Goal: Task Accomplishment & Management: Complete application form

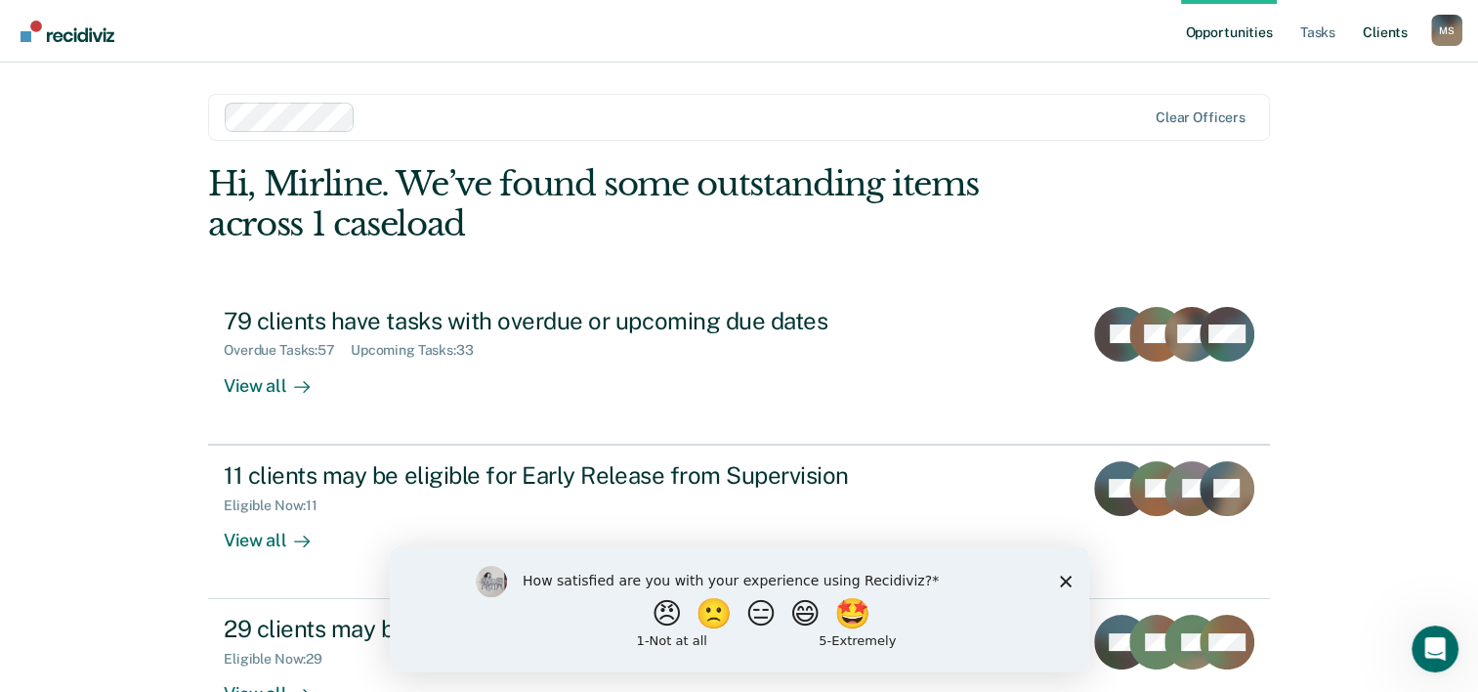
click at [1390, 43] on link "Client s" at bounding box center [1385, 31] width 53 height 63
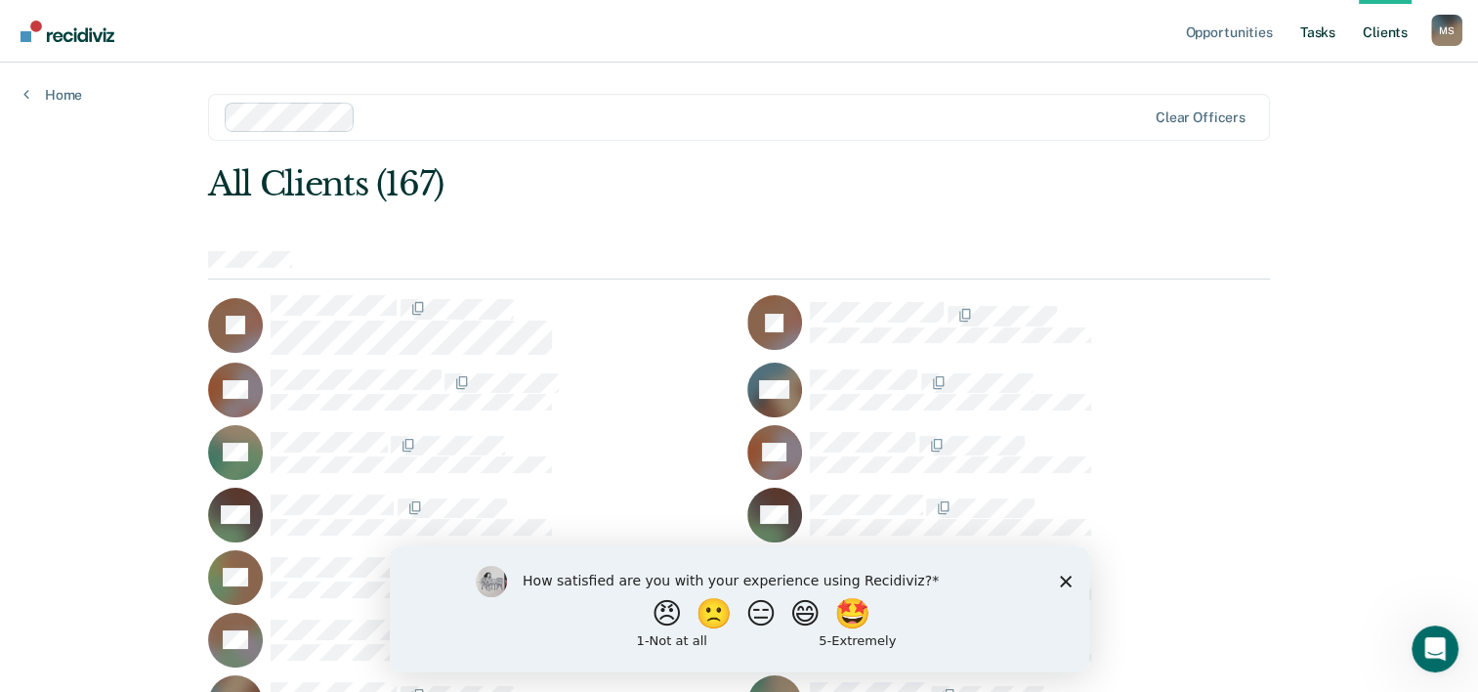
click at [1313, 43] on link "Tasks" at bounding box center [1318, 31] width 43 height 63
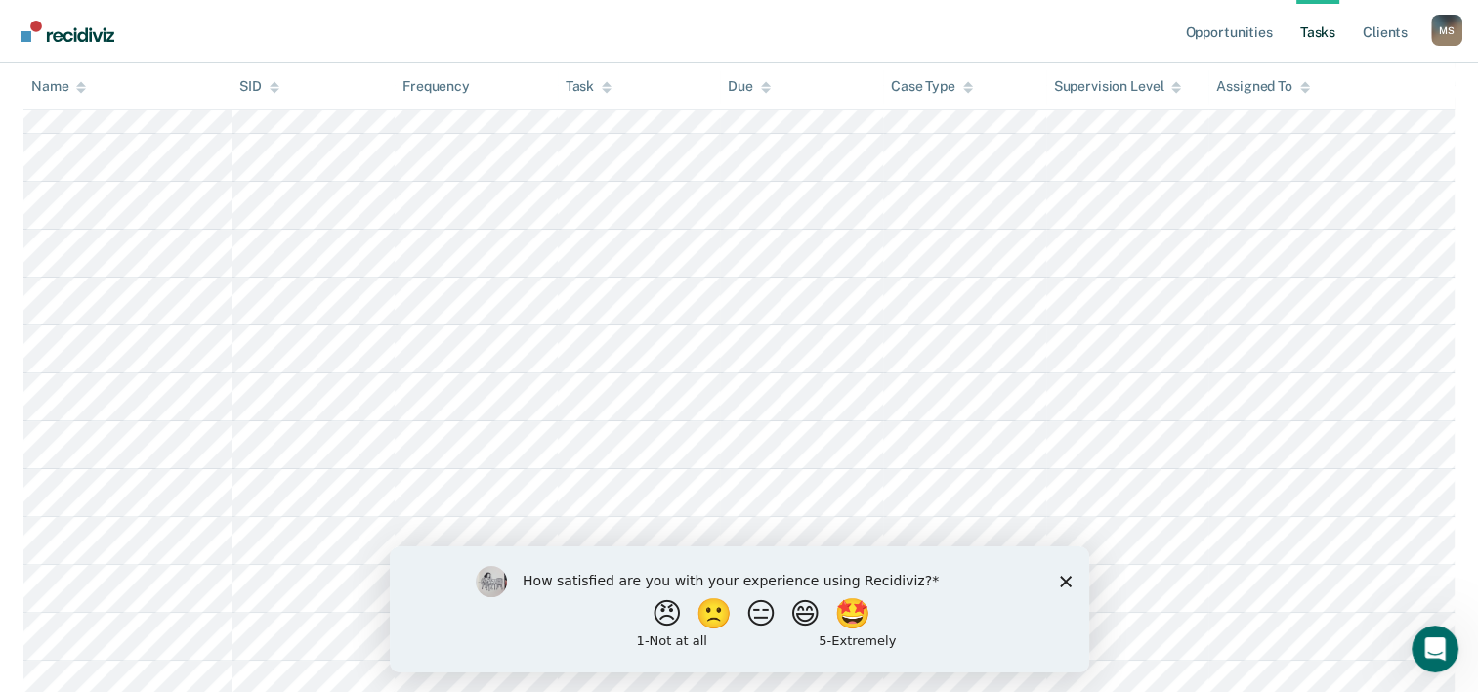
scroll to position [420, 0]
click at [1061, 586] on div "How satisfied are you with your experience using Recidiviz? 😠 🙁 😑 😄 🤩 1 - Not a…" at bounding box center [739, 608] width 700 height 126
click at [1060, 582] on icon "Close survey" at bounding box center [1065, 581] width 12 height 12
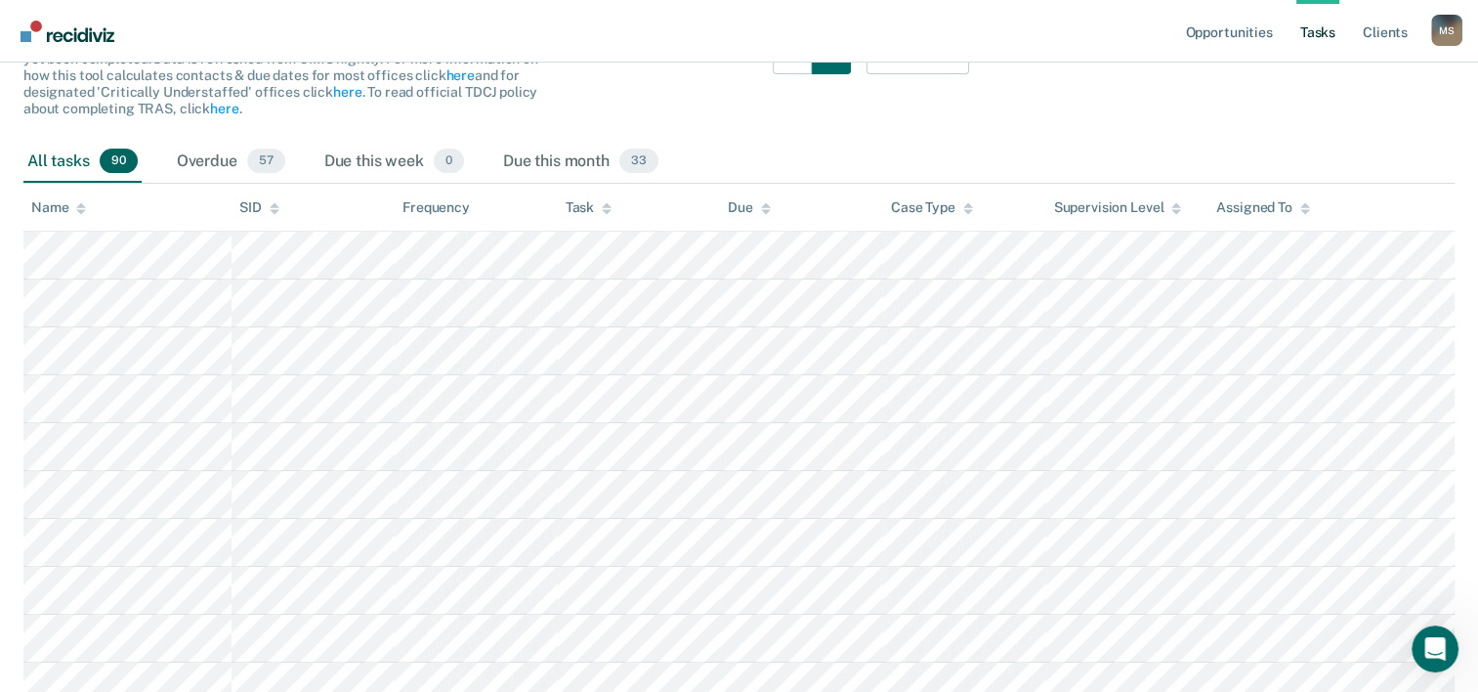
scroll to position [0, 0]
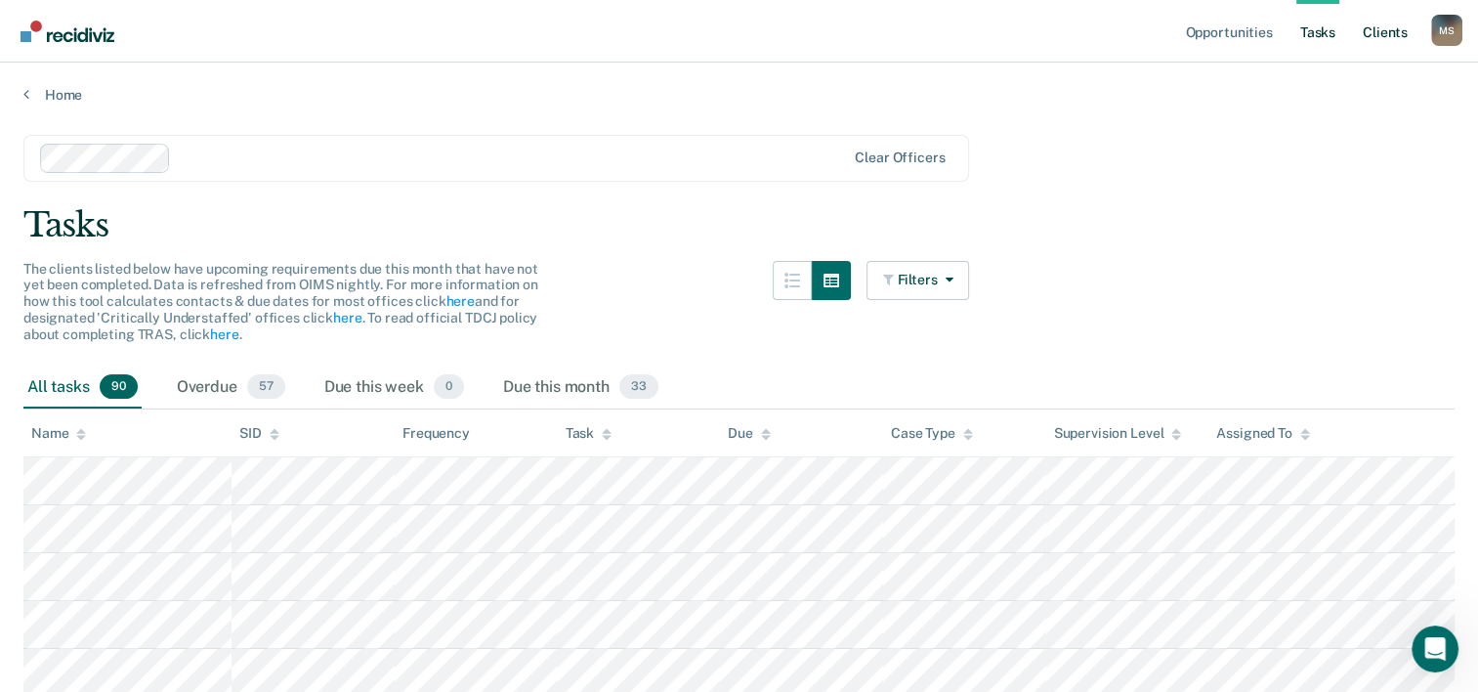
click at [1388, 38] on link "Client s" at bounding box center [1385, 31] width 53 height 63
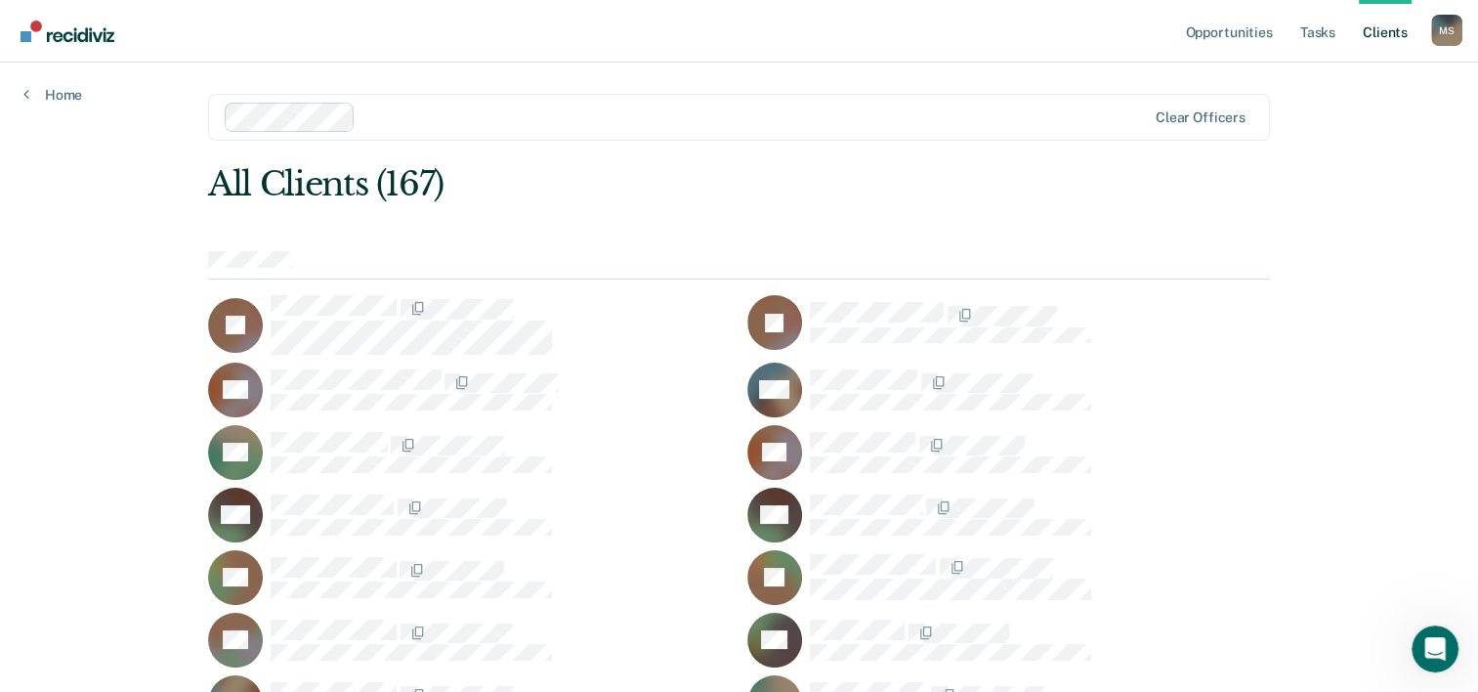
click at [1398, 31] on link "Client s" at bounding box center [1385, 31] width 53 height 63
click at [1325, 37] on link "Tasks" at bounding box center [1318, 31] width 43 height 63
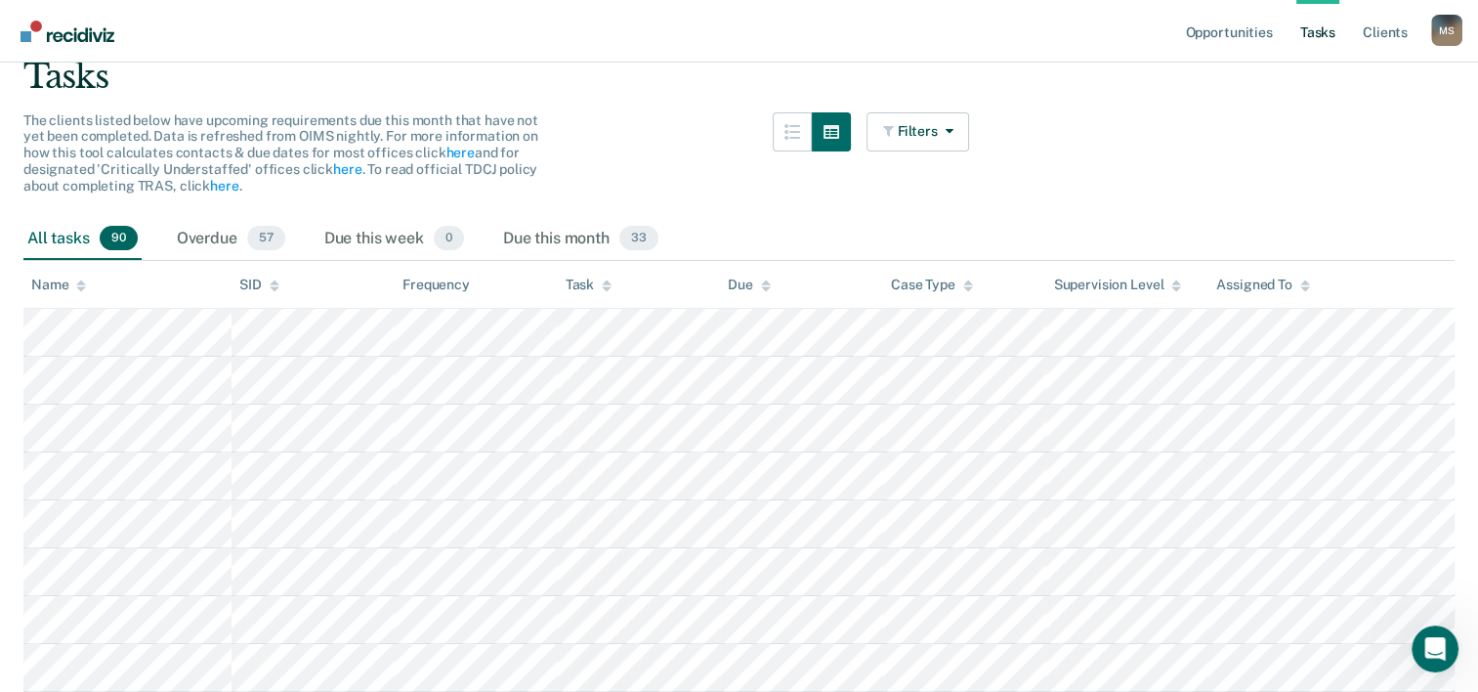
scroll to position [89, 0]
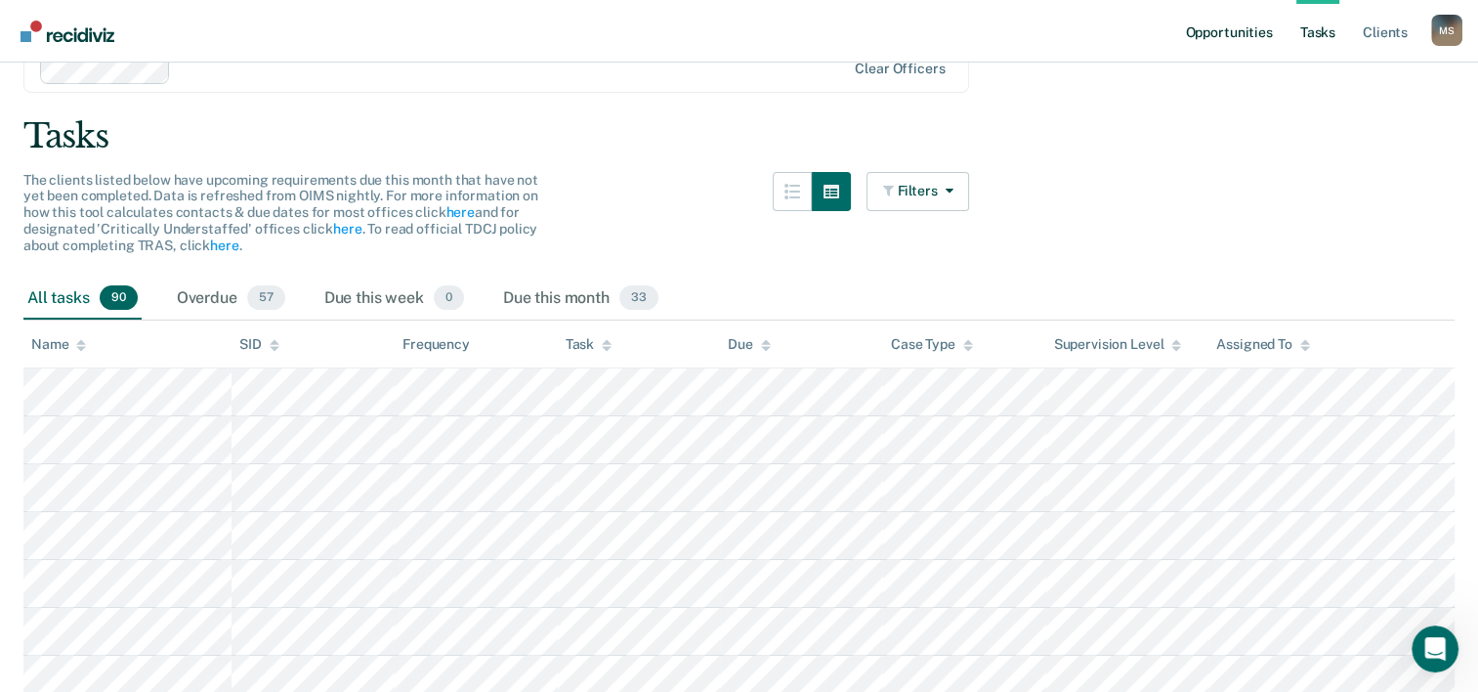
click at [1237, 35] on link "Opportunities" at bounding box center [1228, 31] width 95 height 63
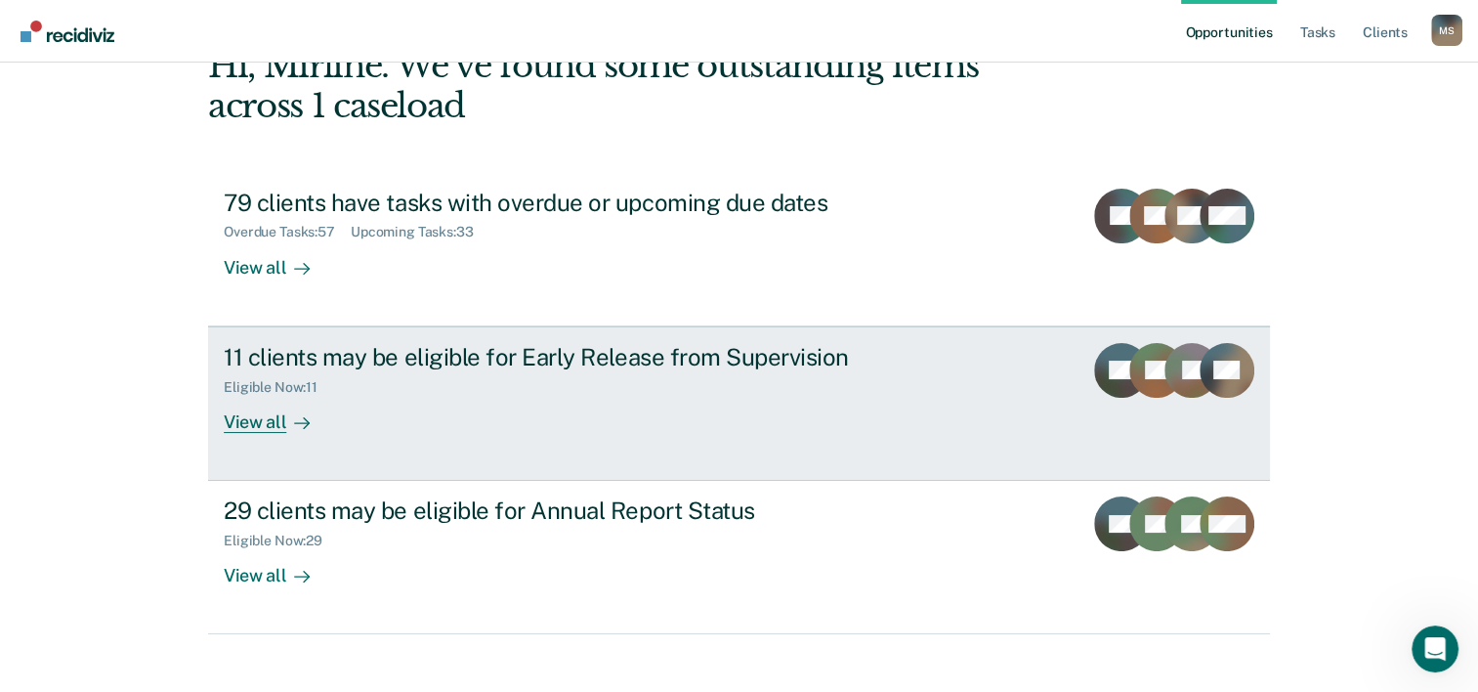
scroll to position [101, 0]
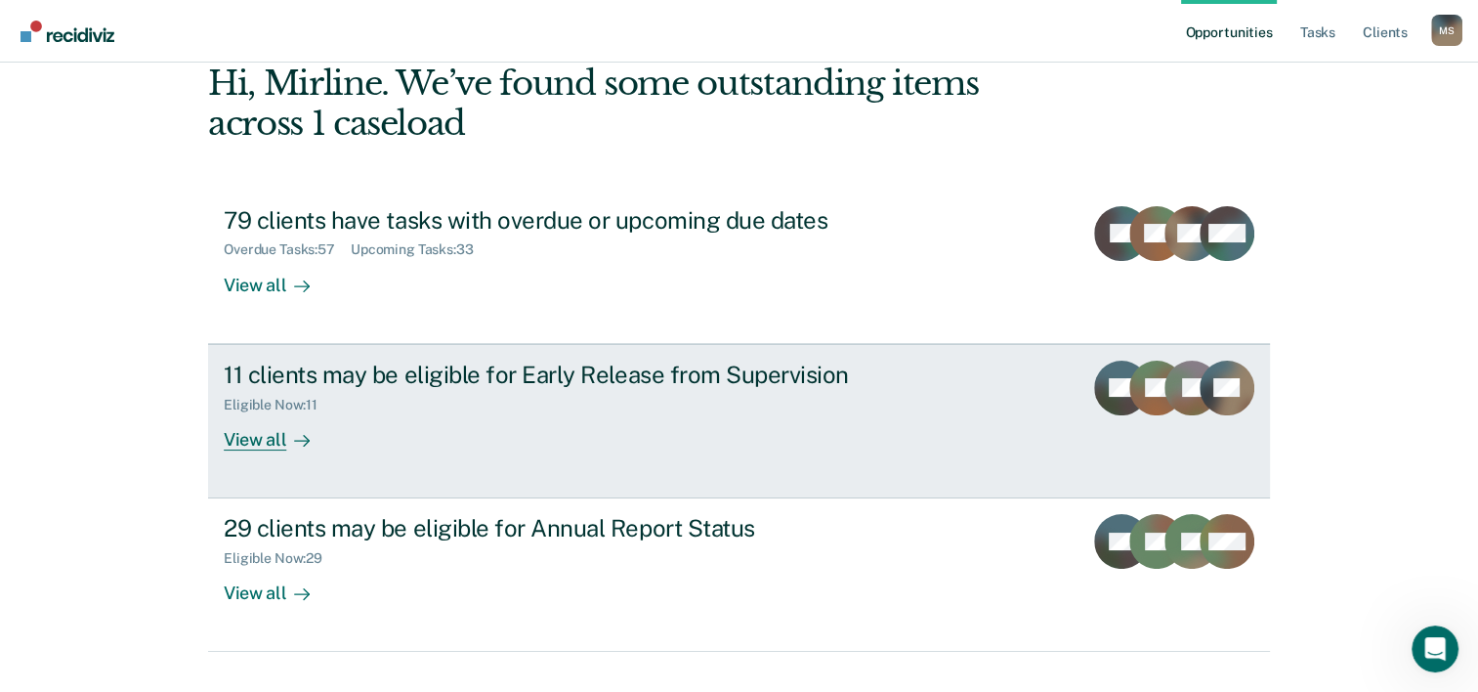
click at [270, 437] on div "View all" at bounding box center [278, 431] width 109 height 38
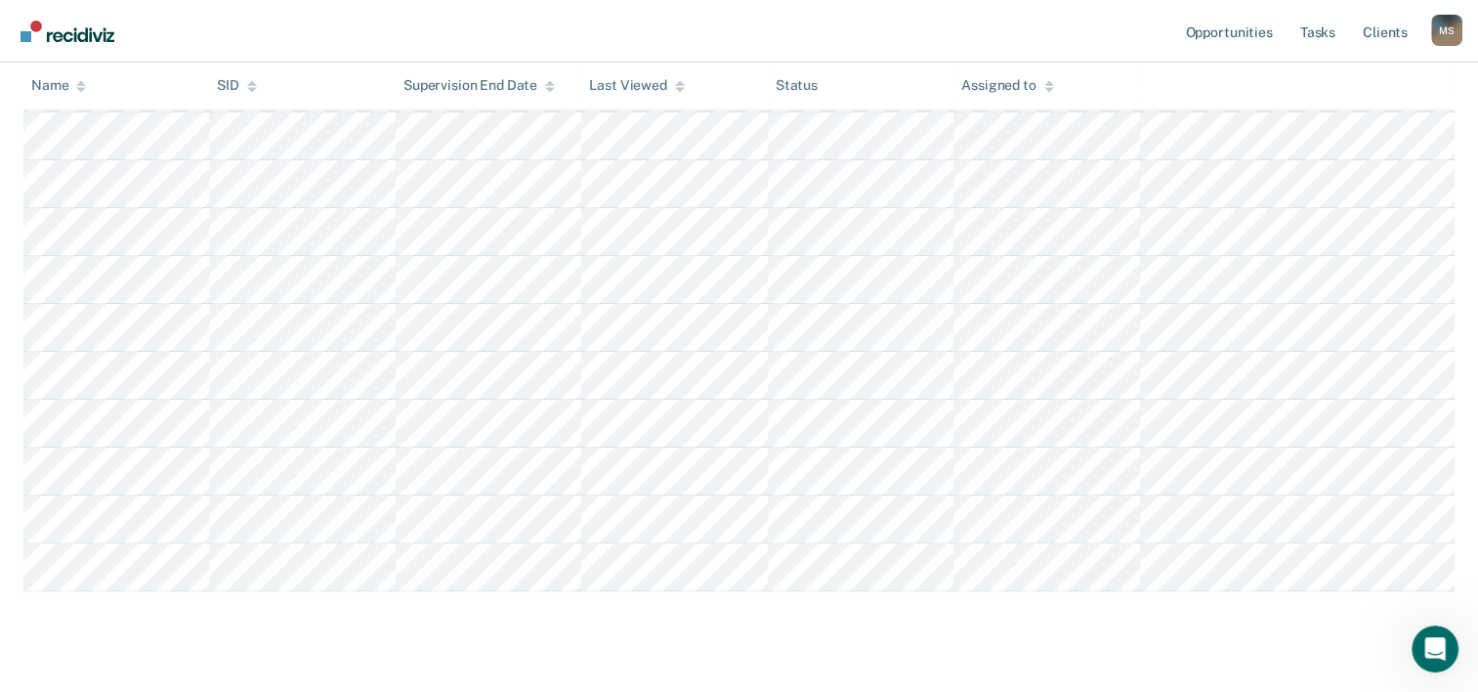
scroll to position [300, 0]
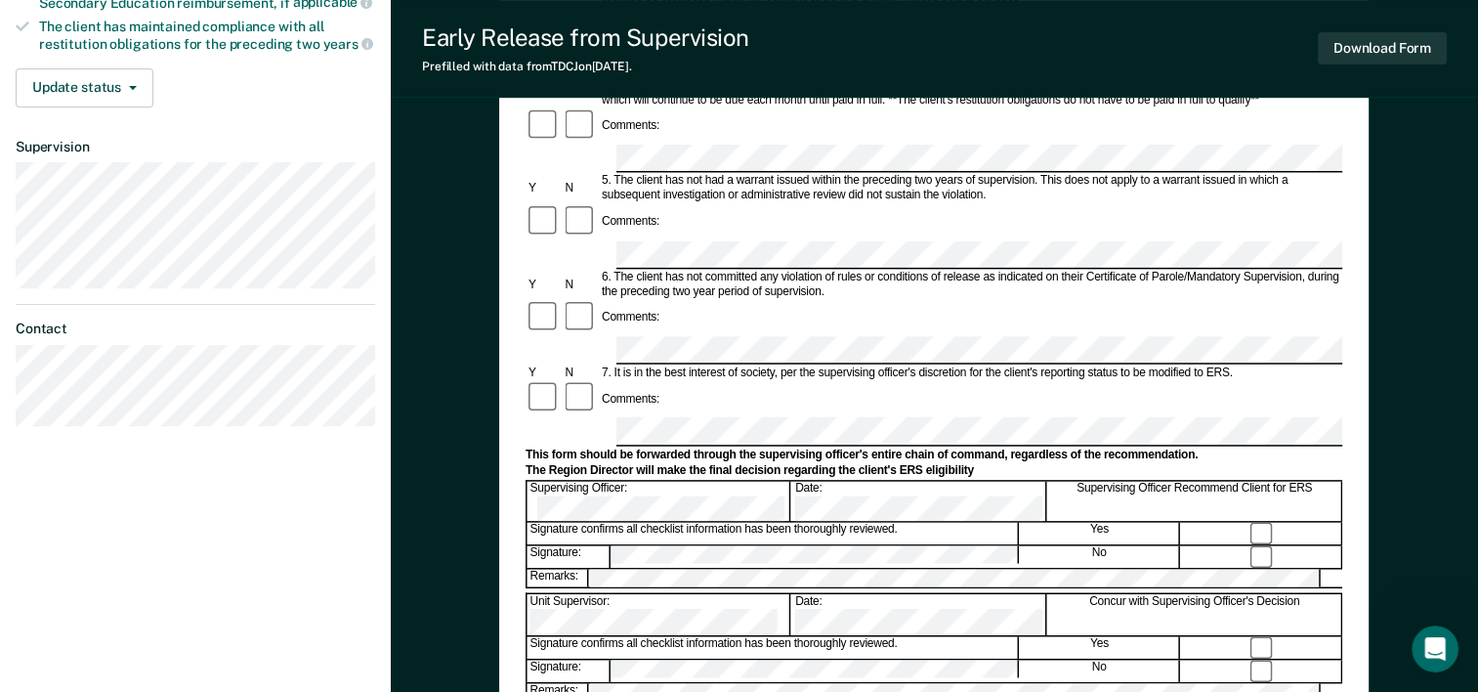
scroll to position [556, 0]
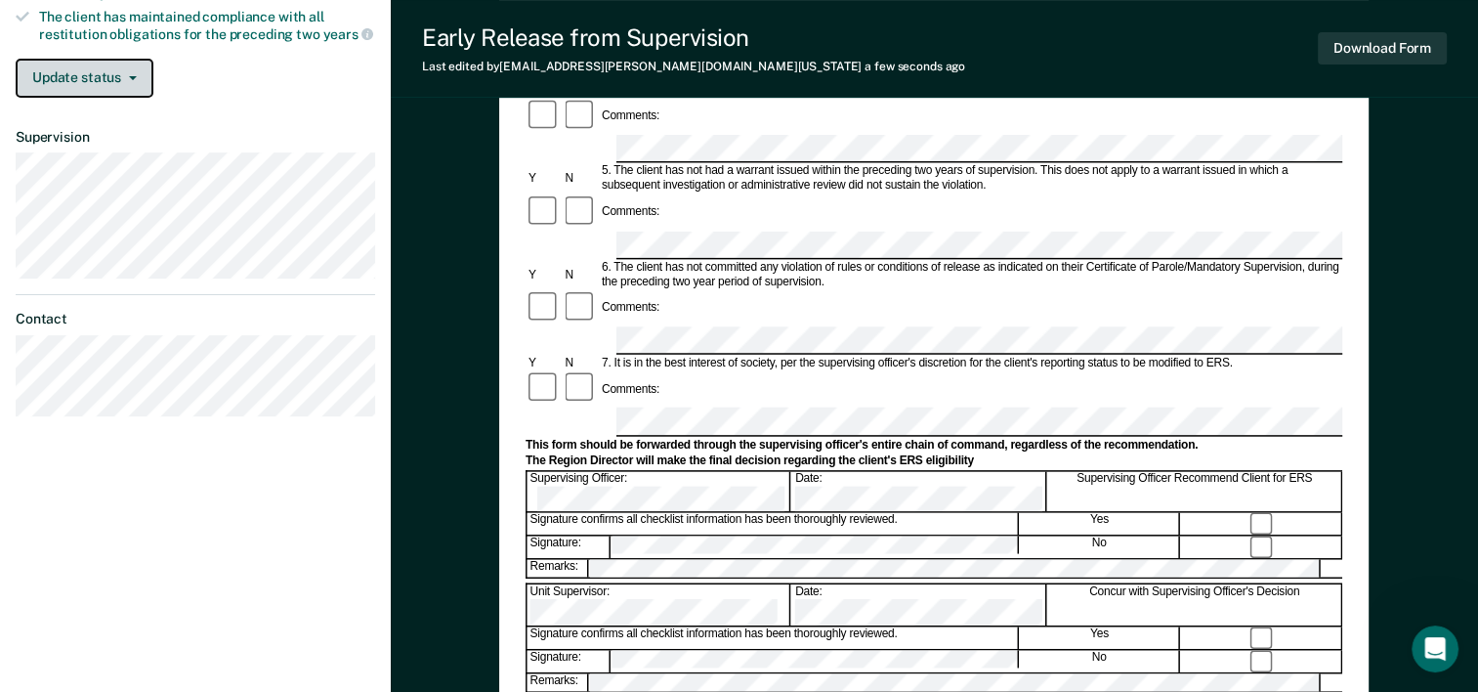
click at [55, 78] on button "Update status" at bounding box center [85, 78] width 138 height 39
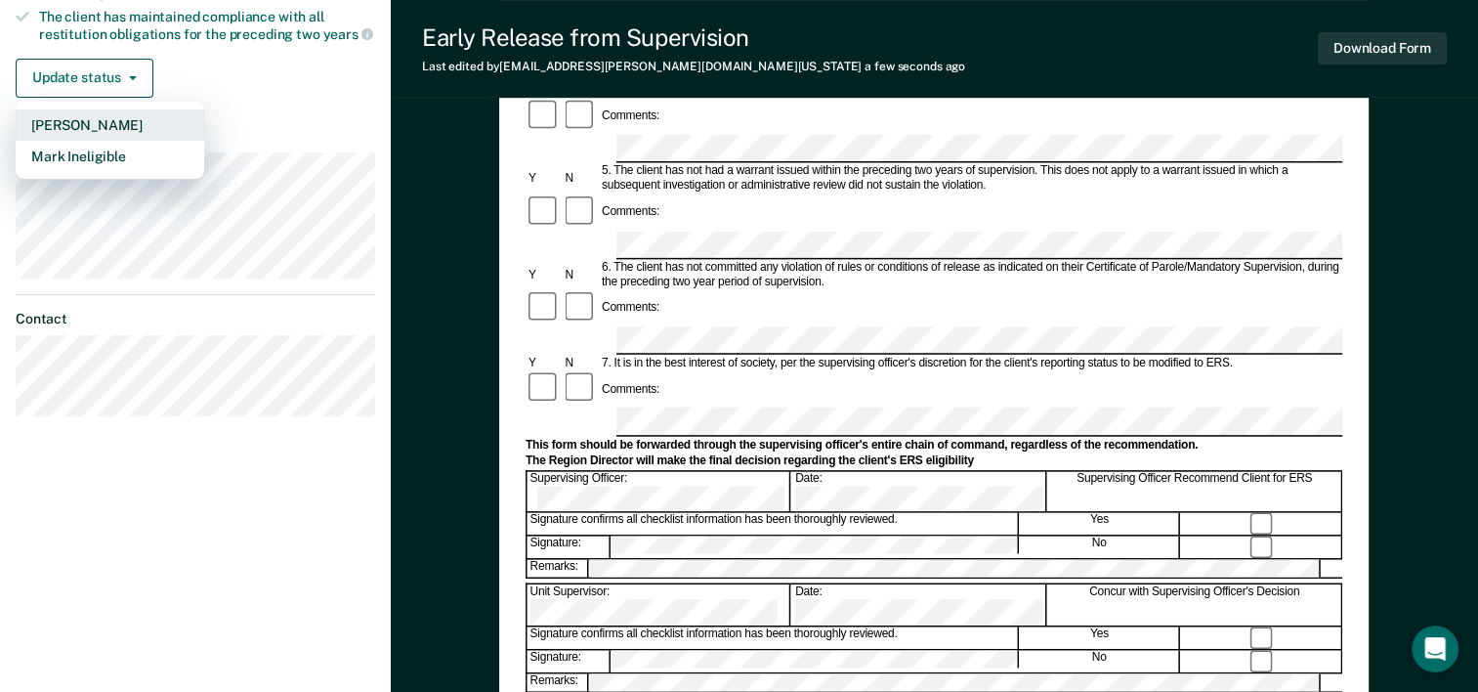
click at [64, 124] on button "[PERSON_NAME]" at bounding box center [110, 124] width 189 height 31
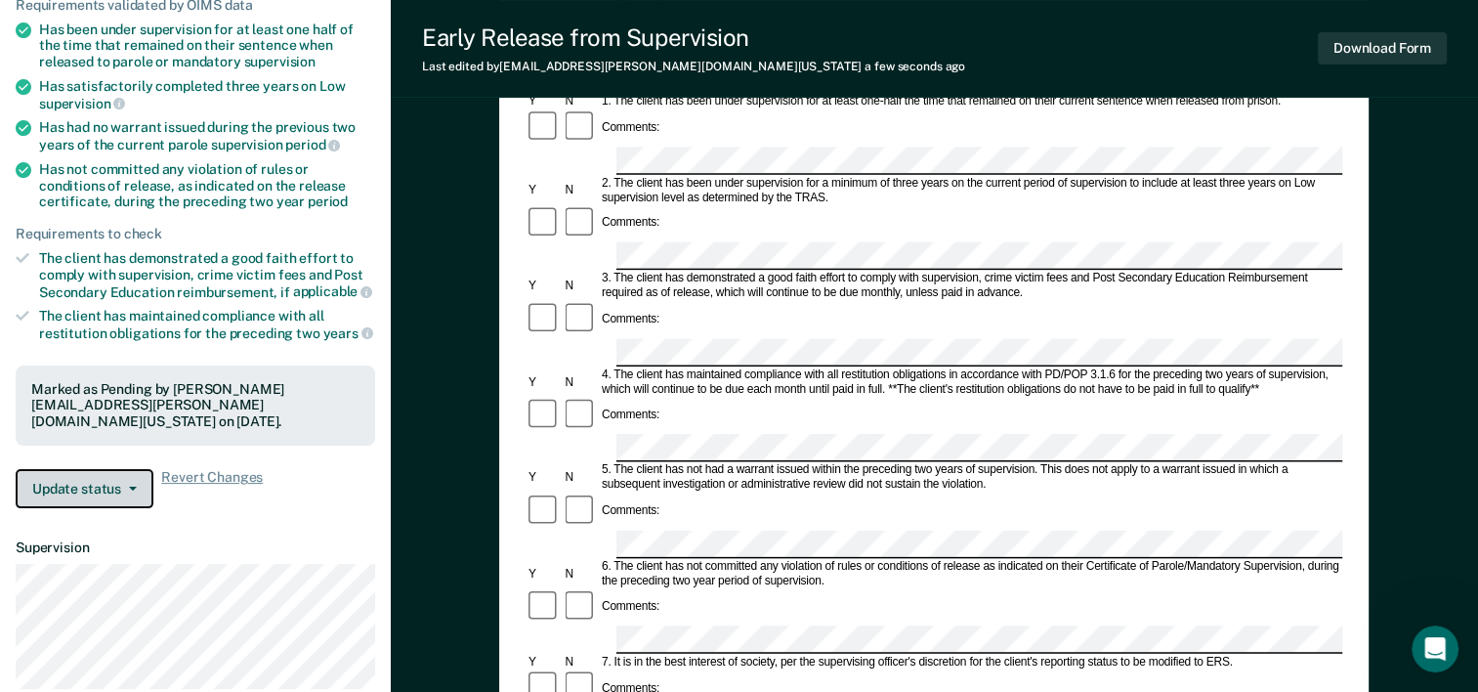
scroll to position [0, 0]
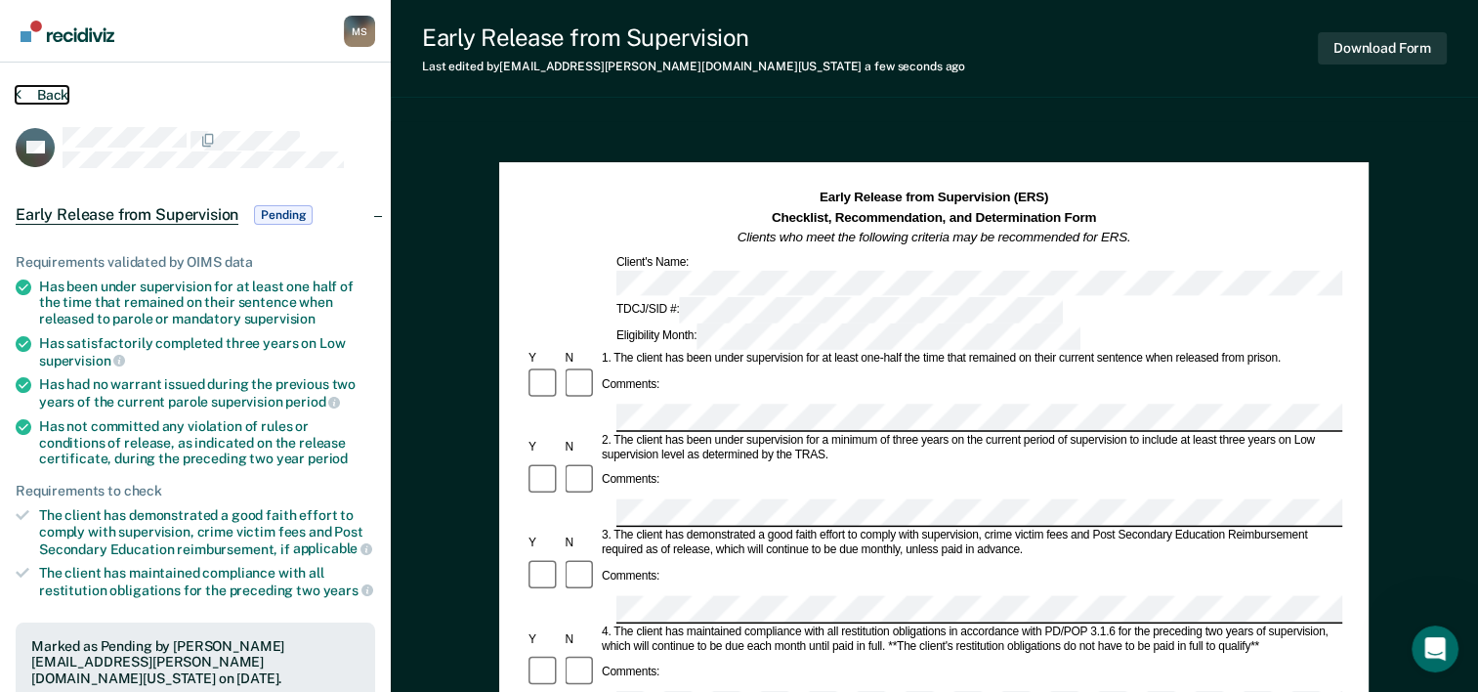
click at [21, 98] on button "Back" at bounding box center [42, 95] width 53 height 18
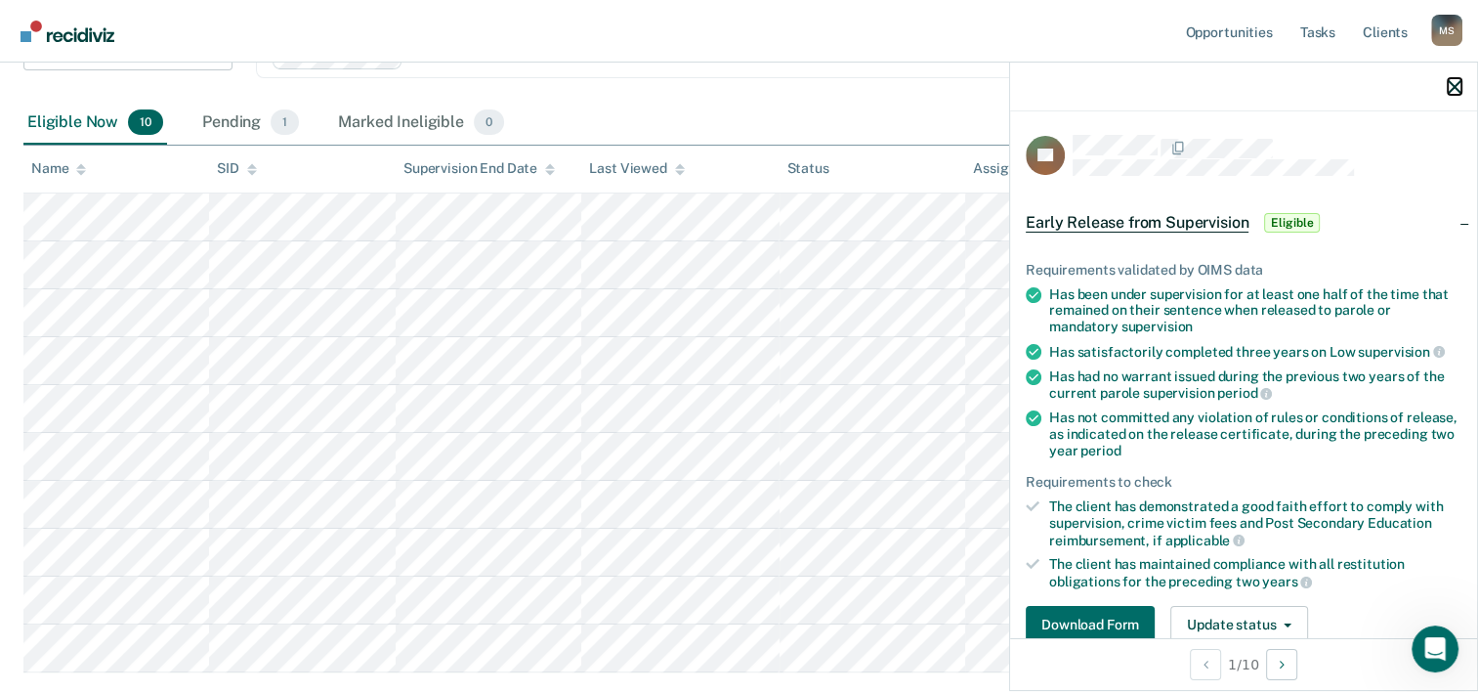
click at [1457, 90] on icon "button" at bounding box center [1455, 87] width 14 height 14
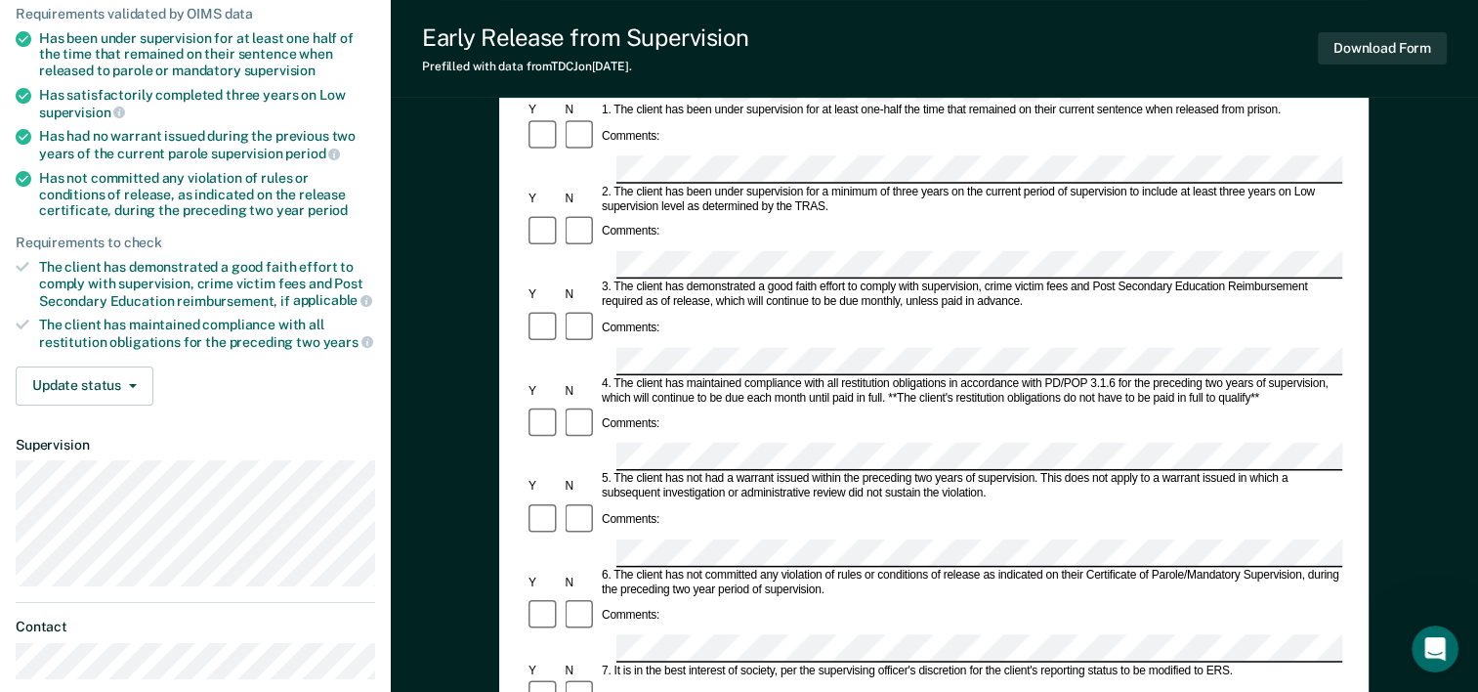
scroll to position [235, 0]
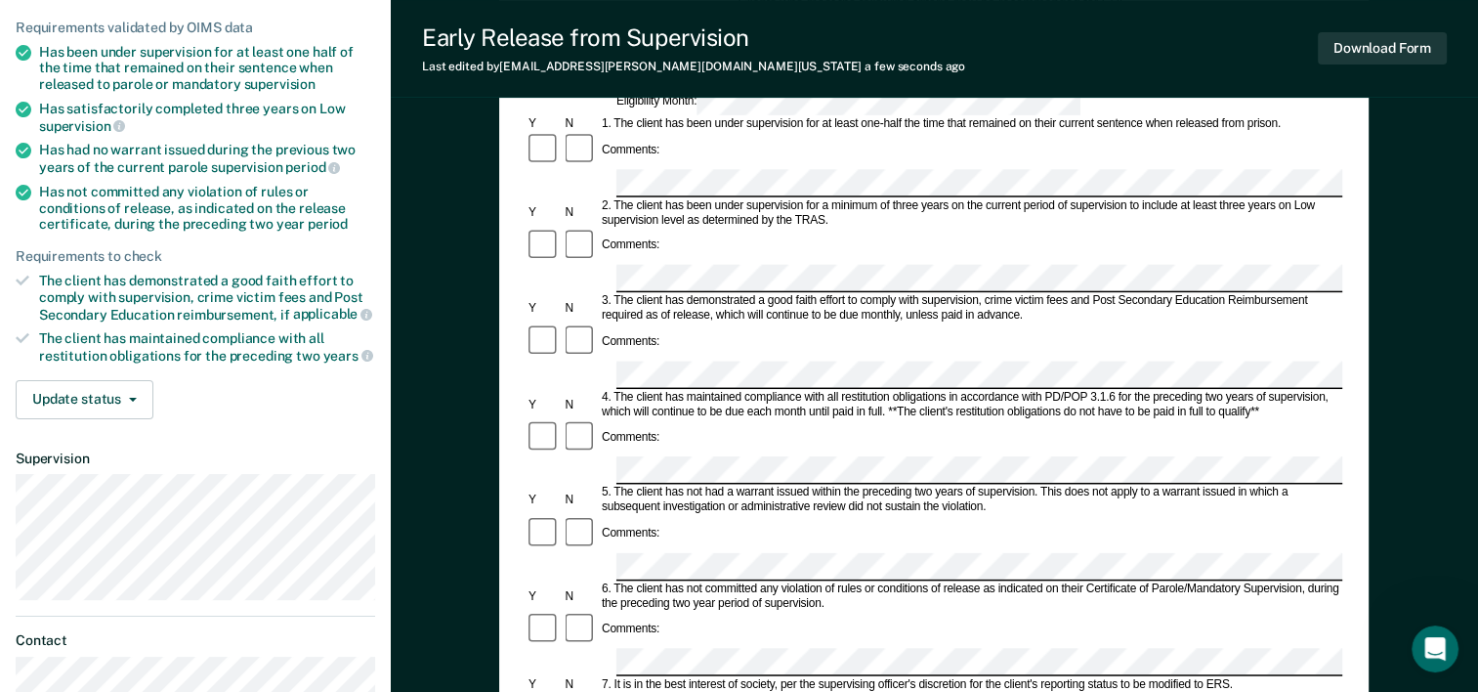
click at [912, 323] on div "Comments:" at bounding box center [934, 356] width 817 height 66
click at [924, 390] on div "4. The client has maintained compliance with all restitution obligations in acc…" at bounding box center [971, 404] width 744 height 29
drag, startPoint x: 1490, startPoint y: 446, endPoint x: 844, endPoint y: 598, distance: 663.6
drag, startPoint x: 846, startPoint y: 602, endPoint x: 819, endPoint y: 594, distance: 28.5
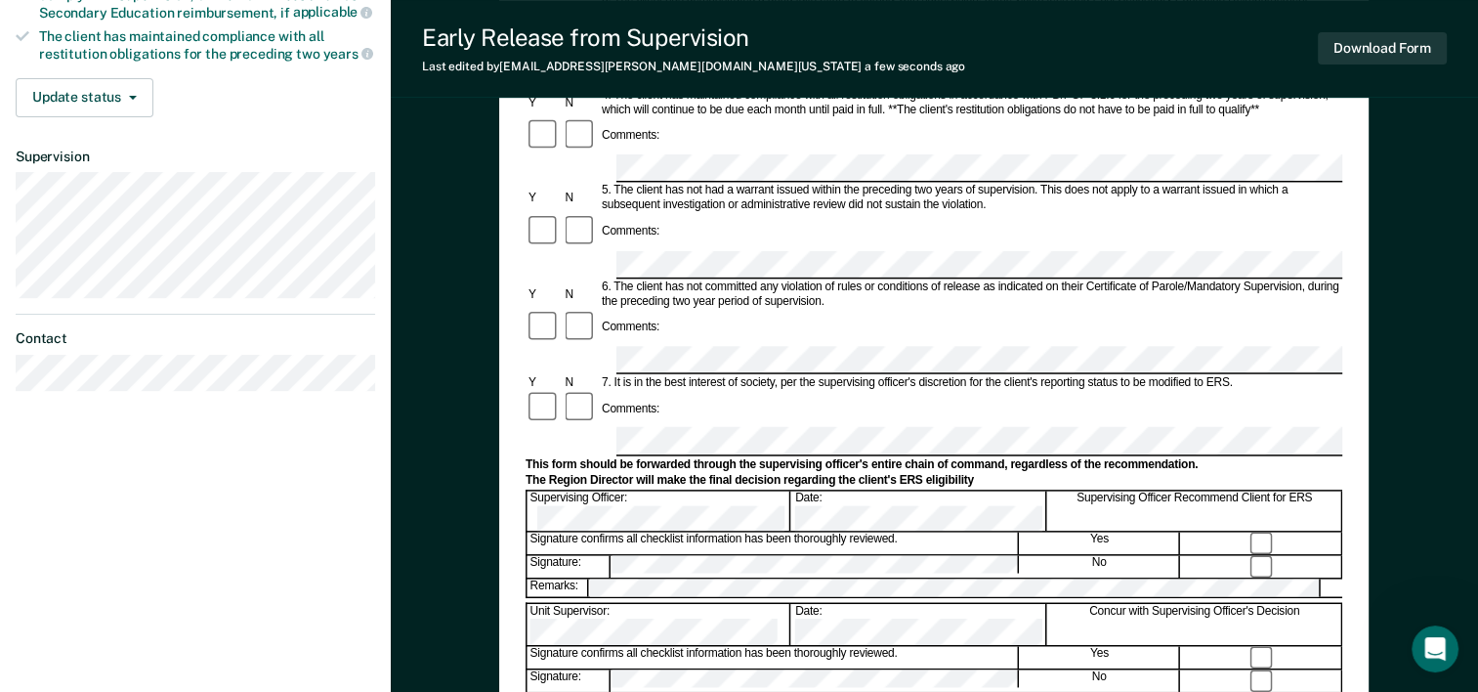
scroll to position [527, 0]
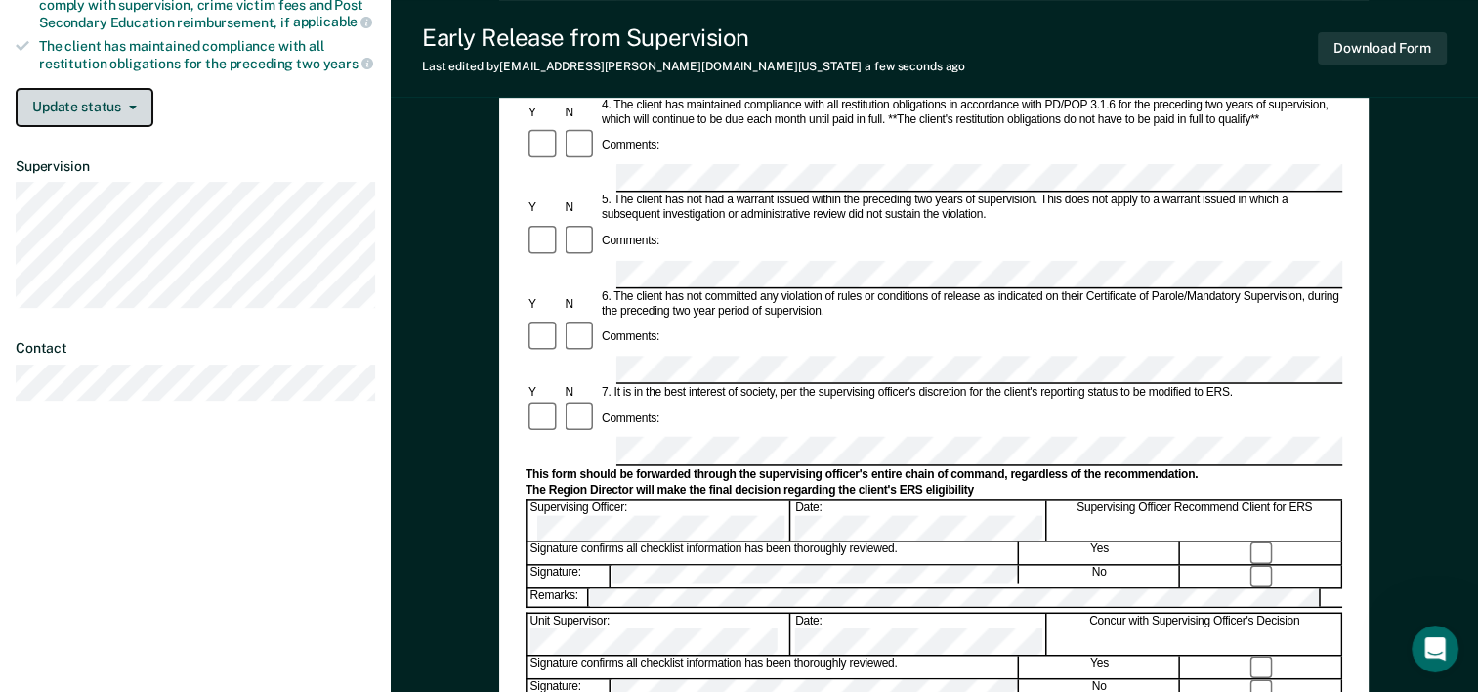
click at [72, 102] on button "Update status" at bounding box center [85, 107] width 138 height 39
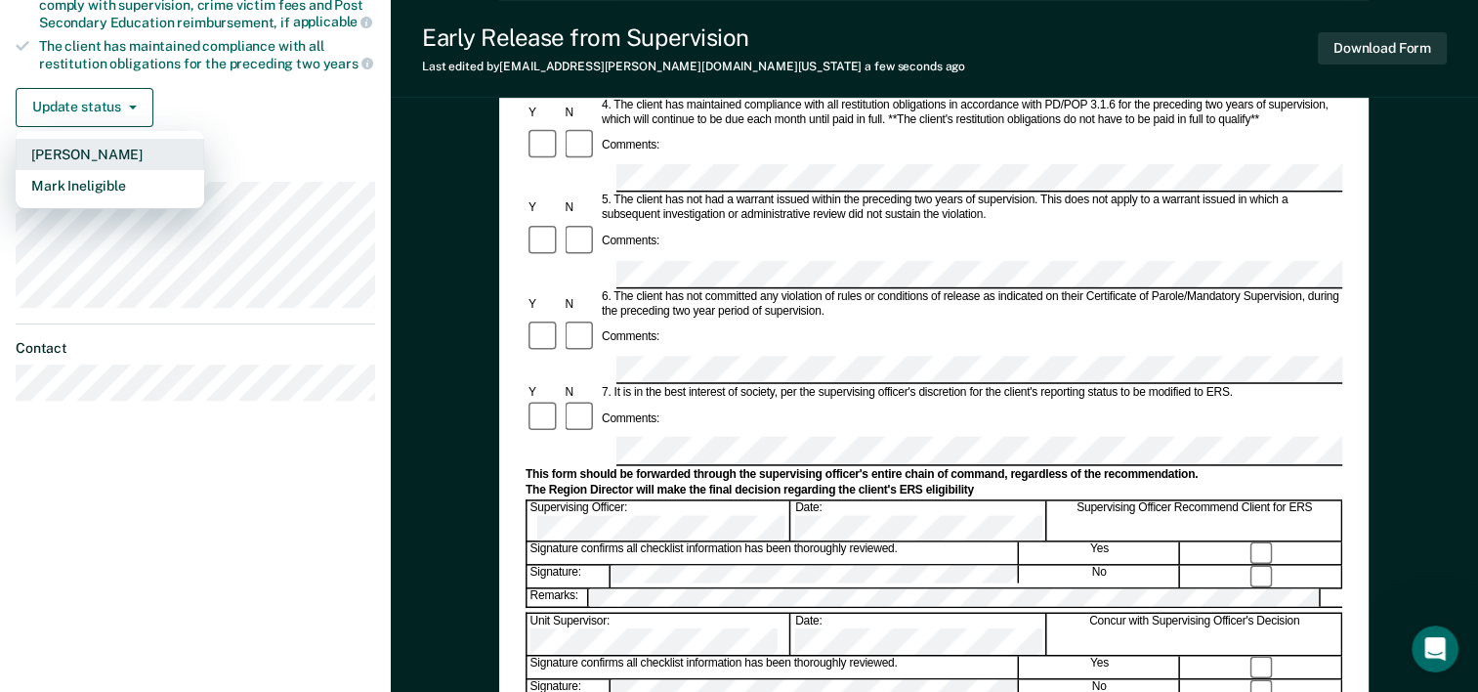
click at [78, 152] on button "[PERSON_NAME]" at bounding box center [110, 154] width 189 height 31
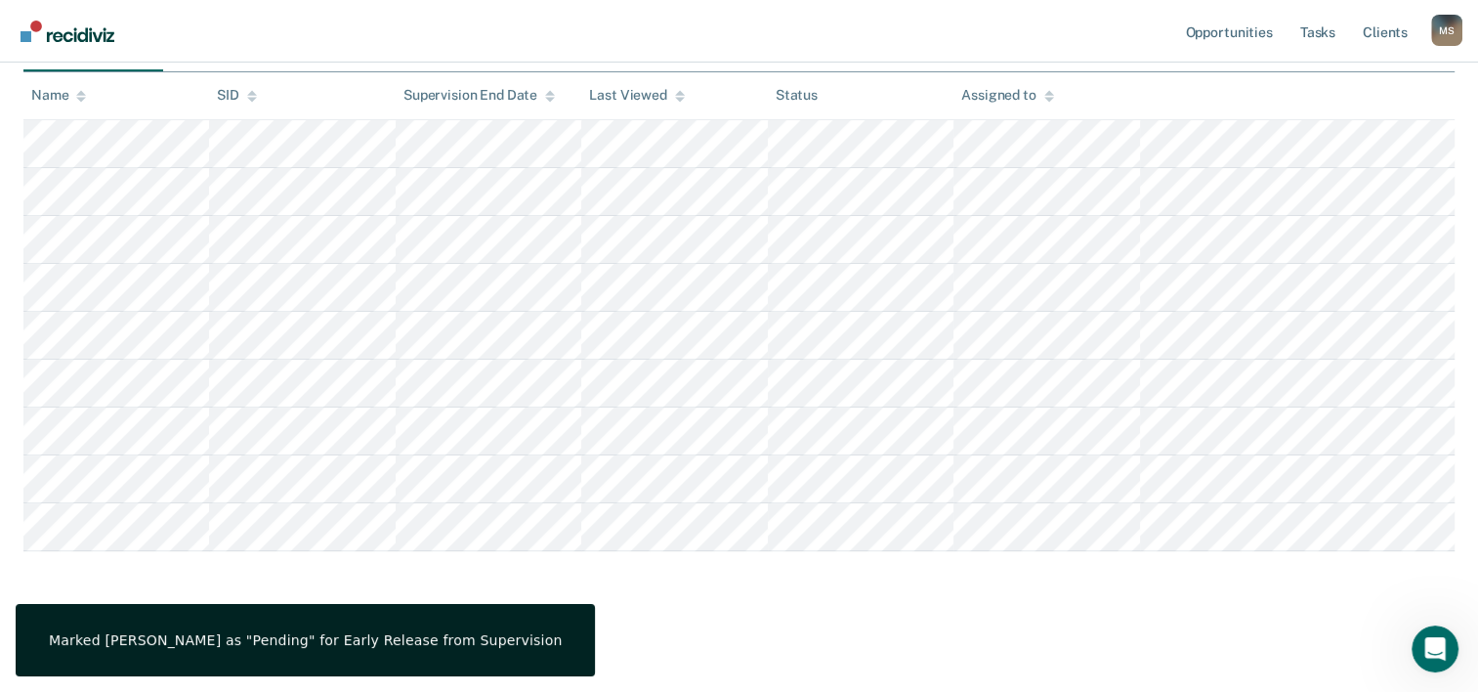
scroll to position [300, 0]
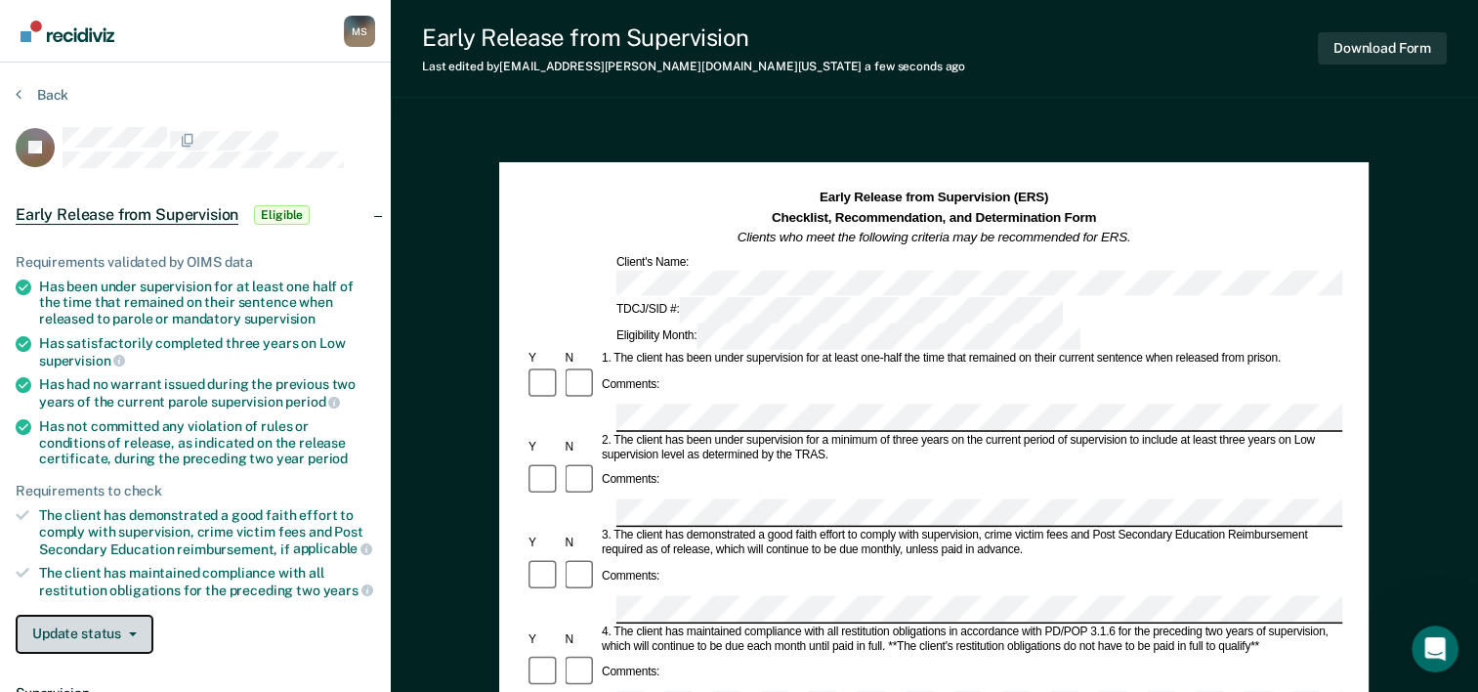
click at [82, 633] on button "Update status" at bounding box center [85, 634] width 138 height 39
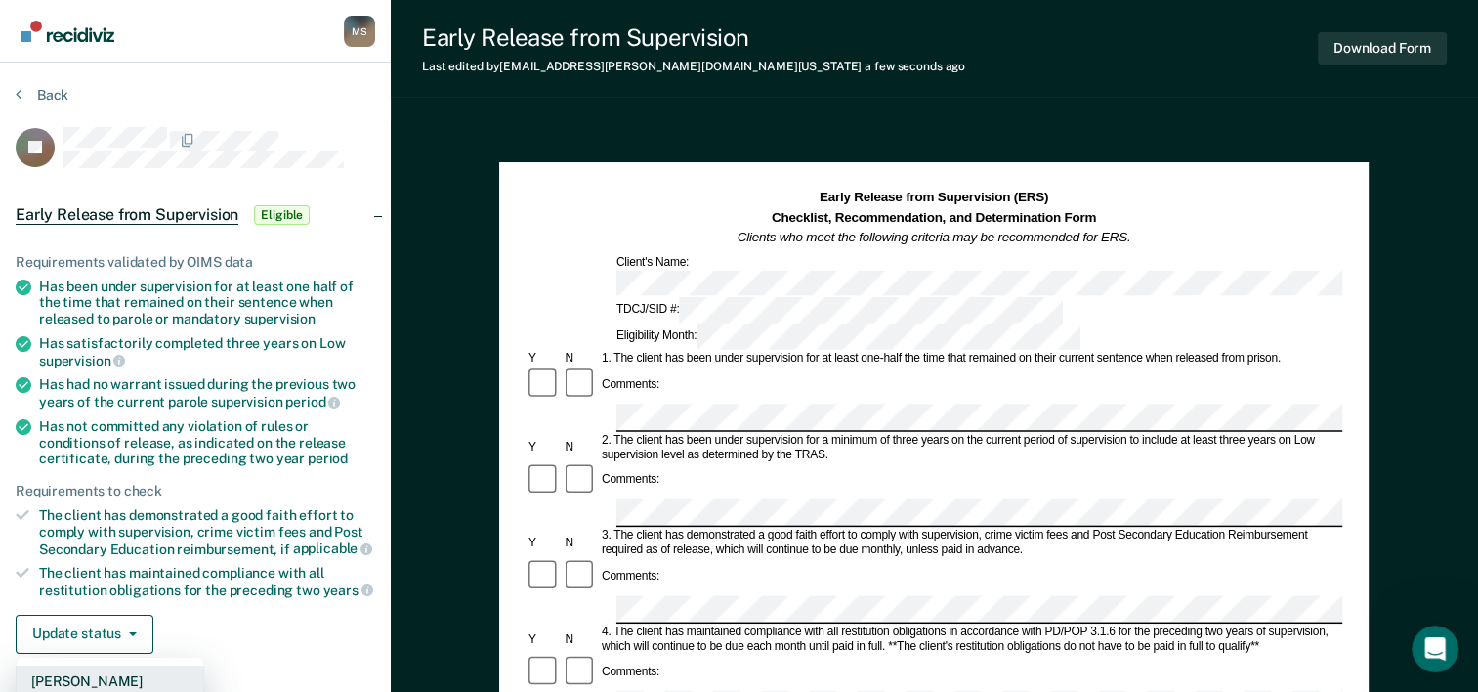
click at [59, 674] on button "[PERSON_NAME]" at bounding box center [110, 680] width 189 height 31
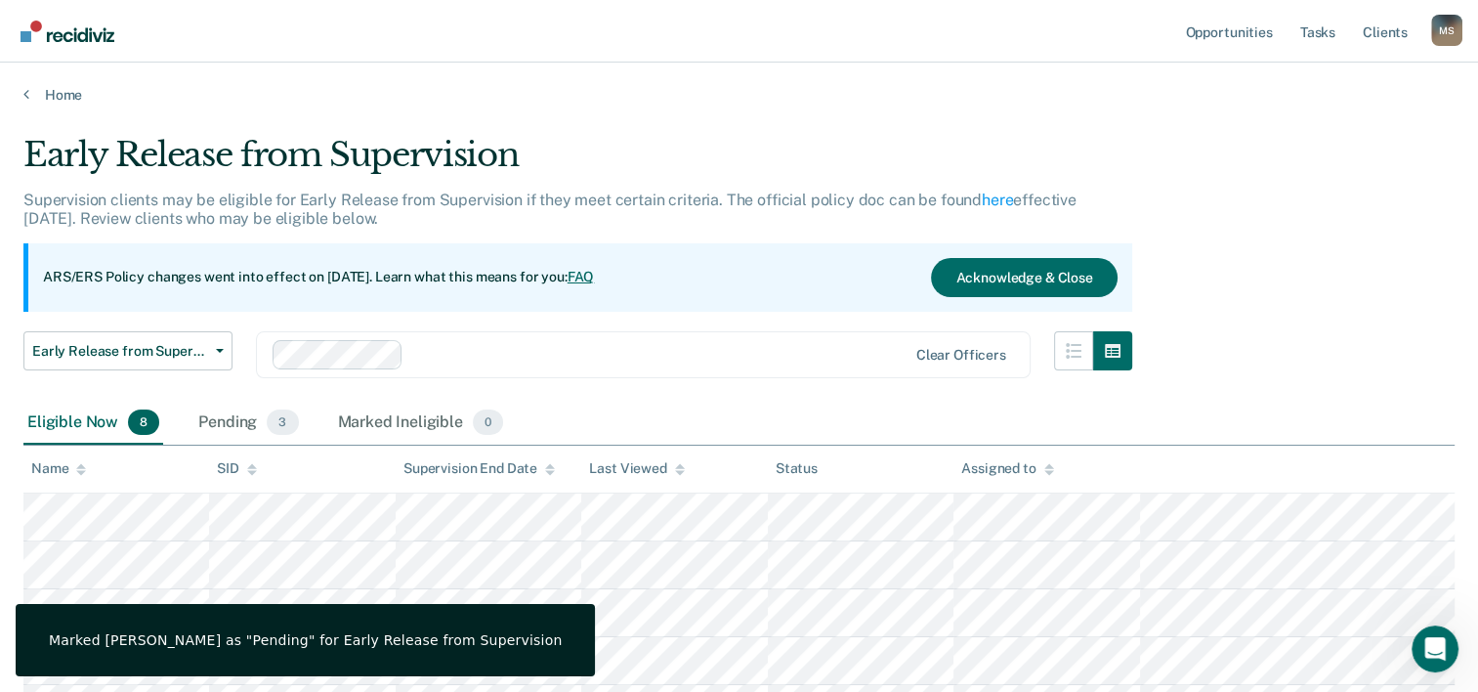
scroll to position [300, 0]
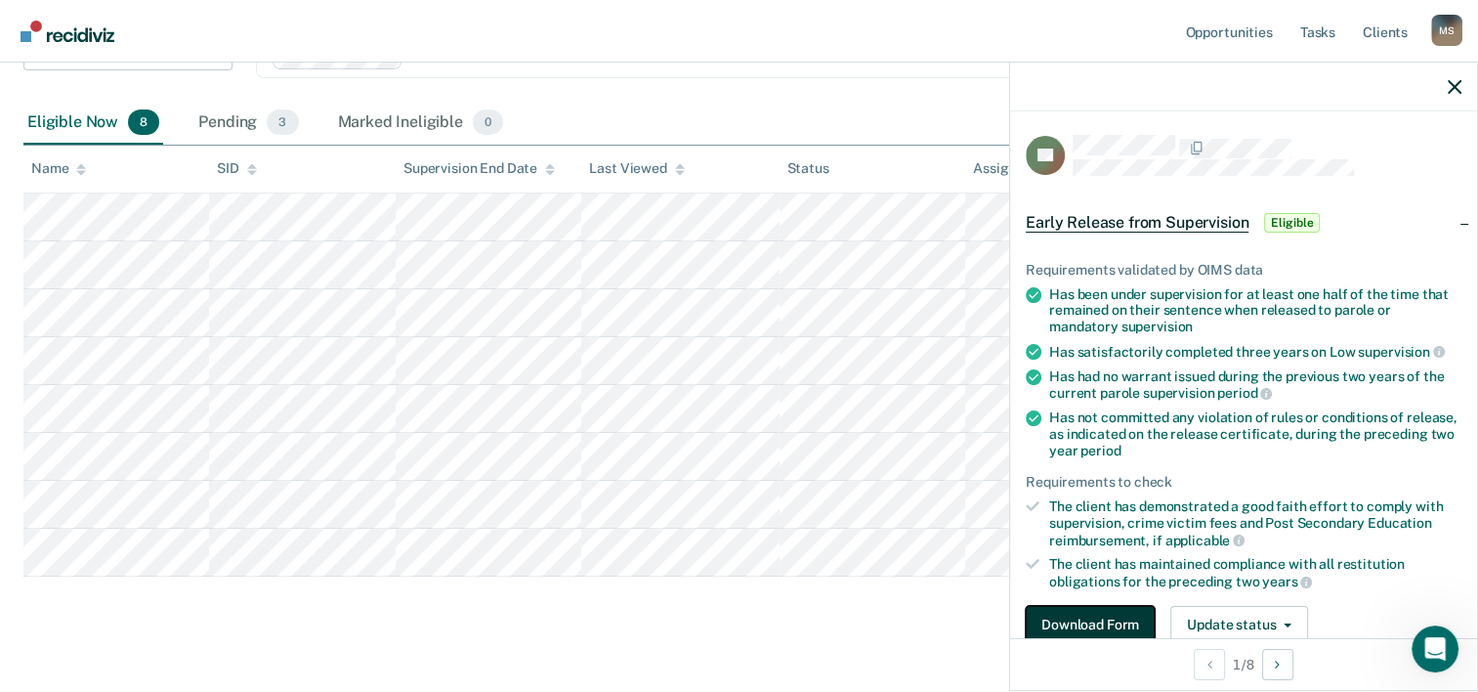
click at [1106, 618] on button "Download Form" at bounding box center [1090, 625] width 129 height 39
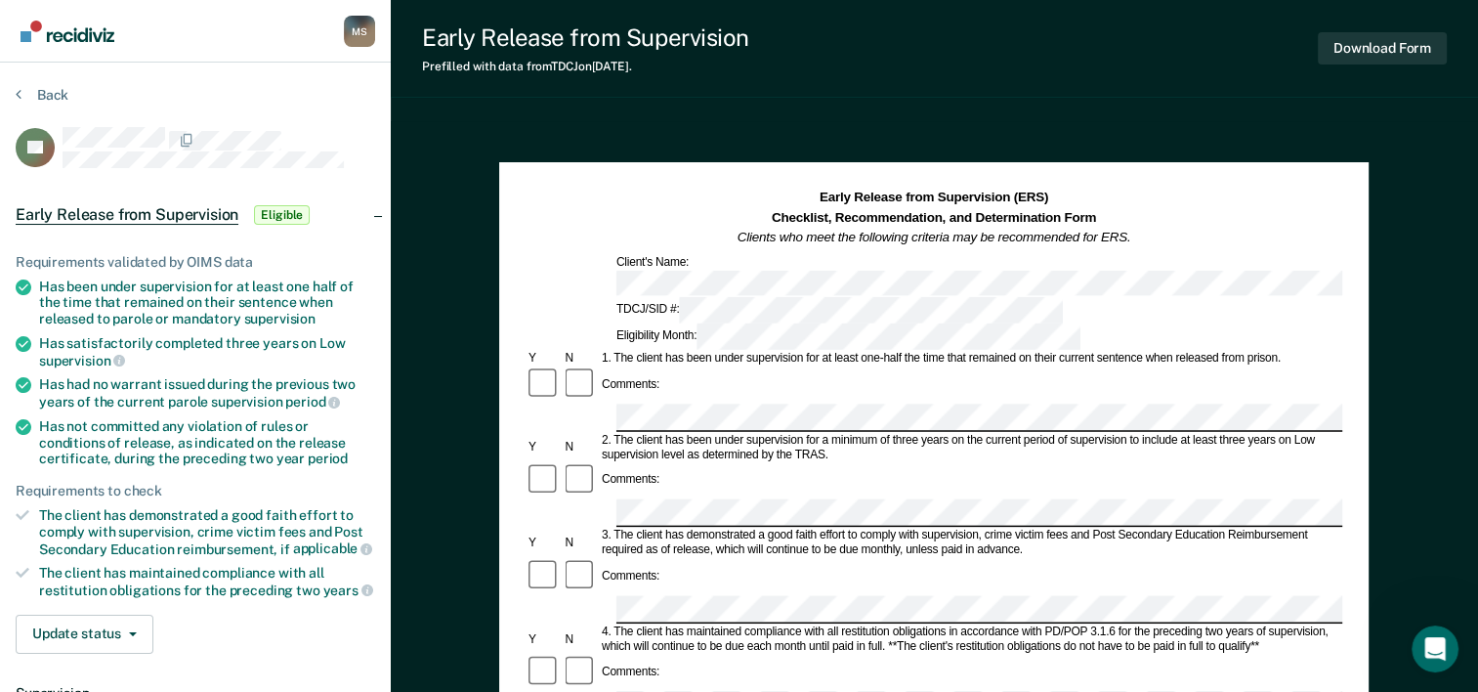
click at [1052, 366] on div "Comments:" at bounding box center [934, 384] width 817 height 37
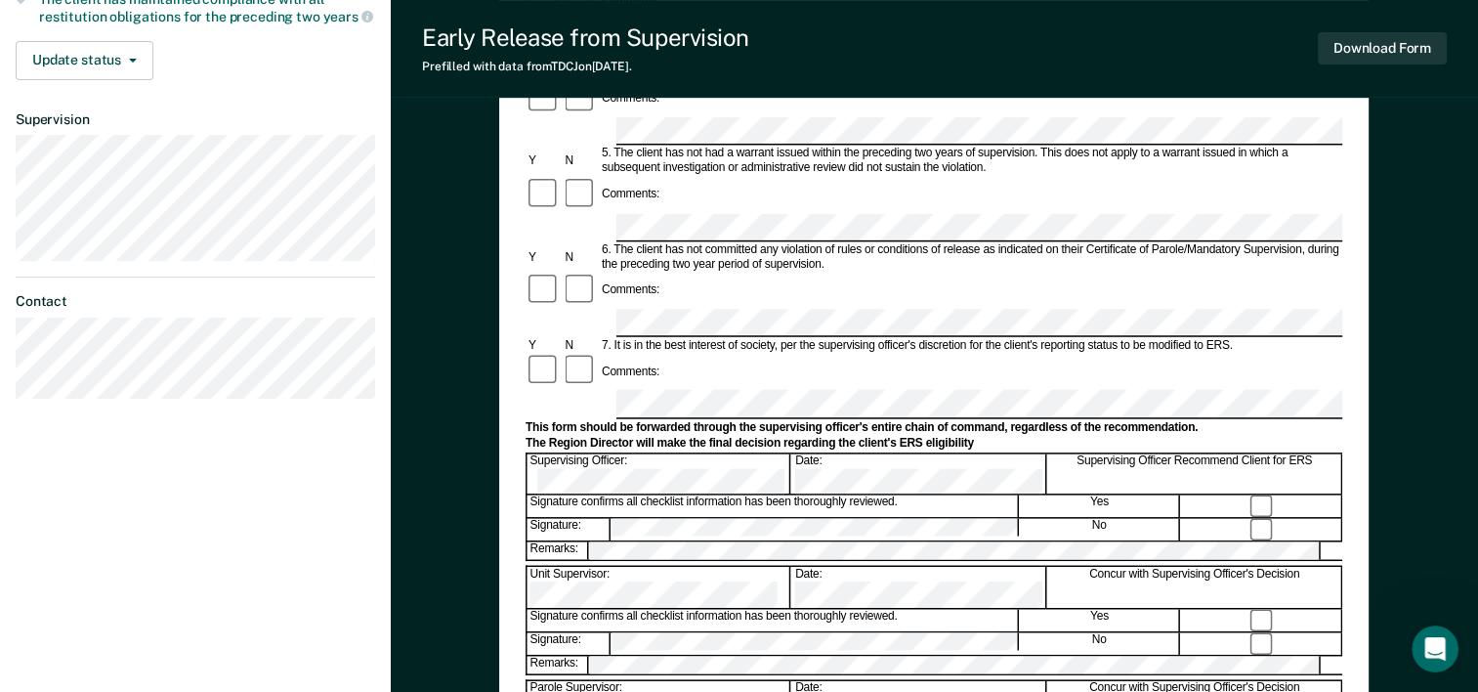
scroll to position [575, 0]
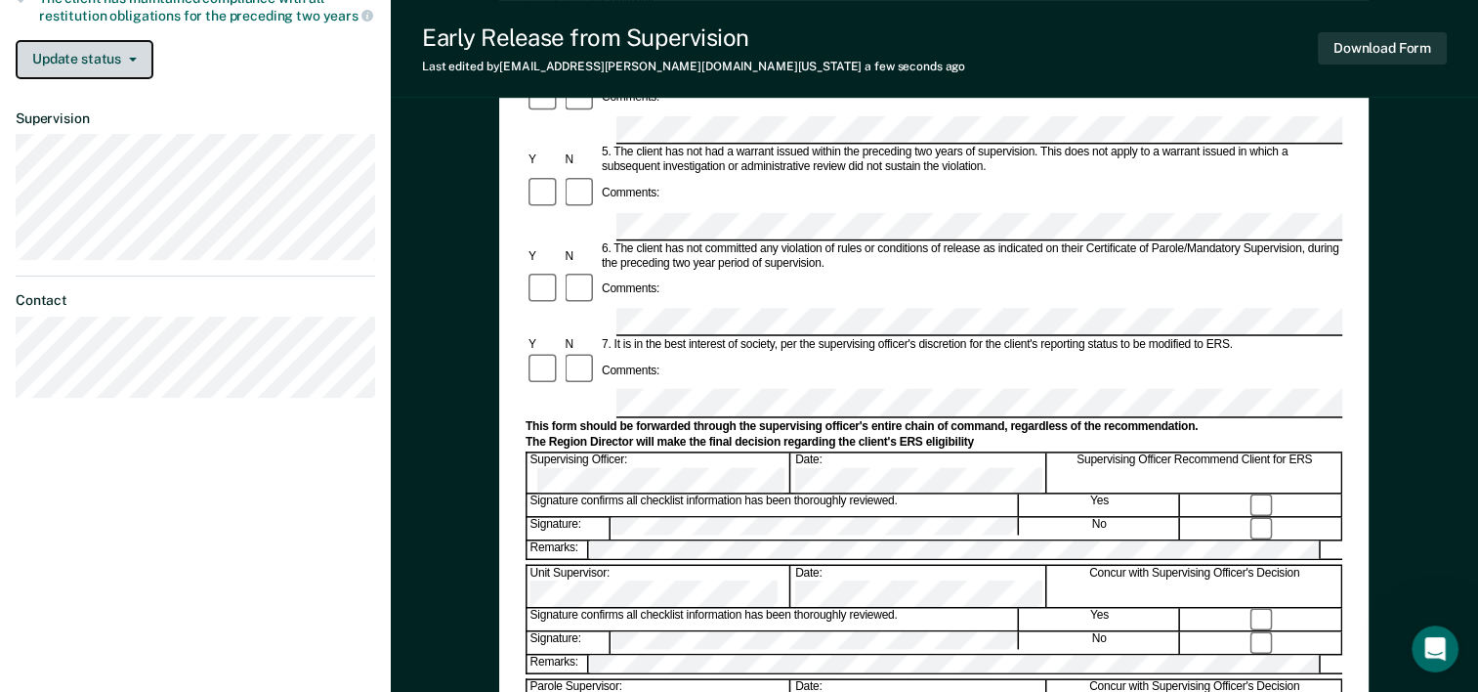
click at [64, 60] on button "Update status" at bounding box center [85, 59] width 138 height 39
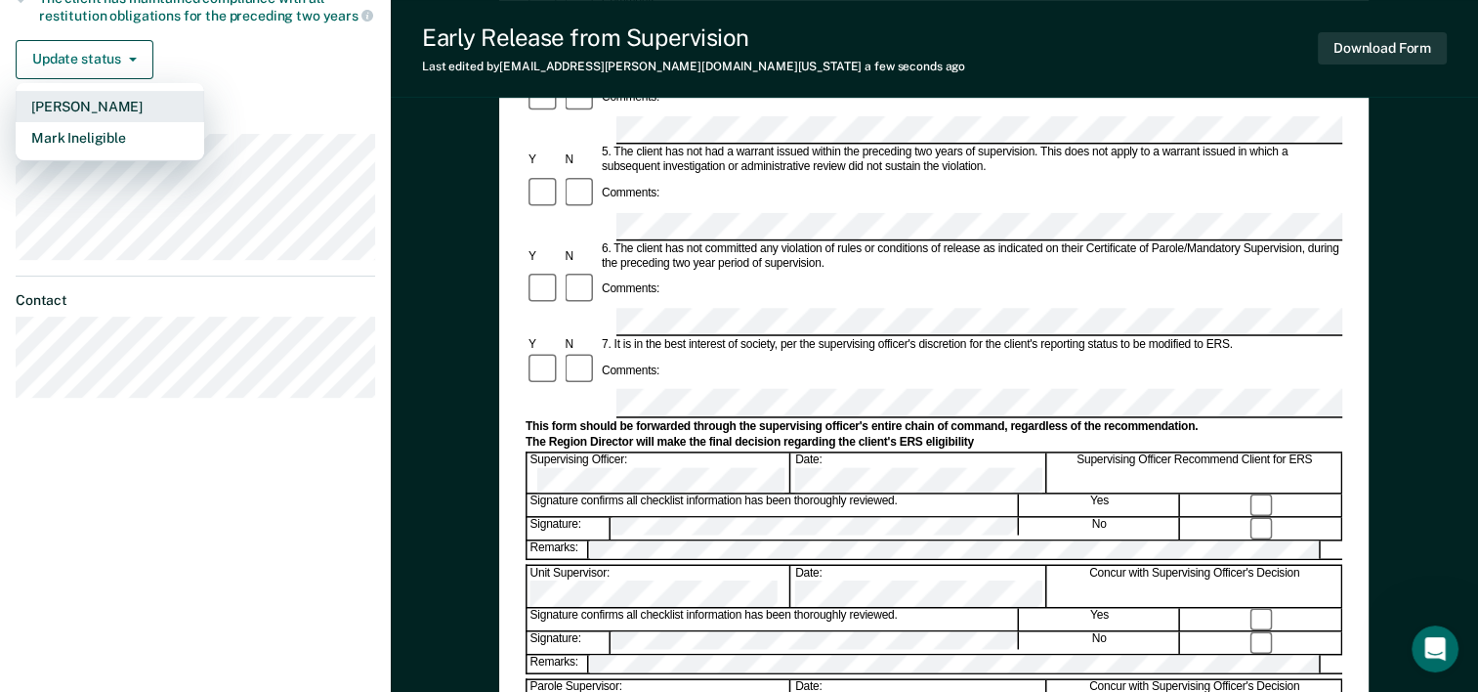
click at [70, 99] on button "[PERSON_NAME]" at bounding box center [110, 106] width 189 height 31
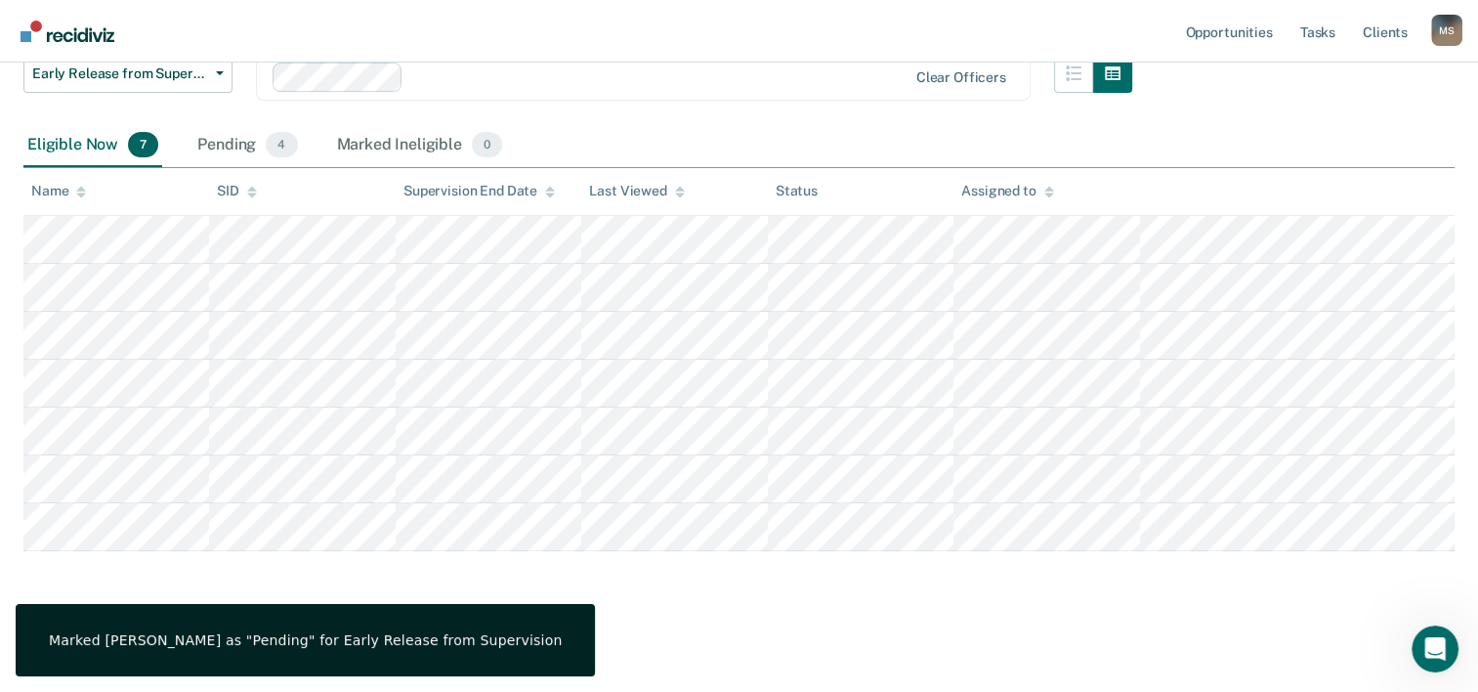
scroll to position [276, 0]
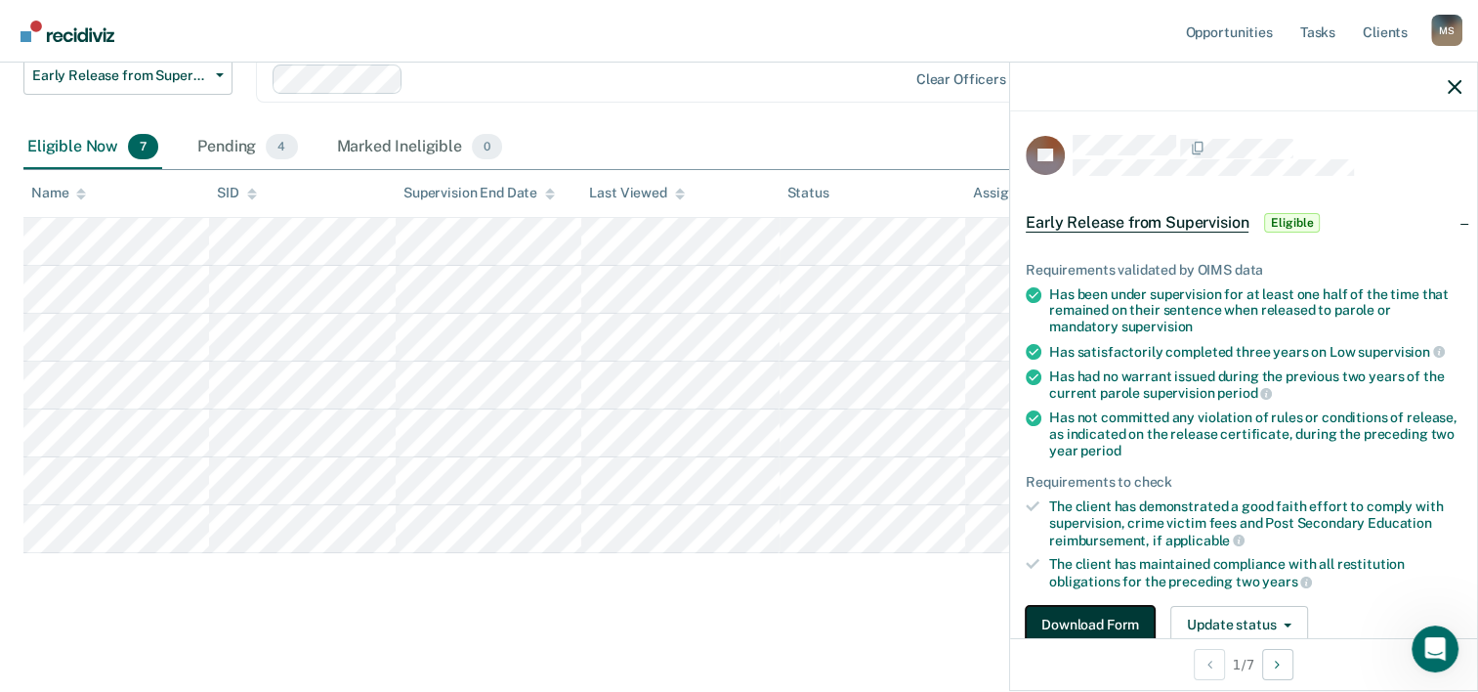
click at [1087, 620] on button "Download Form" at bounding box center [1090, 625] width 129 height 39
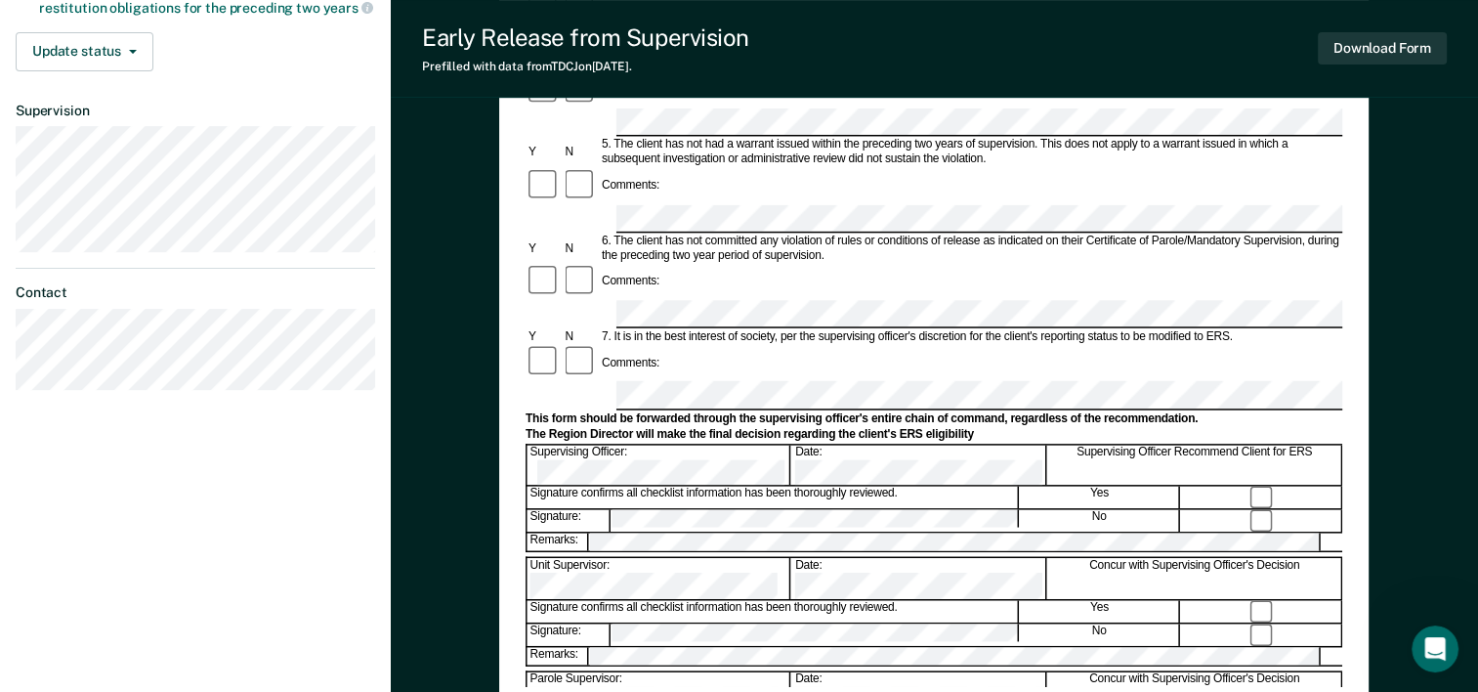
scroll to position [597, 0]
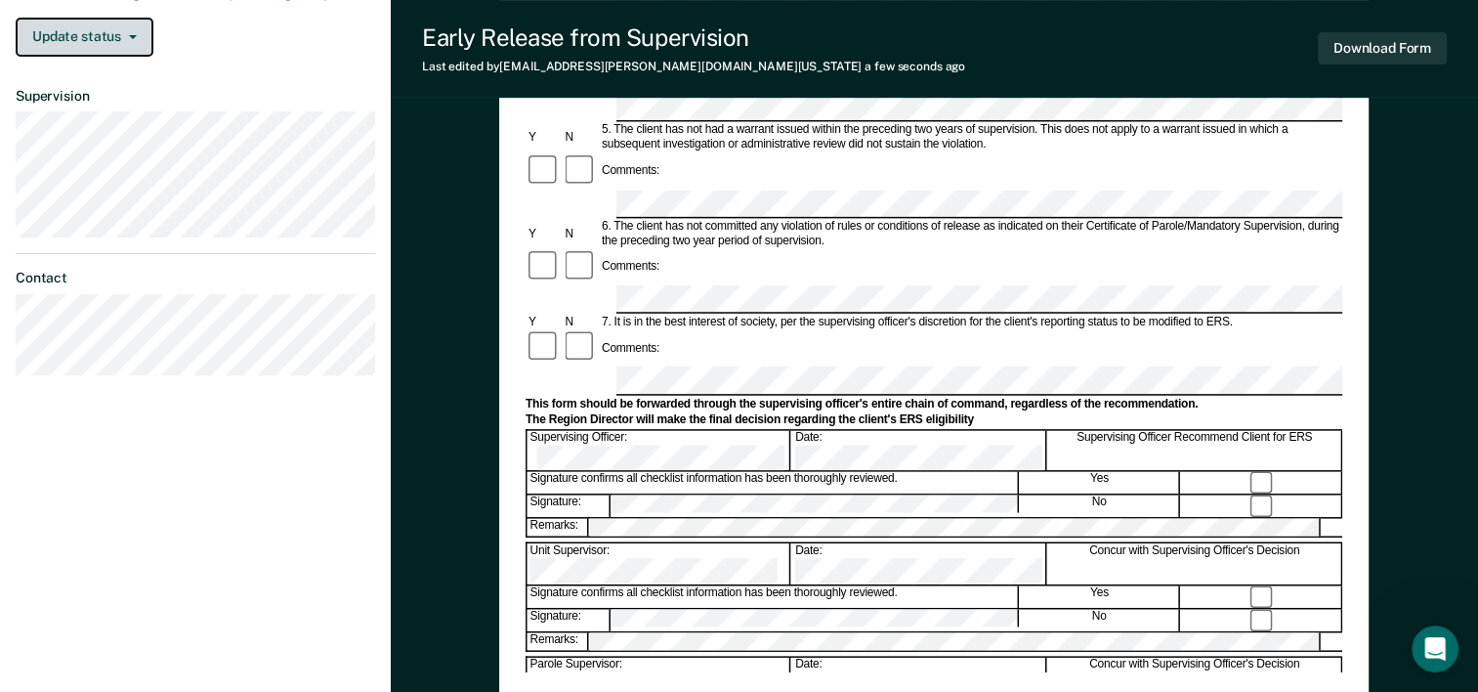
click at [82, 39] on button "Update status" at bounding box center [85, 37] width 138 height 39
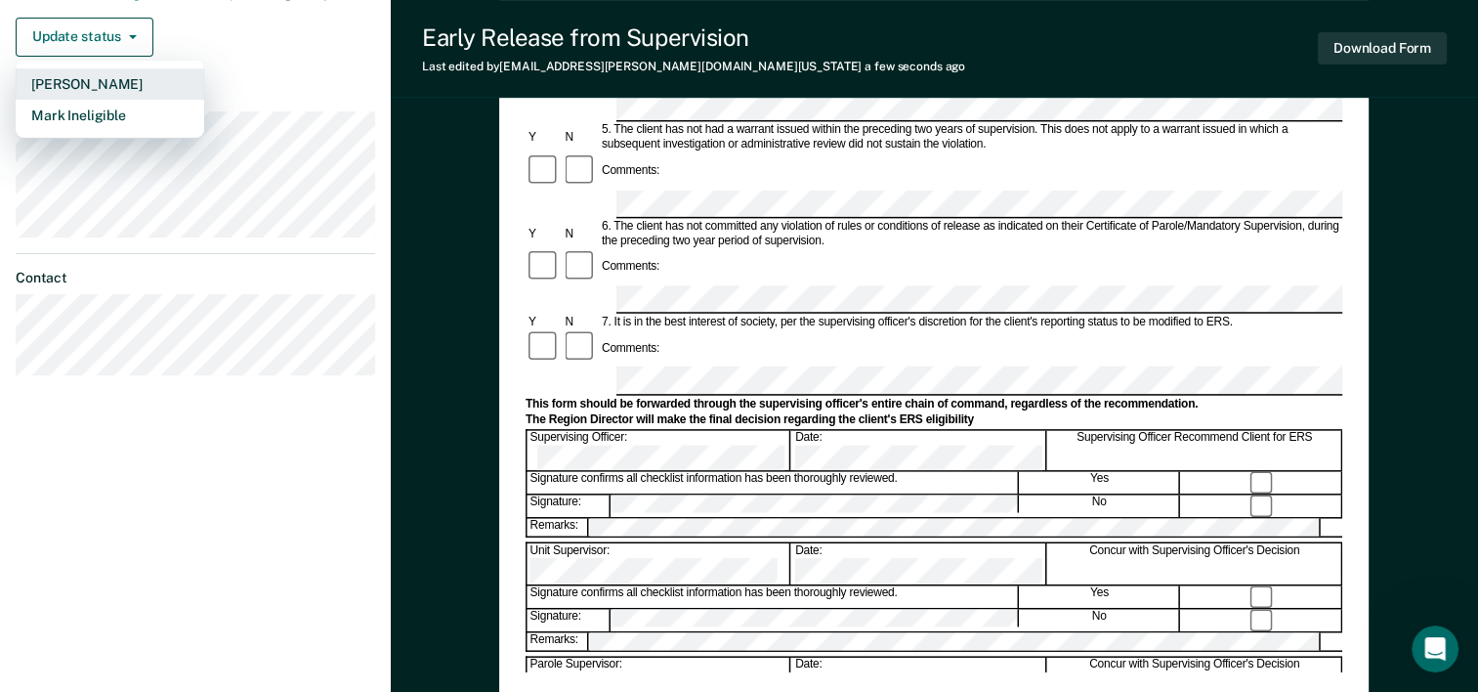
click at [73, 76] on button "[PERSON_NAME]" at bounding box center [110, 83] width 189 height 31
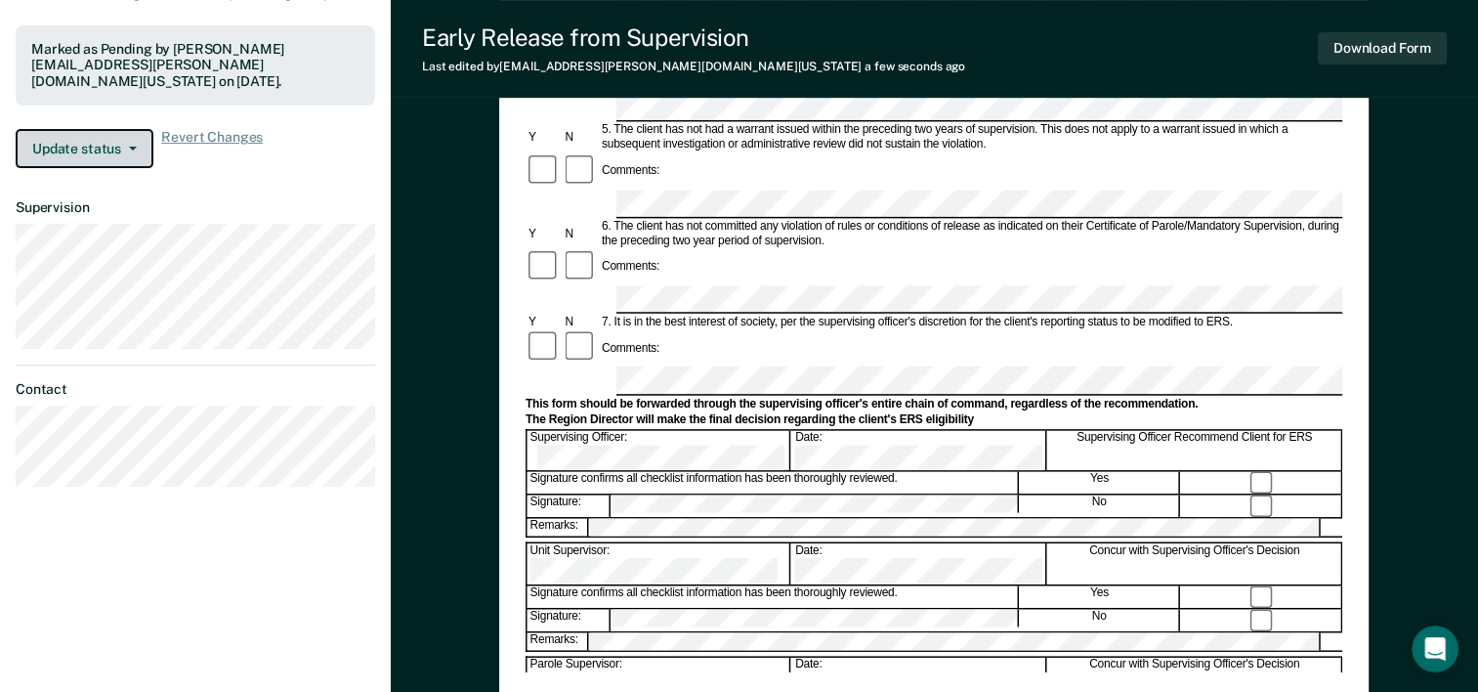
scroll to position [692, 0]
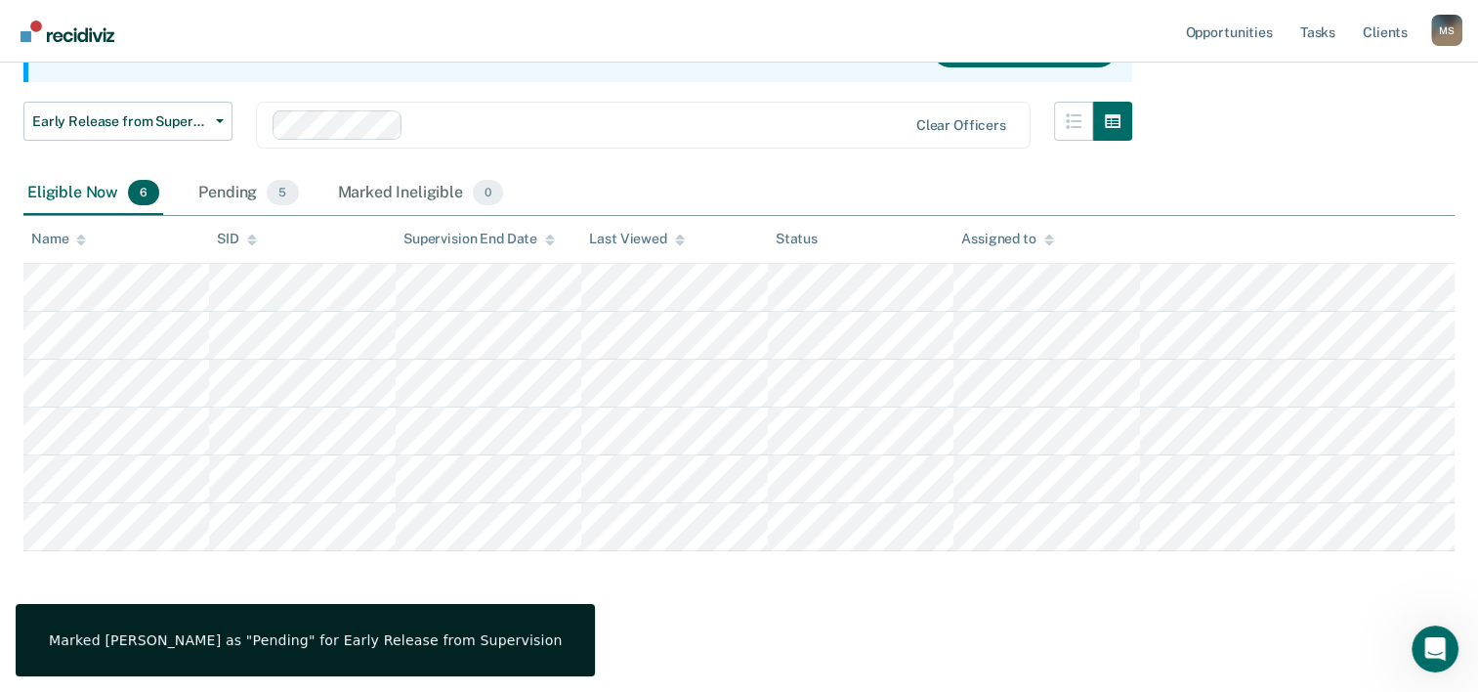
scroll to position [227, 0]
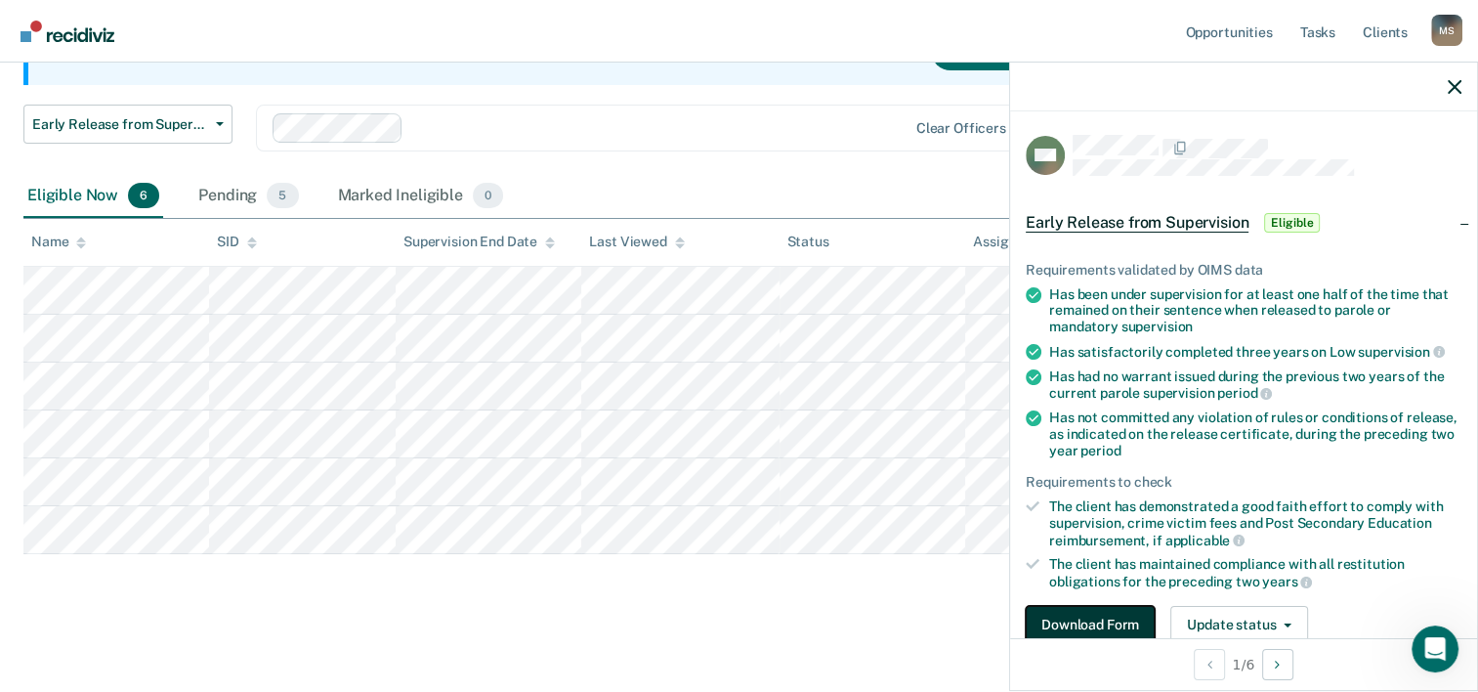
click at [1105, 621] on button "Download Form" at bounding box center [1090, 625] width 129 height 39
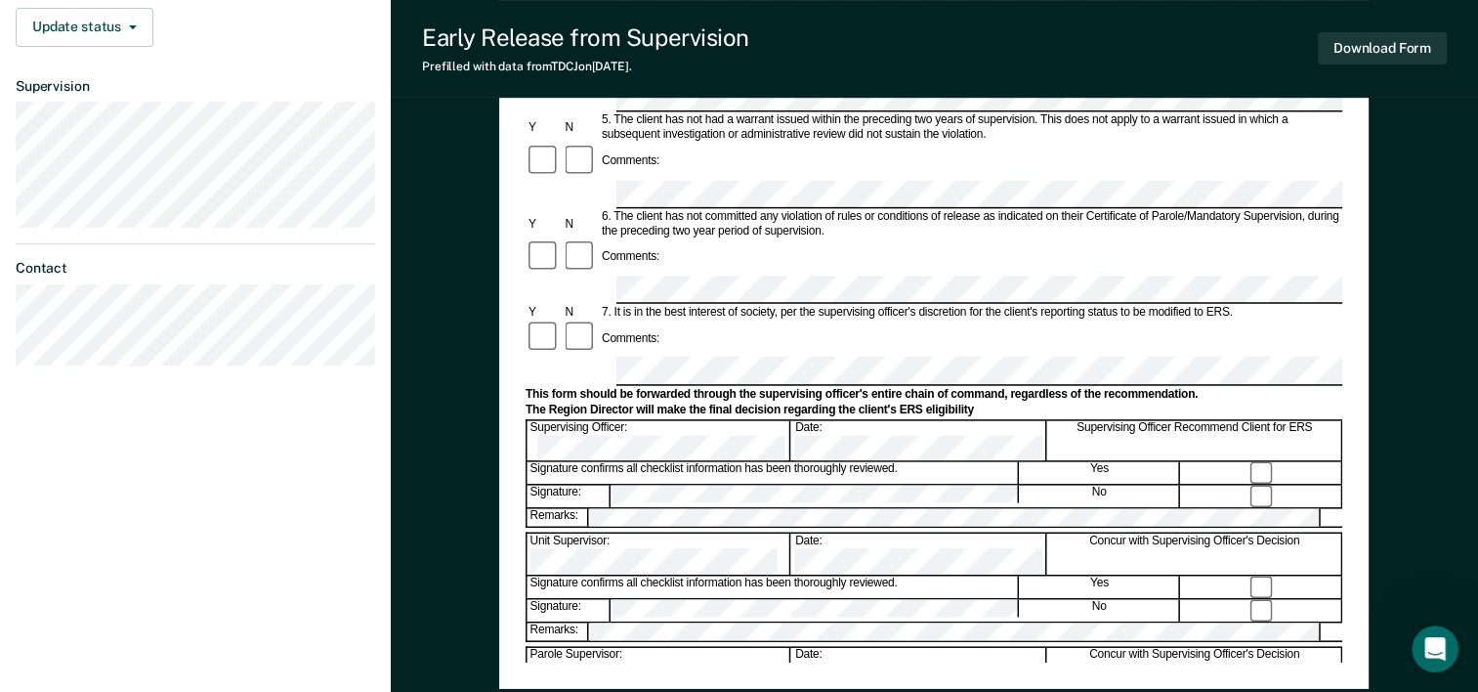
scroll to position [608, 0]
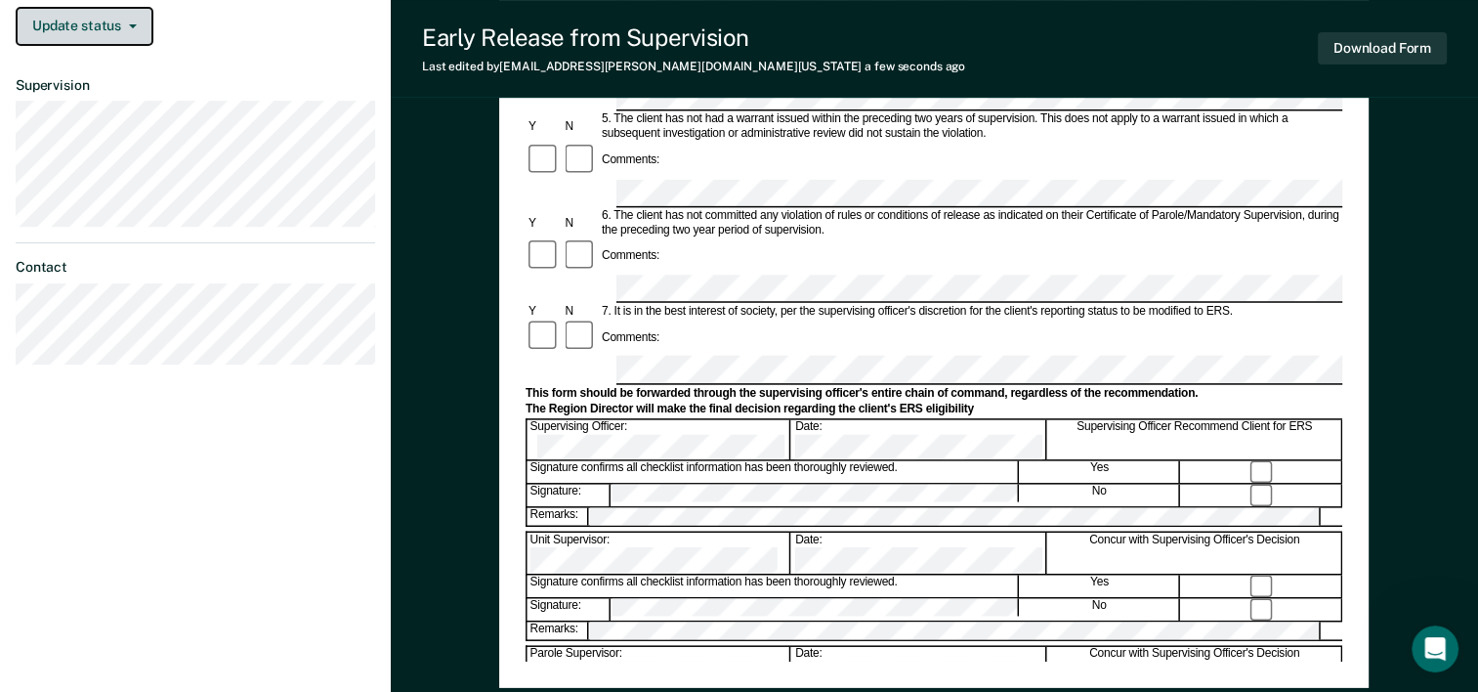
click at [106, 23] on button "Update status" at bounding box center [85, 26] width 138 height 39
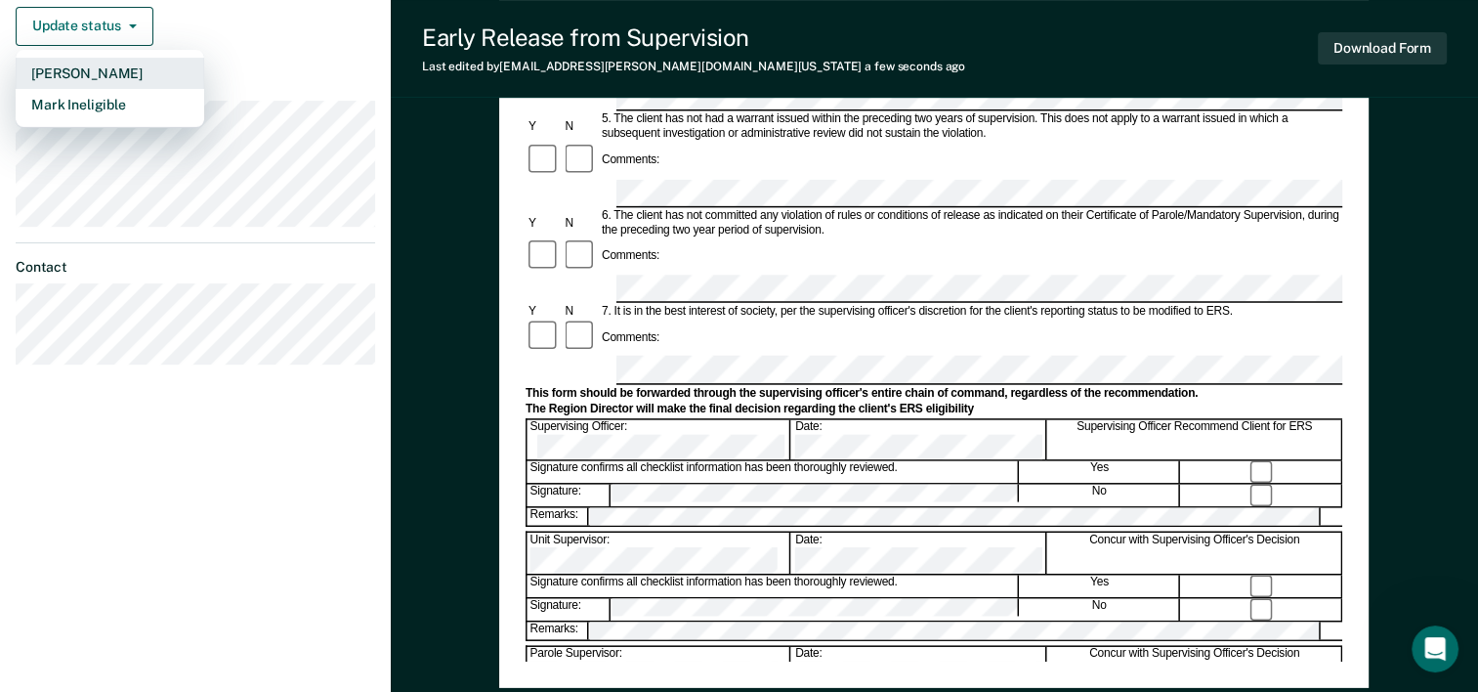
click at [86, 67] on button "[PERSON_NAME]" at bounding box center [110, 73] width 189 height 31
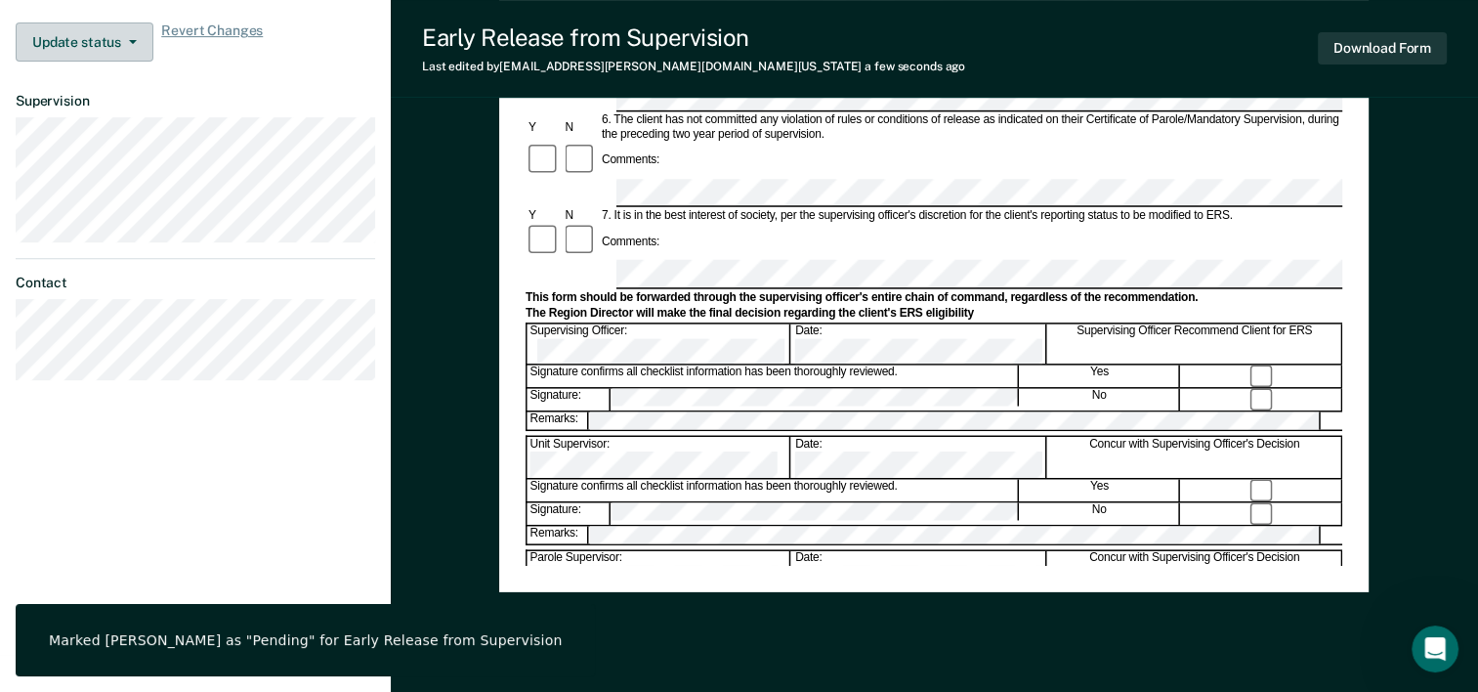
scroll to position [180, 0]
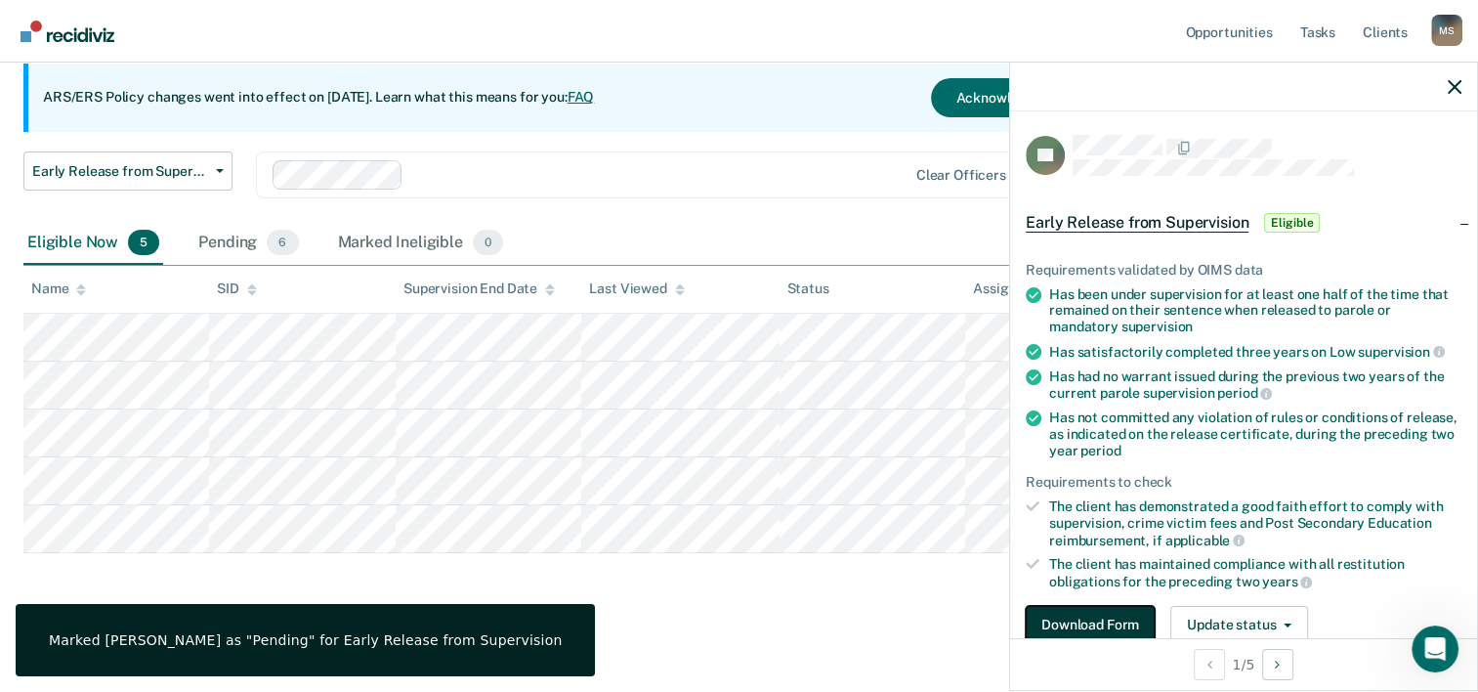
click at [1065, 621] on button "Download Form" at bounding box center [1090, 625] width 129 height 39
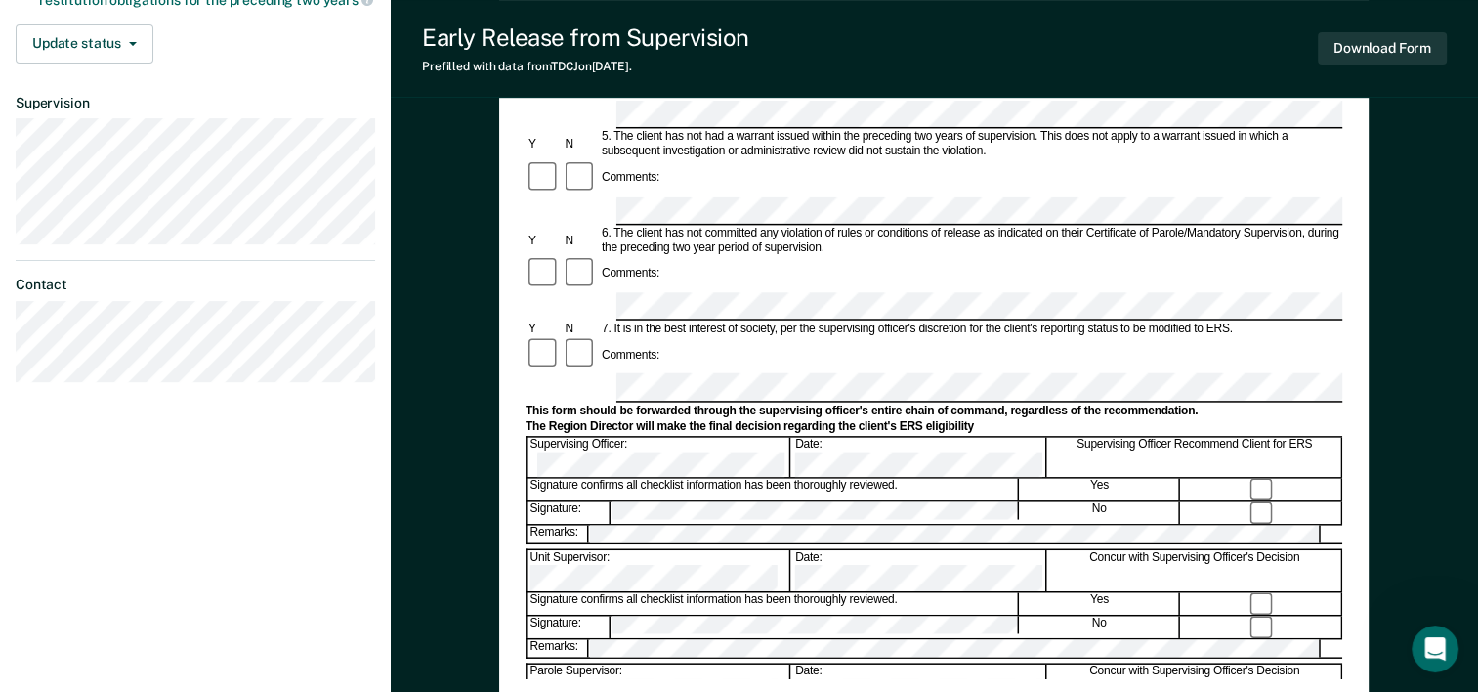
scroll to position [602, 0]
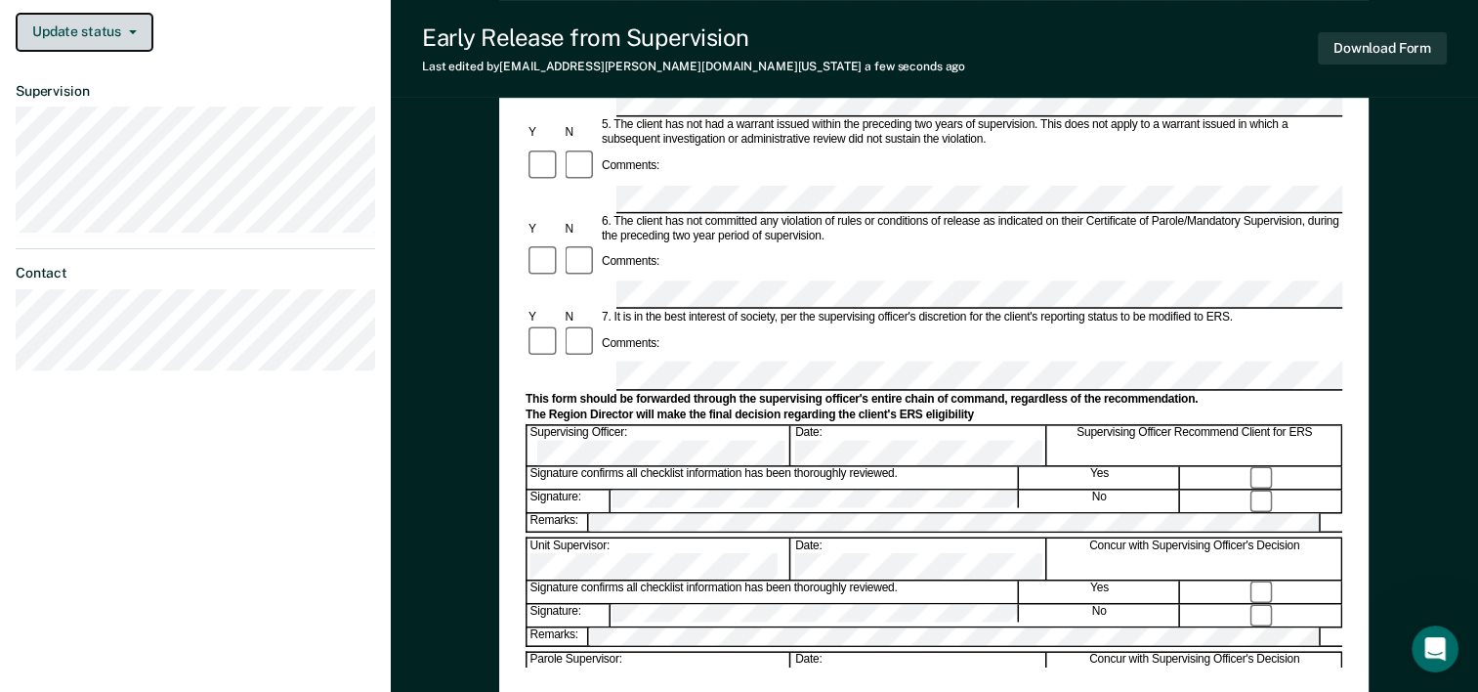
click at [105, 40] on button "Update status" at bounding box center [85, 32] width 138 height 39
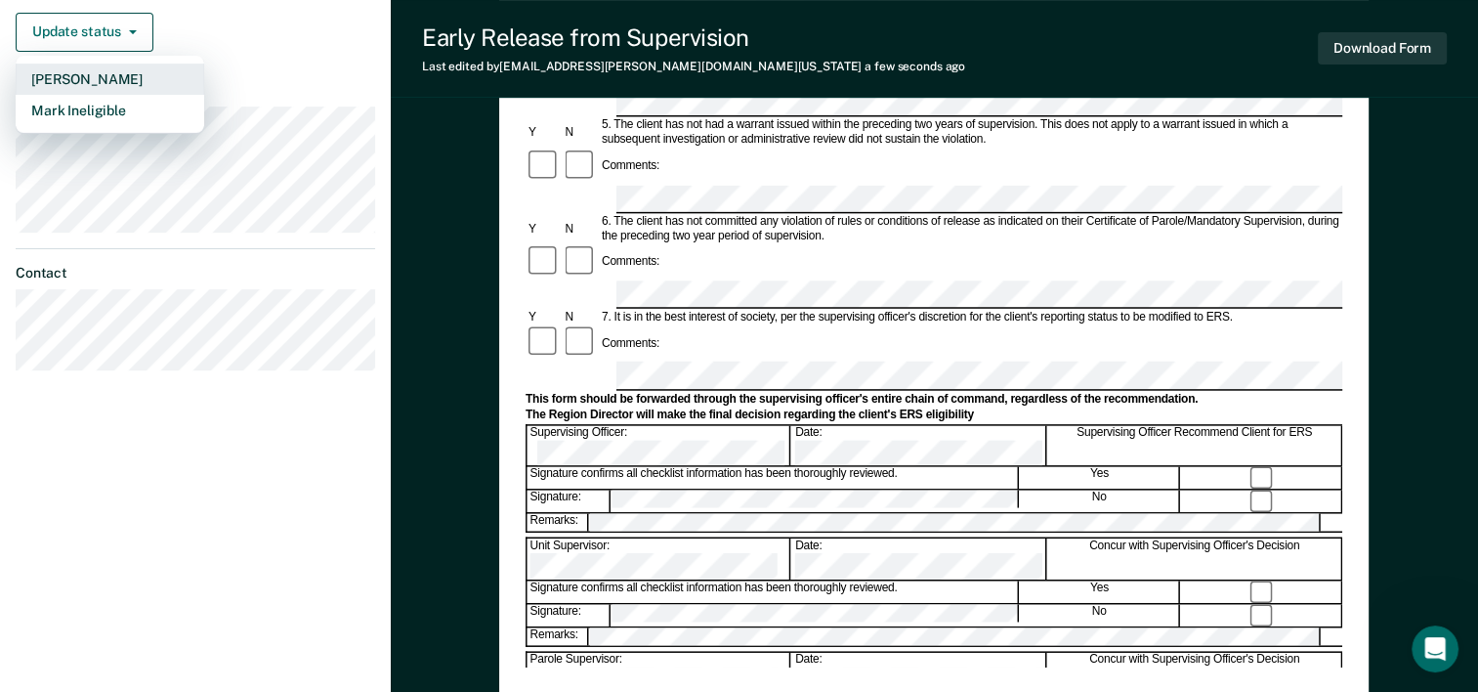
click at [91, 68] on button "[PERSON_NAME]" at bounding box center [110, 79] width 189 height 31
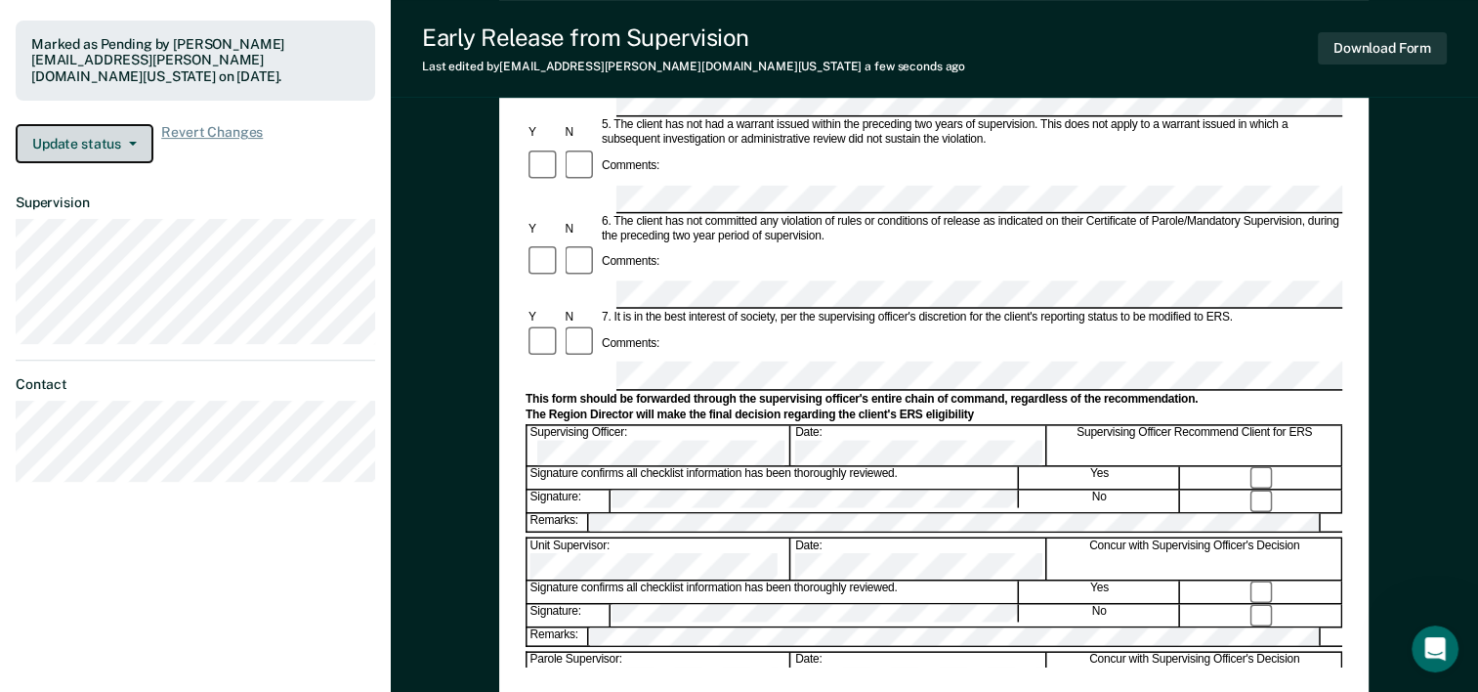
scroll to position [697, 0]
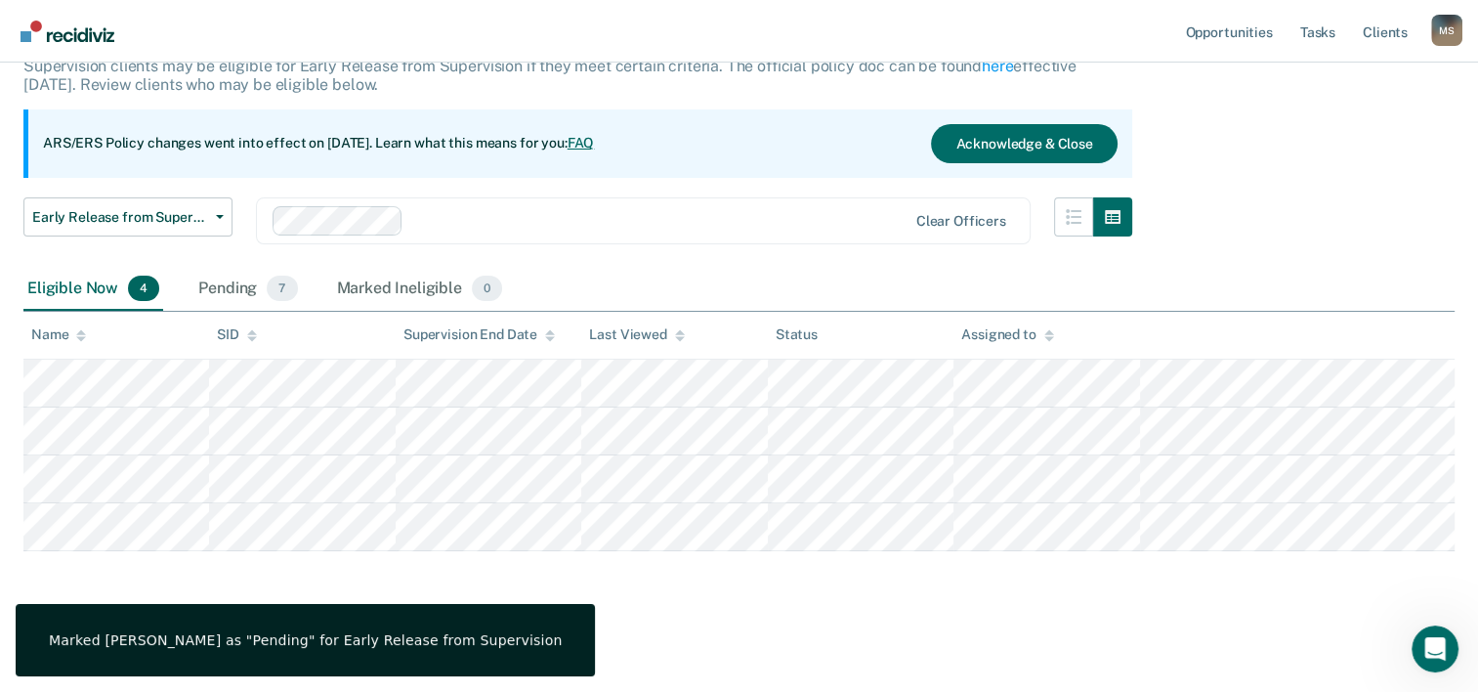
scroll to position [132, 0]
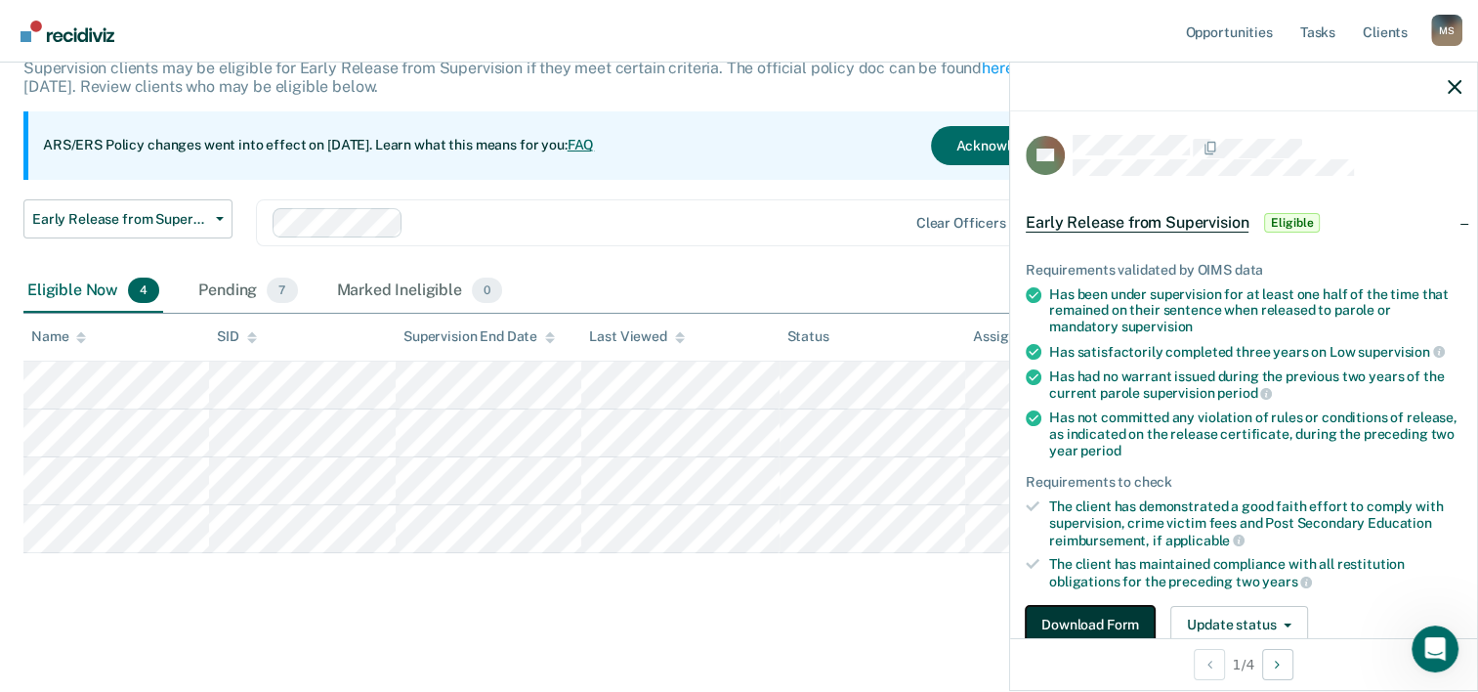
click at [1092, 624] on button "Download Form" at bounding box center [1090, 625] width 129 height 39
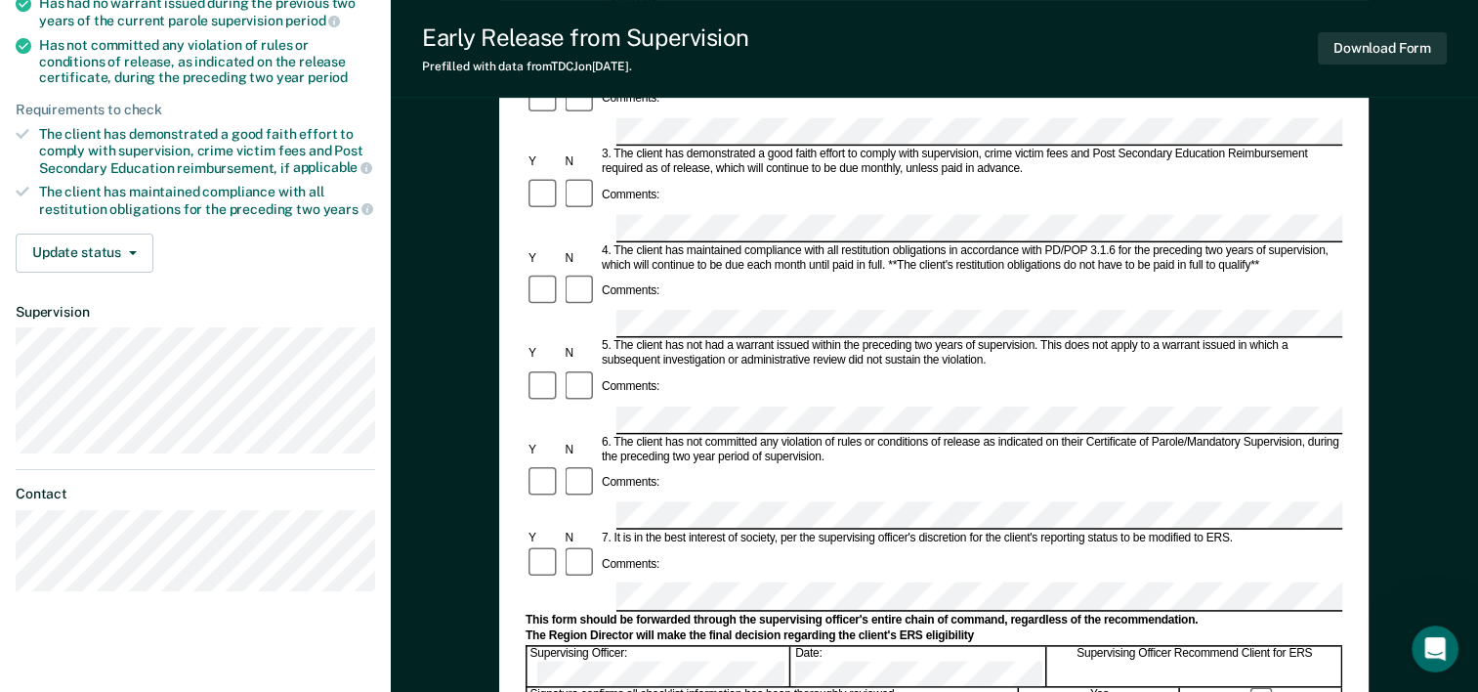
scroll to position [384, 0]
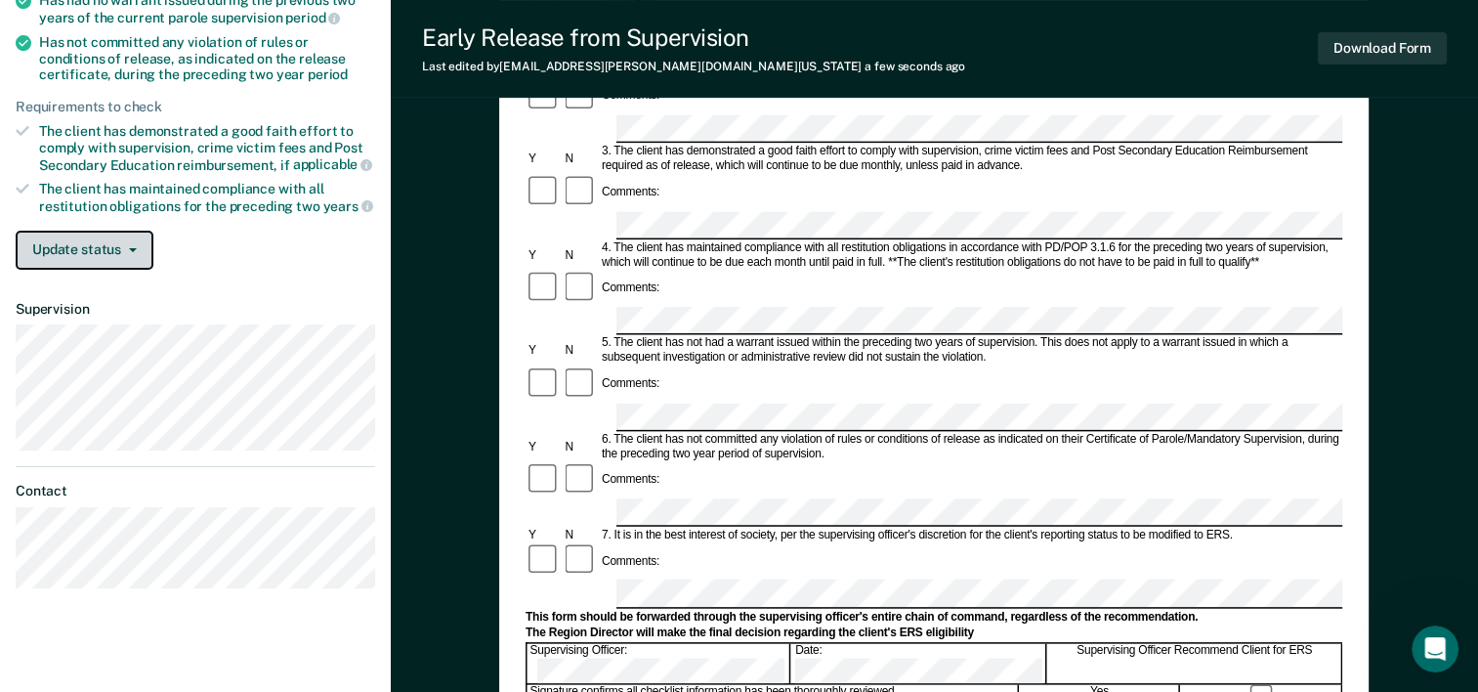
click at [55, 240] on button "Update status" at bounding box center [85, 250] width 138 height 39
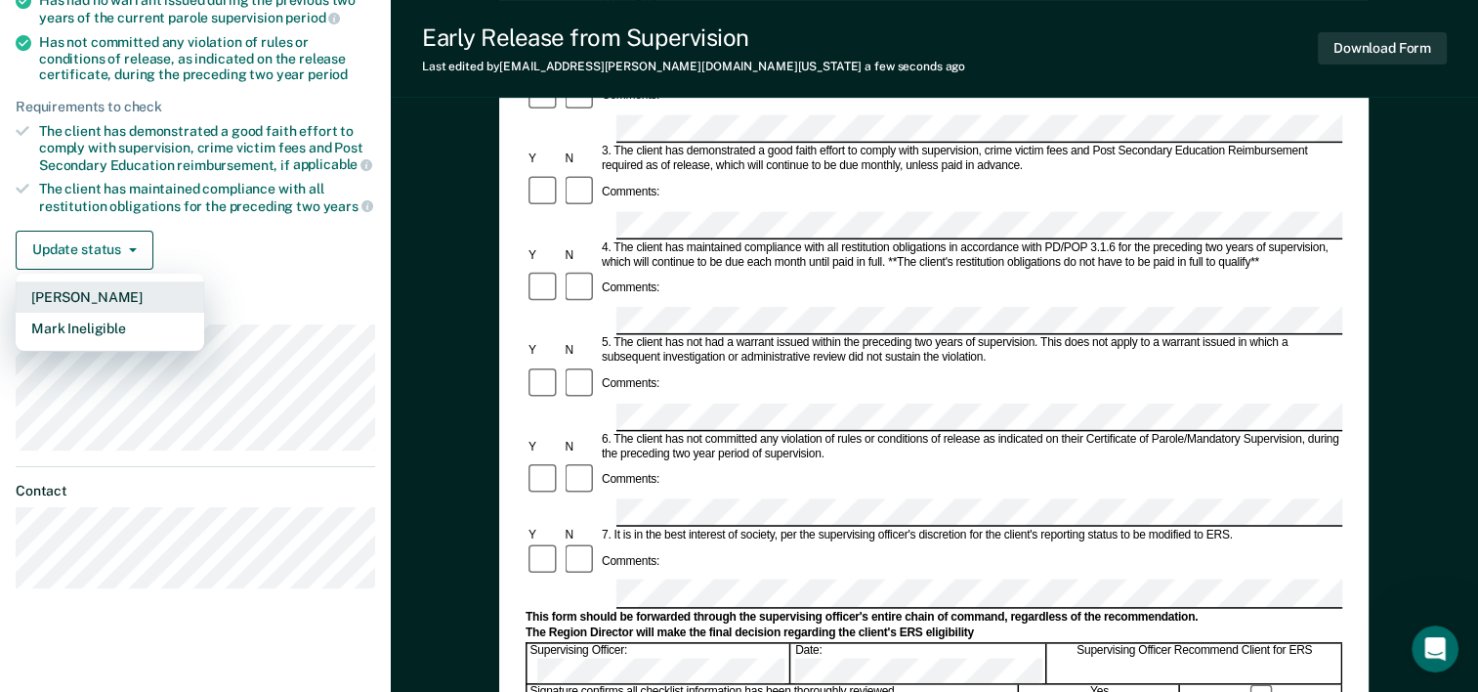
click at [63, 283] on button "[PERSON_NAME]" at bounding box center [110, 296] width 189 height 31
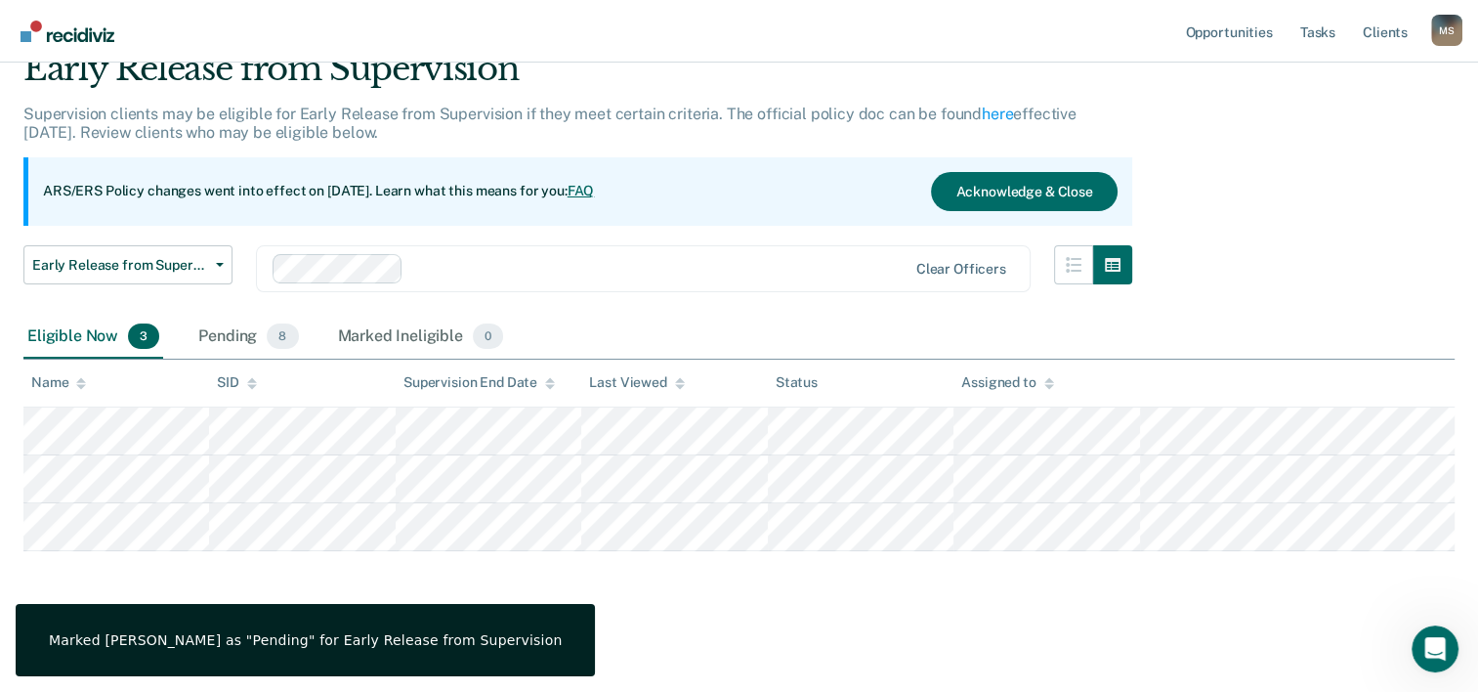
scroll to position [84, 0]
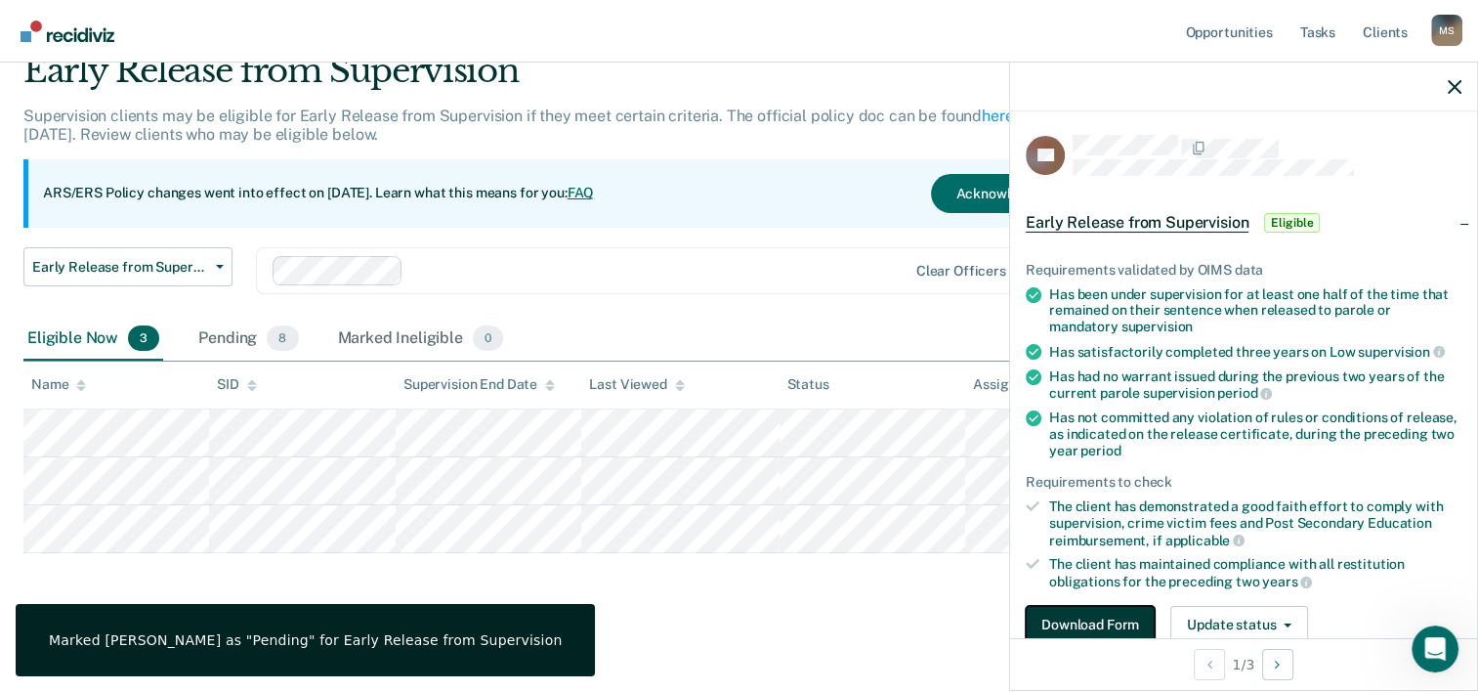
click at [1068, 606] on button "Download Form" at bounding box center [1090, 625] width 129 height 39
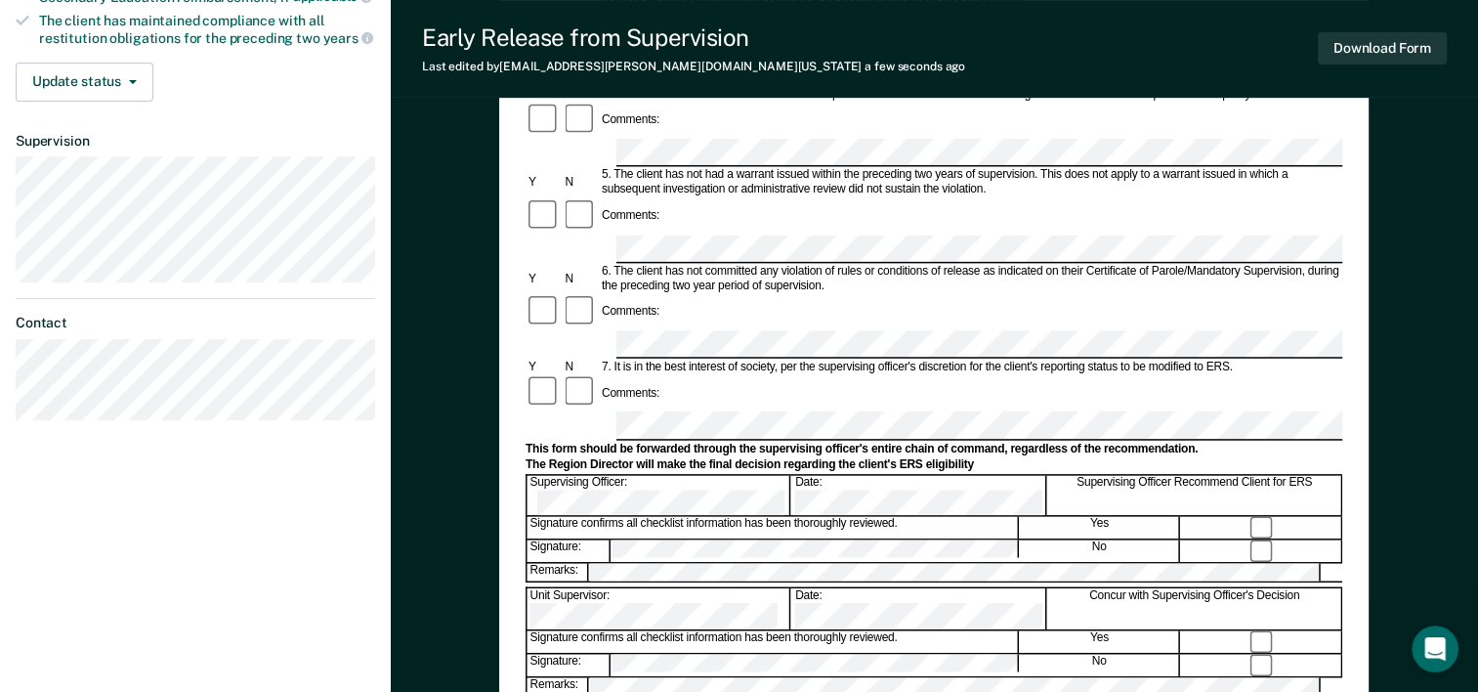
scroll to position [489, 0]
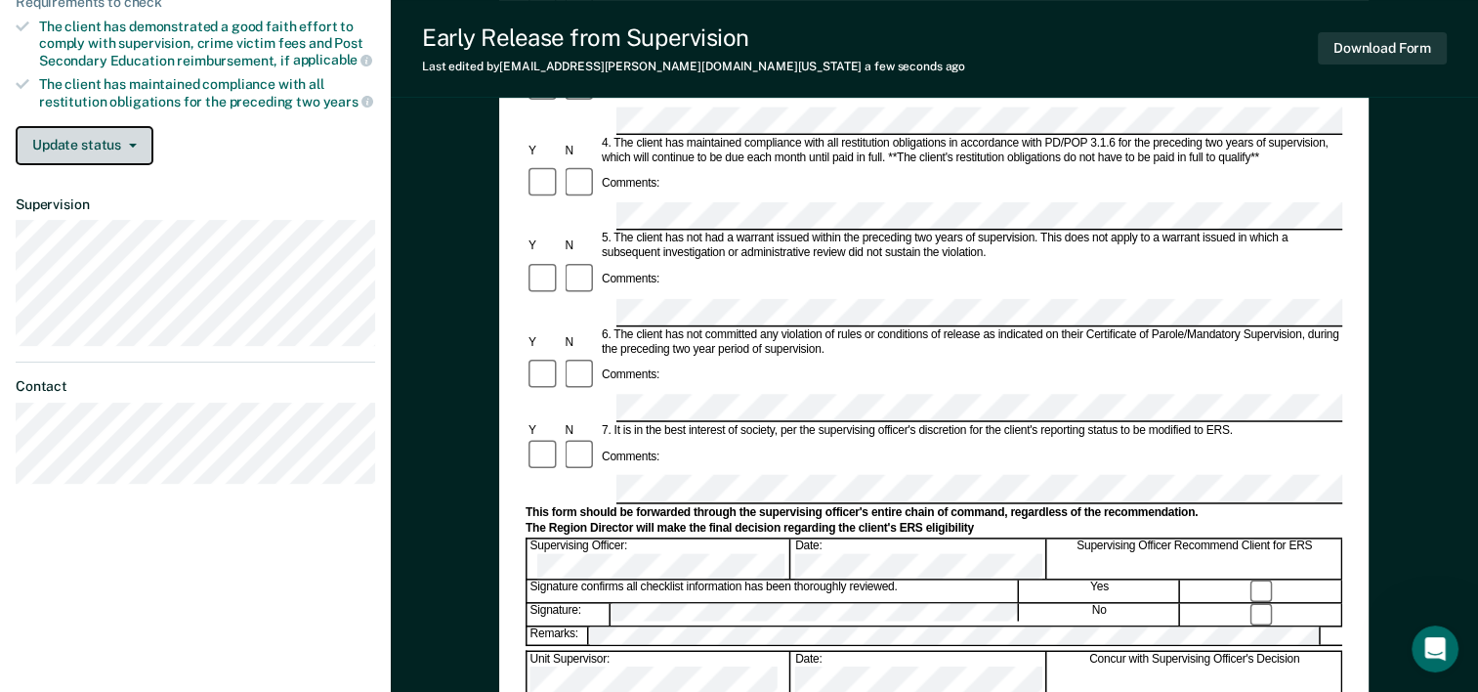
click at [94, 149] on button "Update status" at bounding box center [85, 145] width 138 height 39
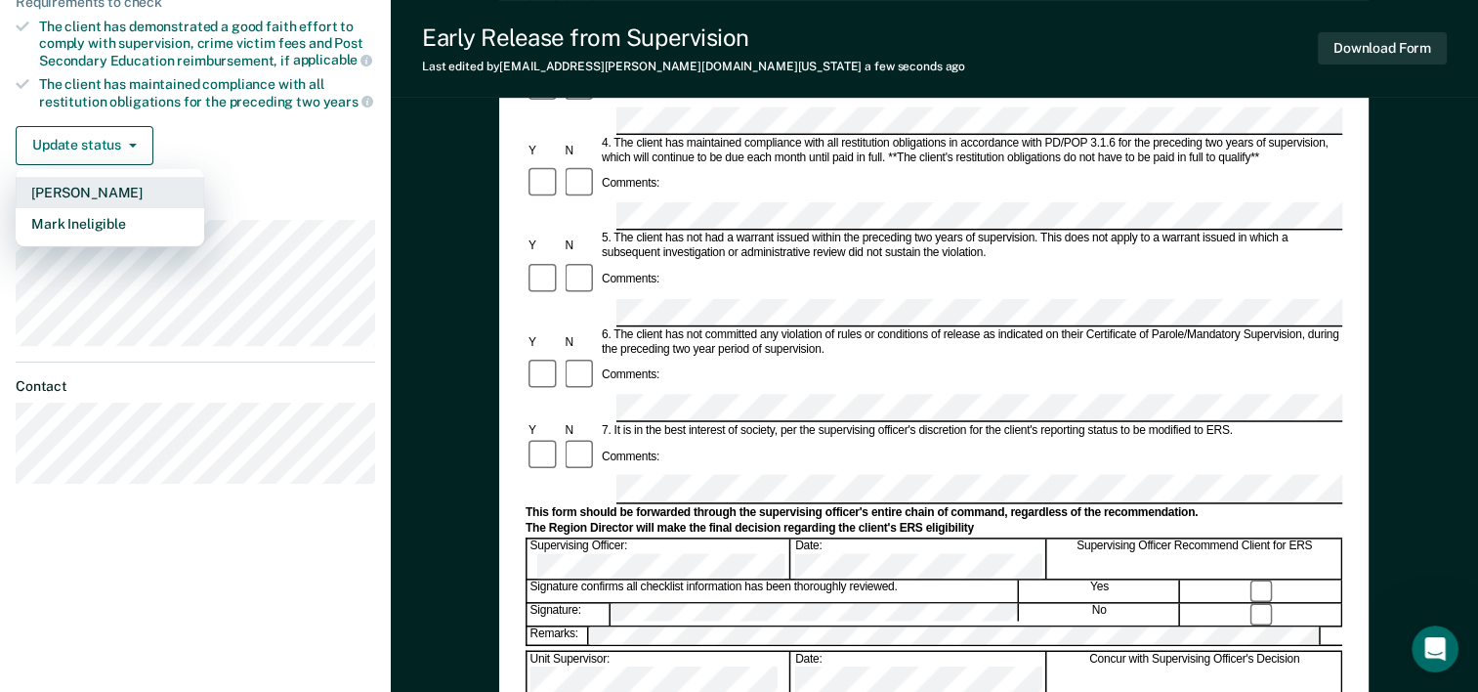
click at [86, 182] on button "[PERSON_NAME]" at bounding box center [110, 192] width 189 height 31
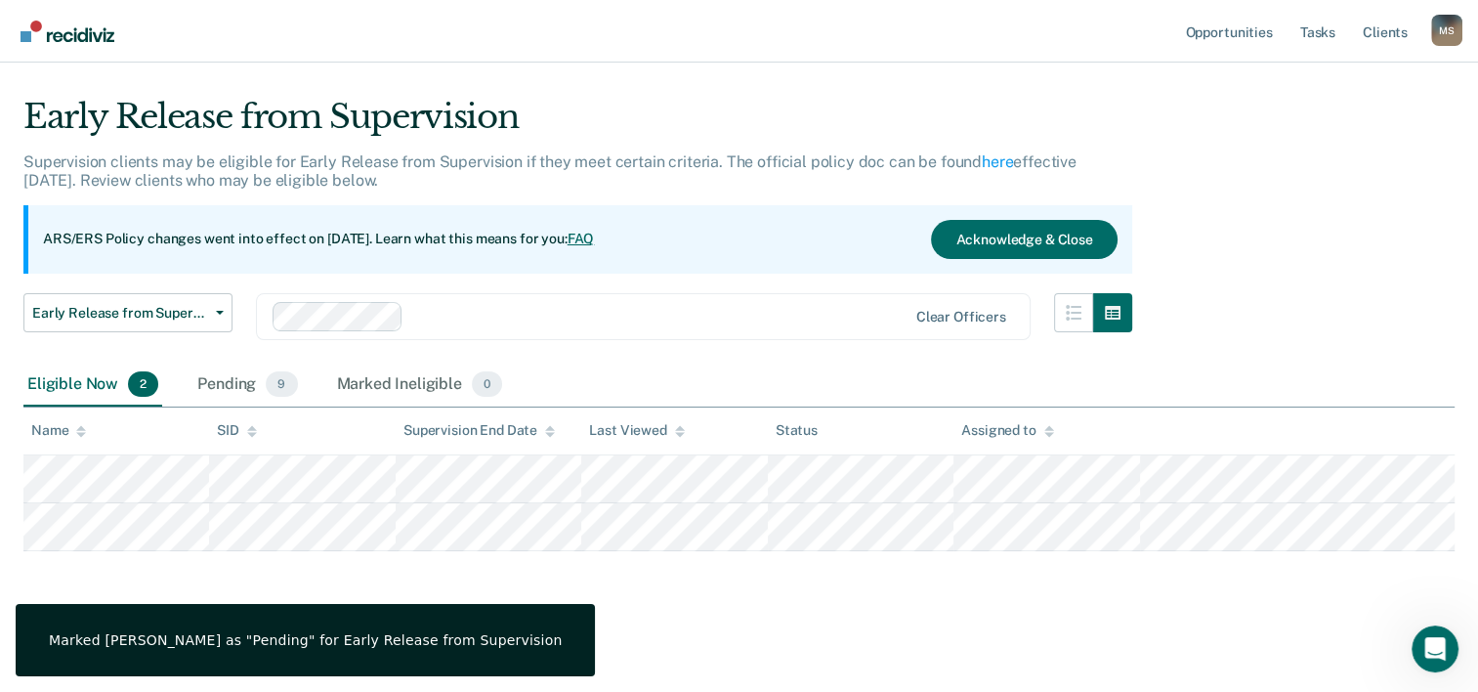
scroll to position [35, 0]
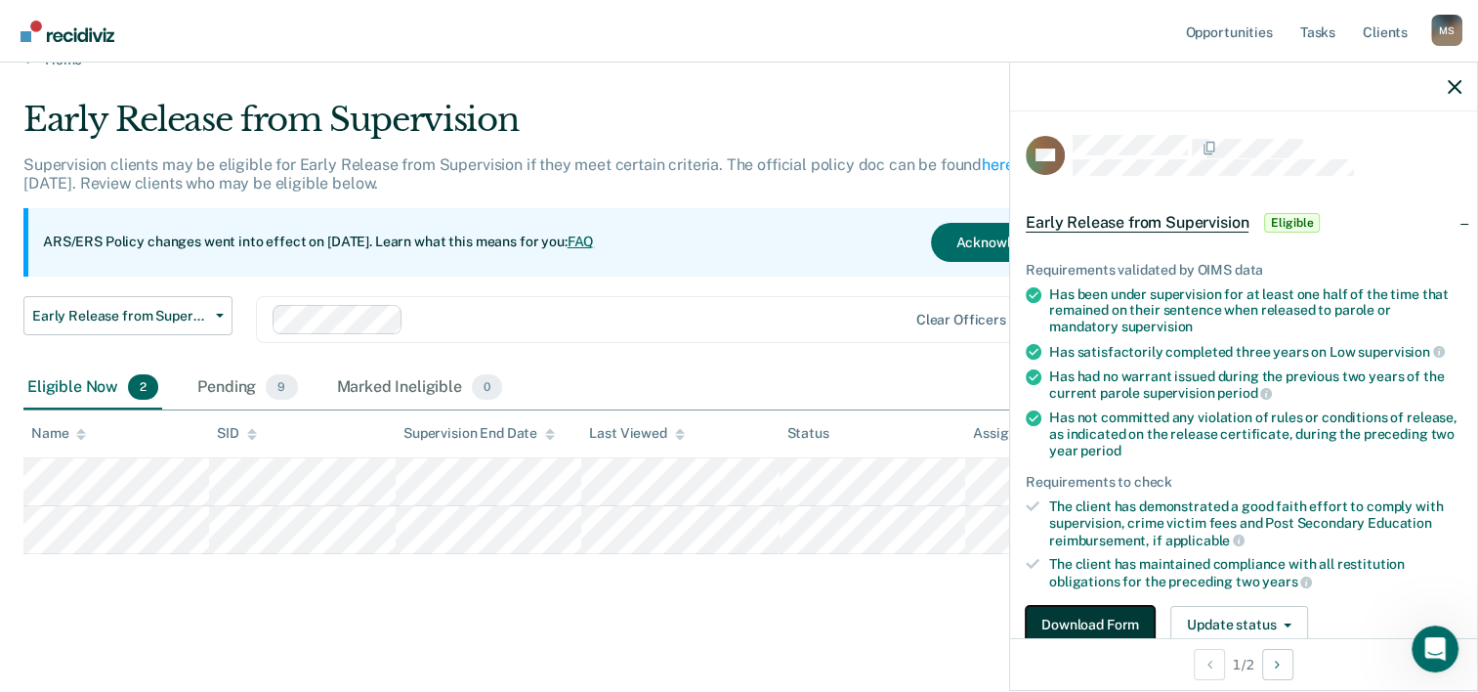
click at [1073, 627] on button "Download Form" at bounding box center [1090, 625] width 129 height 39
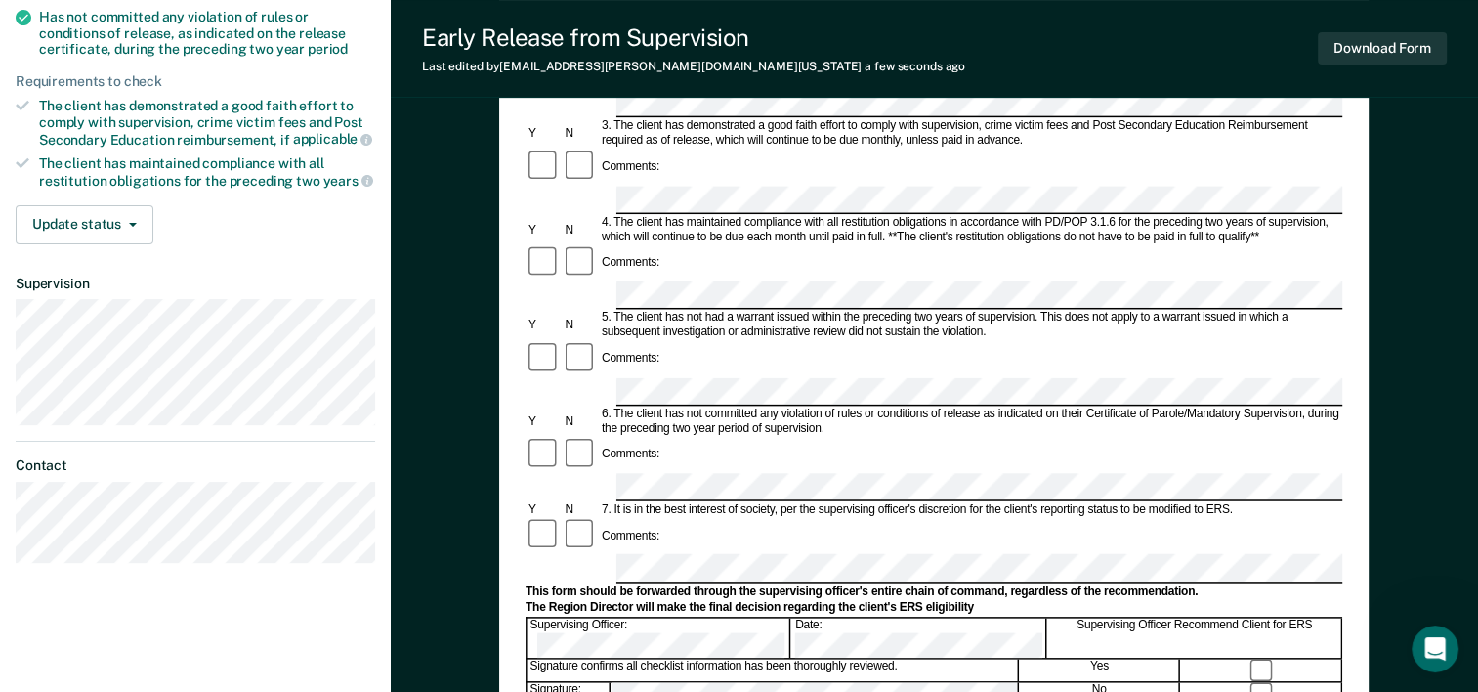
scroll to position [407, 0]
click at [58, 219] on button "Update status" at bounding box center [85, 226] width 138 height 39
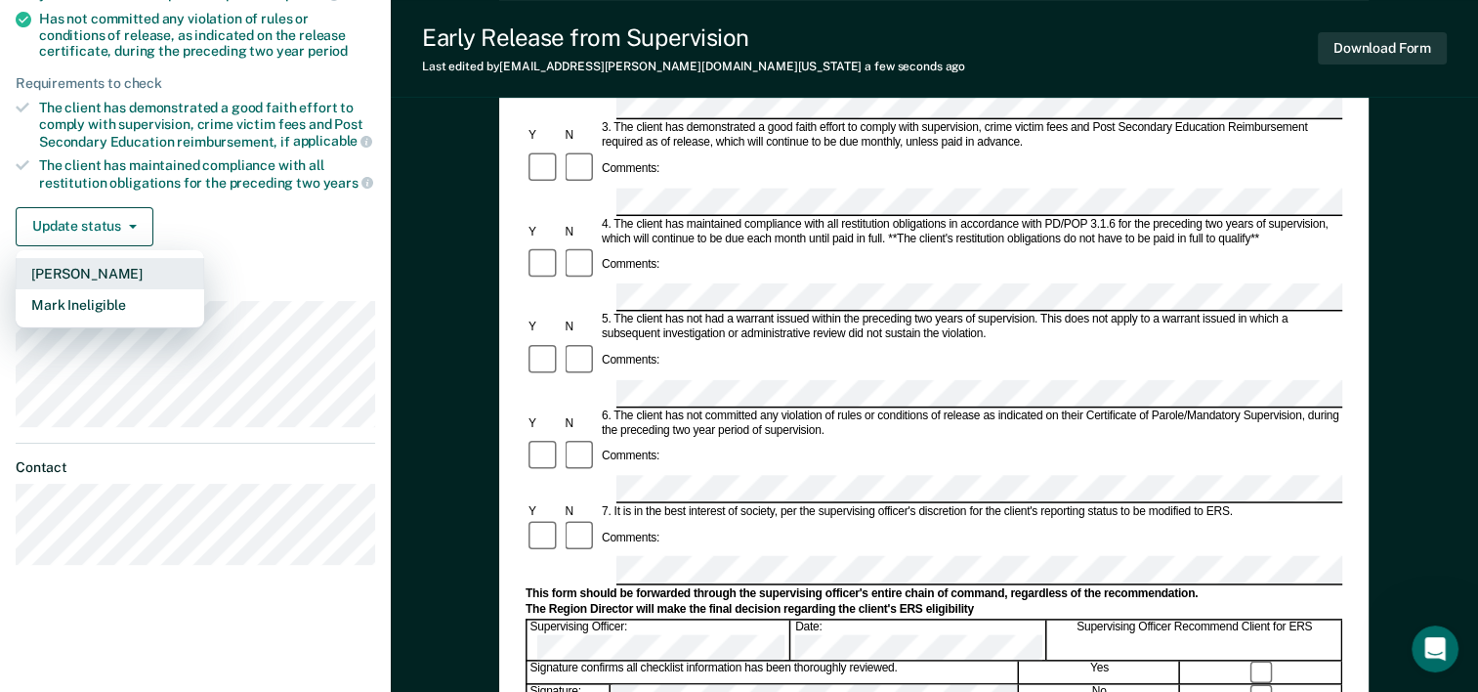
click at [76, 266] on button "[PERSON_NAME]" at bounding box center [110, 273] width 189 height 31
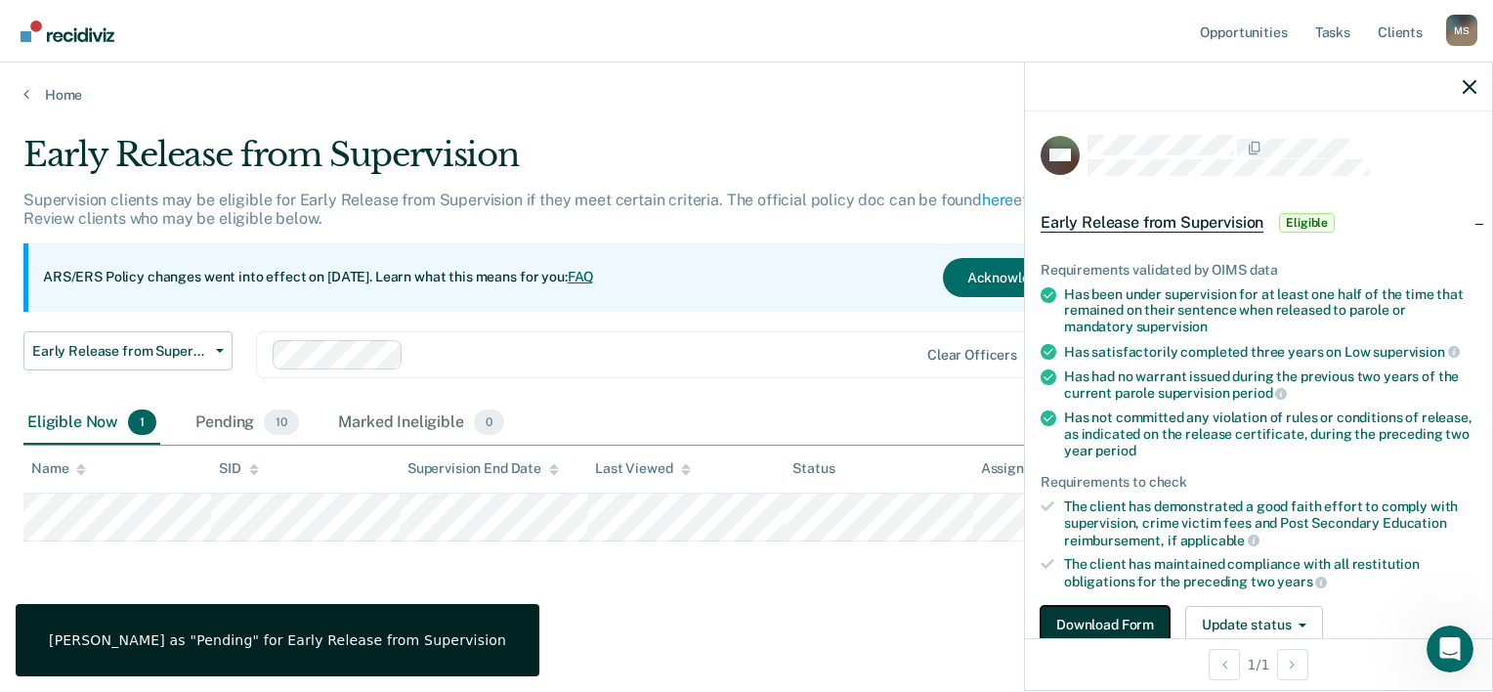
click at [1090, 619] on button "Download Form" at bounding box center [1105, 625] width 129 height 39
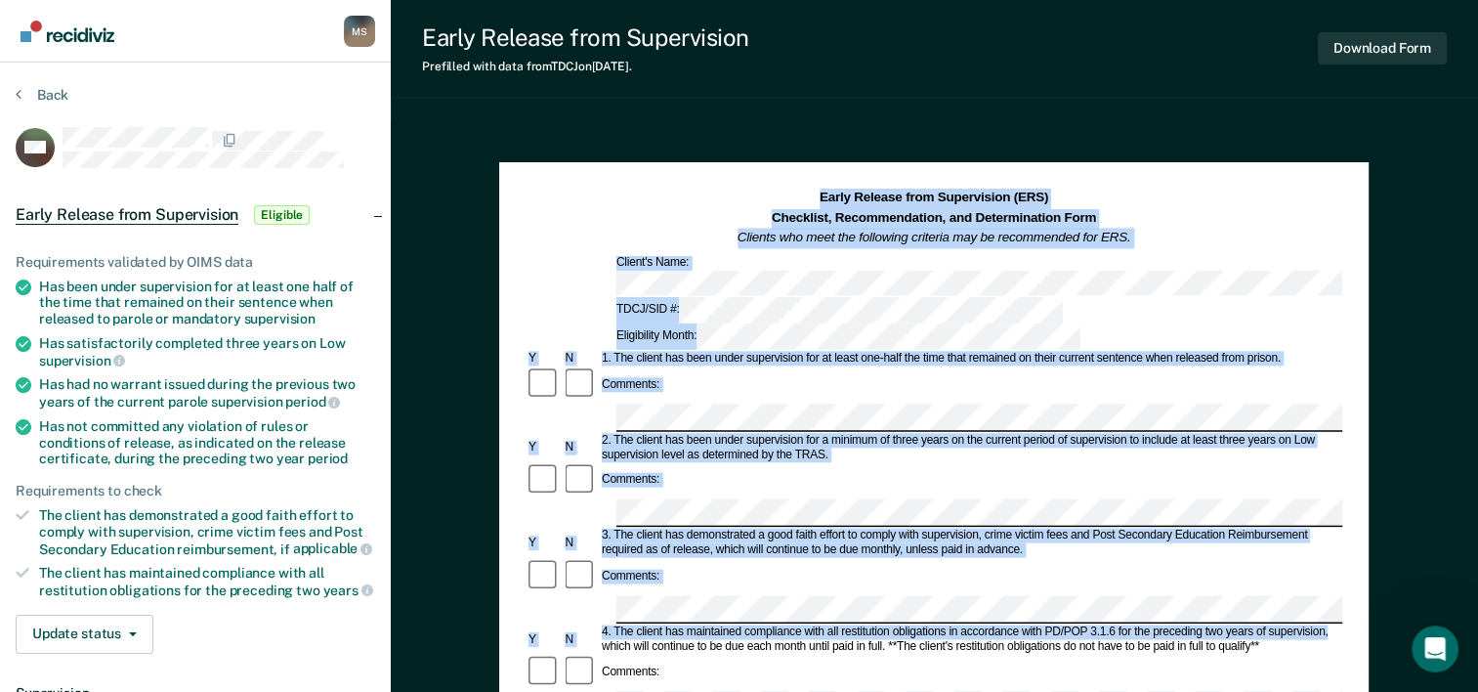
drag, startPoint x: 1477, startPoint y: 175, endPoint x: 1496, endPoint y: 384, distance: 209.9
click at [1478, 384] on html "Looks like you’re using Internet Explorer 11. For faster loading and a better e…" at bounding box center [739, 346] width 1478 height 692
drag, startPoint x: 1496, startPoint y: 384, endPoint x: 1332, endPoint y: 256, distance: 208.2
click at [1332, 256] on div "Client's Name:" at bounding box center [934, 275] width 817 height 41
click at [1303, 203] on div "Early Release from Supervision (ERS) Checklist, Recommendation, and Determinati…" at bounding box center [934, 219] width 817 height 60
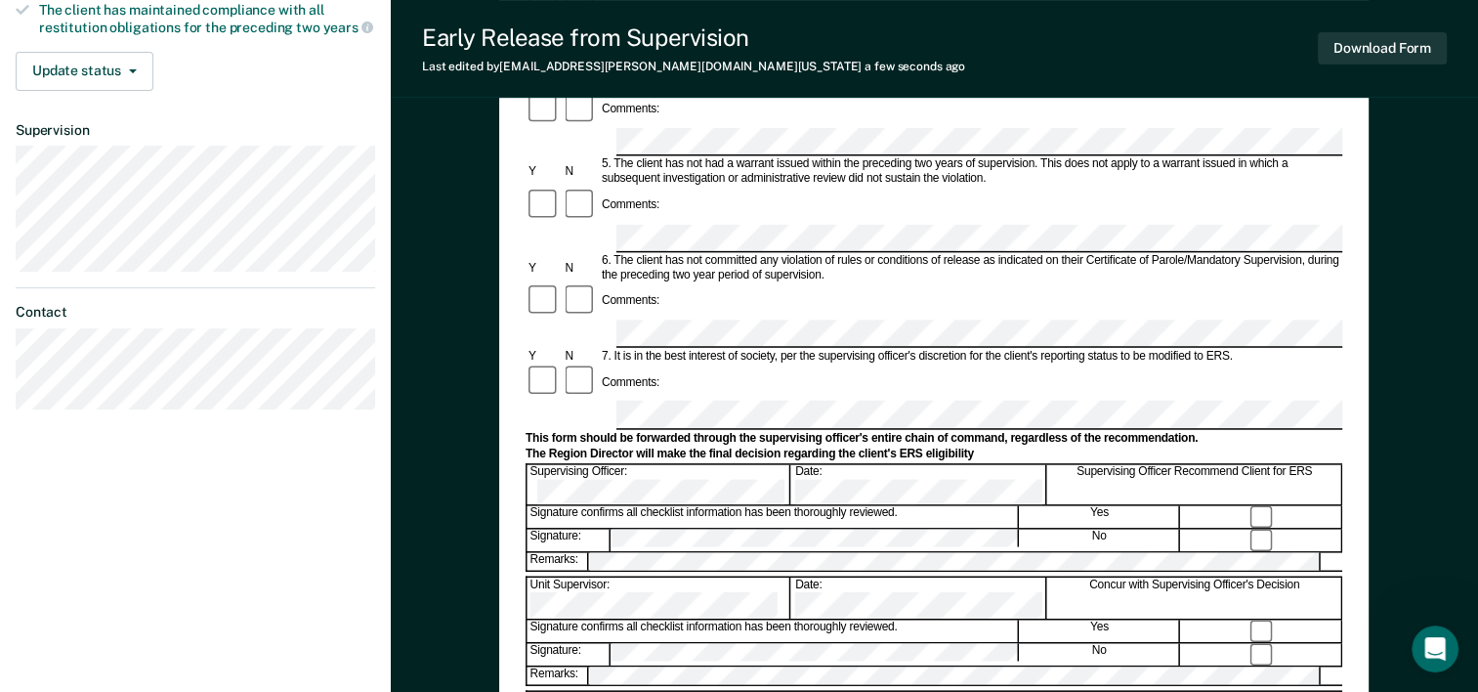
scroll to position [535, 0]
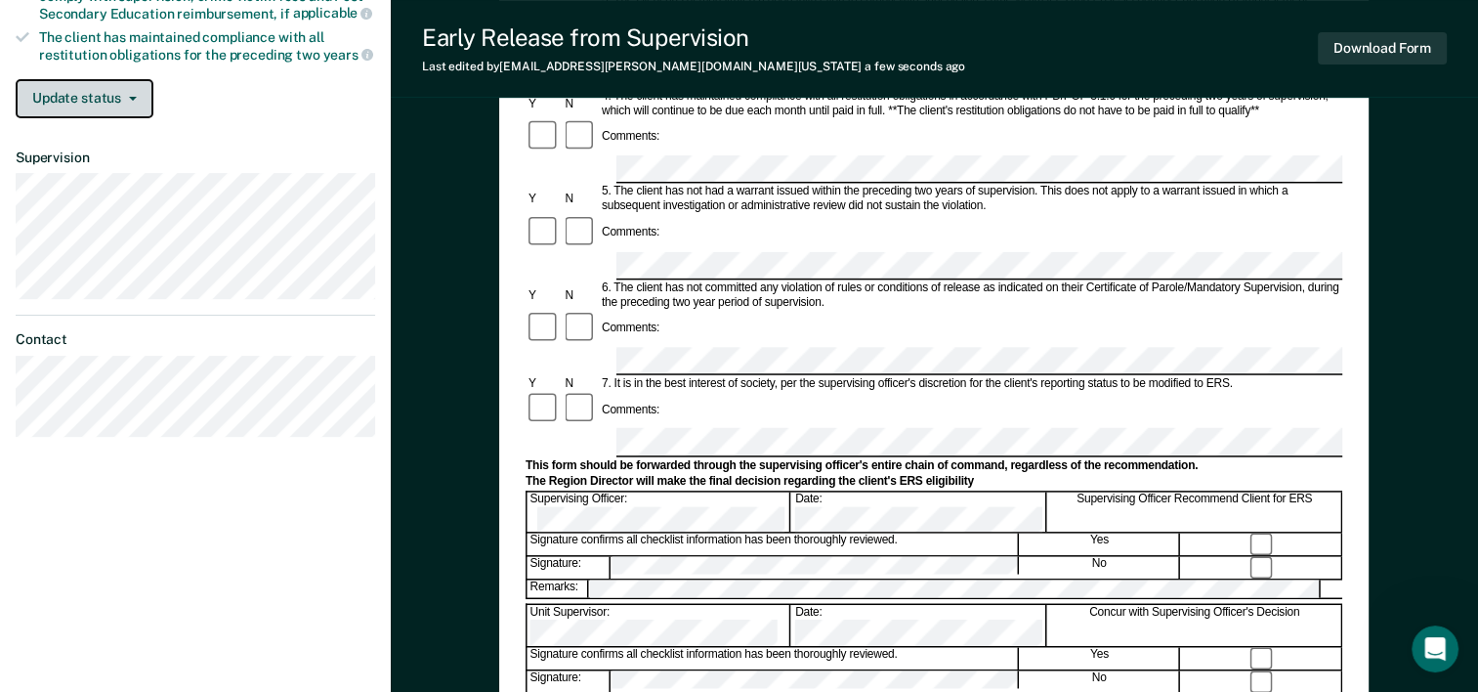
click at [100, 100] on button "Update status" at bounding box center [85, 98] width 138 height 39
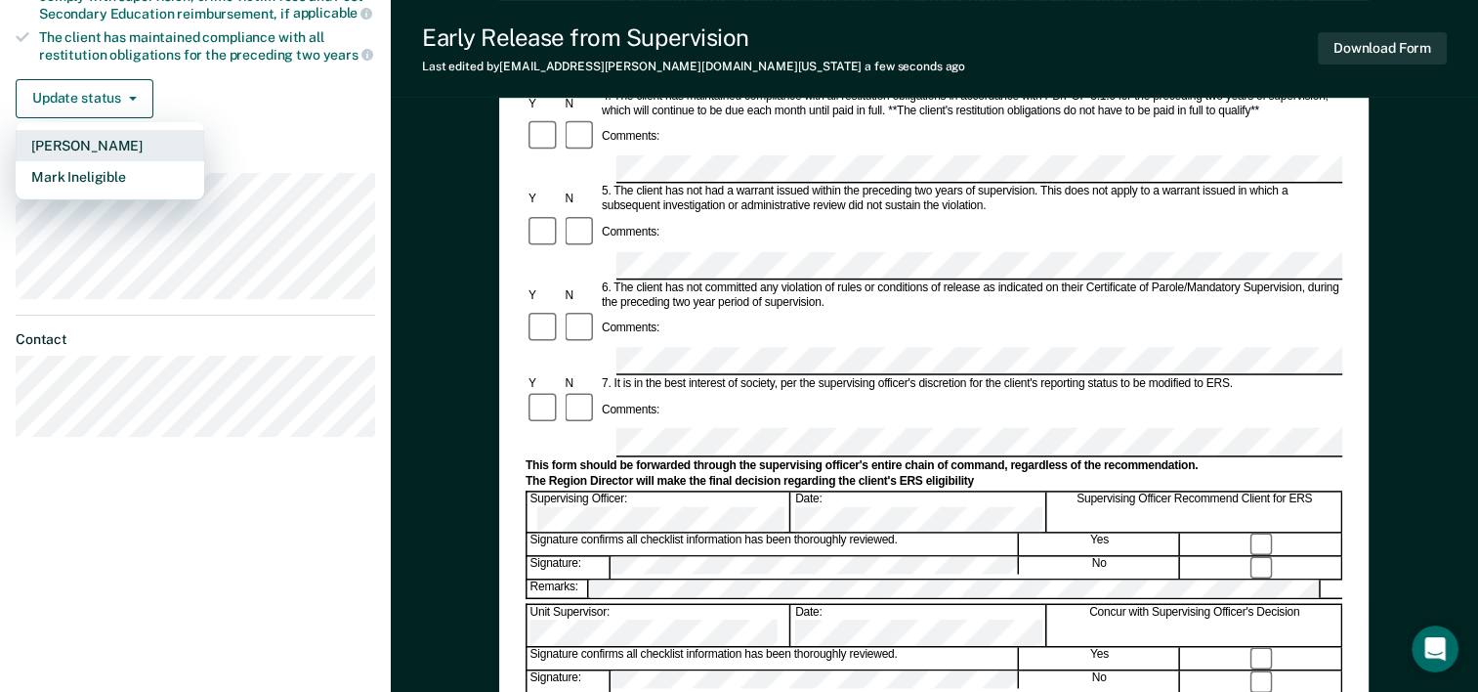
click at [93, 135] on button "[PERSON_NAME]" at bounding box center [110, 145] width 189 height 31
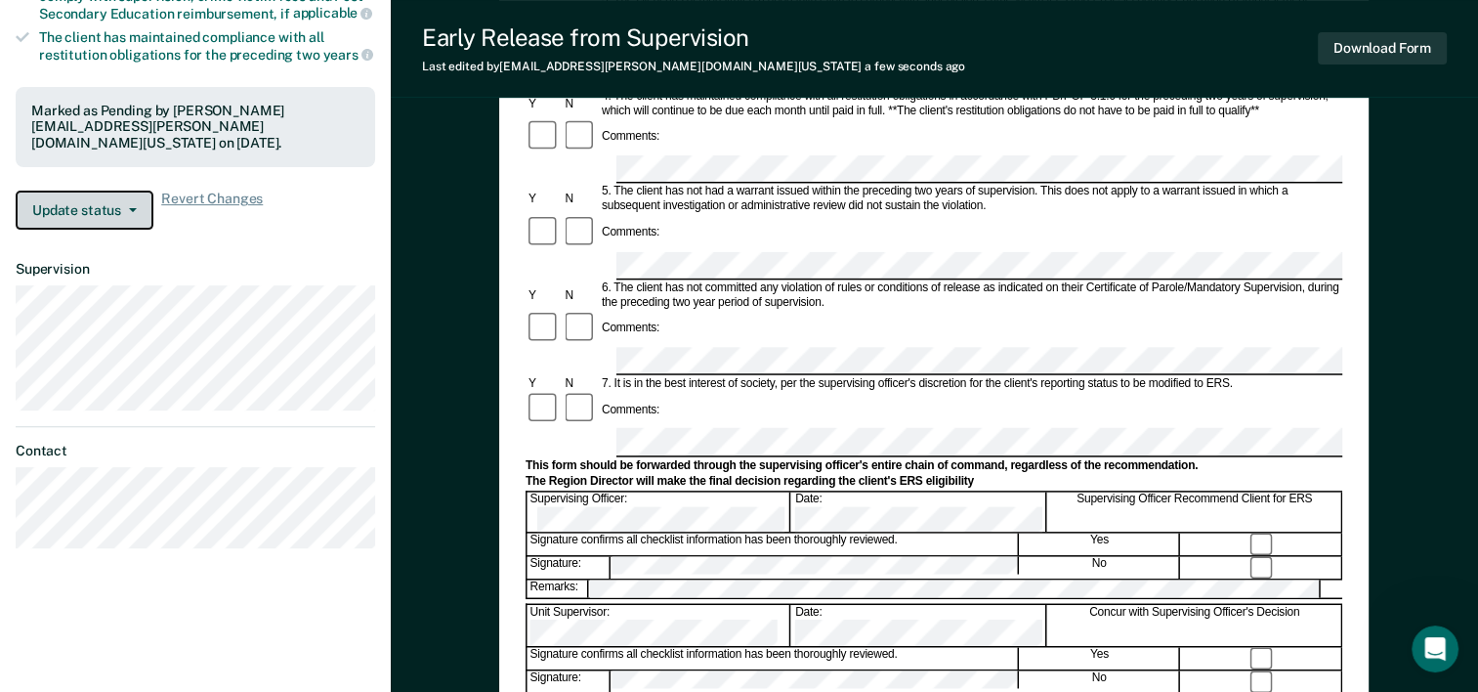
click at [94, 191] on button "Update status" at bounding box center [85, 210] width 138 height 39
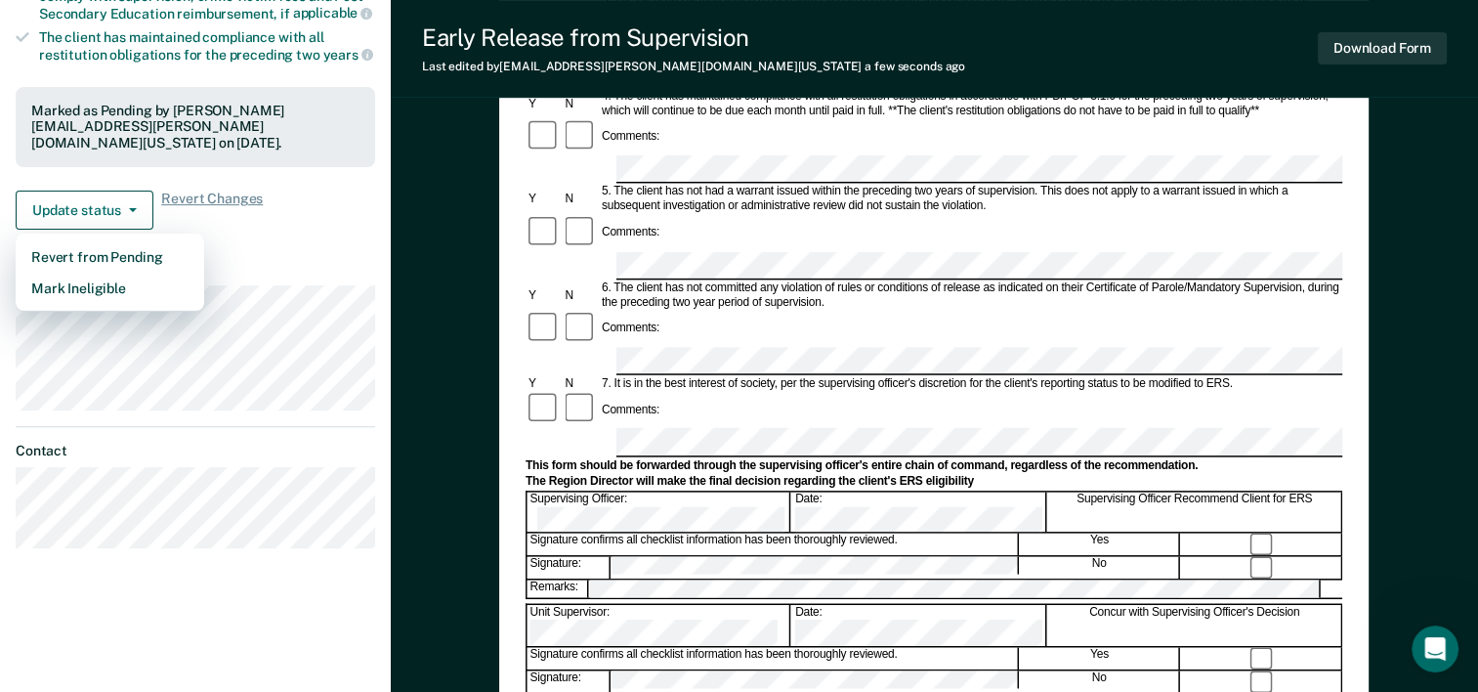
click at [306, 191] on div "Update status Revert from Pending Mark Ineligible Revert Changes" at bounding box center [196, 210] width 360 height 39
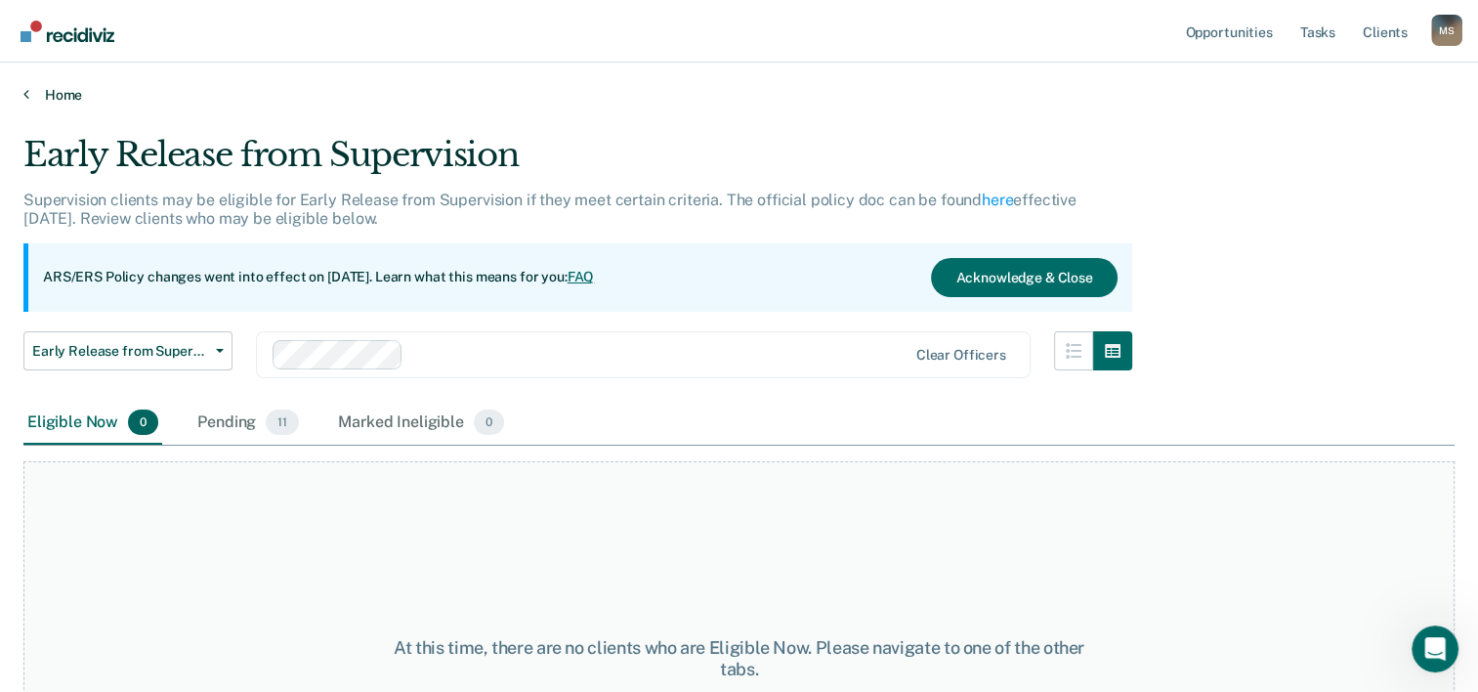
click at [32, 91] on link "Home" at bounding box center [738, 95] width 1431 height 18
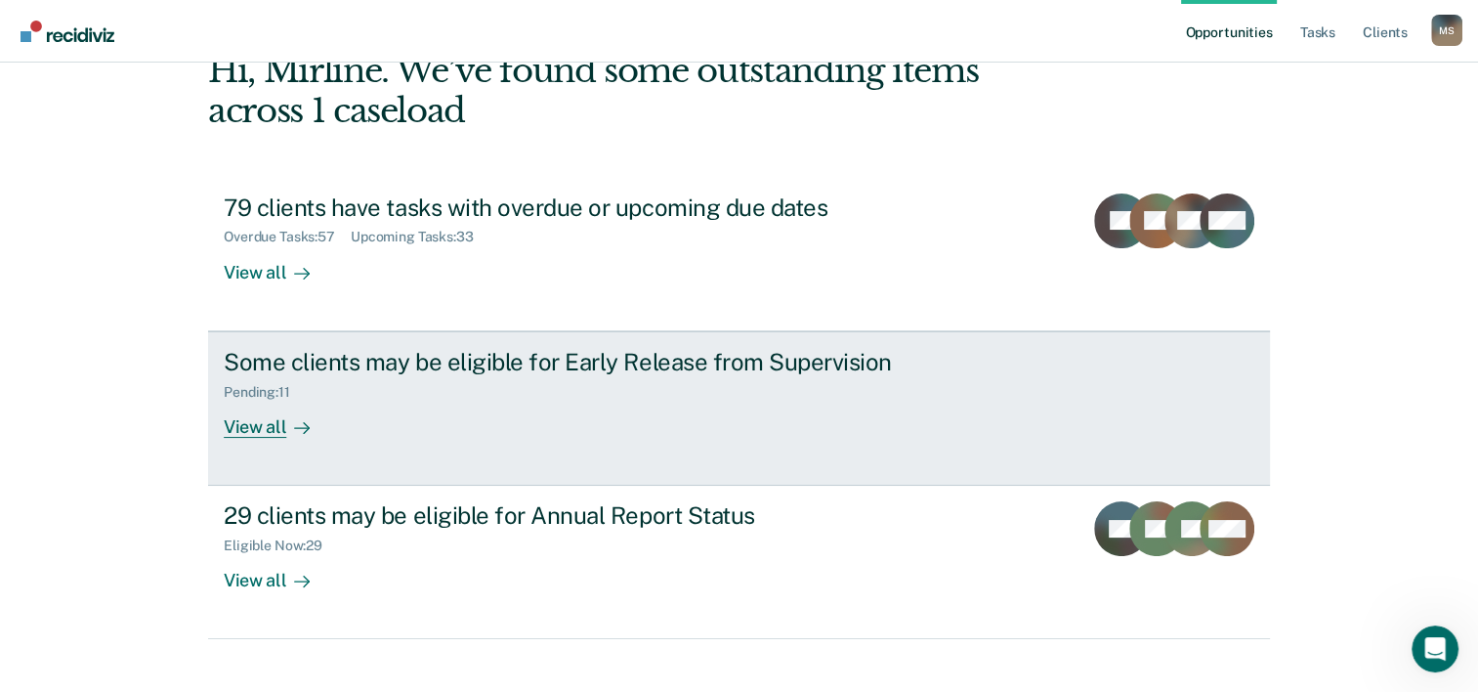
scroll to position [138, 0]
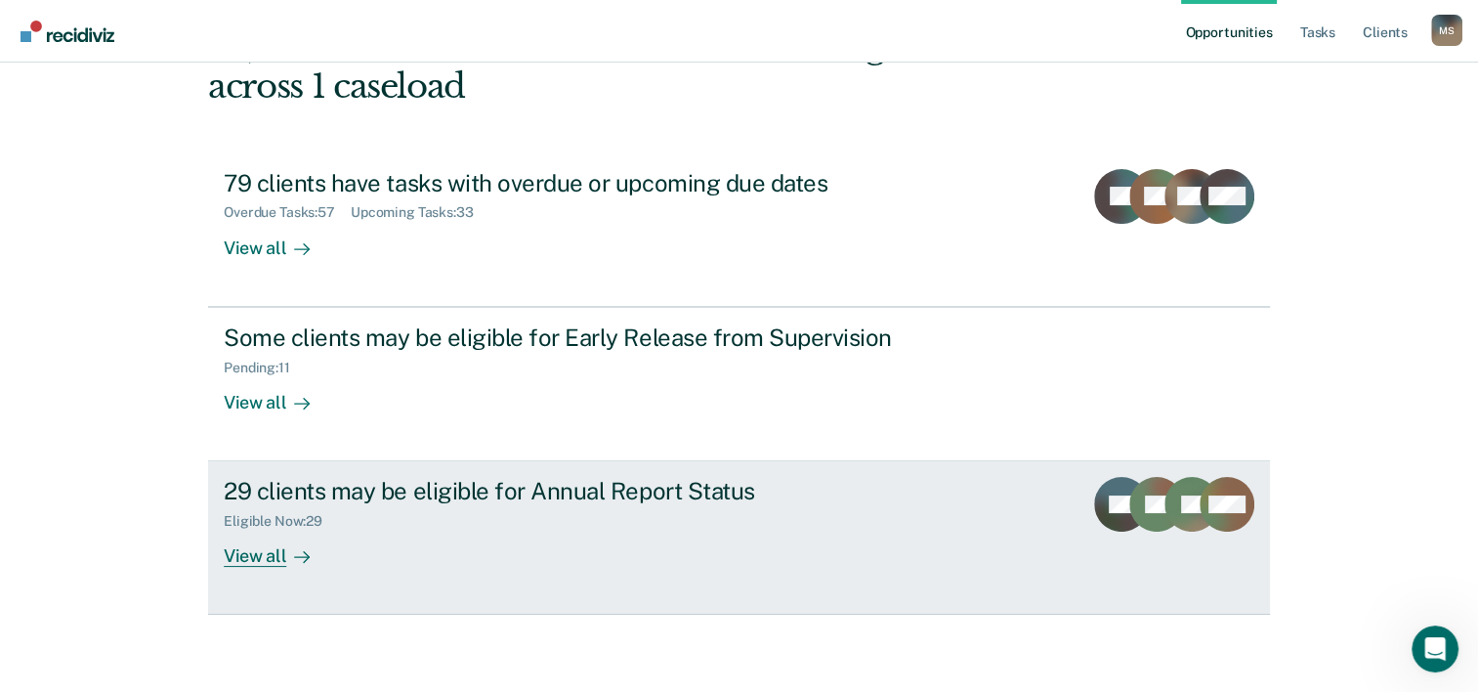
click at [233, 556] on div "View all" at bounding box center [278, 549] width 109 height 38
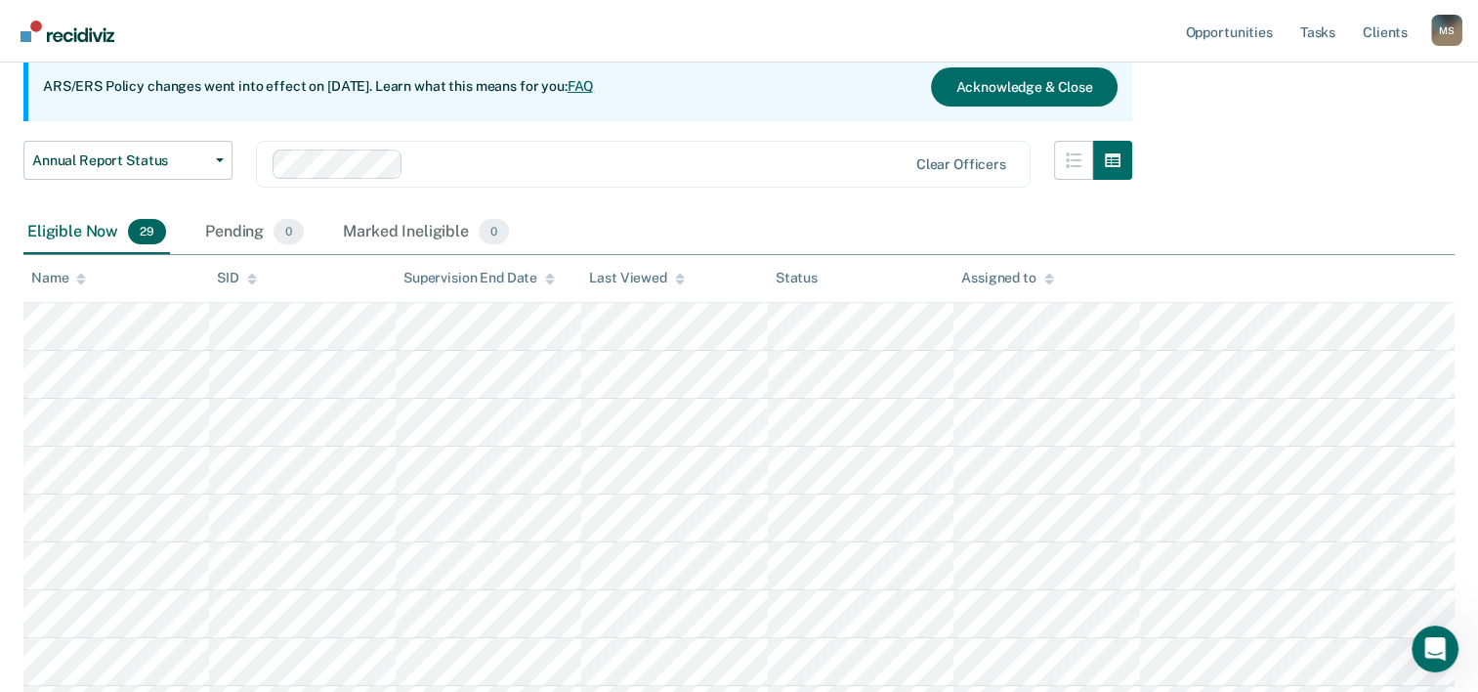
scroll to position [192, 0]
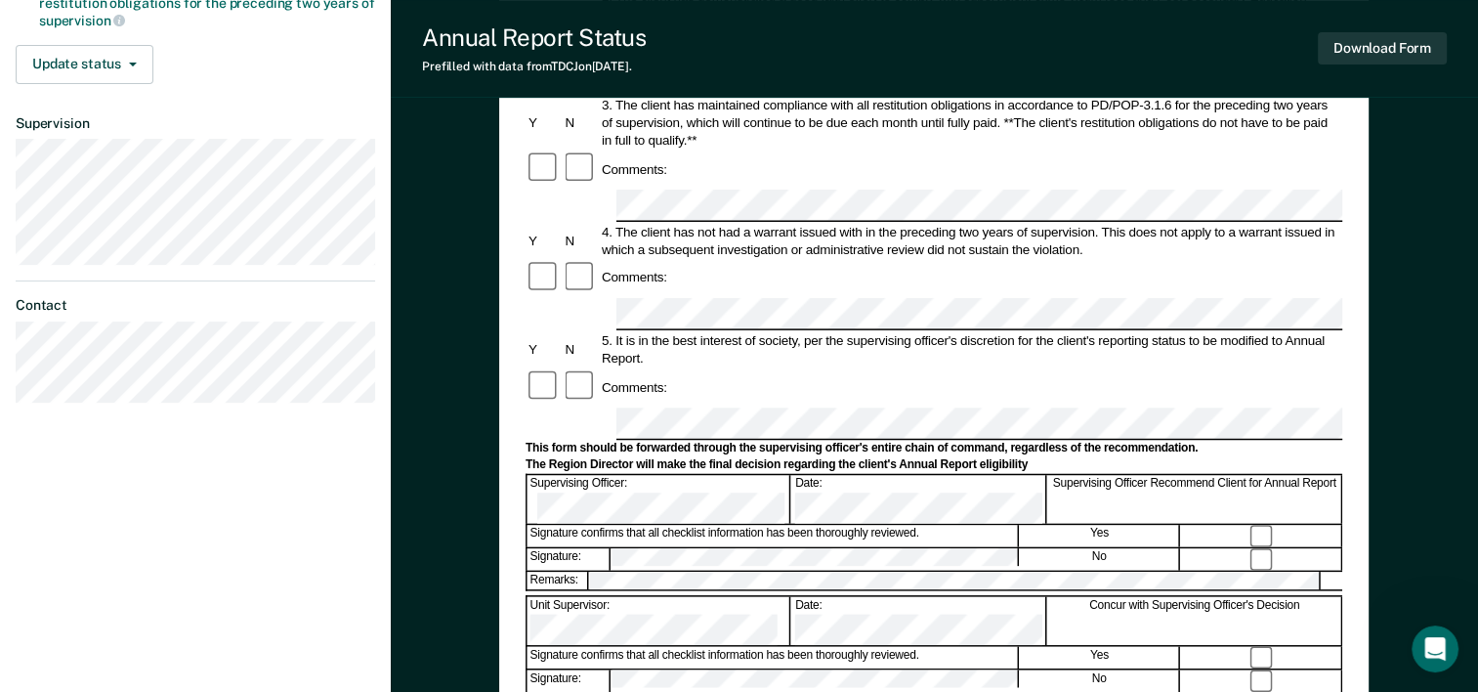
scroll to position [483, 0]
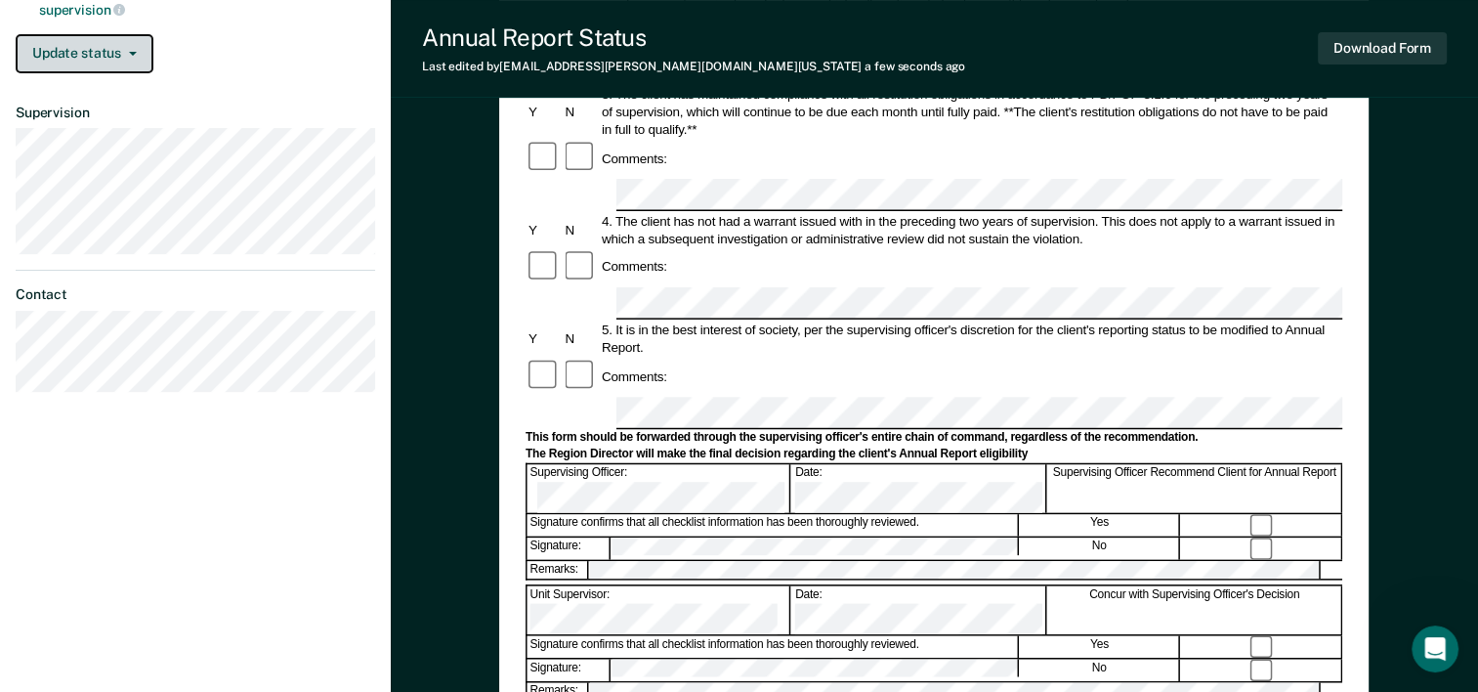
click at [124, 56] on button "Update status" at bounding box center [85, 53] width 138 height 39
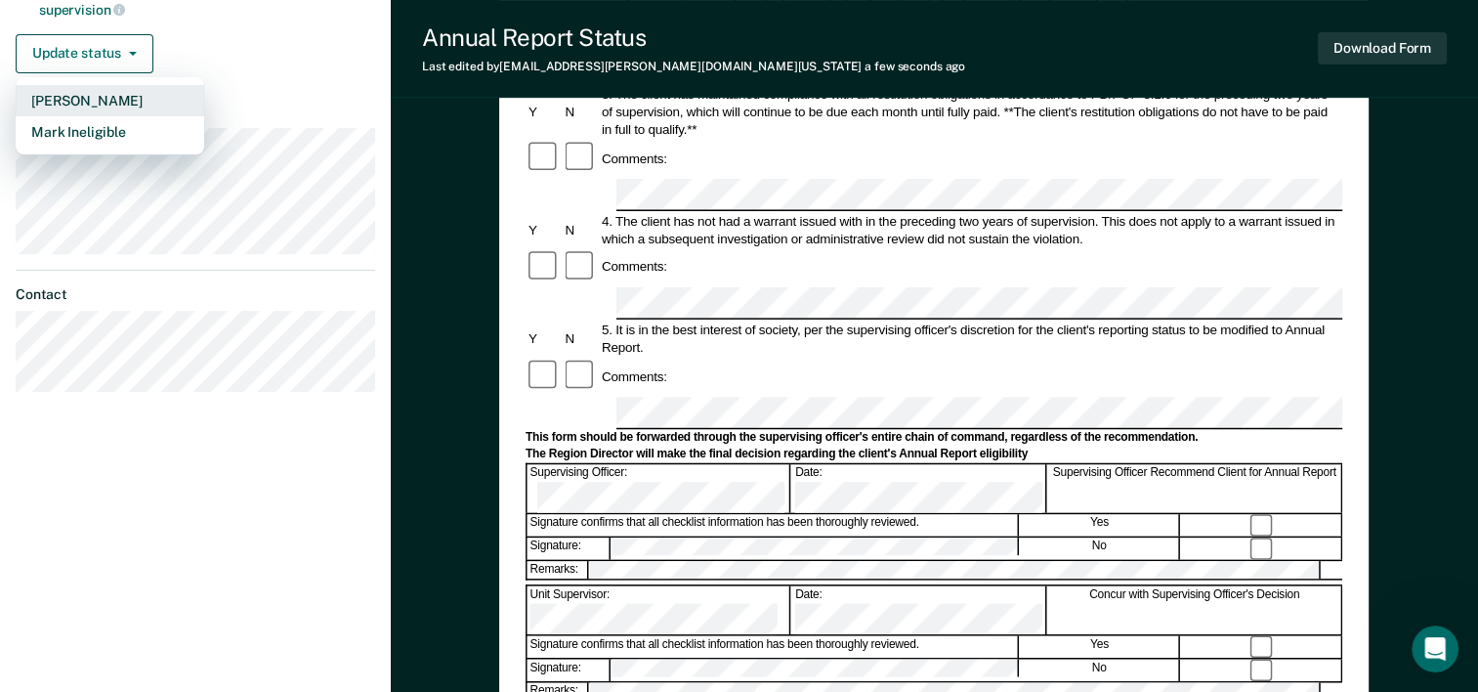
click at [100, 94] on button "[PERSON_NAME]" at bounding box center [110, 100] width 189 height 31
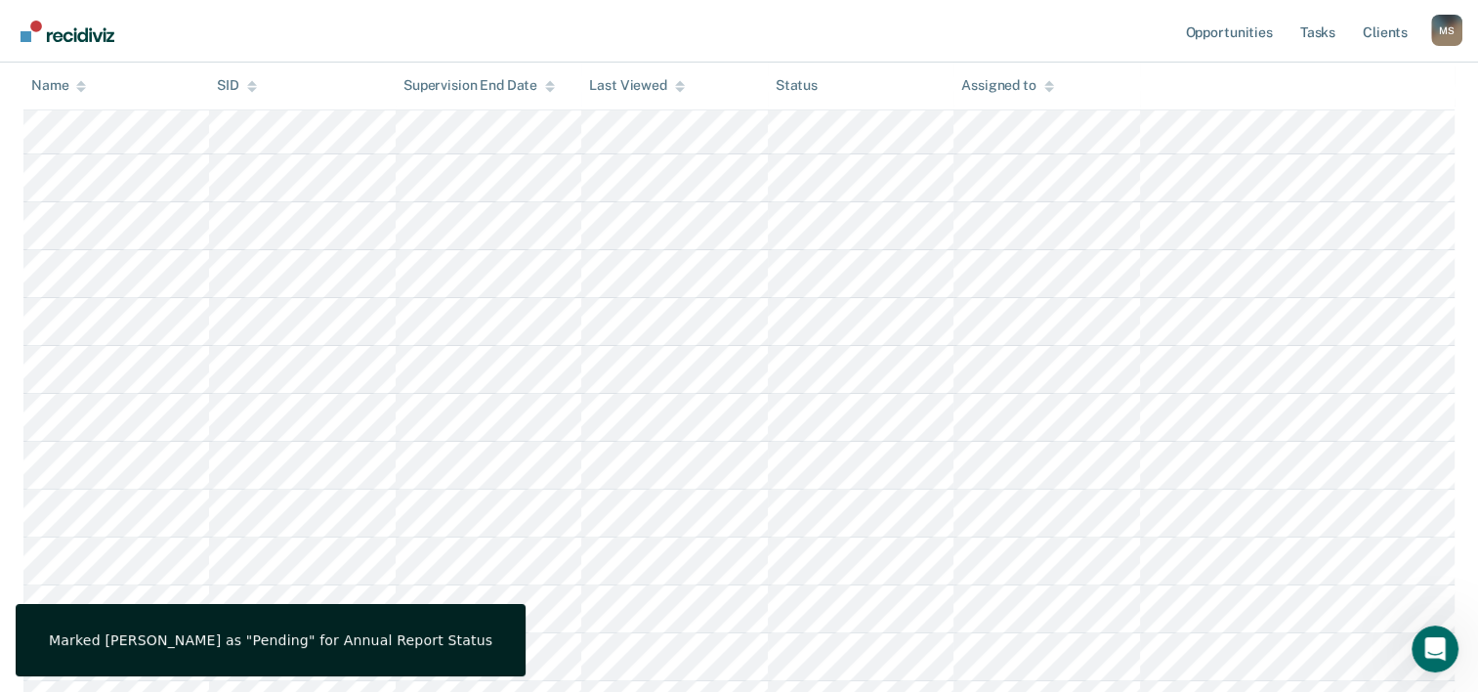
scroll to position [192, 0]
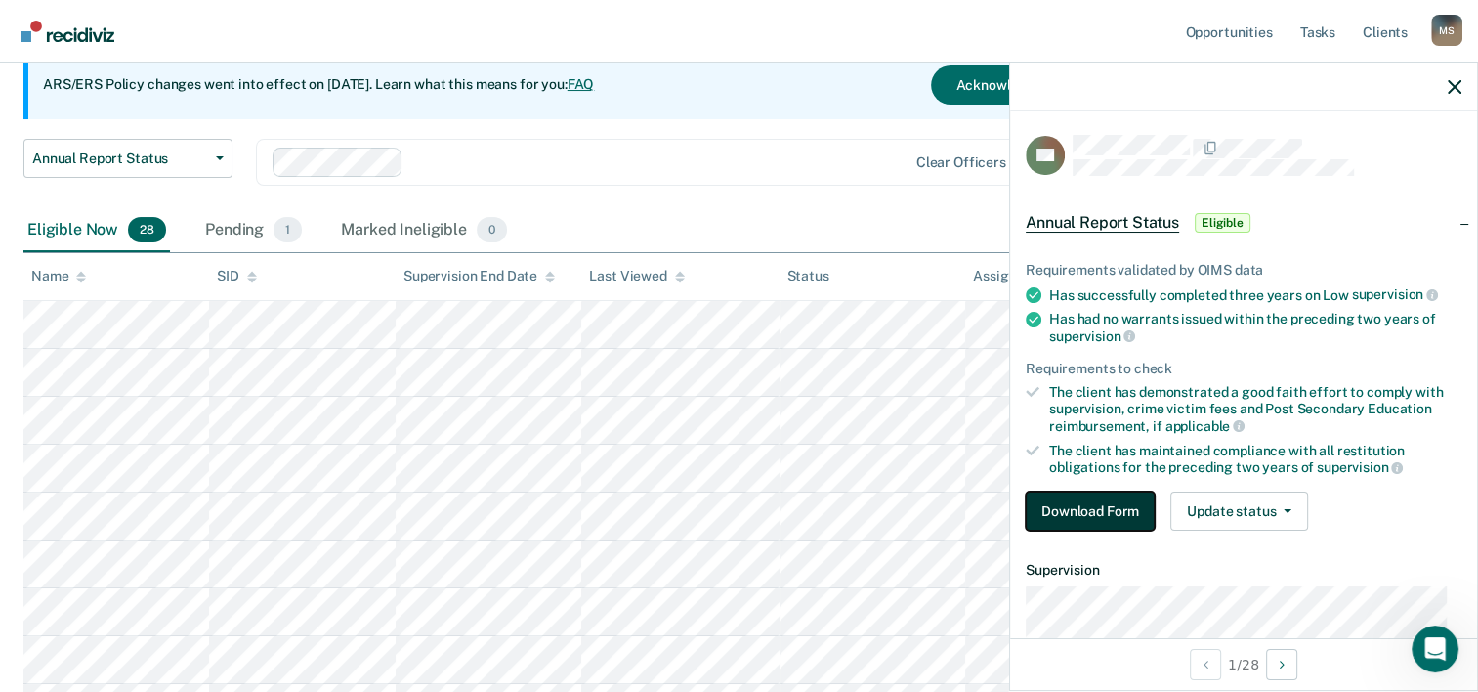
click at [1065, 507] on button "Download Form" at bounding box center [1090, 510] width 129 height 39
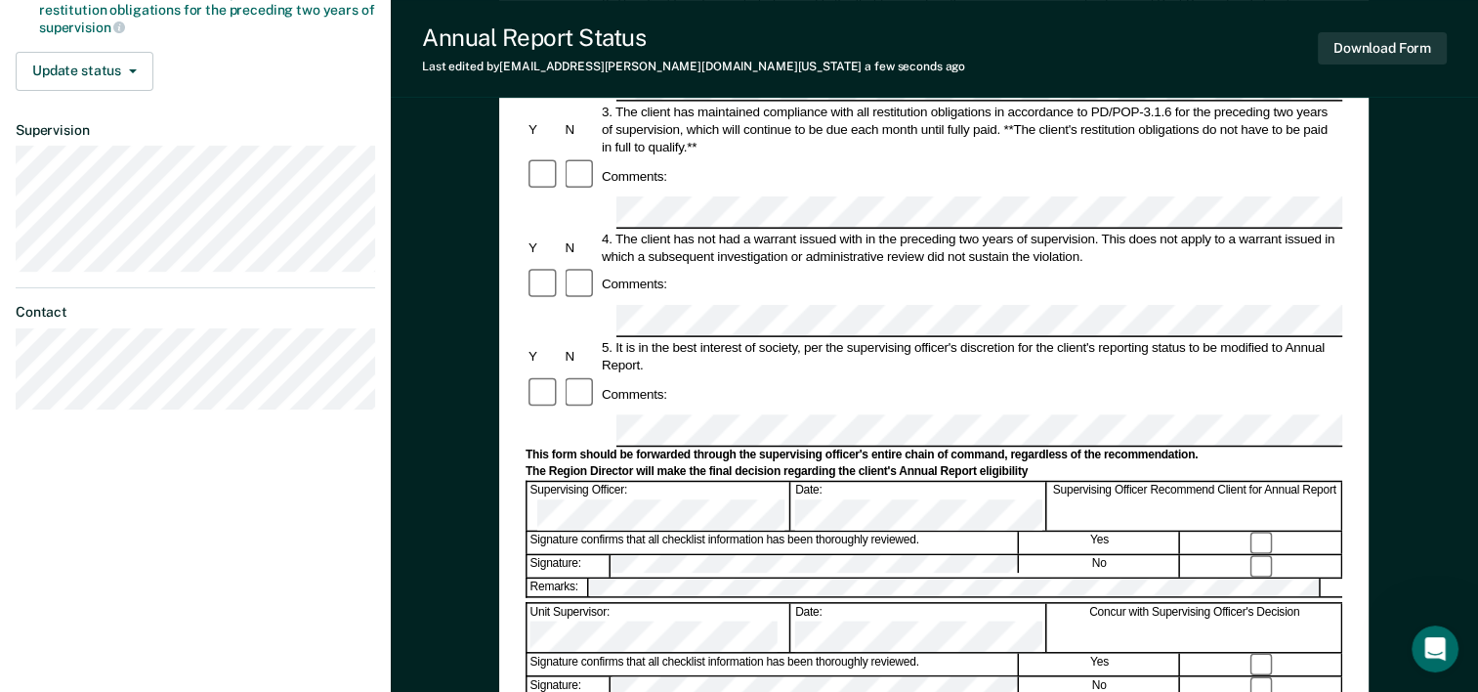
scroll to position [463, 0]
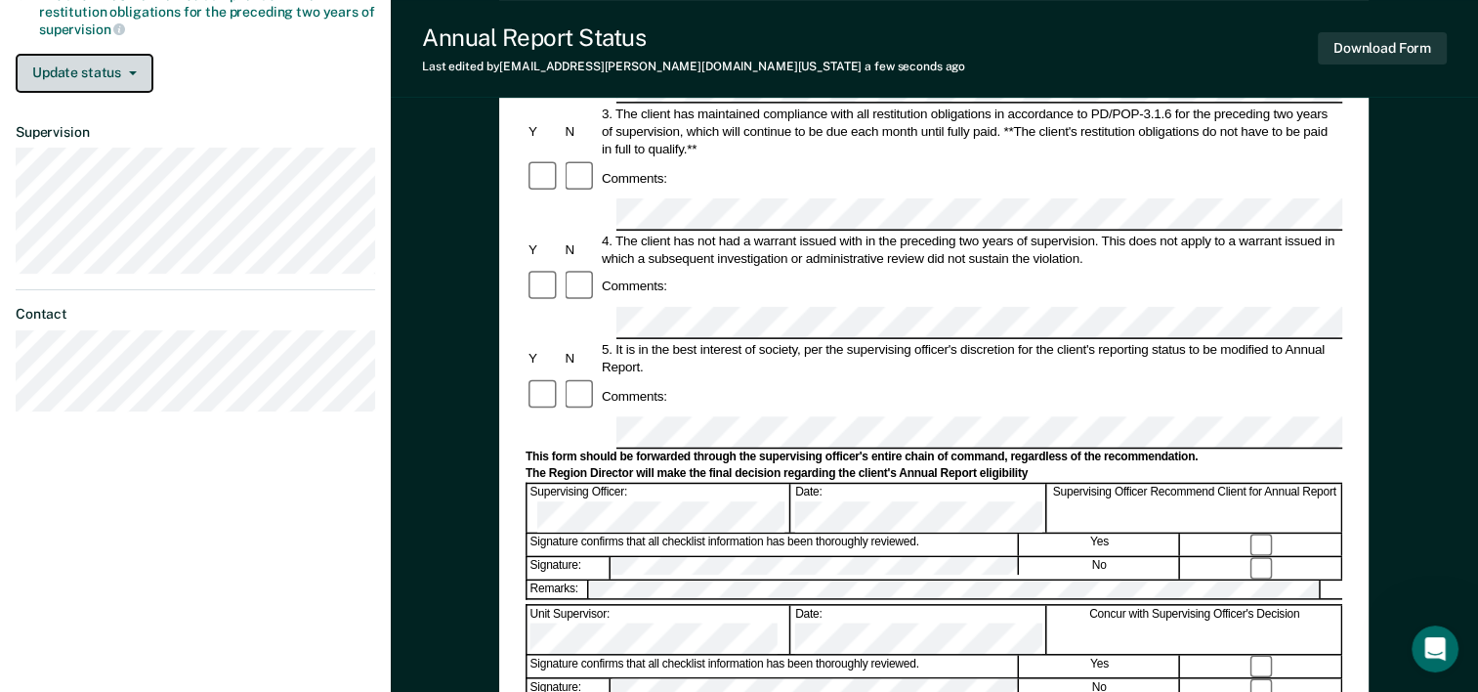
click at [114, 74] on button "Update status" at bounding box center [85, 73] width 138 height 39
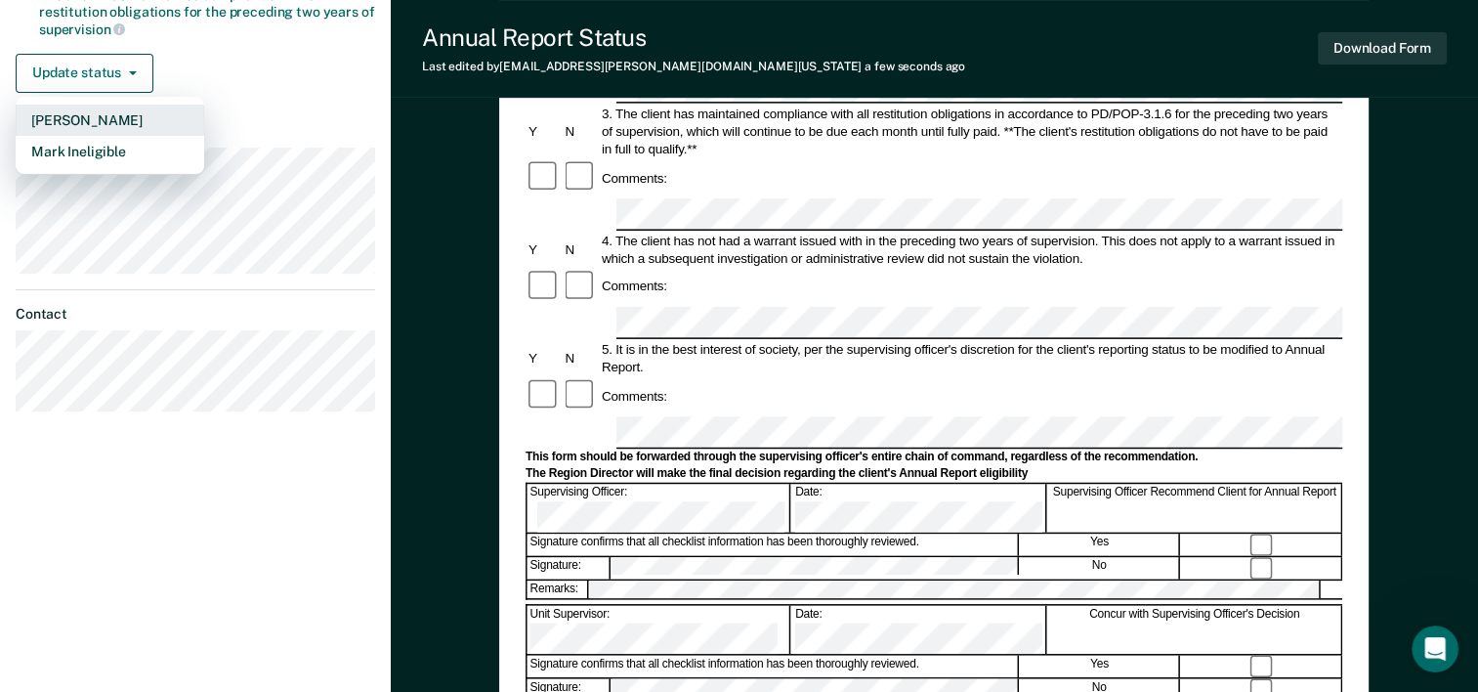
click at [90, 117] on button "[PERSON_NAME]" at bounding box center [110, 120] width 189 height 31
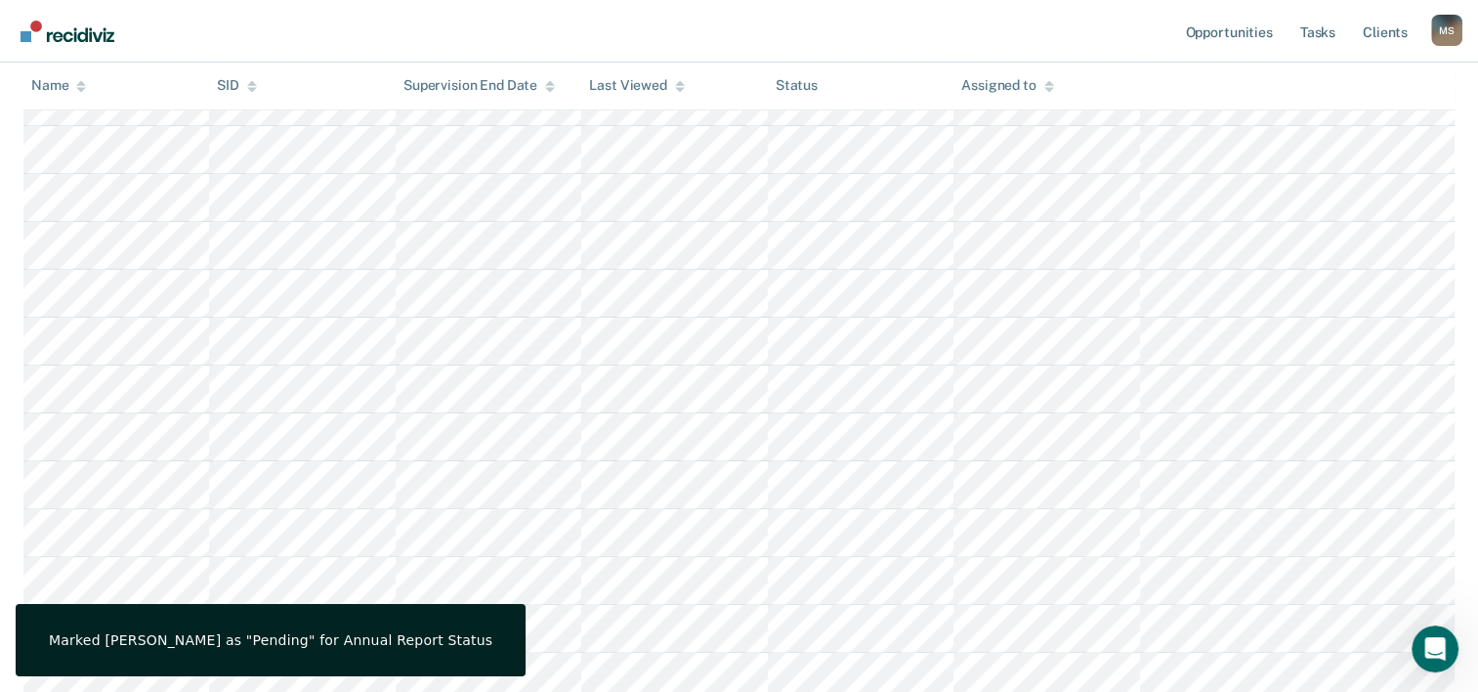
scroll to position [192, 0]
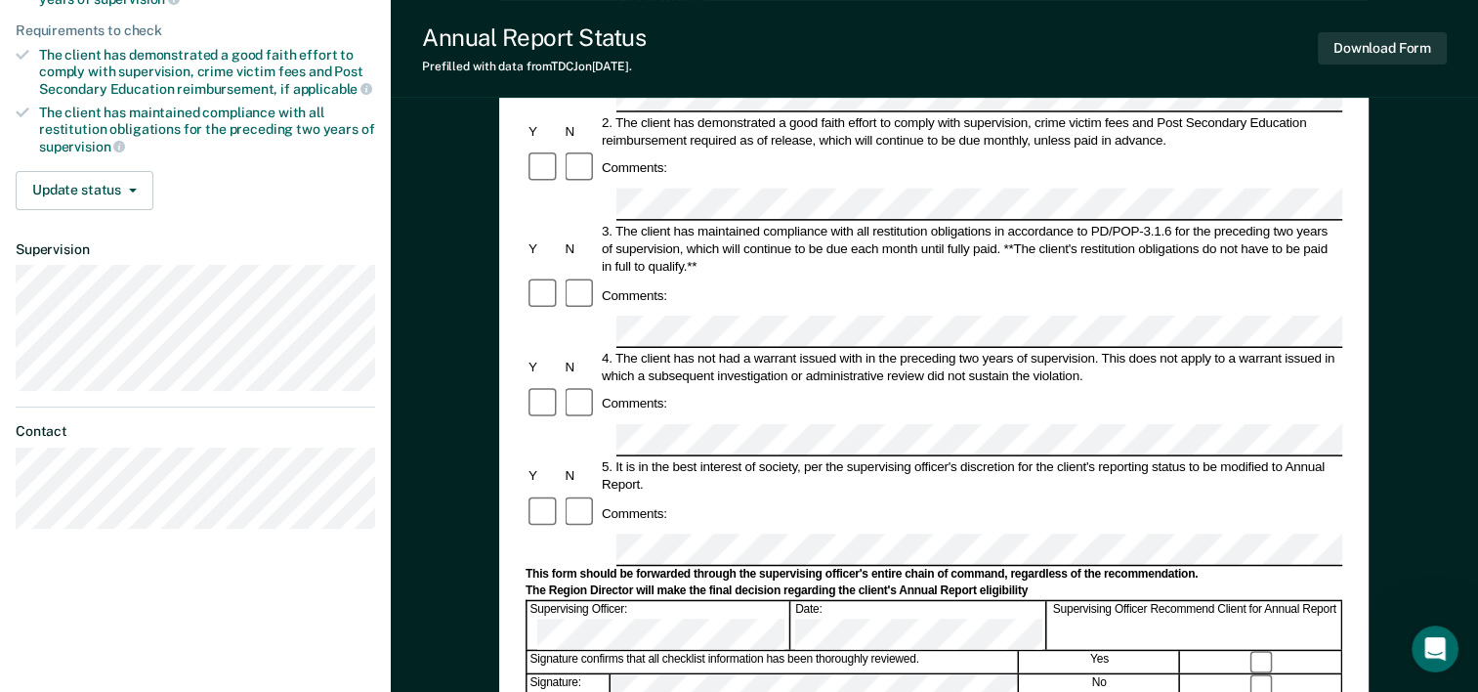
scroll to position [337, 0]
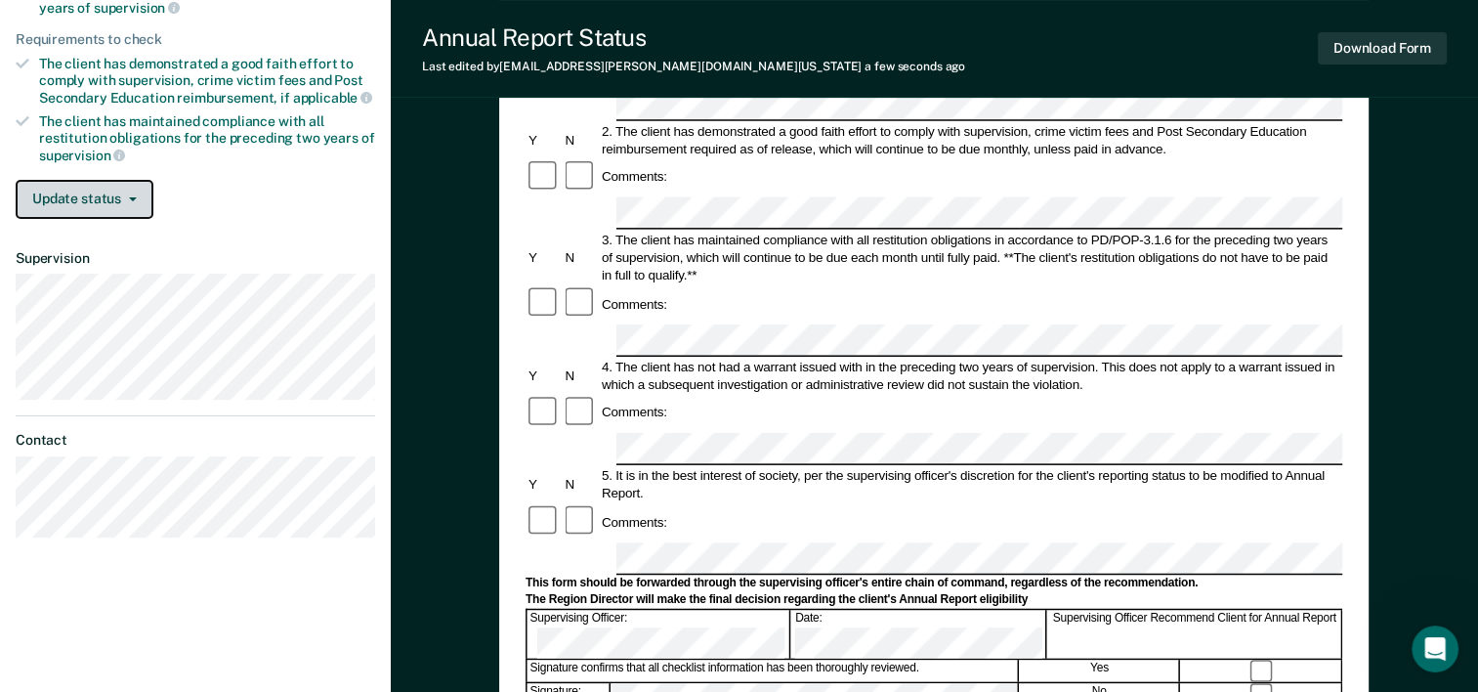
click at [109, 206] on button "Update status" at bounding box center [85, 199] width 138 height 39
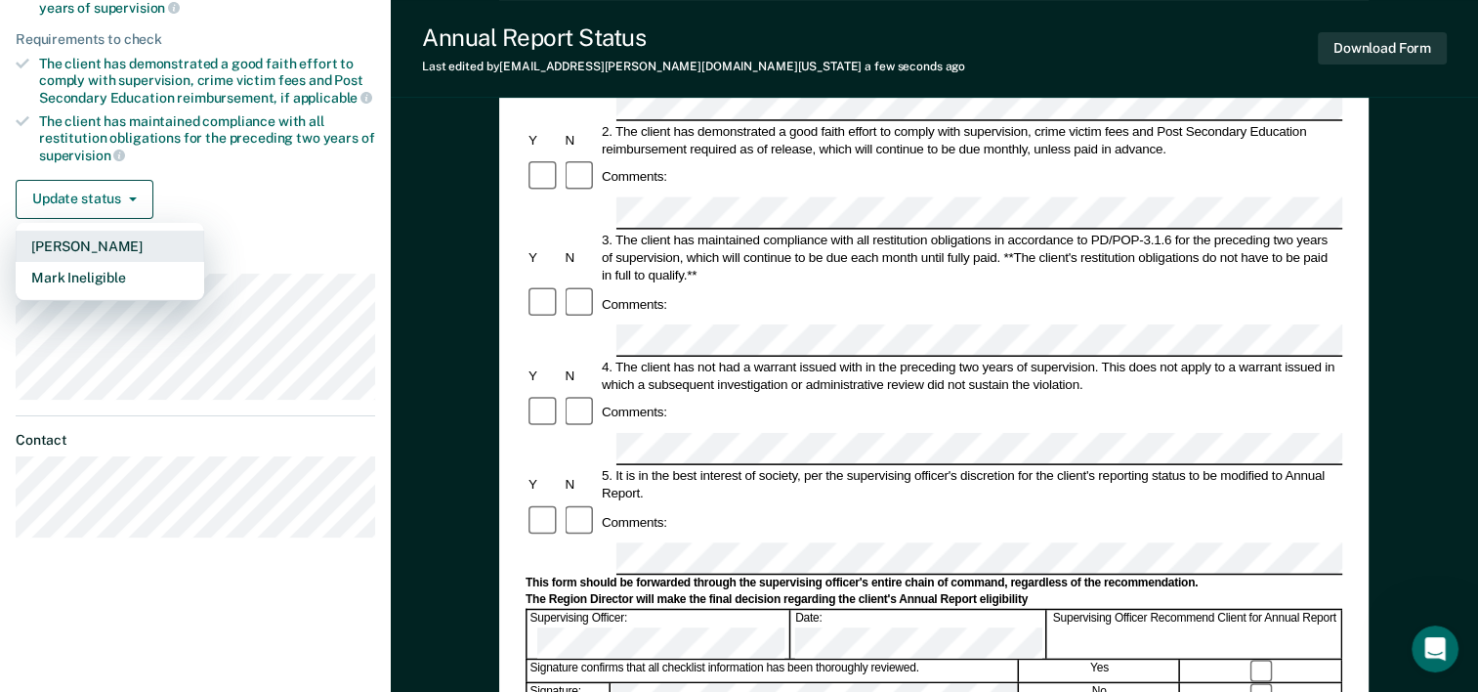
click at [85, 238] on button "[PERSON_NAME]" at bounding box center [110, 246] width 189 height 31
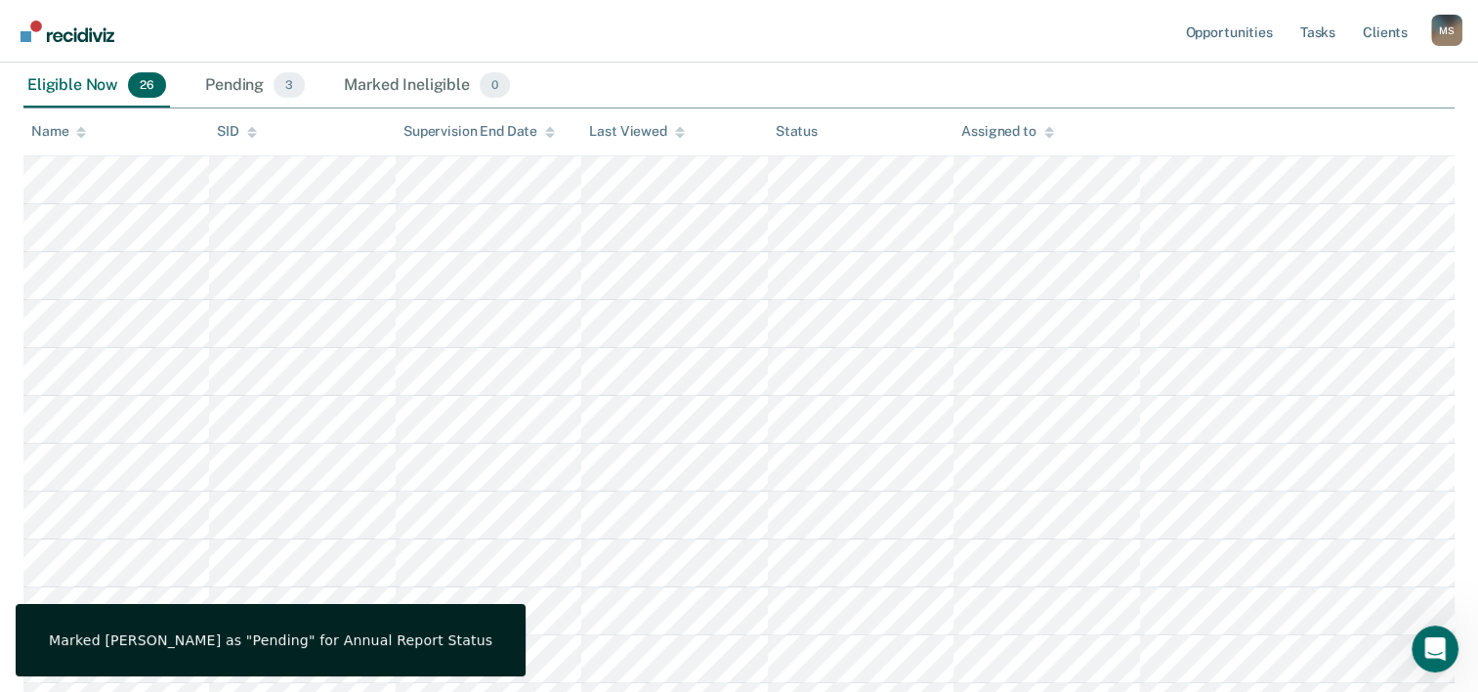
scroll to position [192, 0]
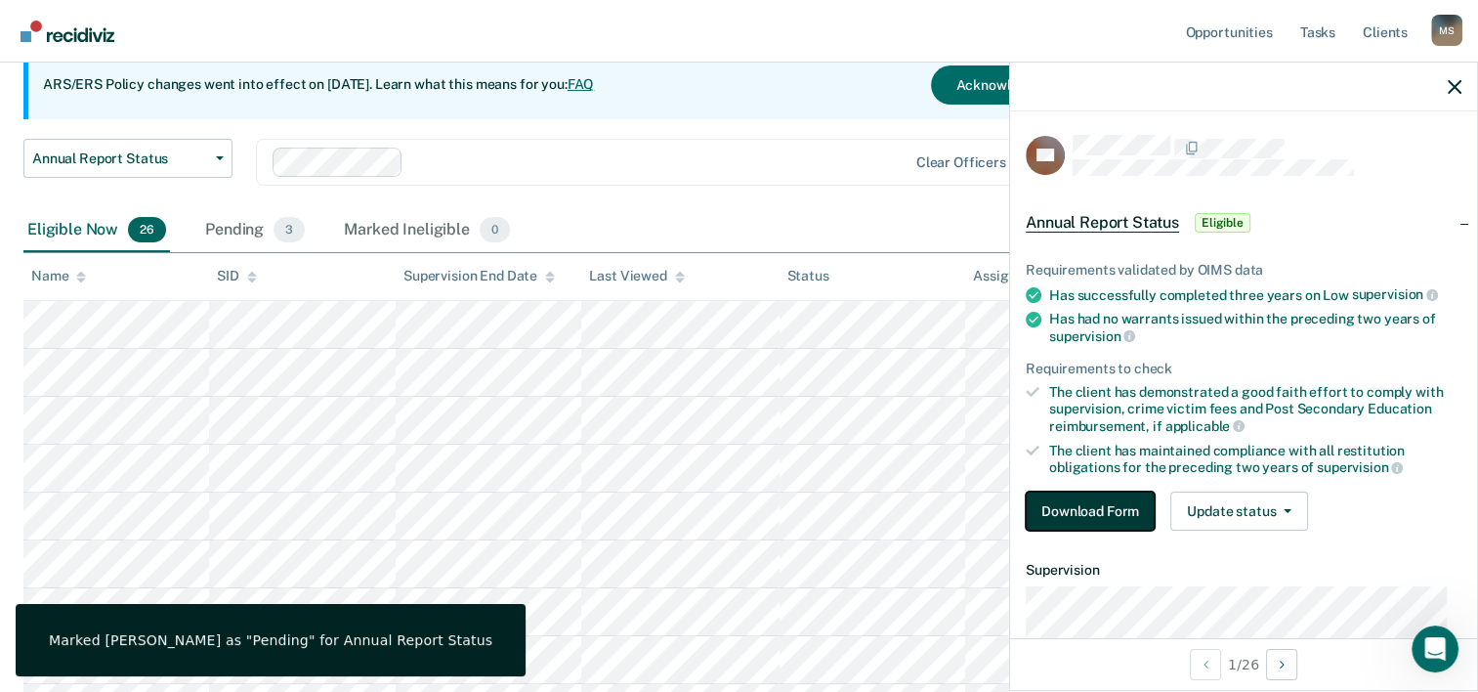
click at [1063, 500] on button "Download Form" at bounding box center [1090, 510] width 129 height 39
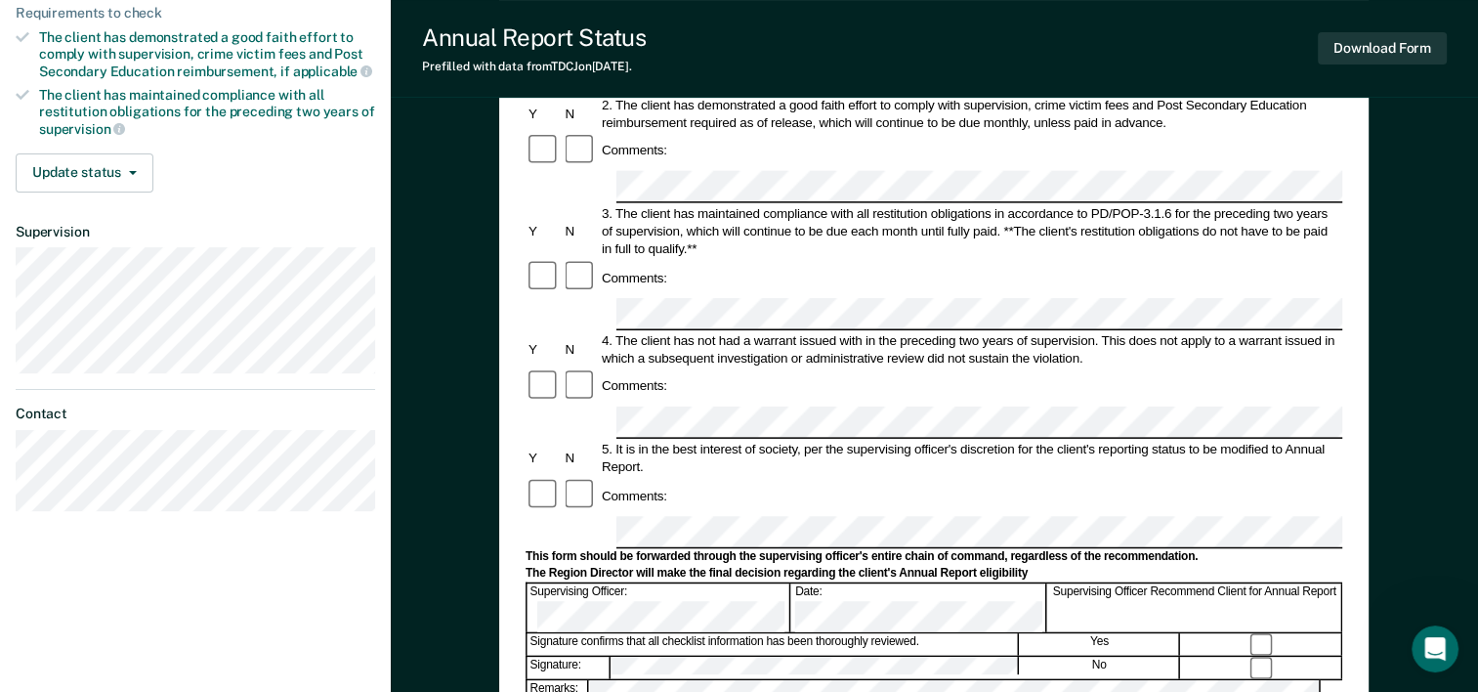
scroll to position [371, 0]
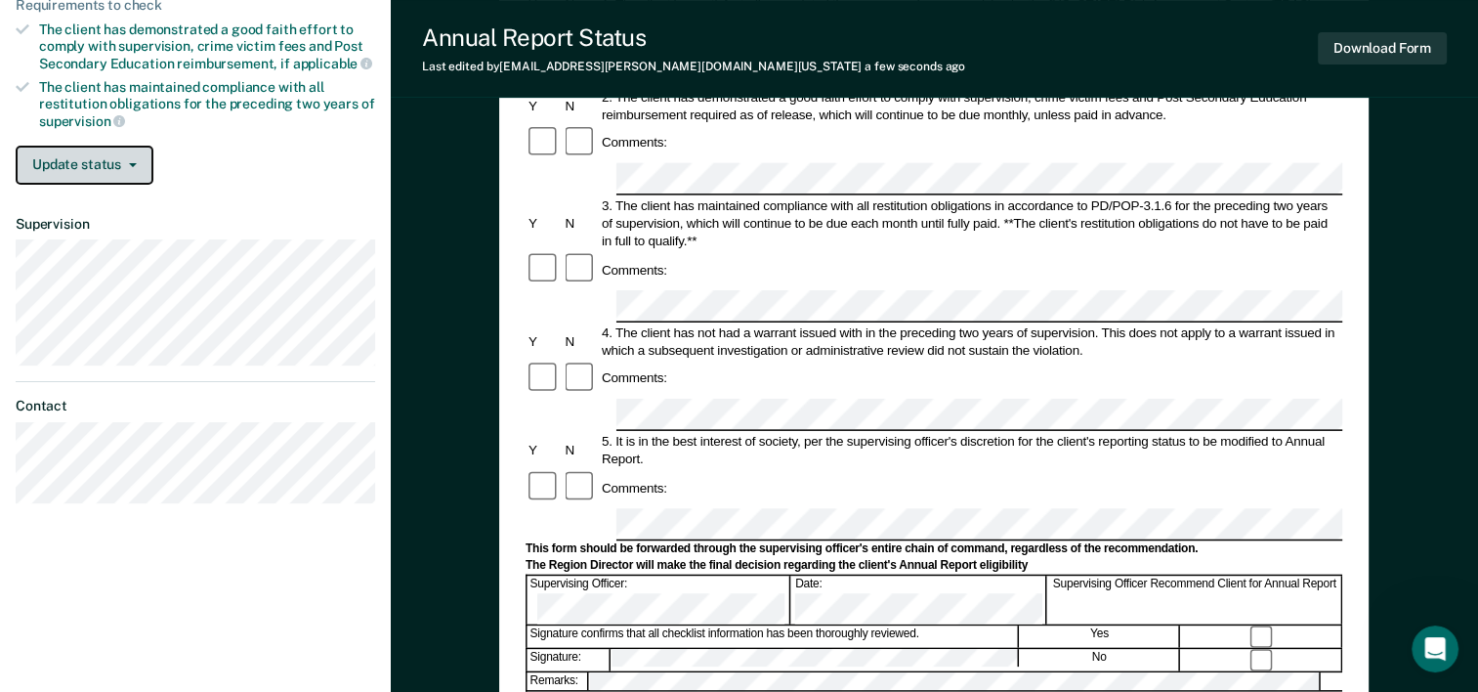
click at [115, 168] on button "Update status" at bounding box center [85, 165] width 138 height 39
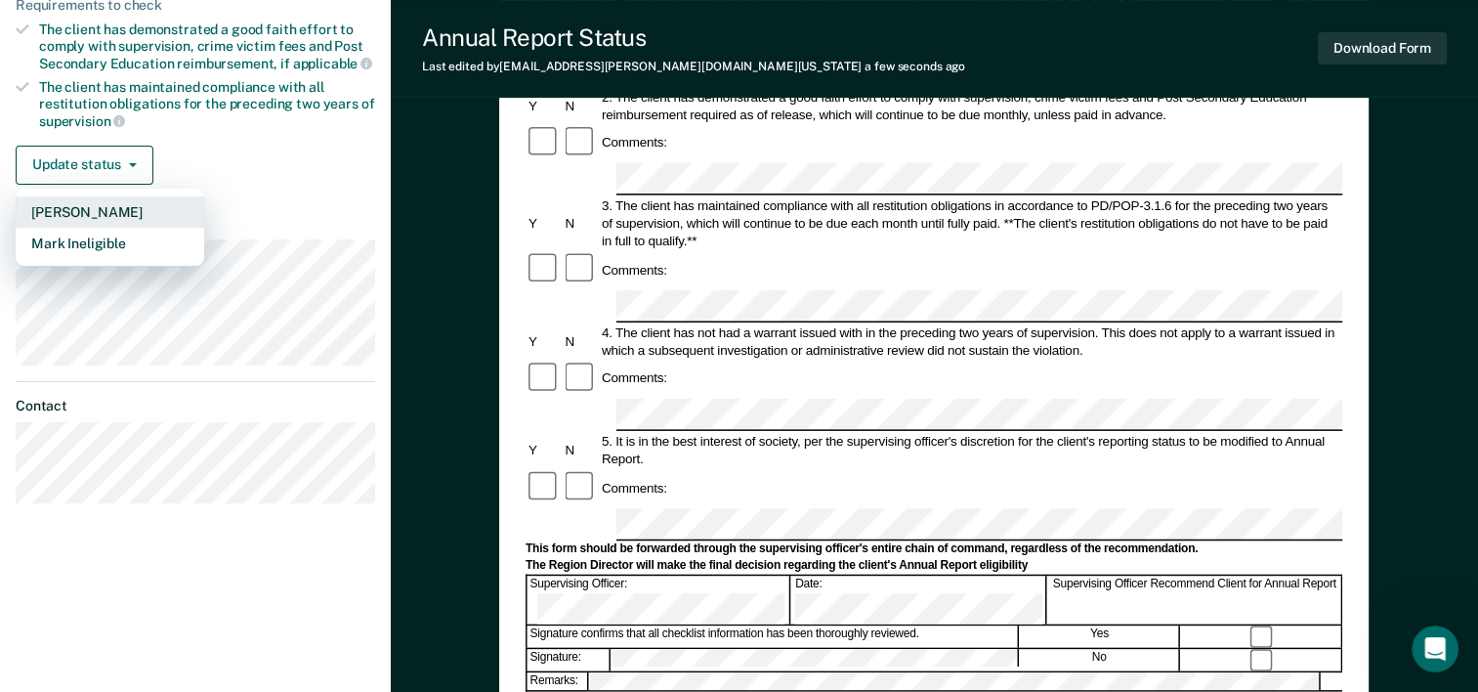
click at [91, 209] on button "[PERSON_NAME]" at bounding box center [110, 211] width 189 height 31
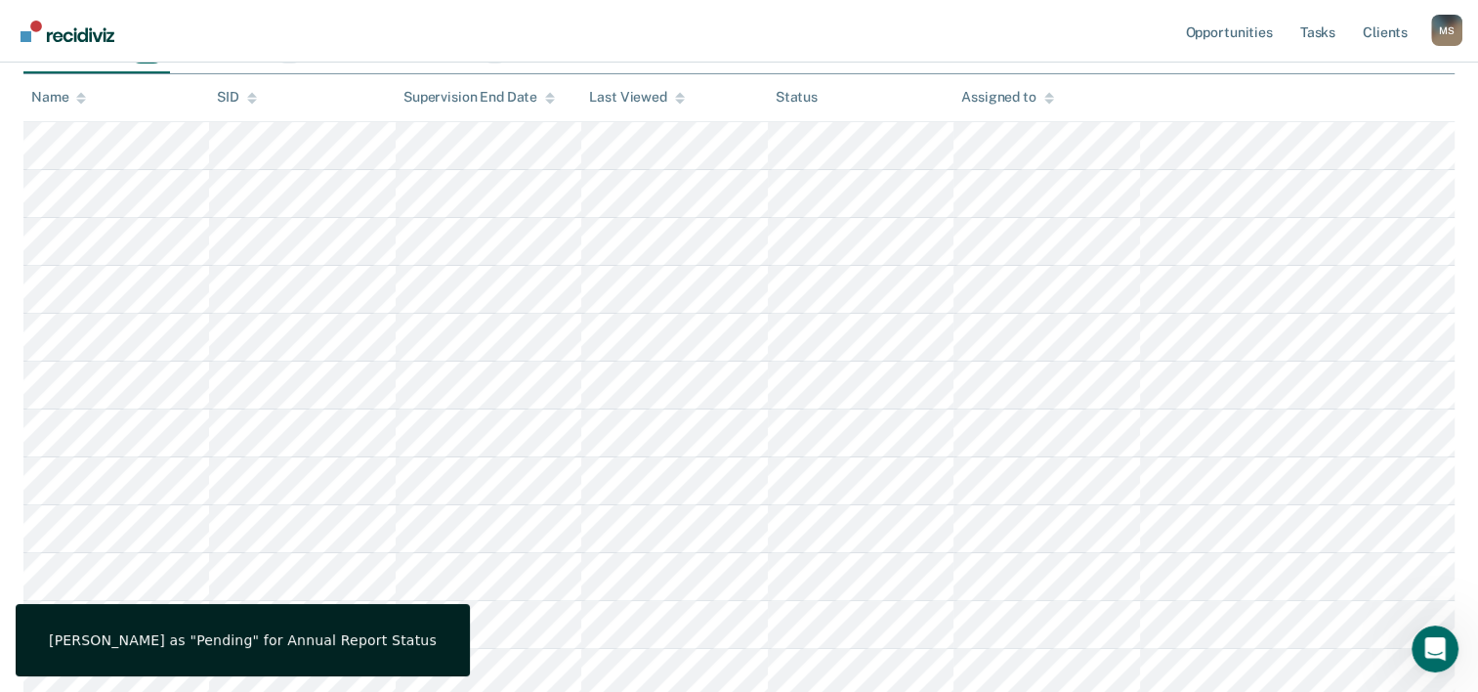
scroll to position [192, 0]
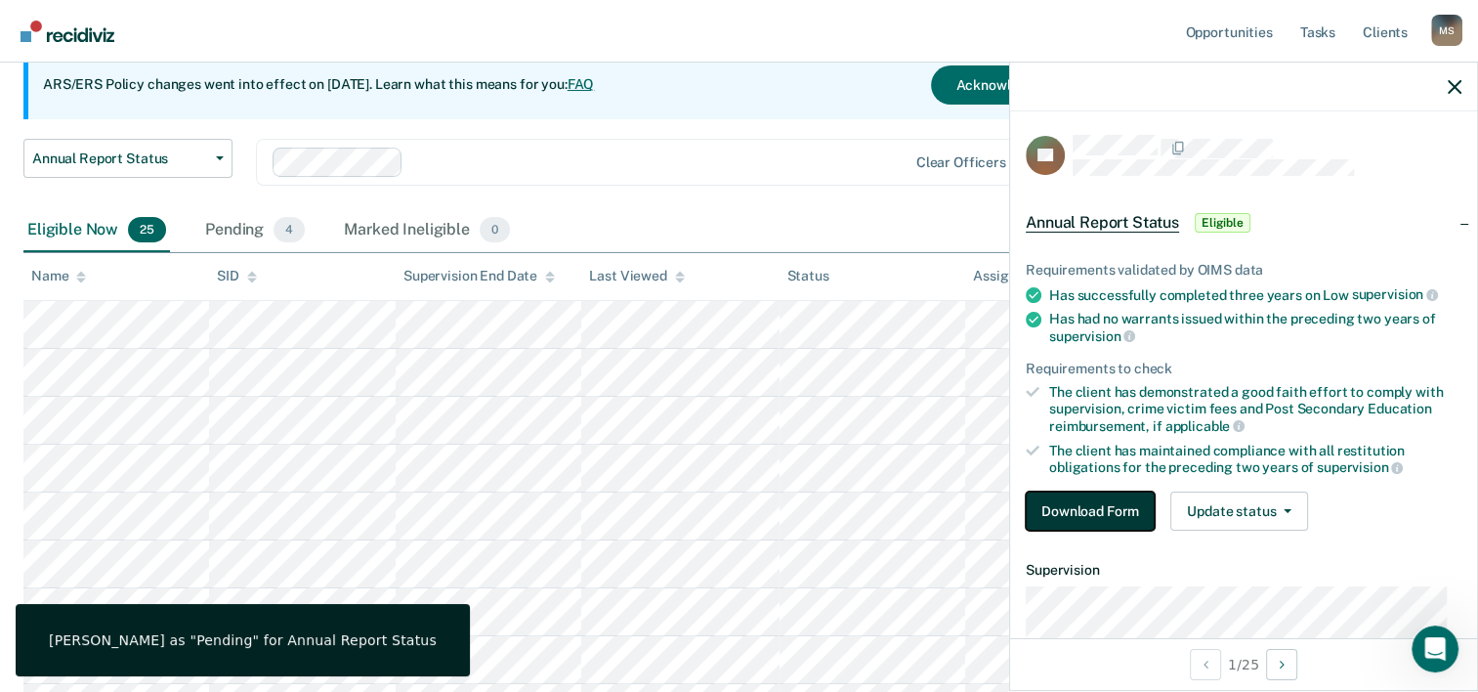
click at [1120, 505] on button "Download Form" at bounding box center [1090, 510] width 129 height 39
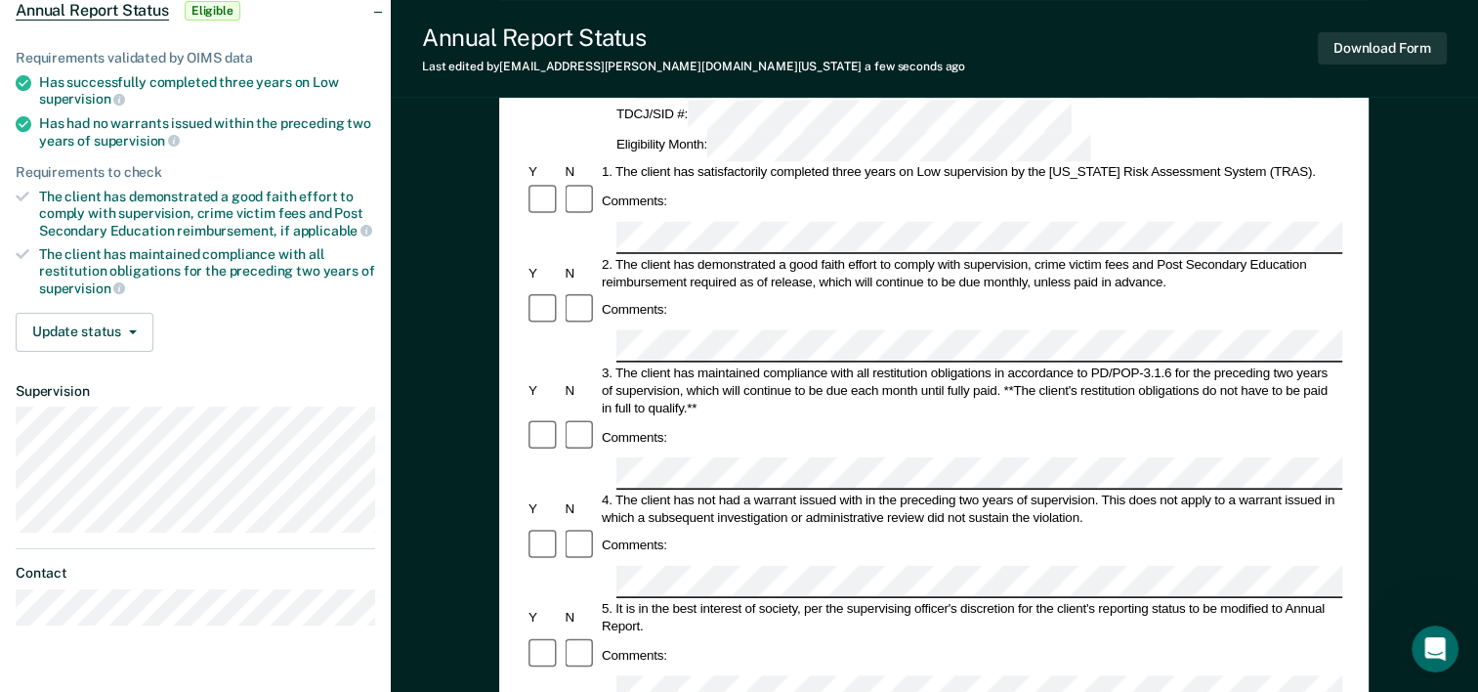
scroll to position [258, 0]
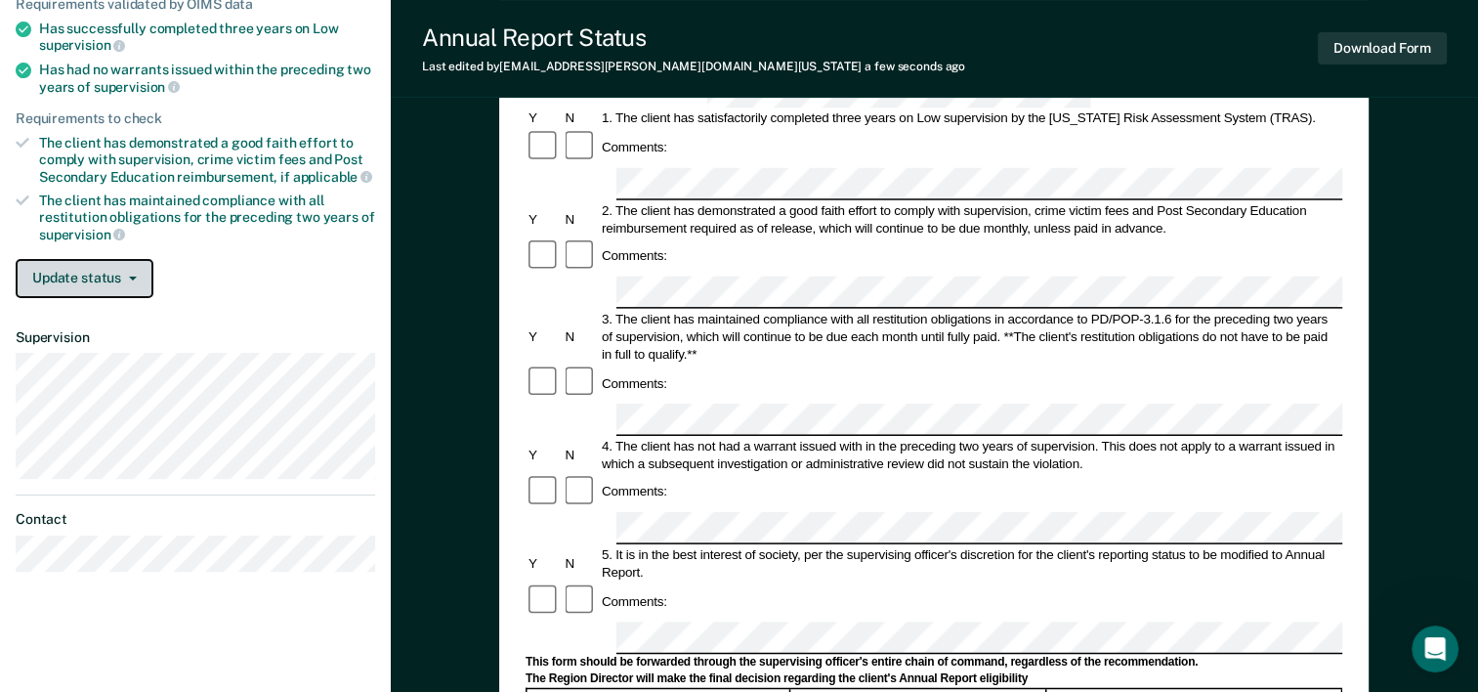
click at [94, 277] on button "Update status" at bounding box center [85, 278] width 138 height 39
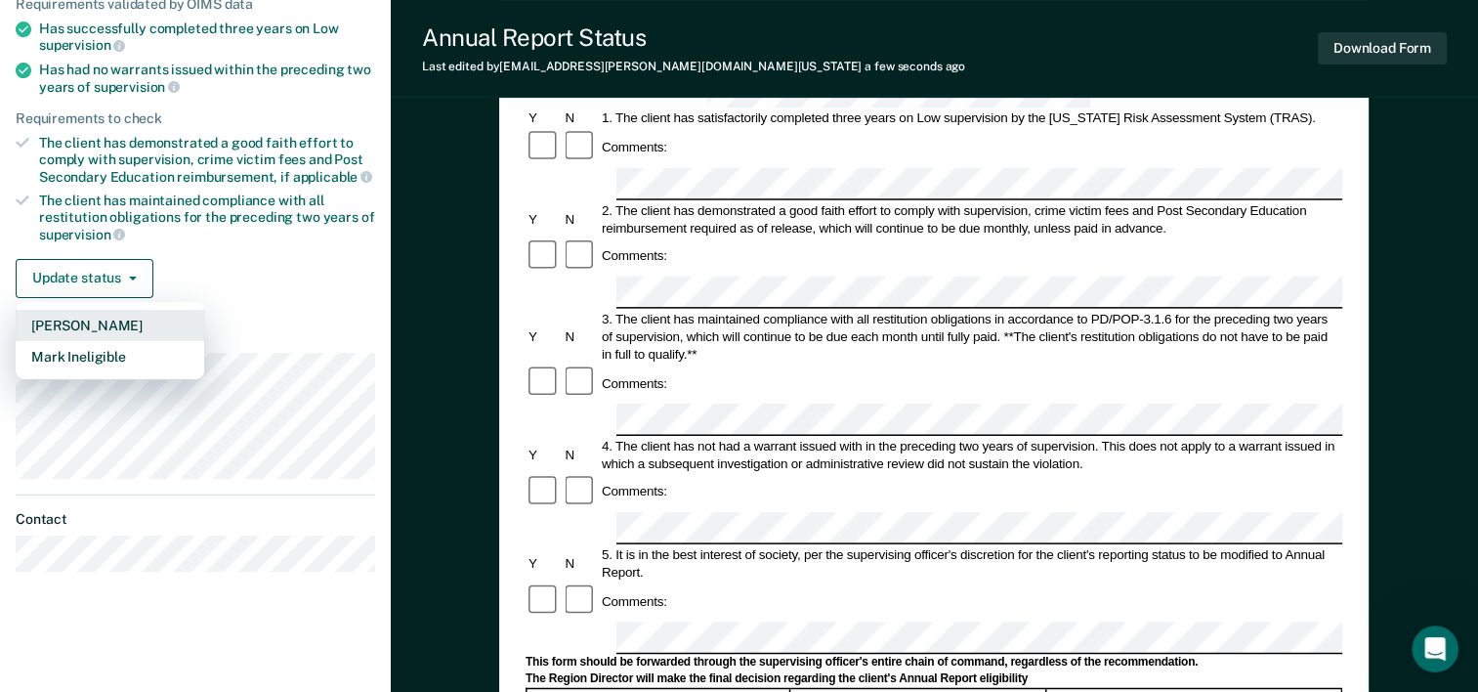
click at [98, 318] on button "[PERSON_NAME]" at bounding box center [110, 325] width 189 height 31
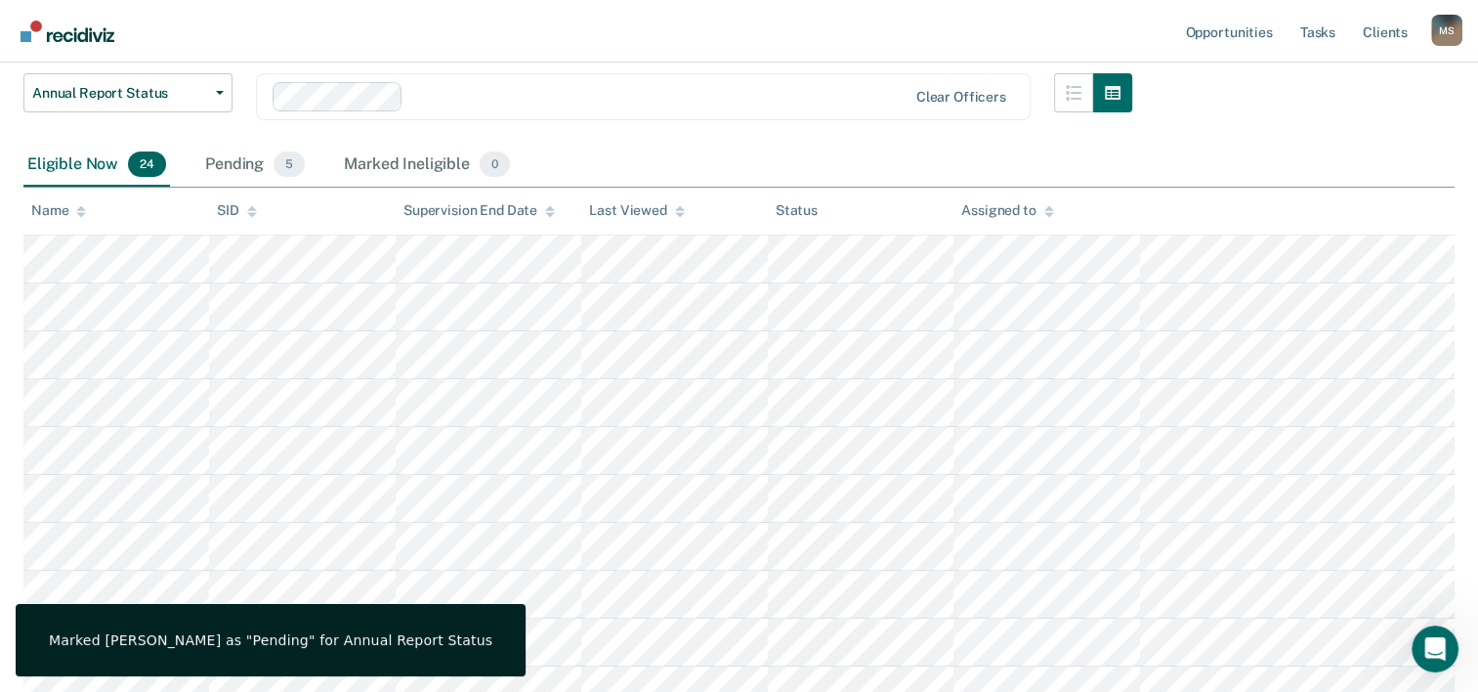
scroll to position [192, 0]
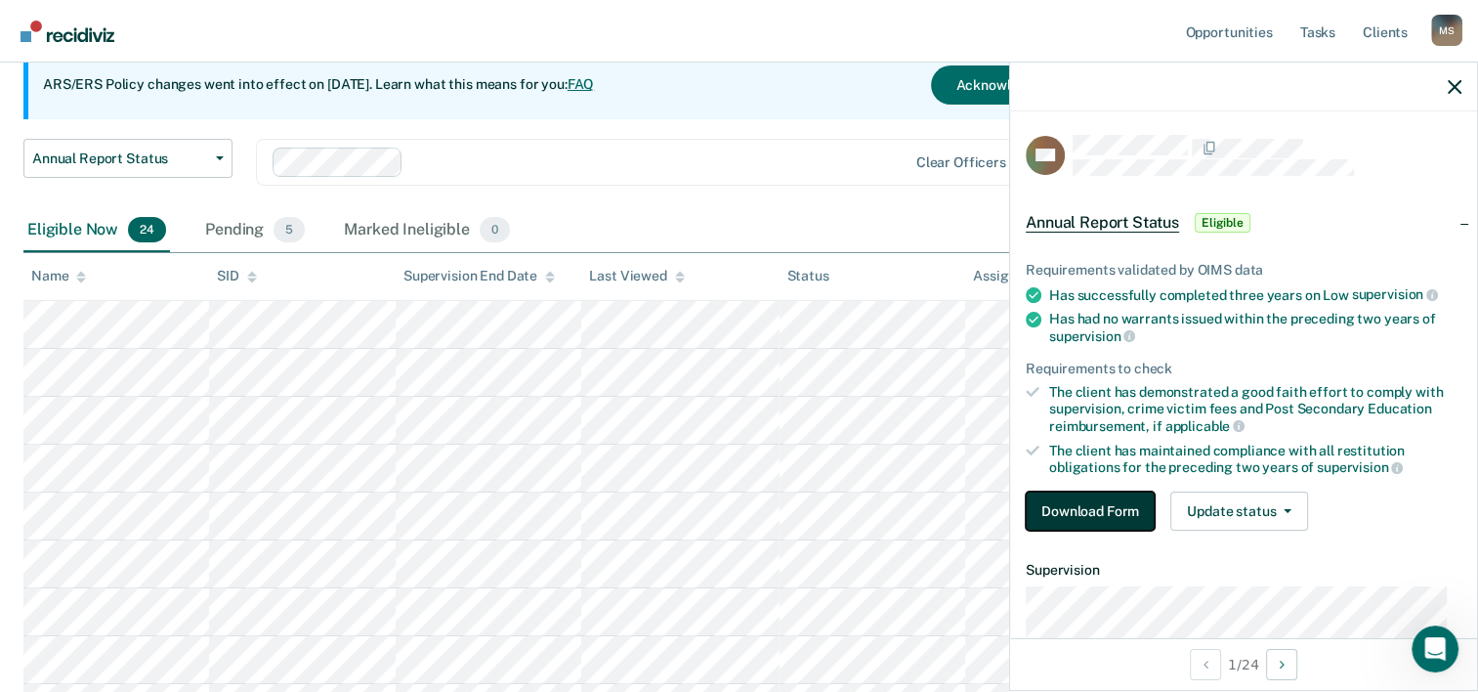
click at [1092, 517] on button "Download Form" at bounding box center [1090, 510] width 129 height 39
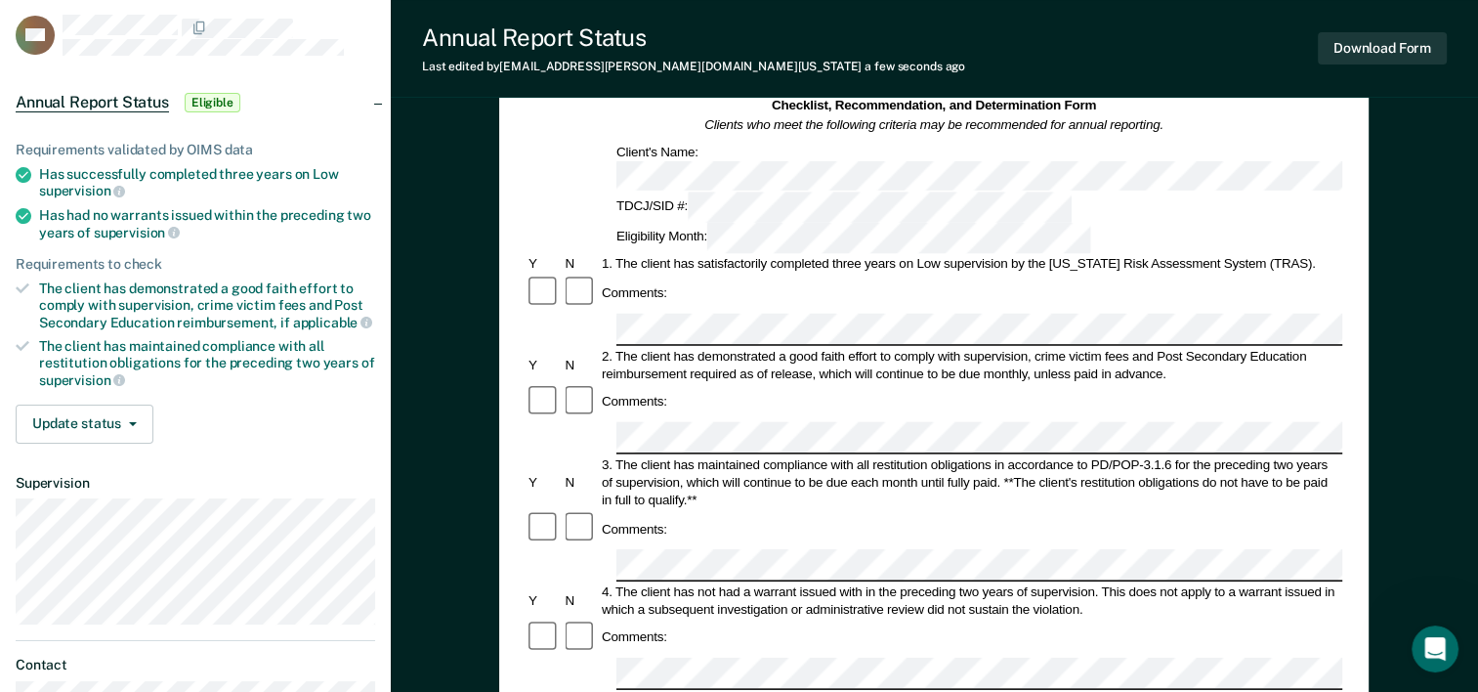
scroll to position [109, 0]
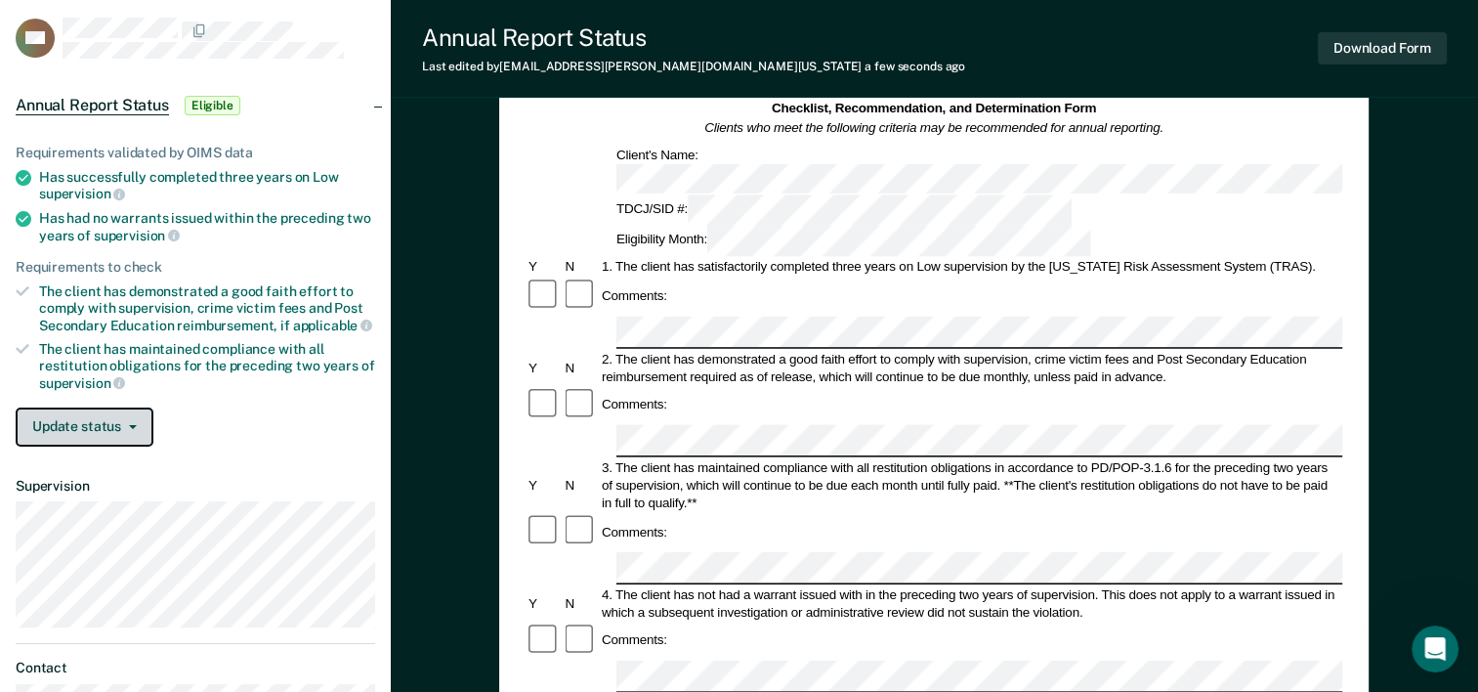
click at [86, 418] on button "Update status" at bounding box center [85, 426] width 138 height 39
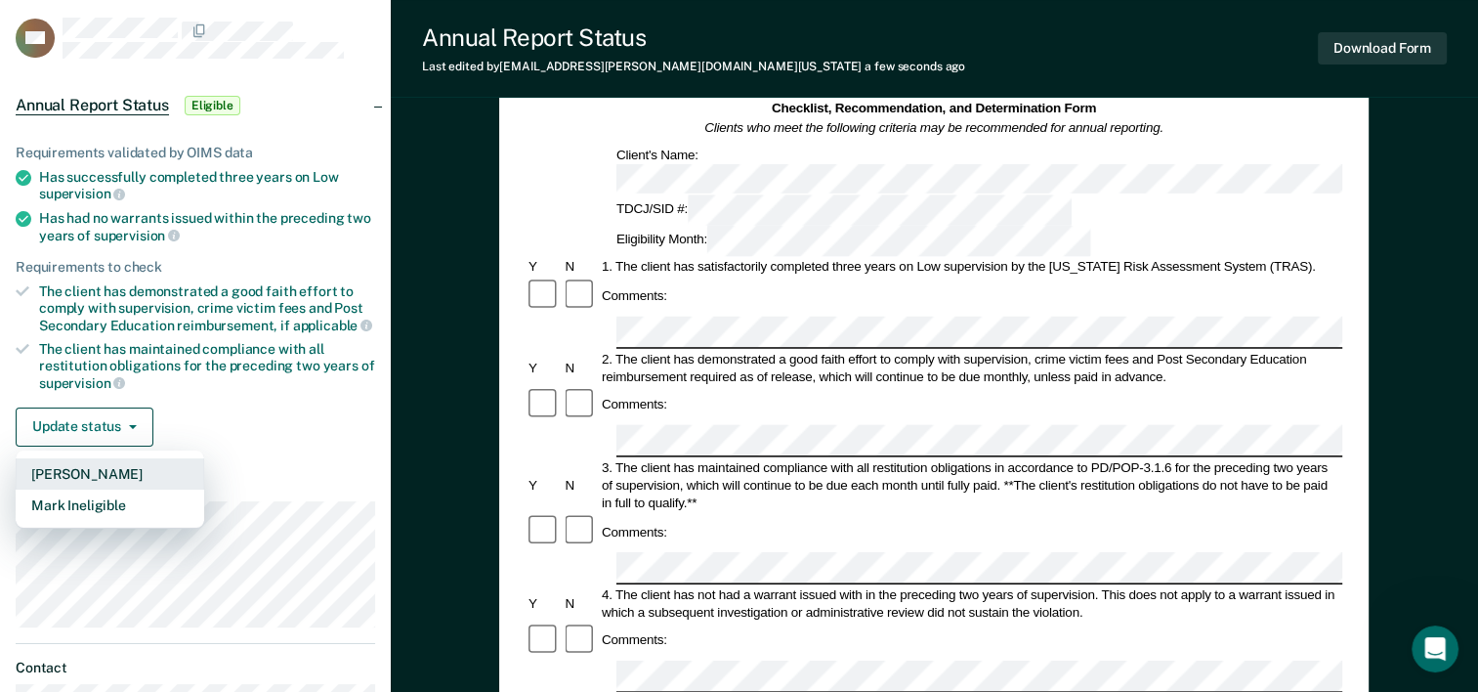
click at [77, 461] on button "[PERSON_NAME]" at bounding box center [110, 473] width 189 height 31
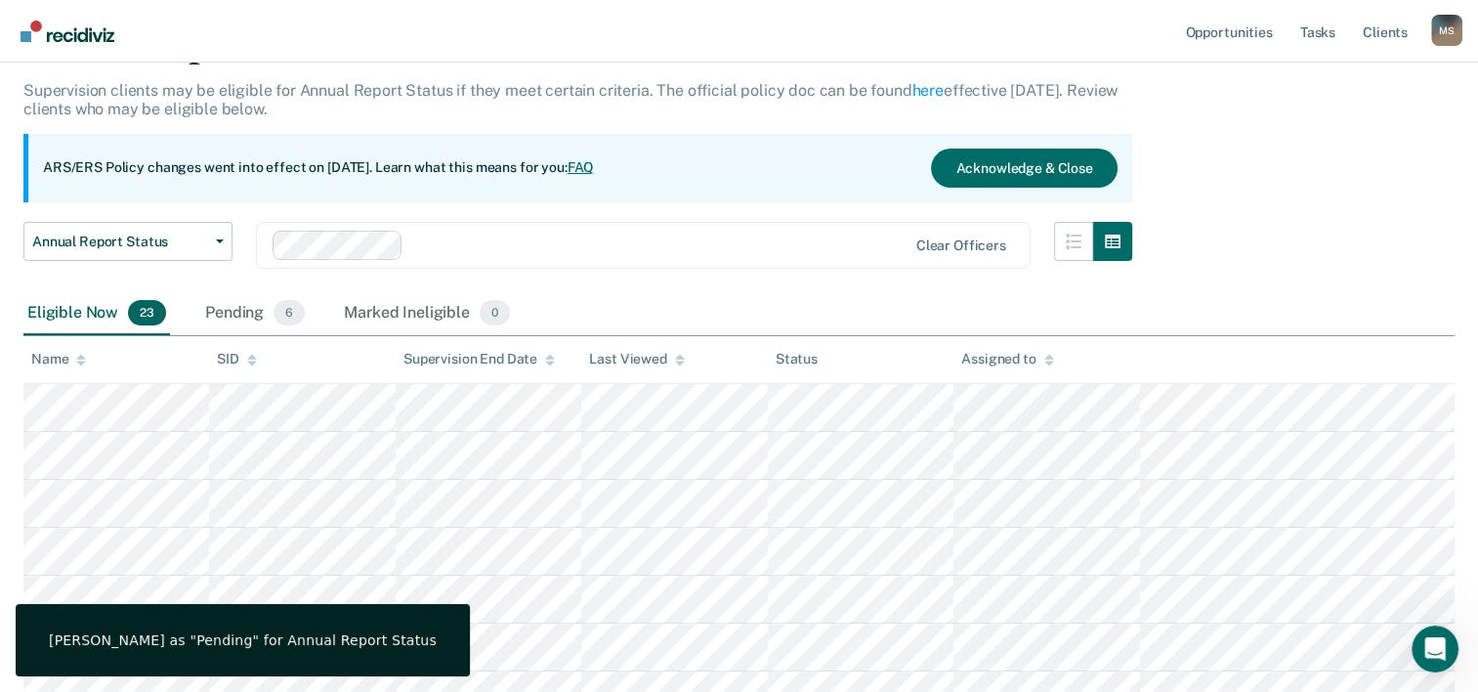
scroll to position [192, 0]
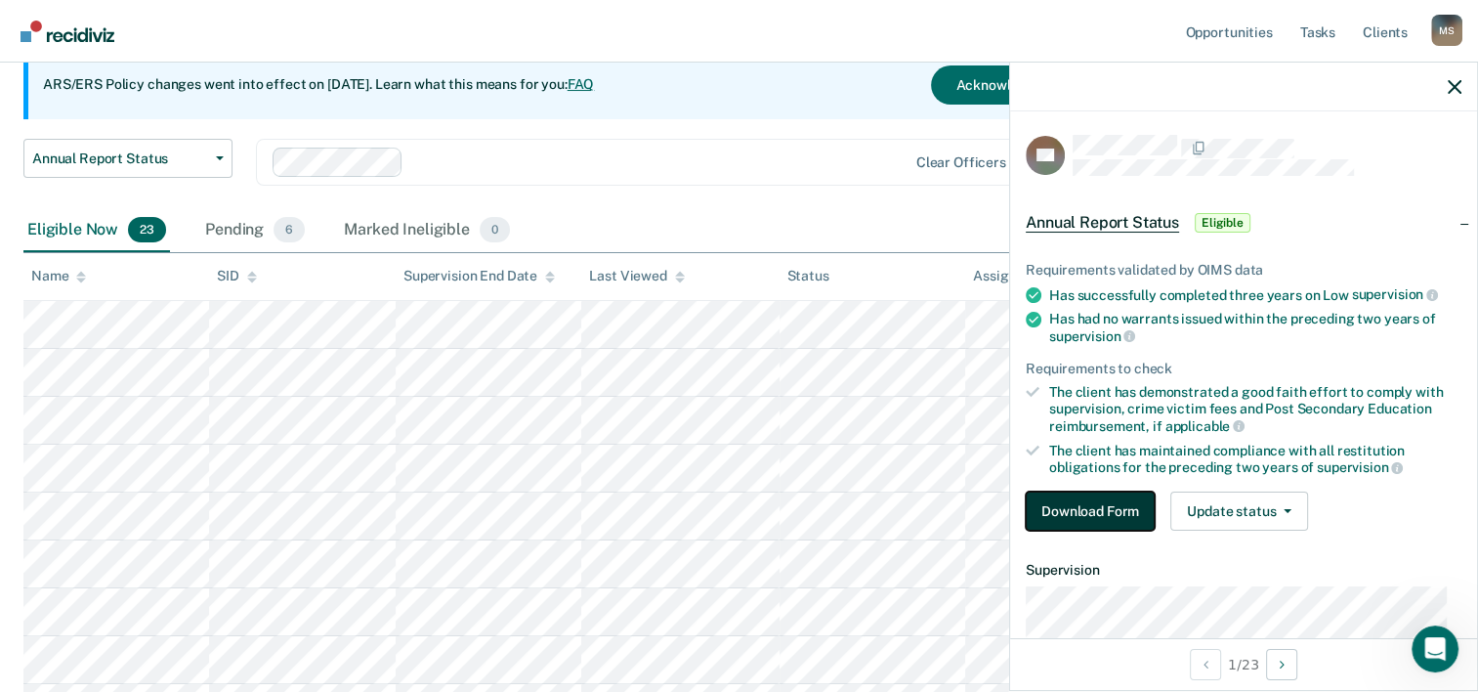
click at [1072, 508] on button "Download Form" at bounding box center [1090, 510] width 129 height 39
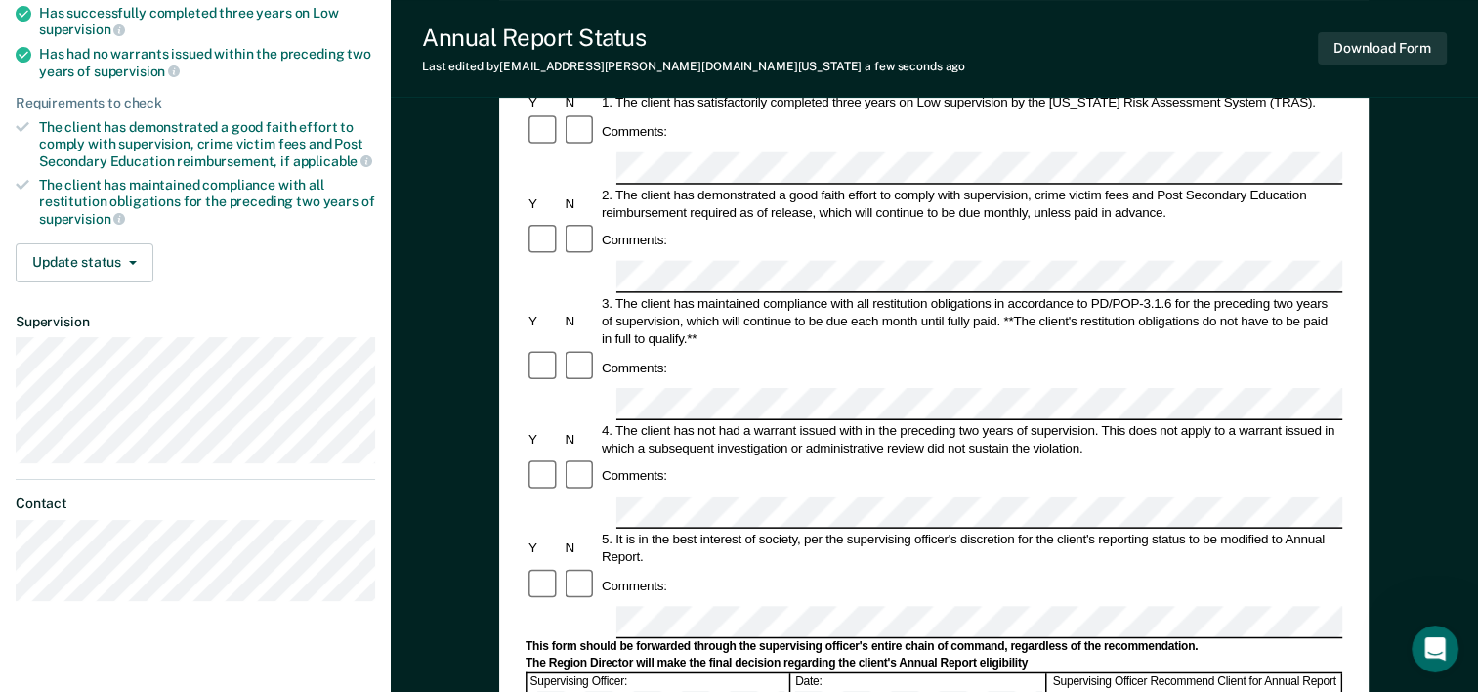
scroll to position [274, 0]
click at [899, 567] on div "Comments:" at bounding box center [934, 585] width 817 height 37
click at [972, 567] on div "Comments:" at bounding box center [934, 585] width 817 height 37
click at [122, 258] on button "Update status" at bounding box center [85, 262] width 138 height 39
click at [72, 255] on button "Update status" at bounding box center [85, 262] width 138 height 39
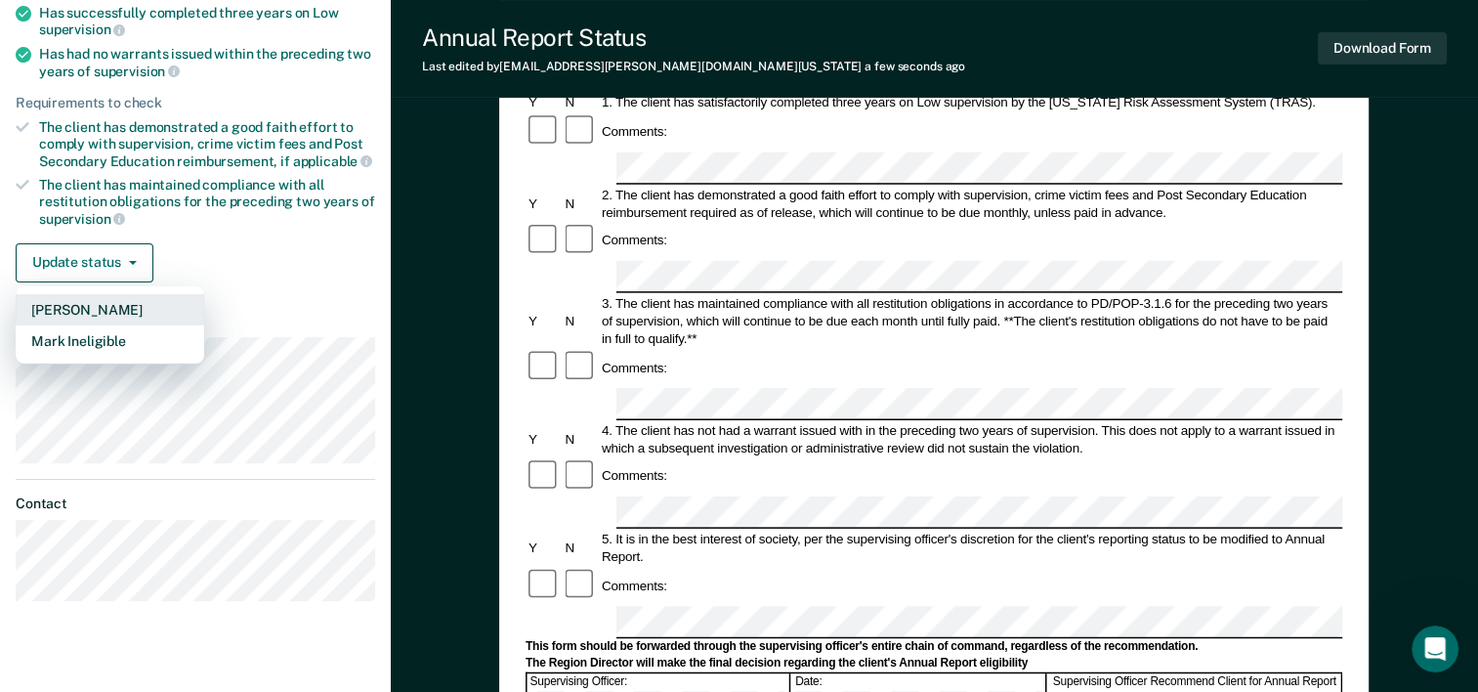
click at [69, 307] on button "[PERSON_NAME]" at bounding box center [110, 309] width 189 height 31
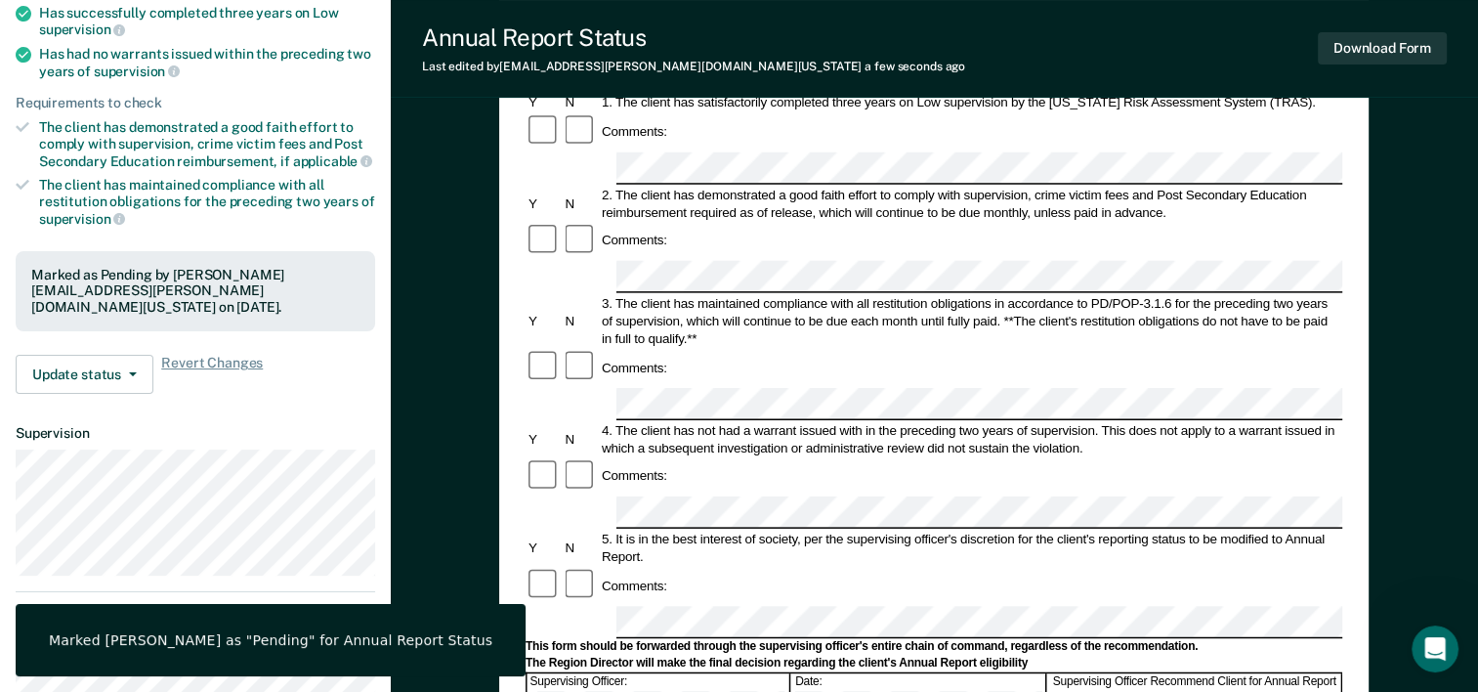
scroll to position [192, 0]
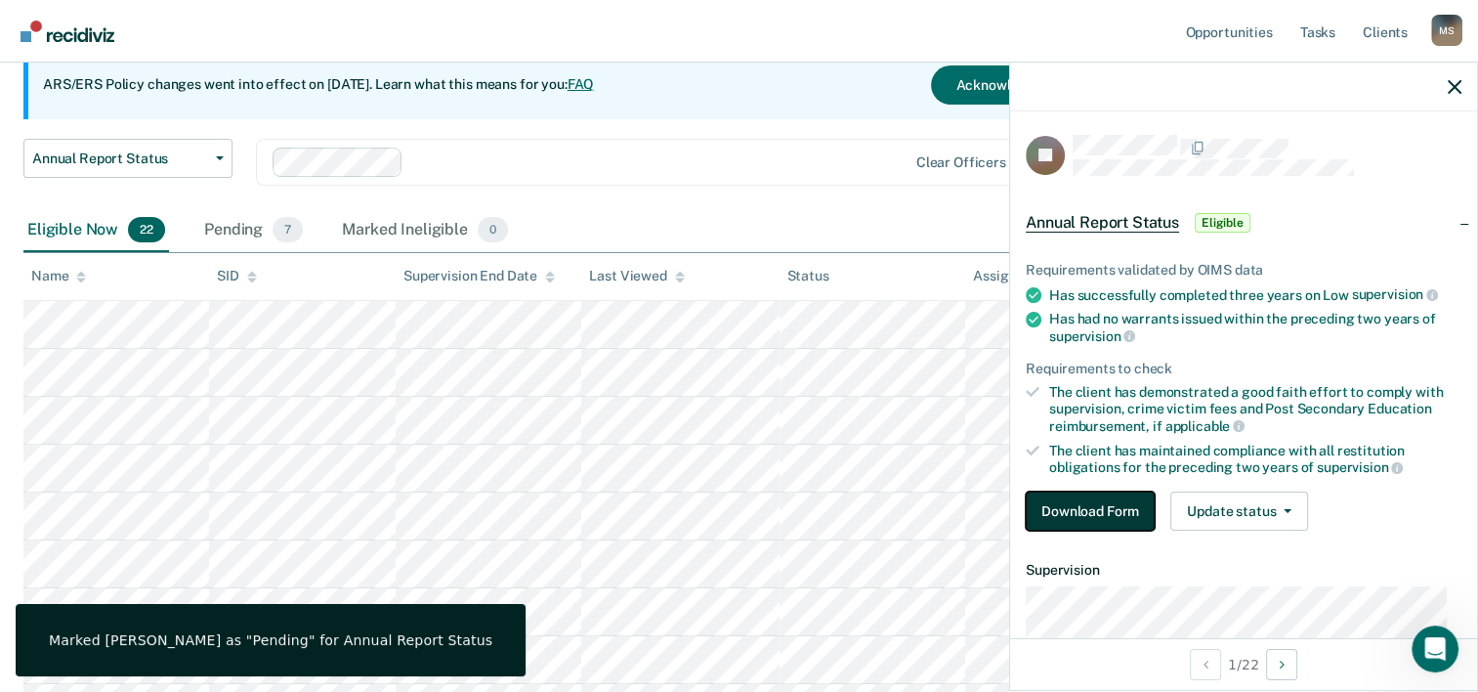
click at [1130, 512] on button "Download Form" at bounding box center [1090, 510] width 129 height 39
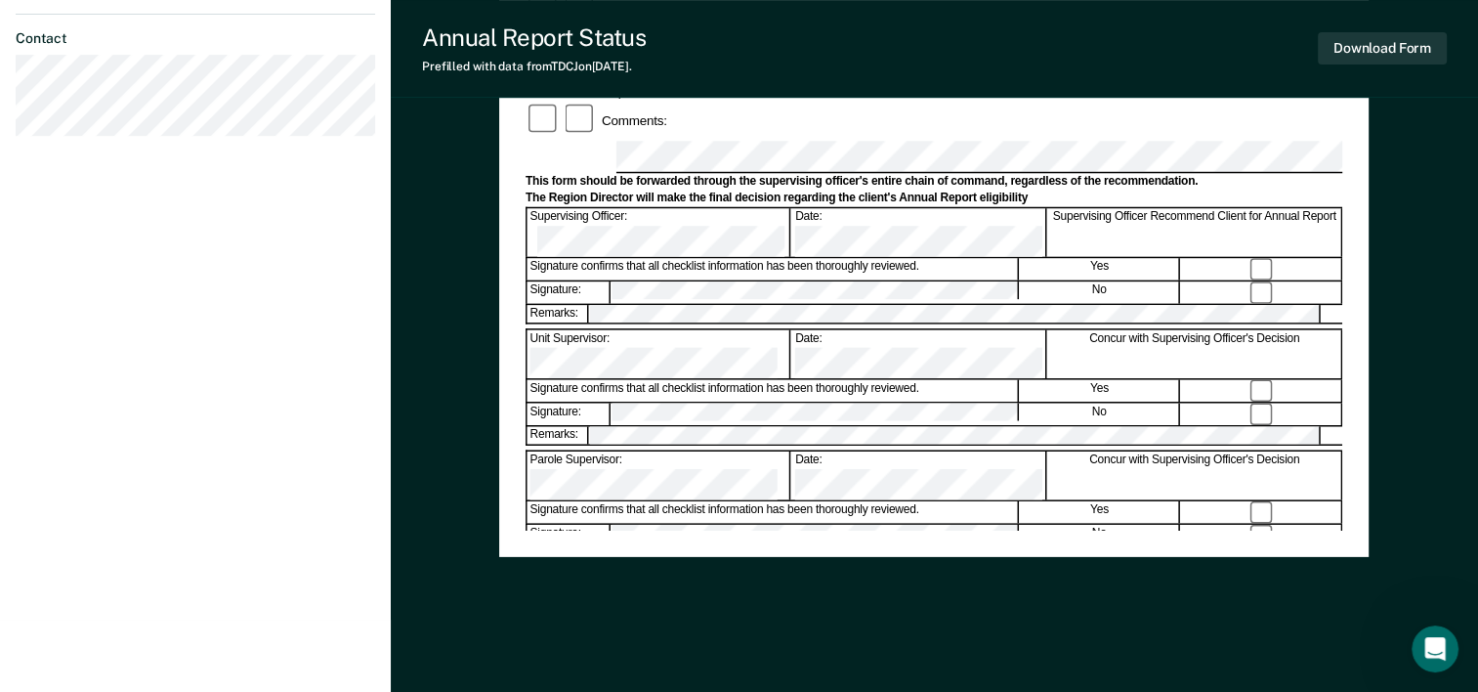
scroll to position [755, 0]
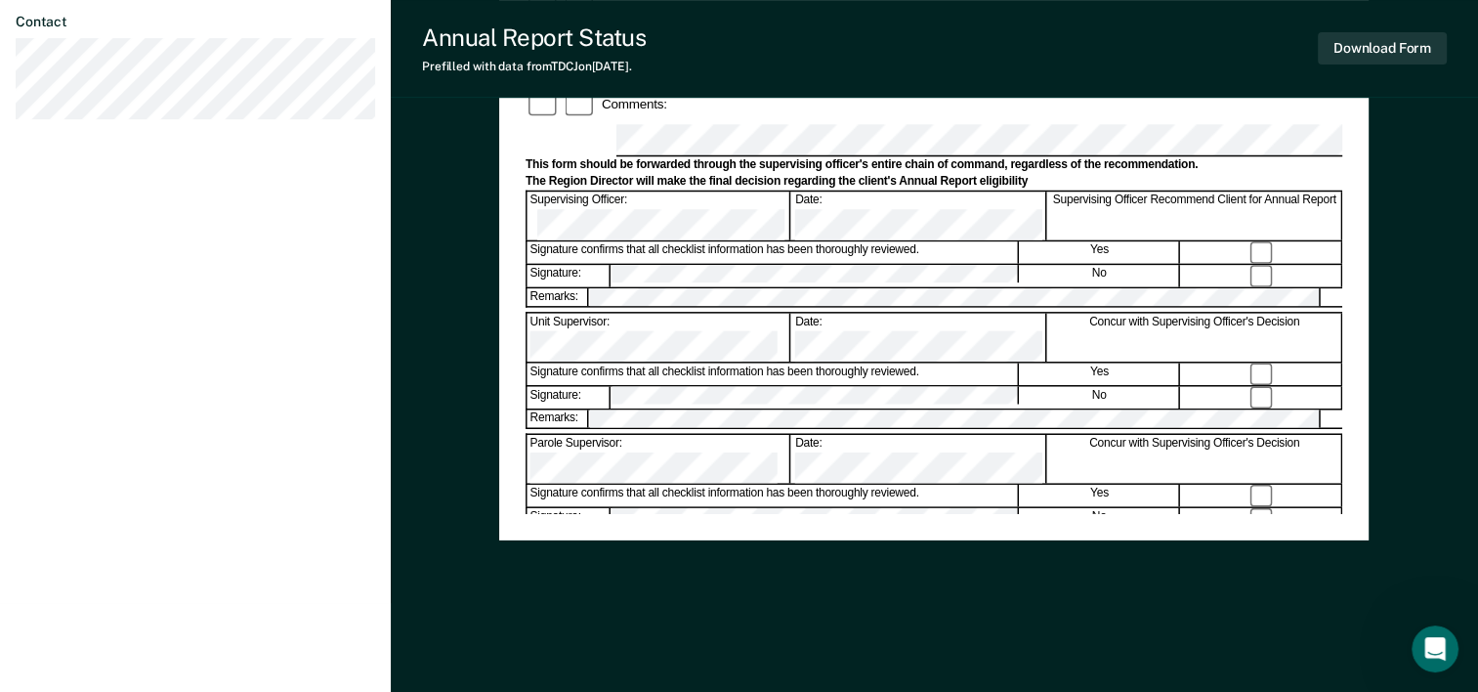
drag, startPoint x: 1483, startPoint y: 146, endPoint x: 1074, endPoint y: 642, distance: 643.4
click at [1074, 642] on div "Annual Reporting Checklist, Recommendation, and Determination Form Clients who …" at bounding box center [934, 29] width 870 height 1264
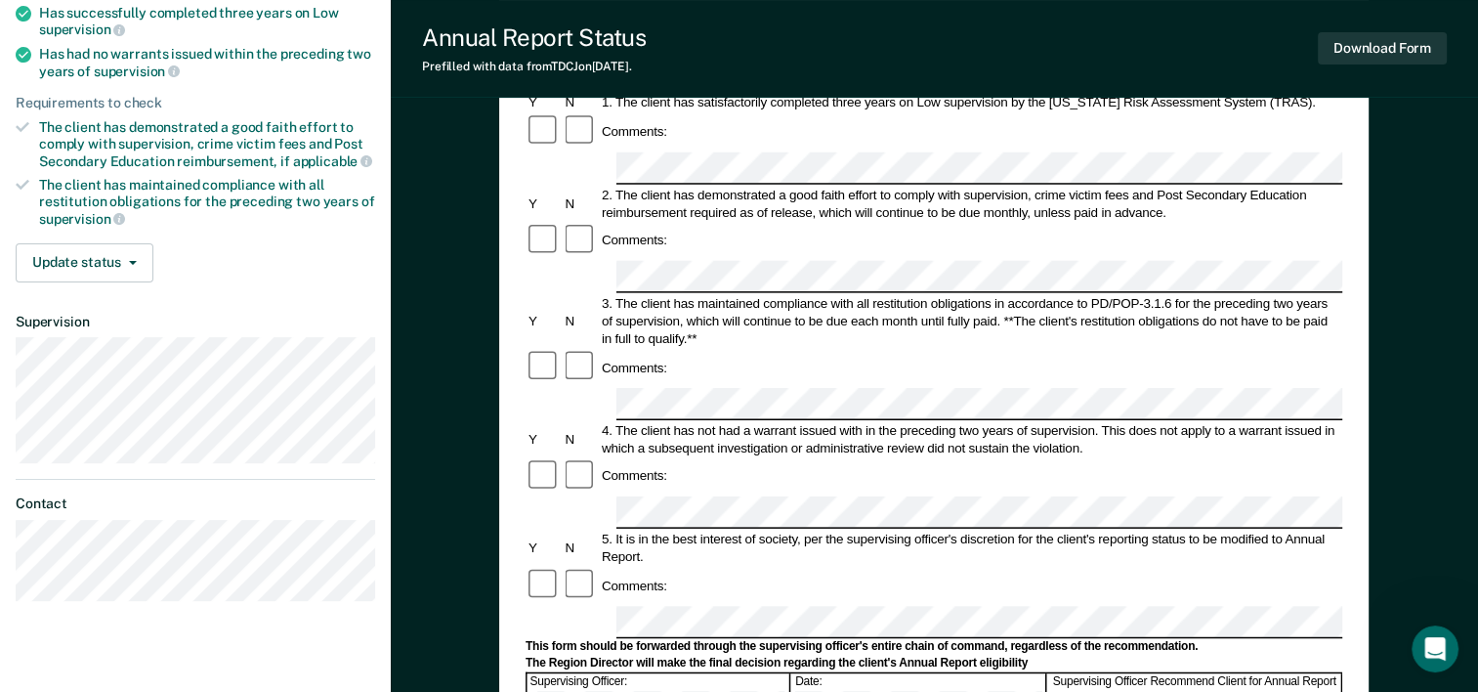
scroll to position [267, 0]
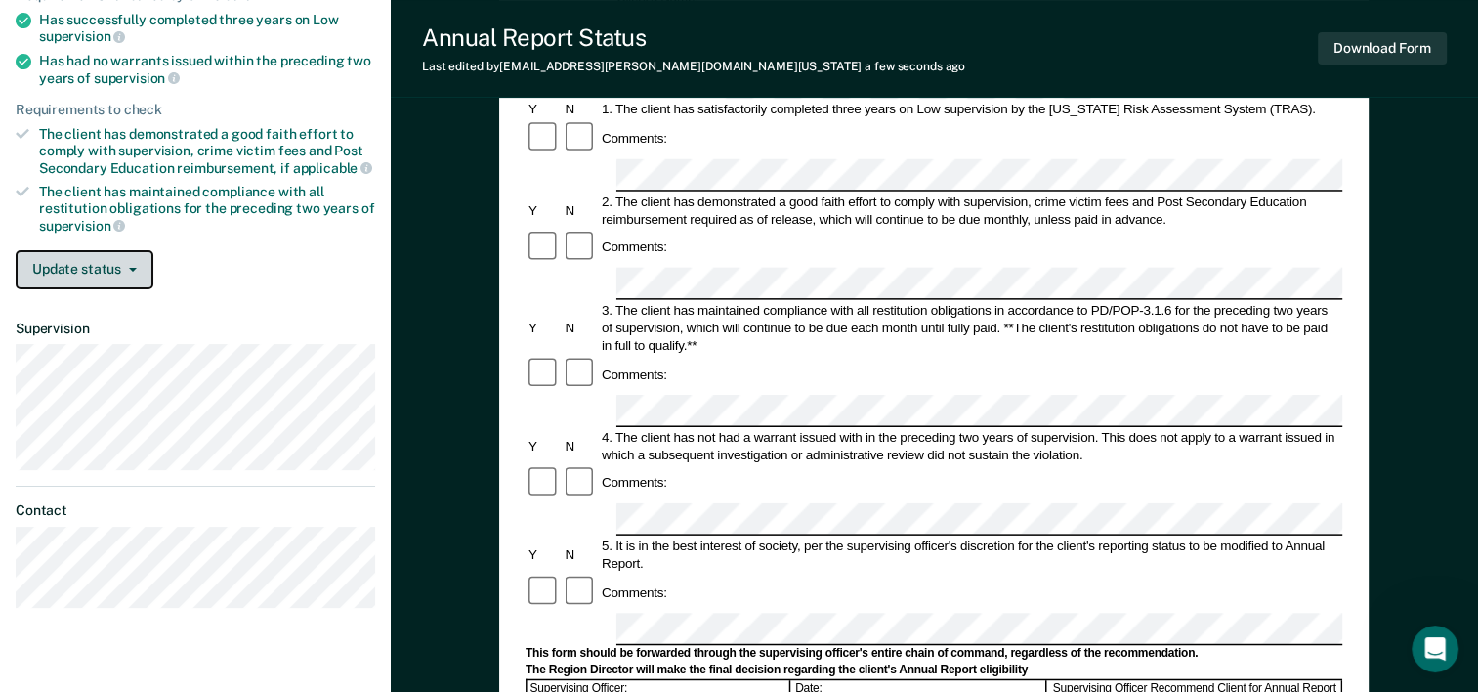
click at [90, 266] on button "Update status" at bounding box center [85, 269] width 138 height 39
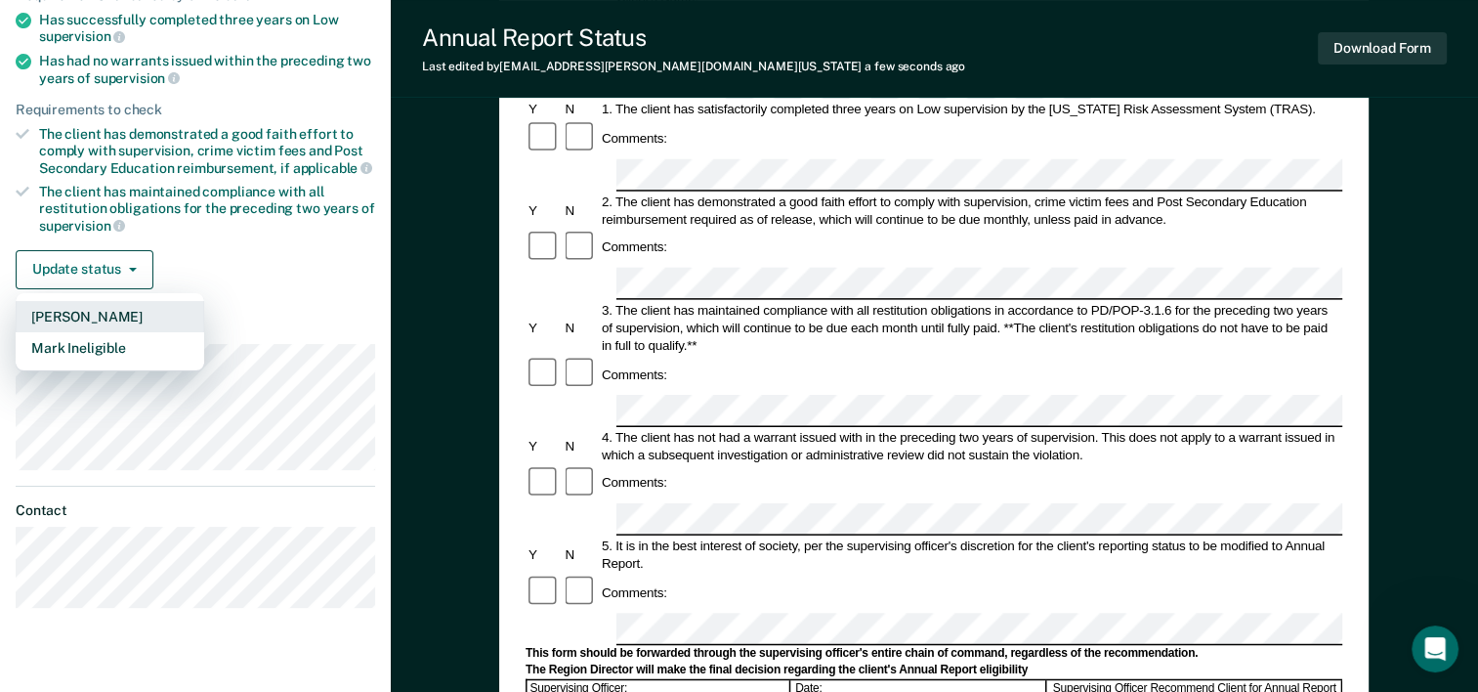
click at [78, 318] on button "[PERSON_NAME]" at bounding box center [110, 316] width 189 height 31
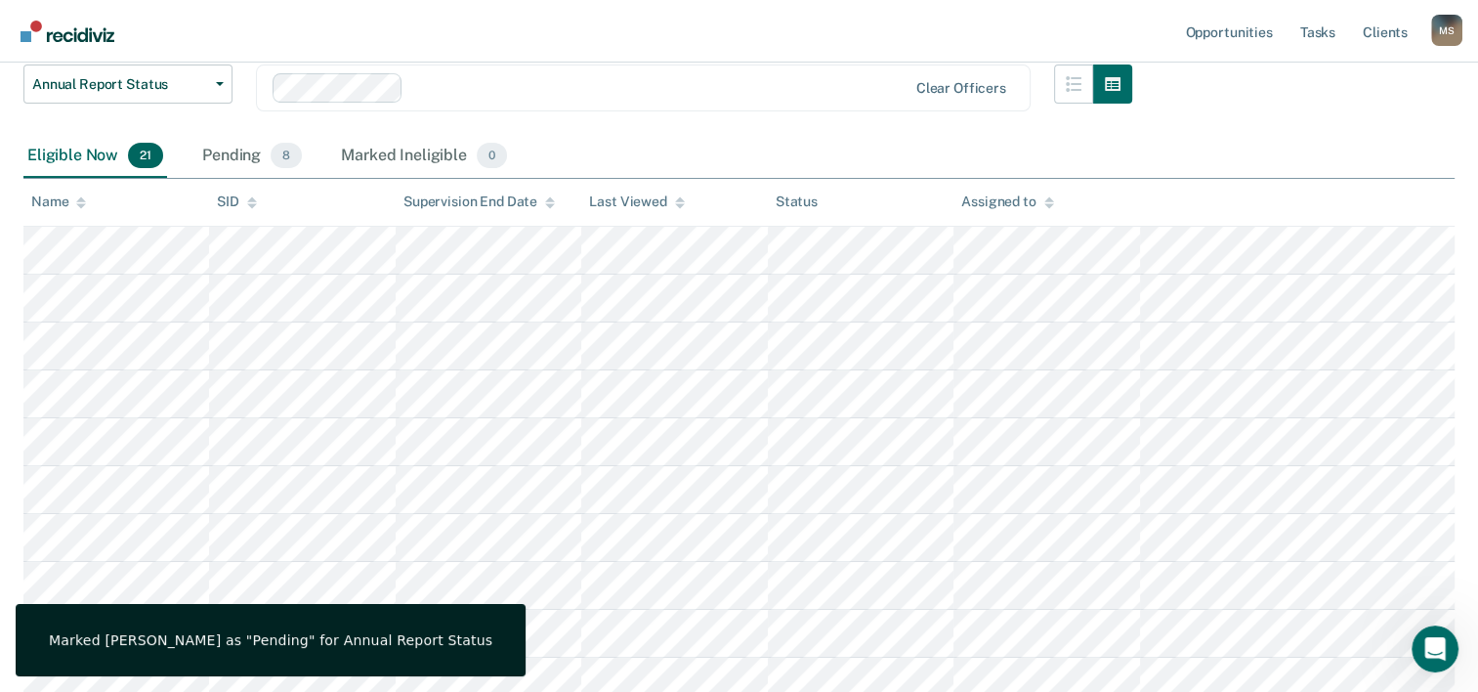
scroll to position [192, 0]
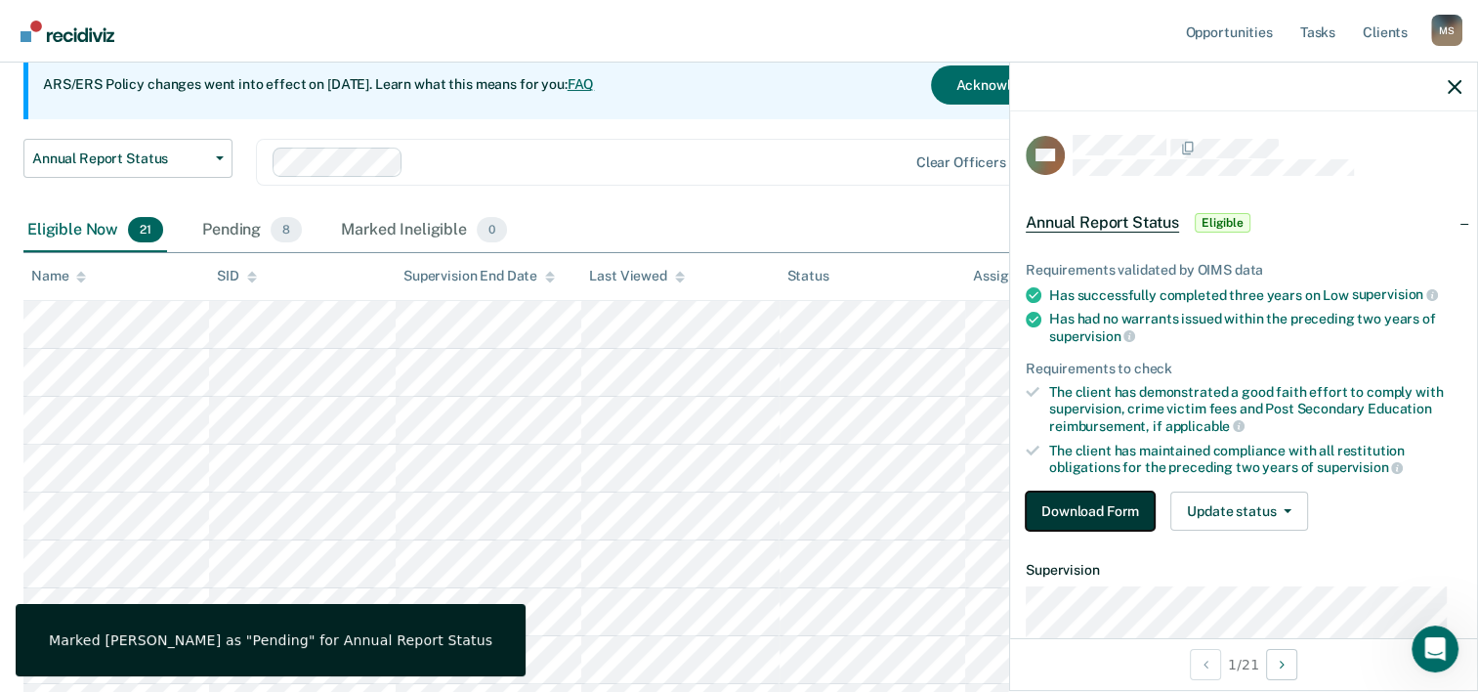
click at [1070, 500] on button "Download Form" at bounding box center [1090, 510] width 129 height 39
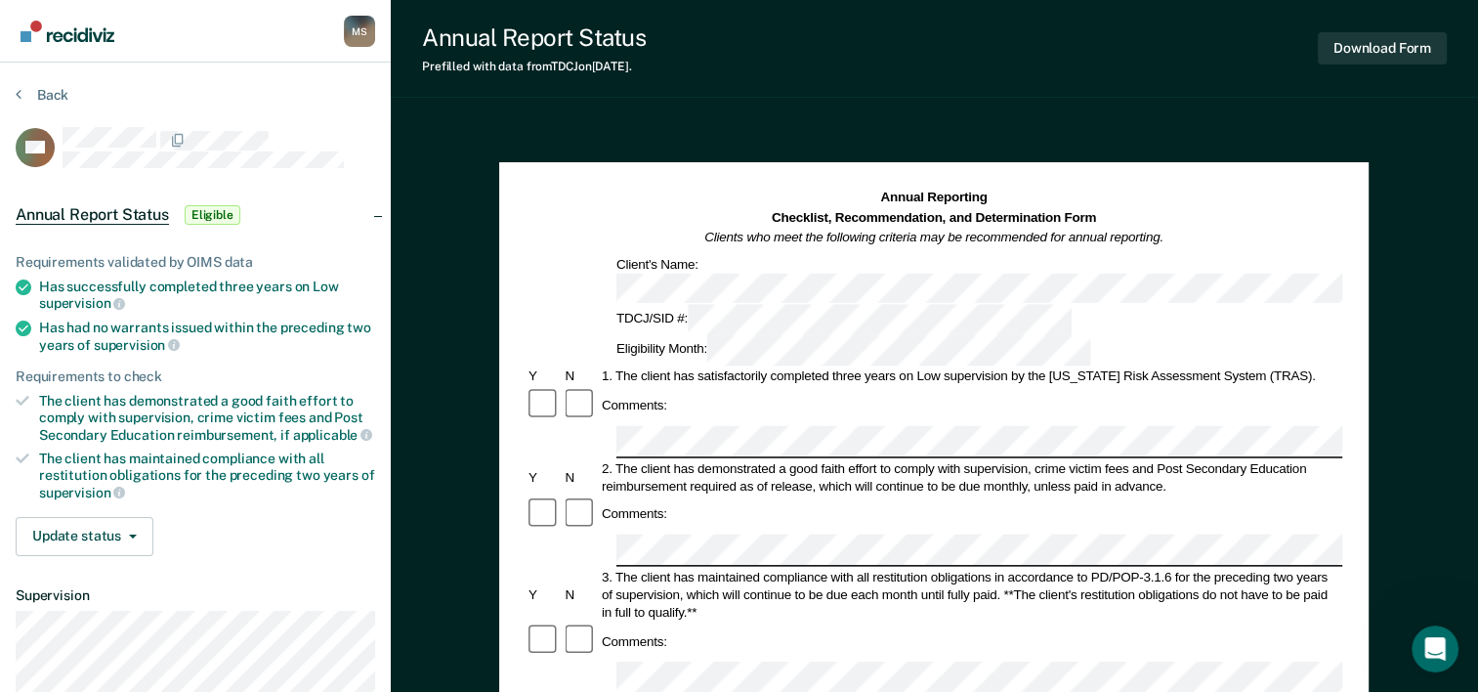
click at [1005, 495] on div "Comments:" at bounding box center [934, 513] width 817 height 37
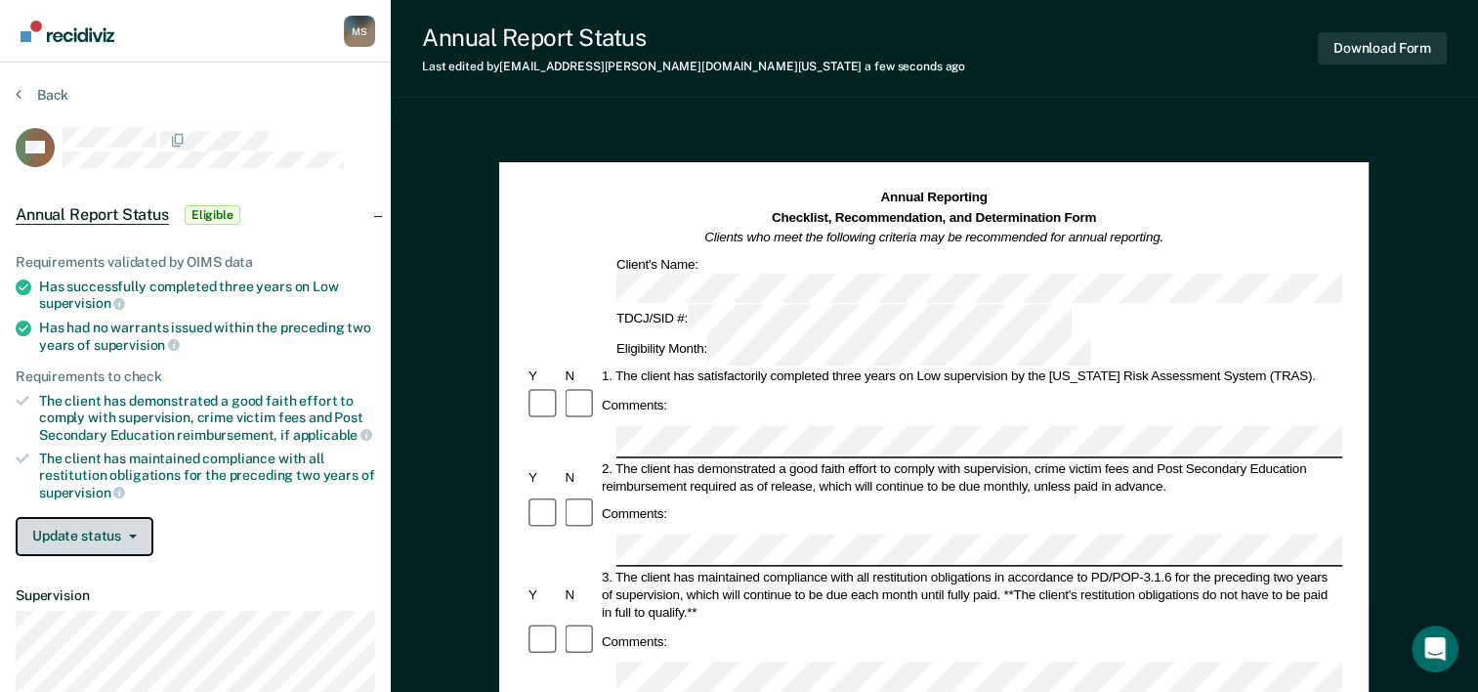
click at [68, 541] on button "Update status" at bounding box center [85, 536] width 138 height 39
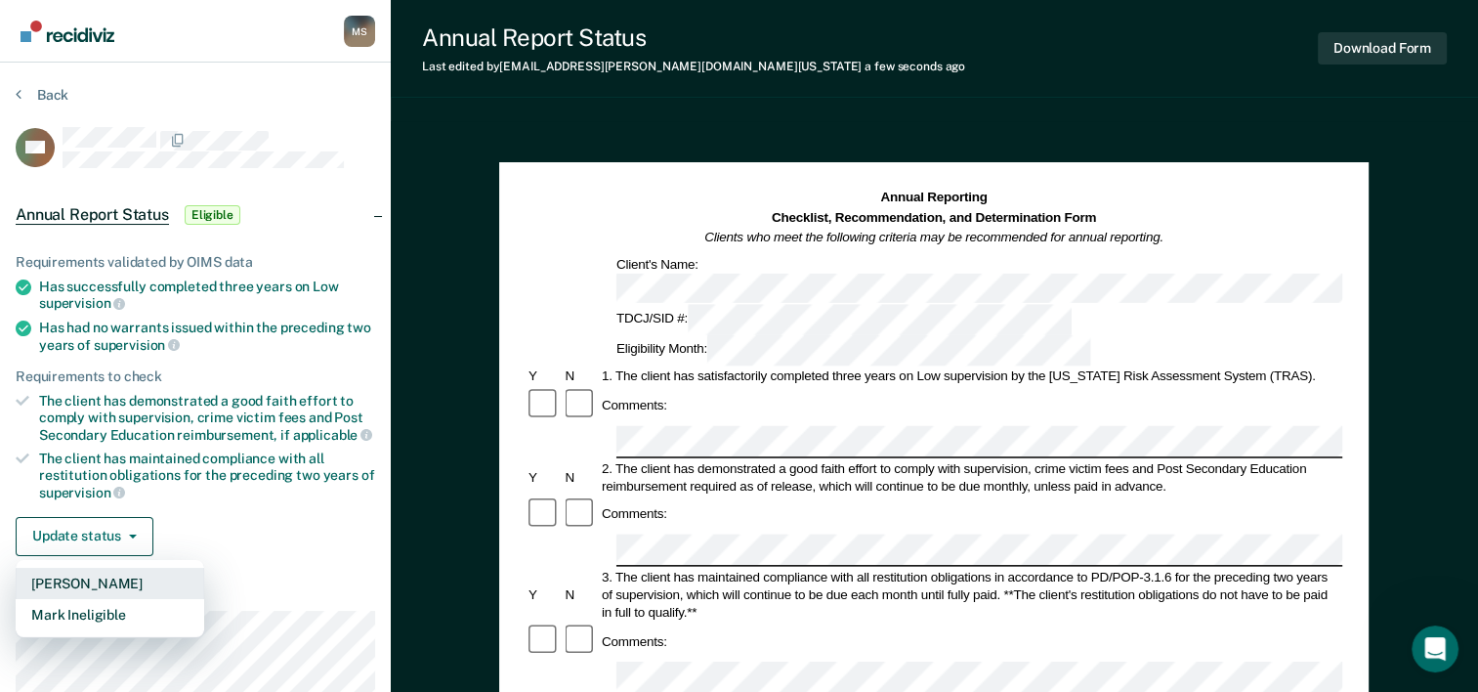
click at [82, 579] on button "[PERSON_NAME]" at bounding box center [110, 583] width 189 height 31
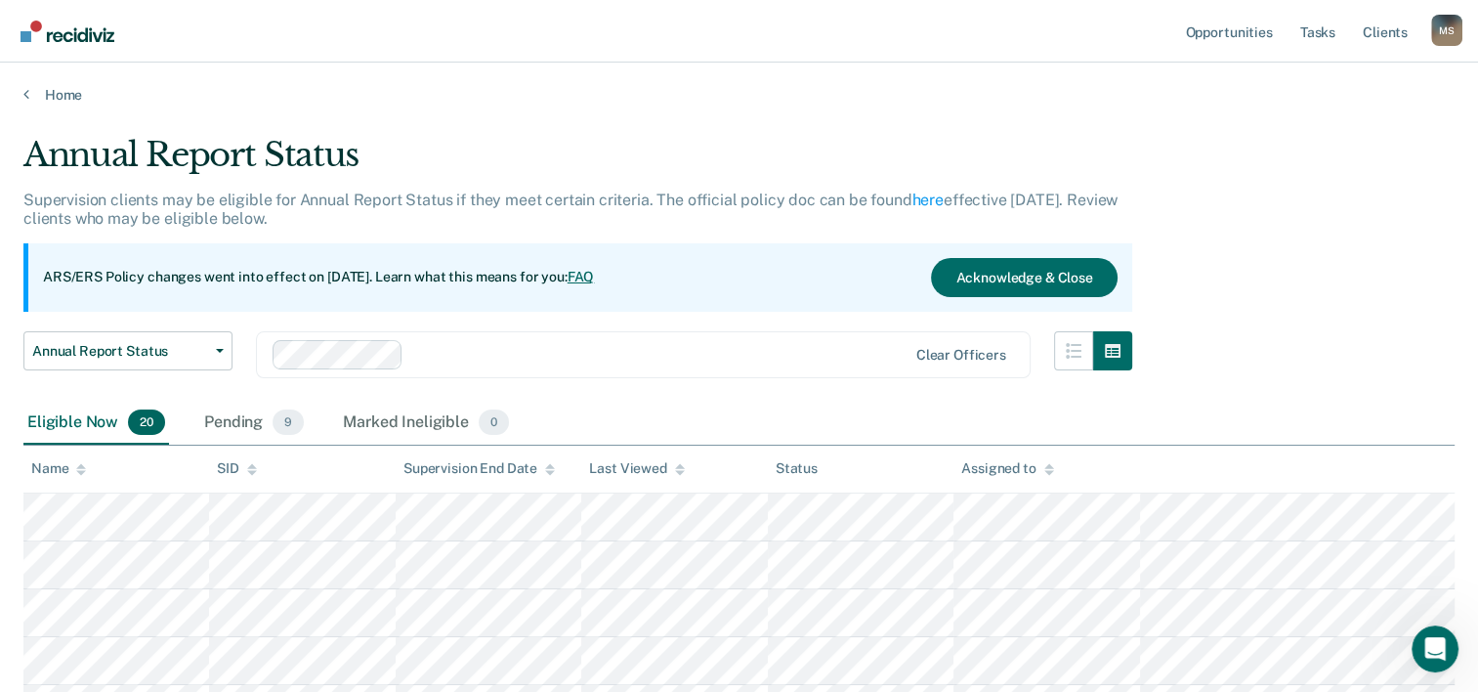
scroll to position [192, 0]
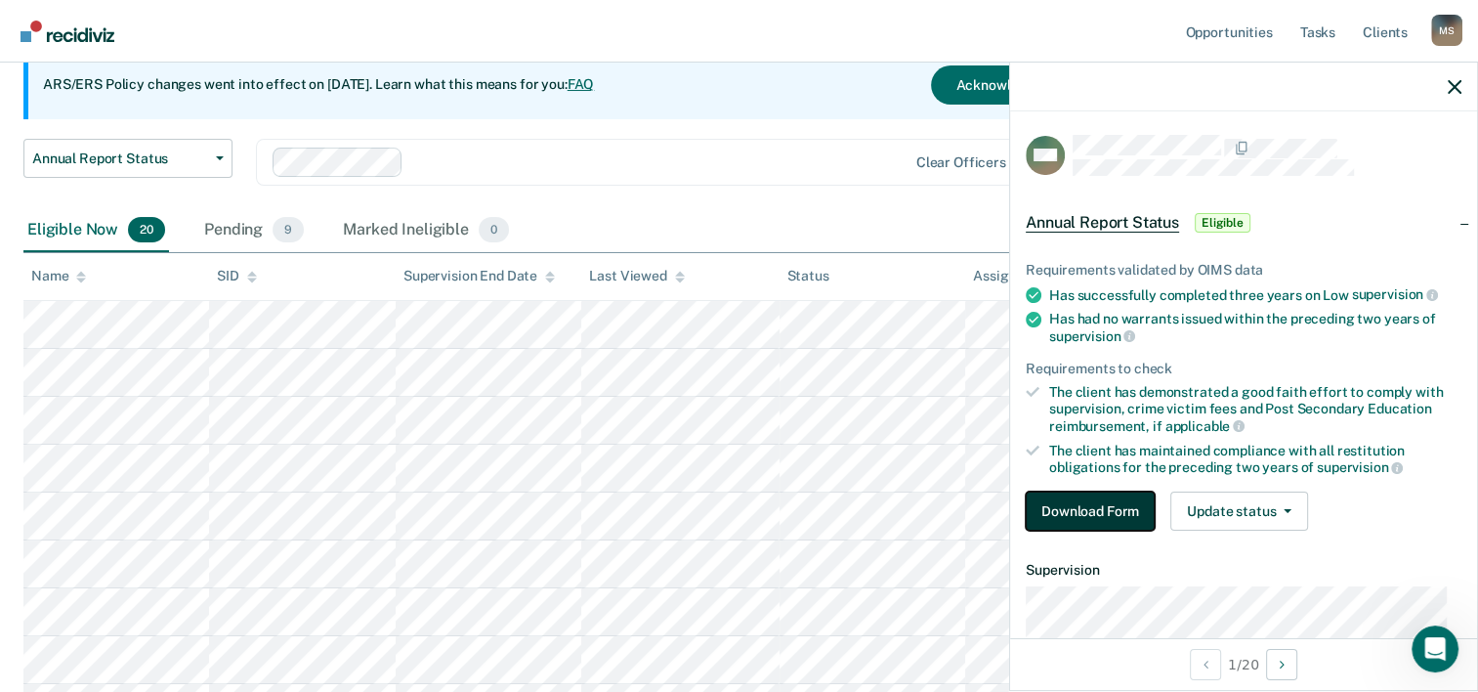
click at [1073, 508] on button "Download Form" at bounding box center [1090, 510] width 129 height 39
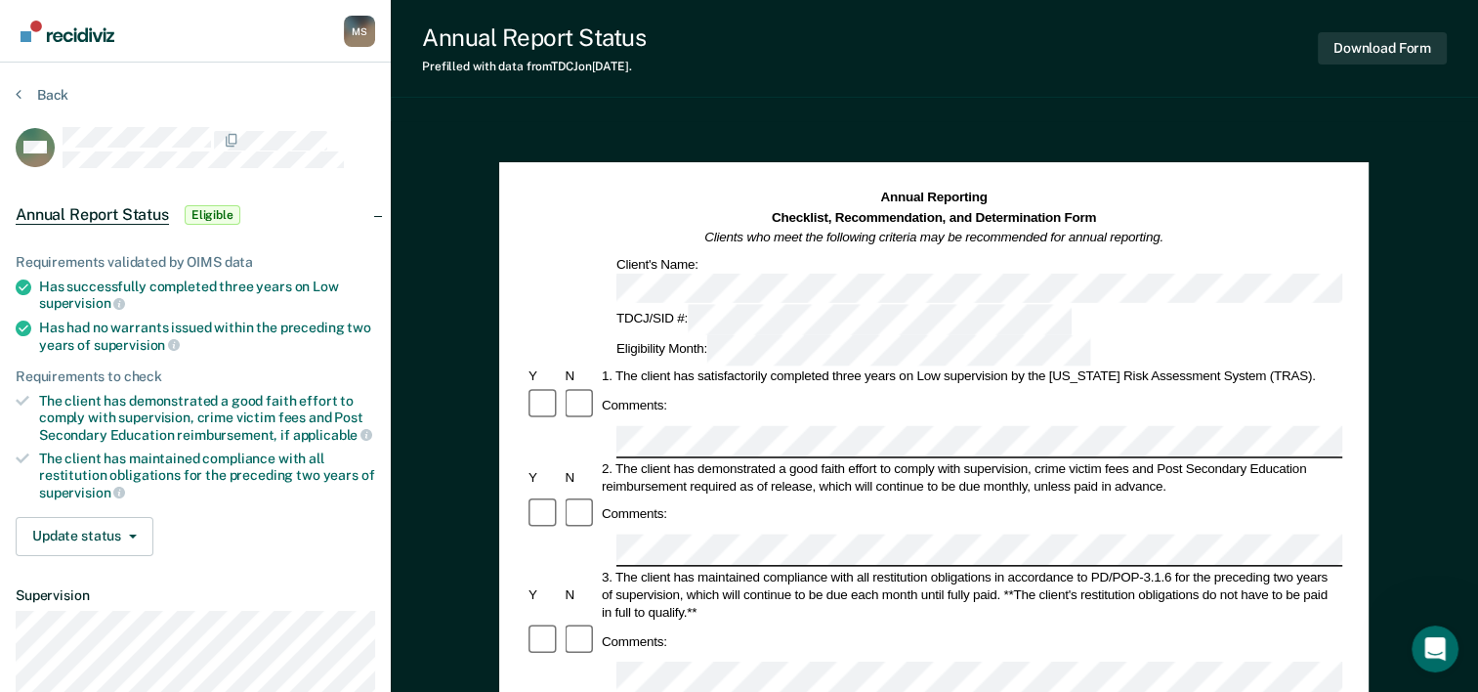
click at [1027, 459] on div "2. The client has demonstrated a good faith effort to comply with supervision, …" at bounding box center [971, 476] width 744 height 35
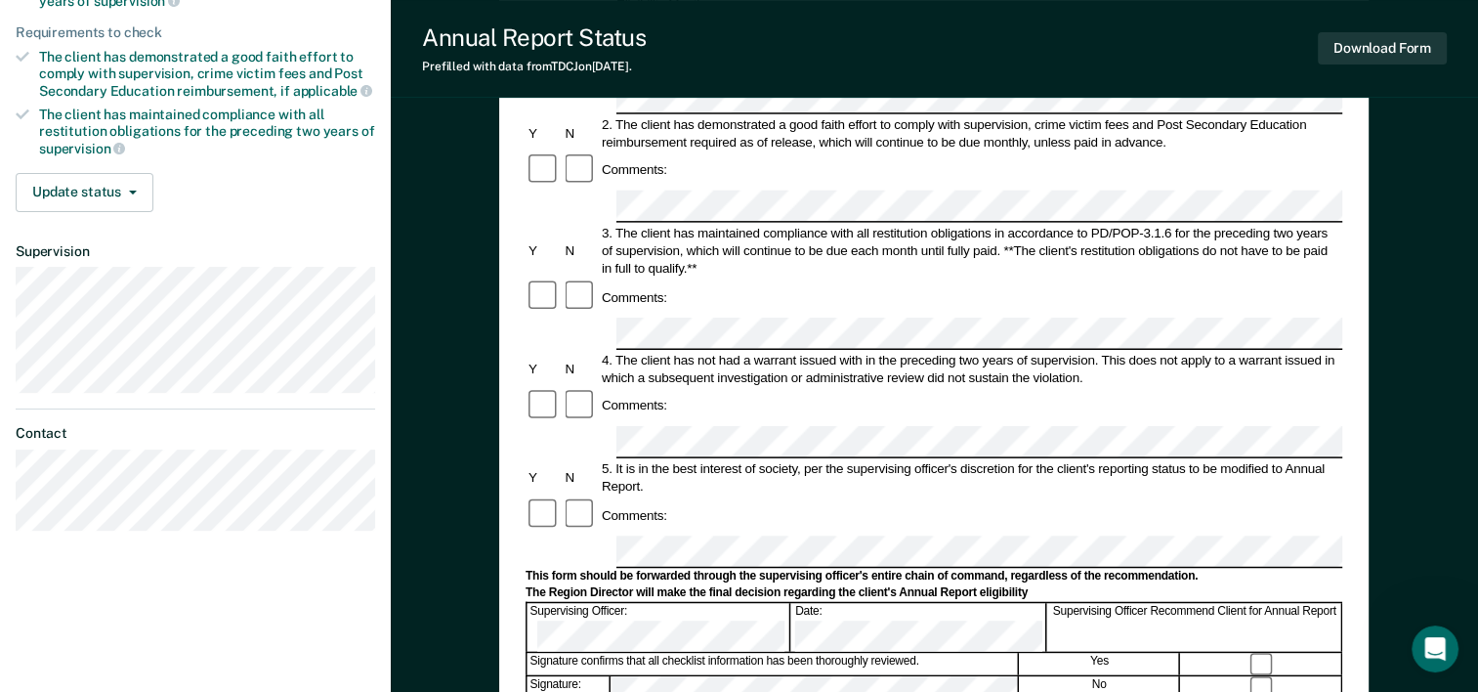
scroll to position [353, 0]
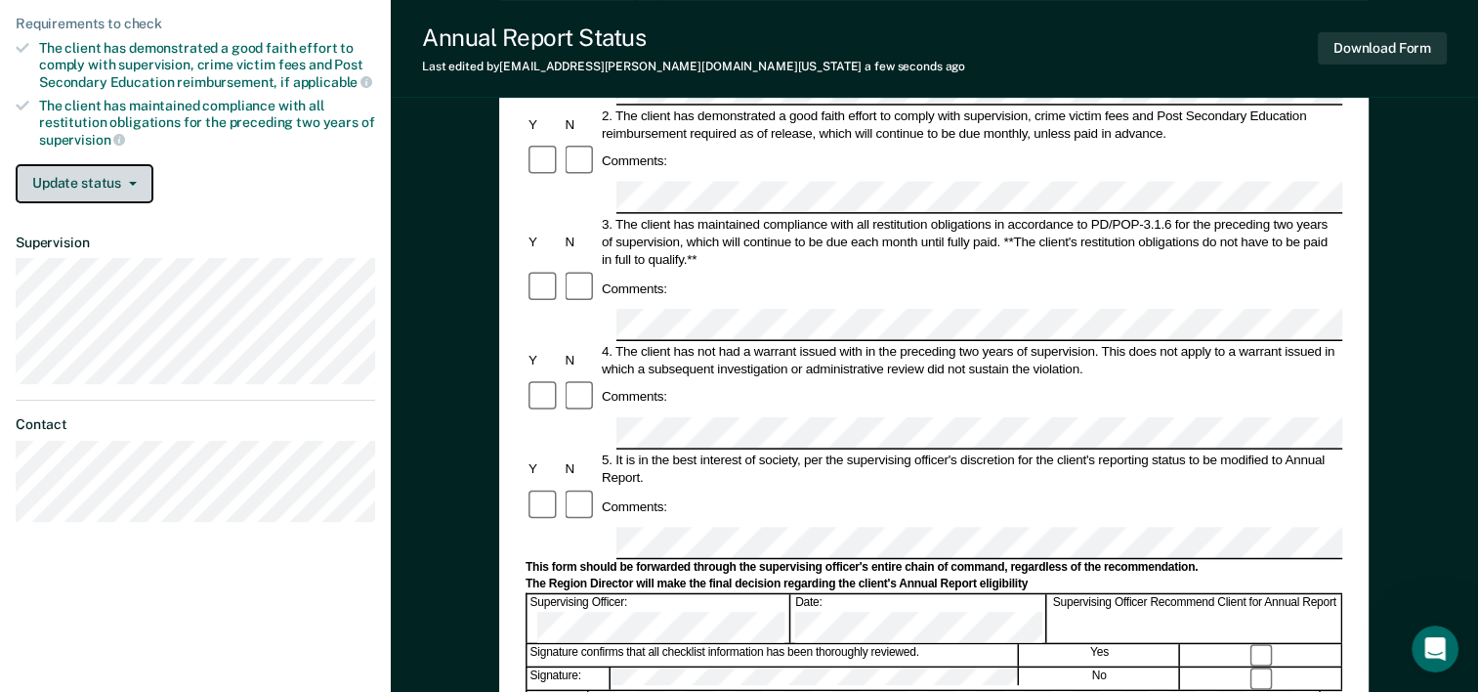
click at [104, 176] on button "Update status" at bounding box center [85, 183] width 138 height 39
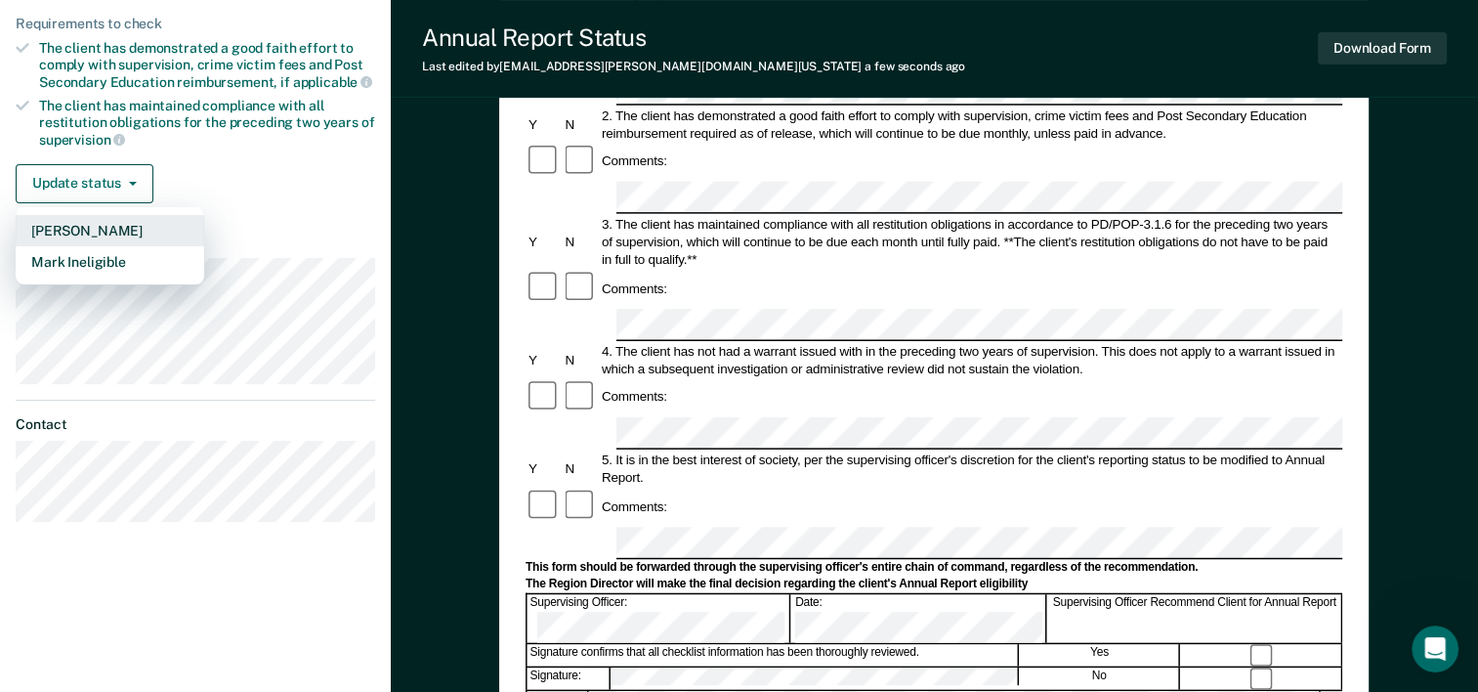
click at [101, 219] on button "[PERSON_NAME]" at bounding box center [110, 230] width 189 height 31
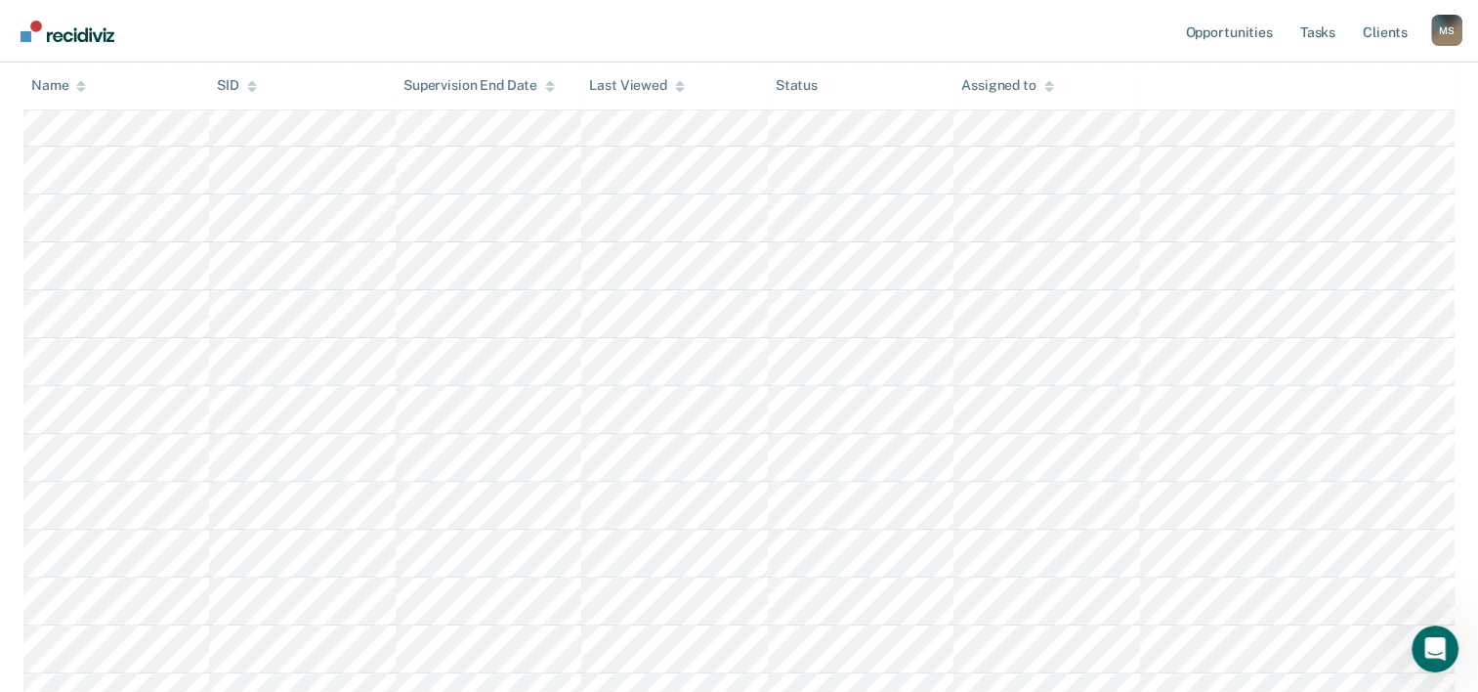
scroll to position [850, 0]
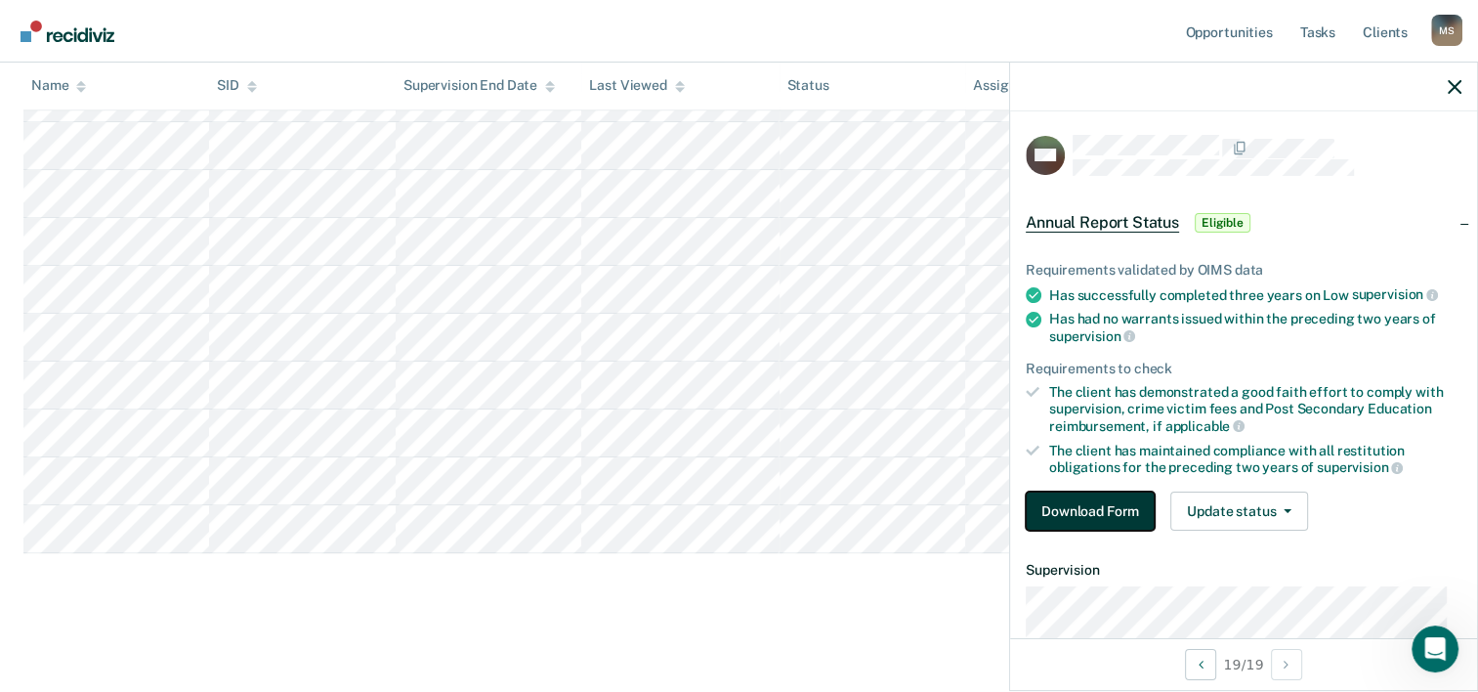
click at [1065, 504] on button "Download Form" at bounding box center [1090, 510] width 129 height 39
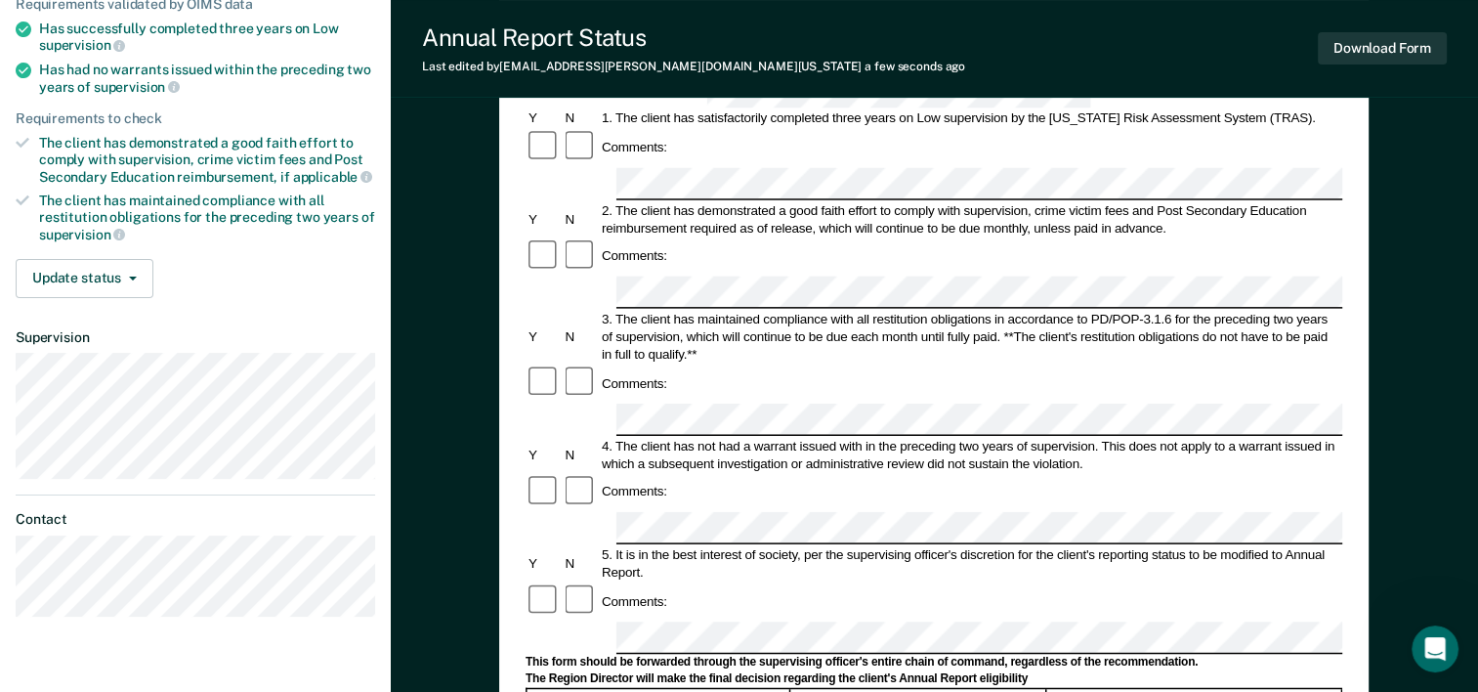
scroll to position [160, 0]
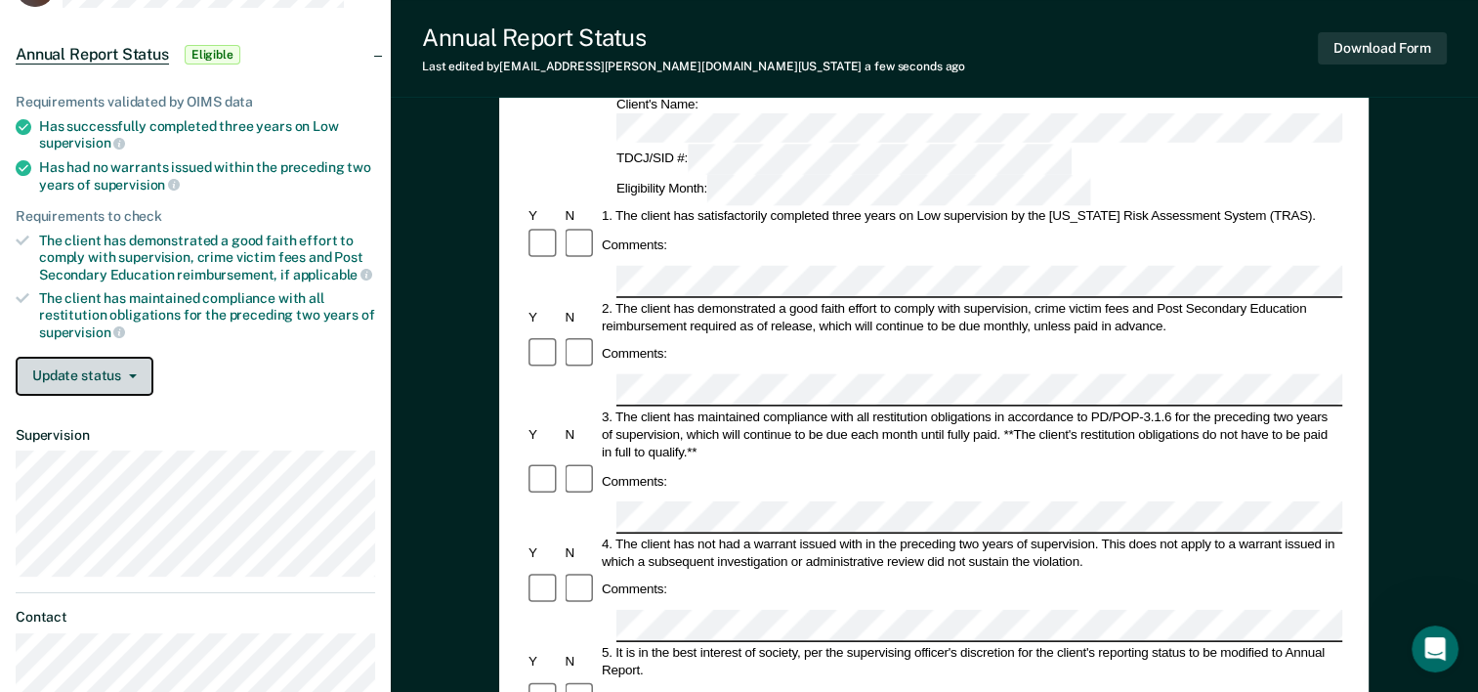
click at [74, 378] on button "Update status" at bounding box center [85, 376] width 138 height 39
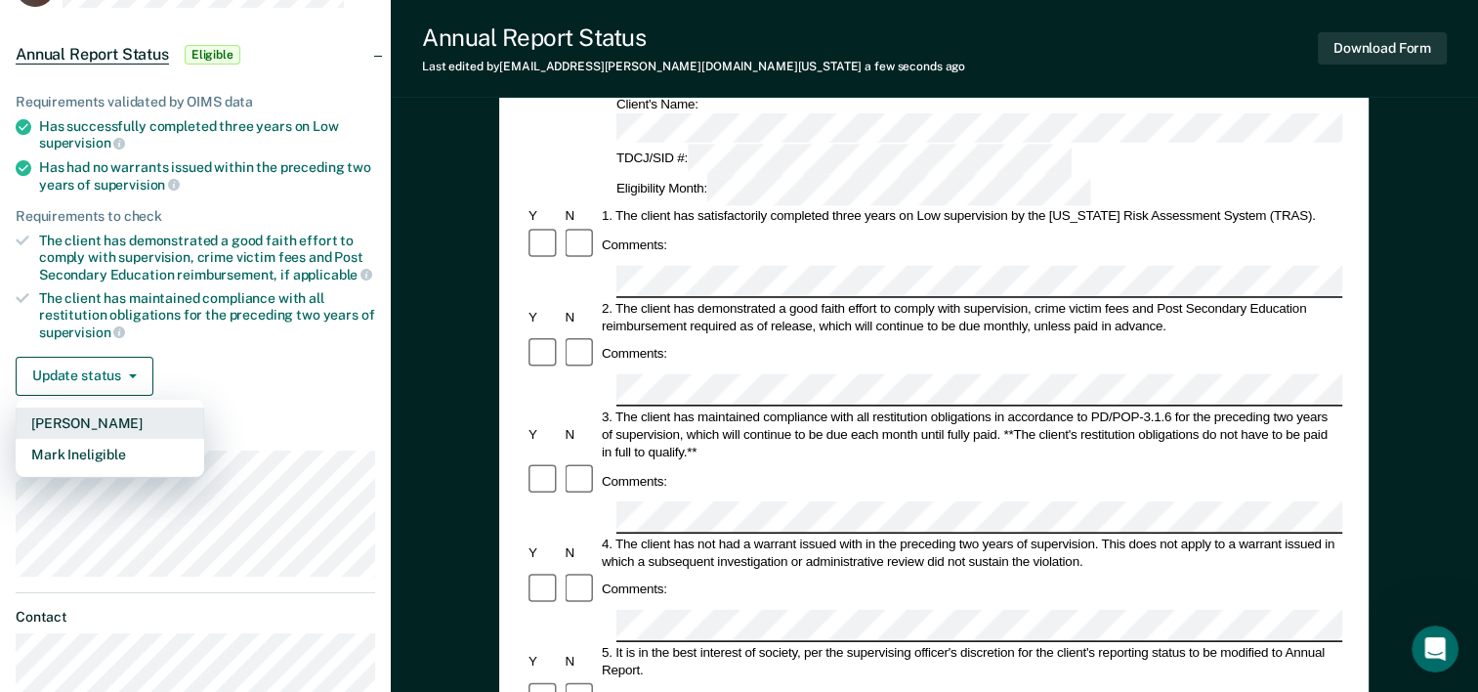
click at [63, 416] on button "[PERSON_NAME]" at bounding box center [110, 422] width 189 height 31
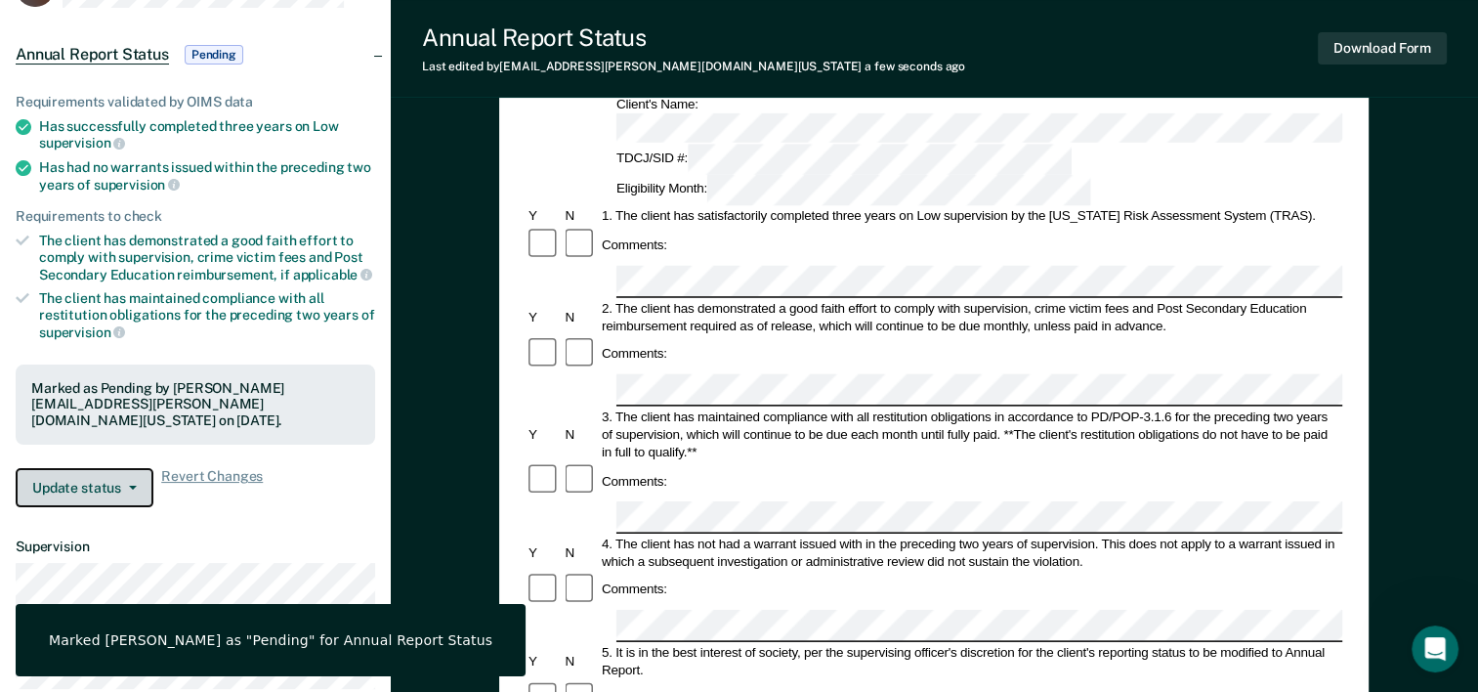
scroll to position [0, 0]
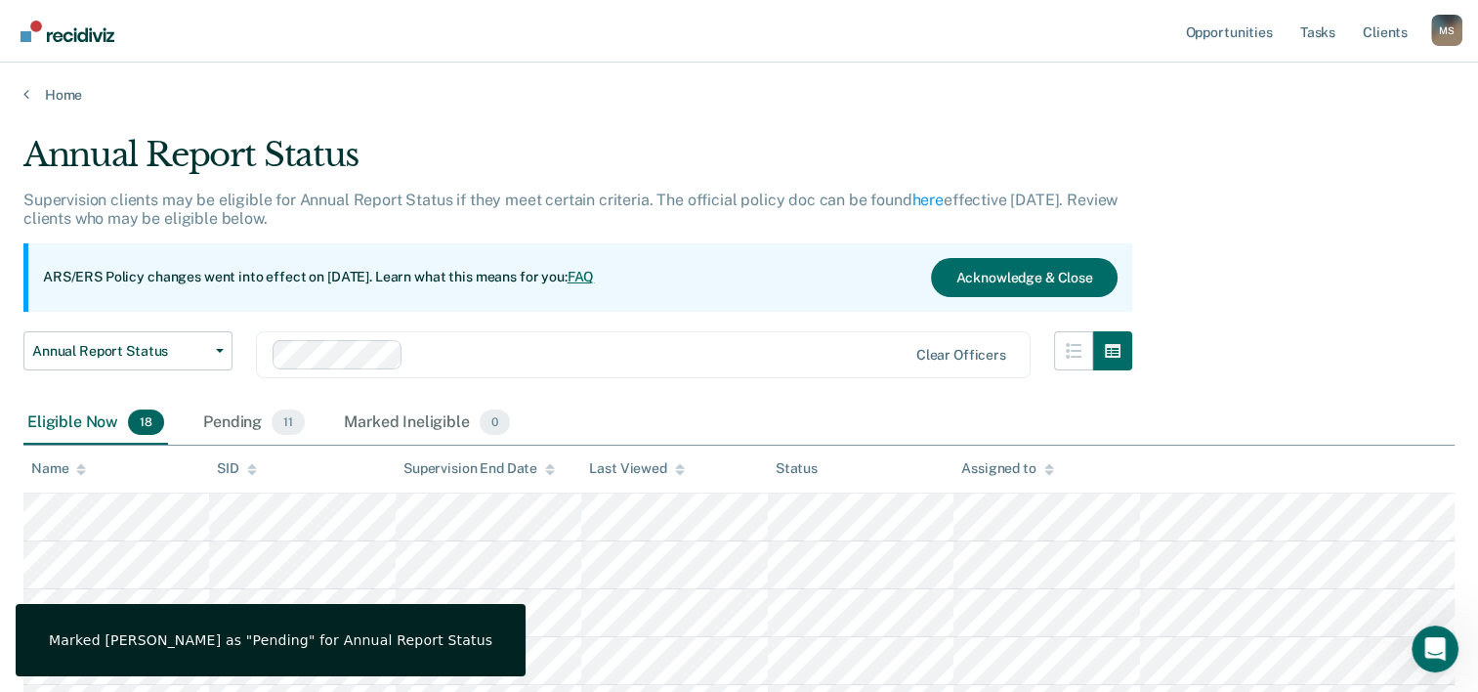
scroll to position [801, 0]
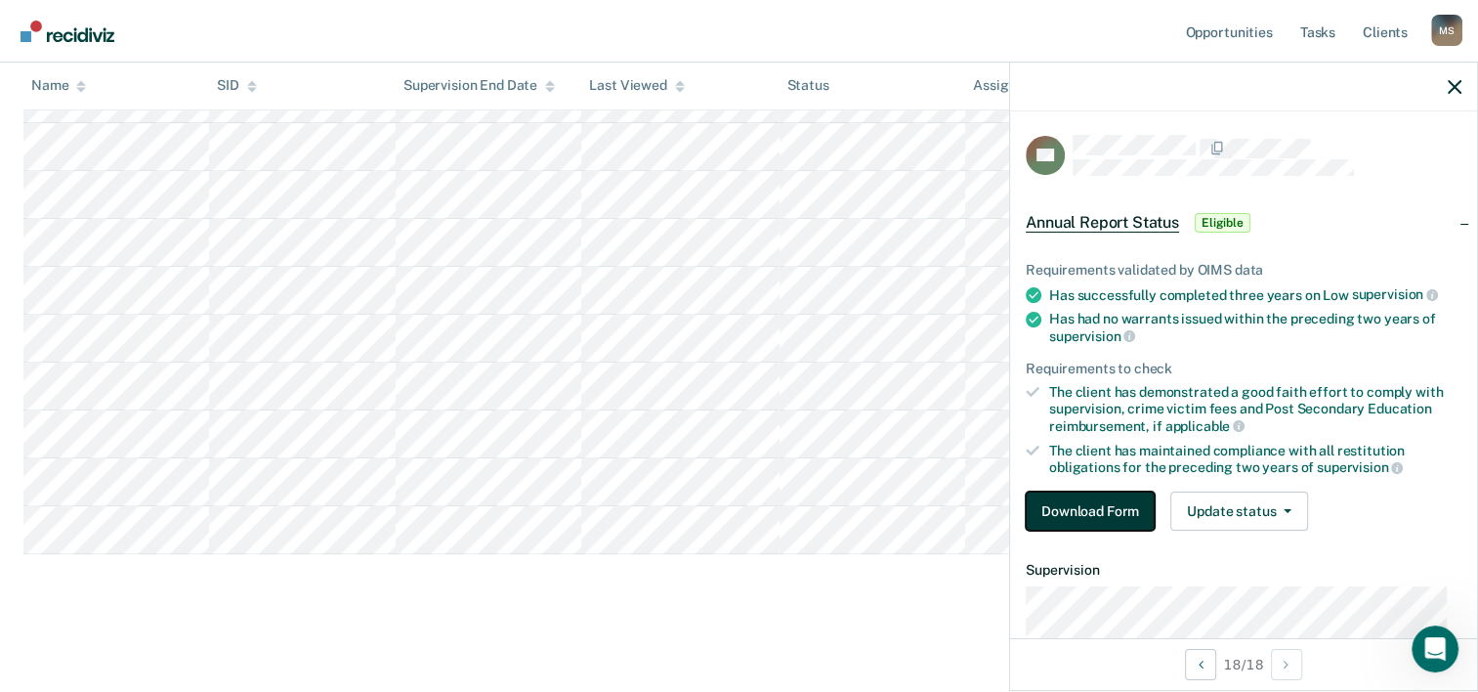
click at [1067, 500] on button "Download Form" at bounding box center [1090, 510] width 129 height 39
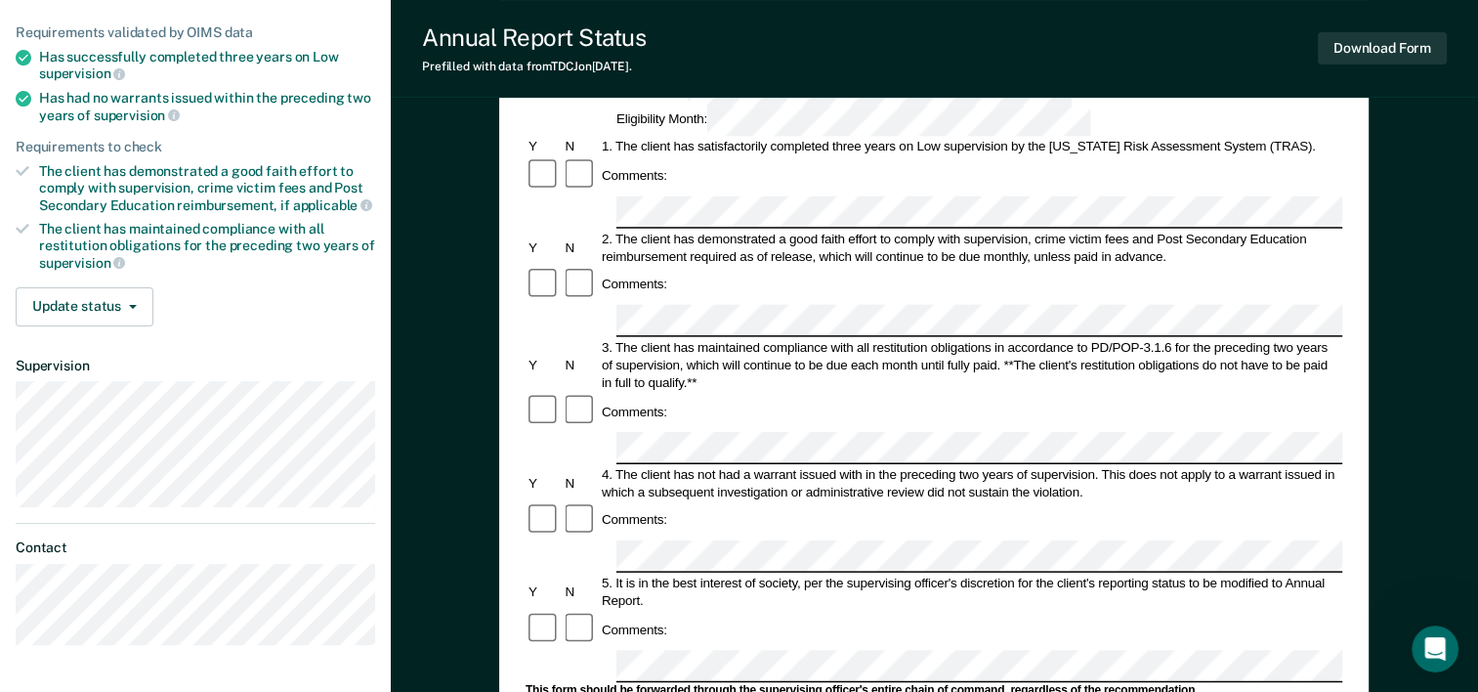
scroll to position [248, 0]
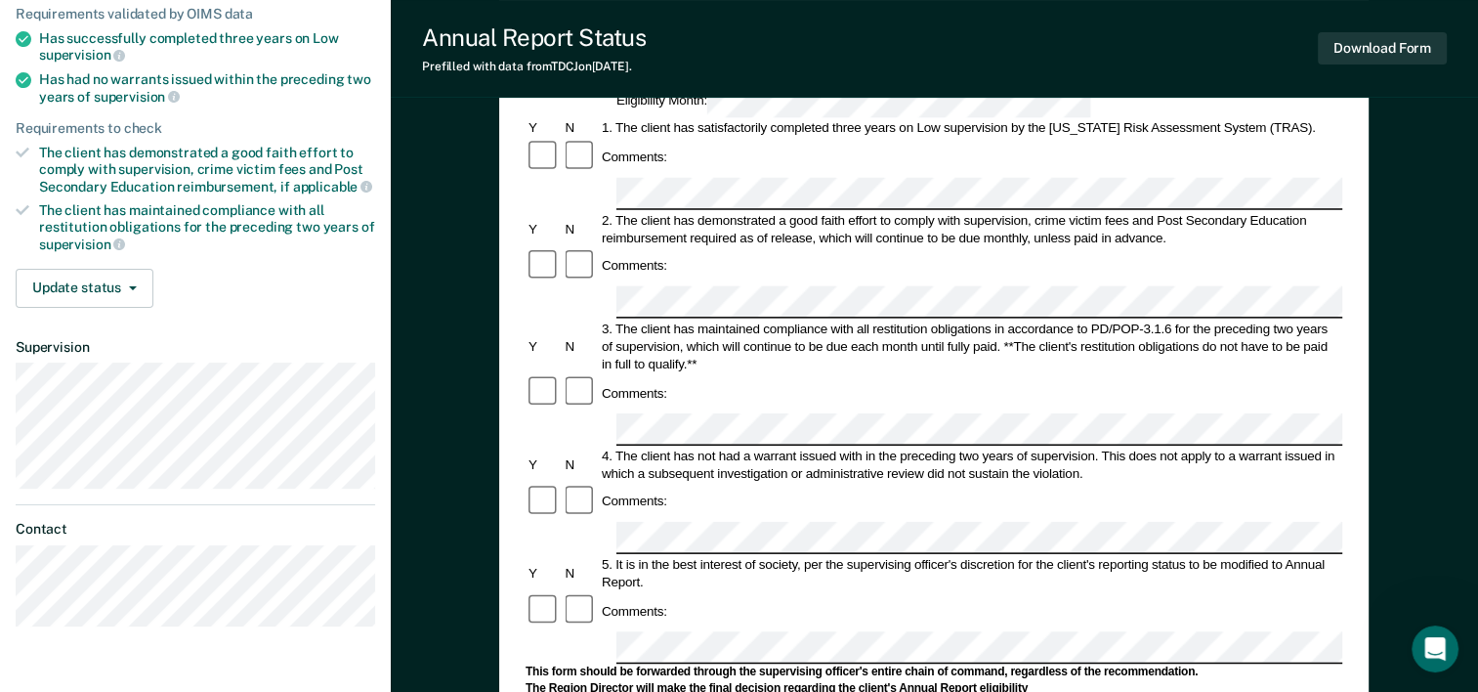
click at [1071, 374] on div "Comments:" at bounding box center [934, 392] width 817 height 37
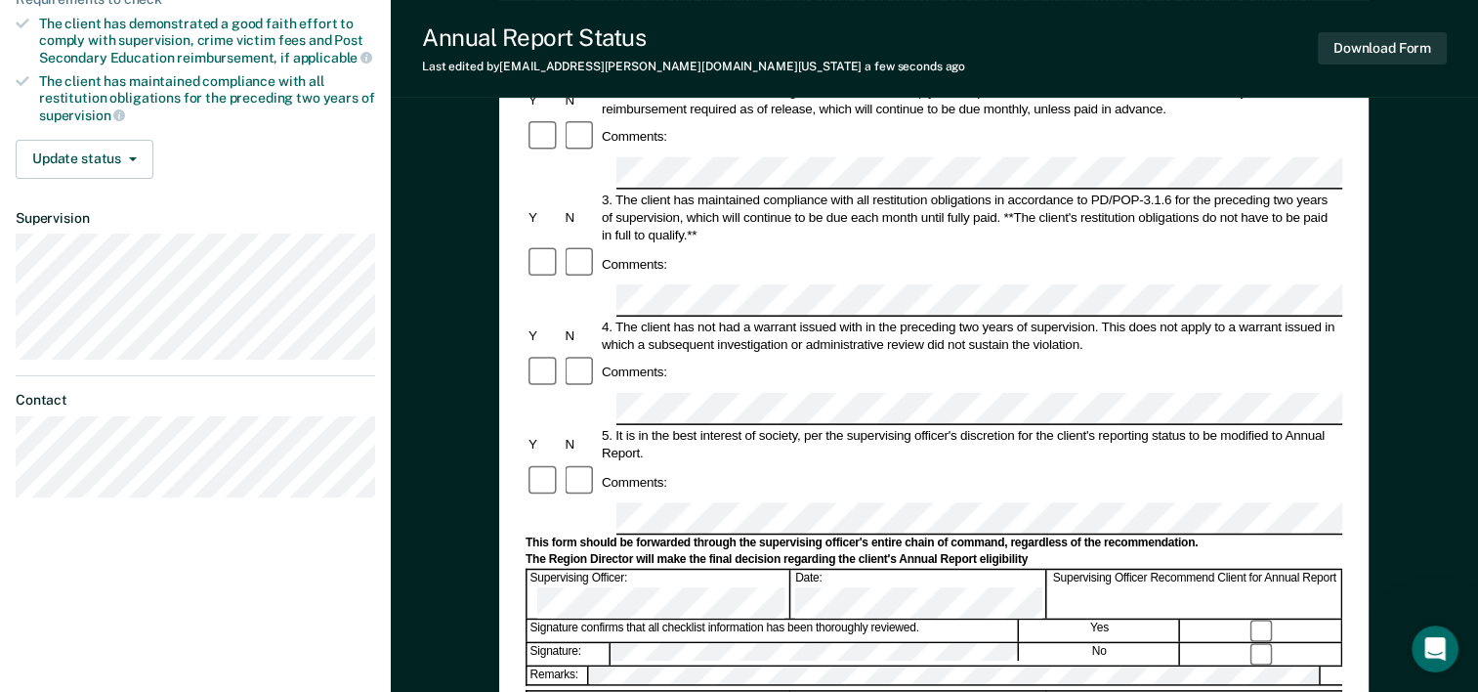
scroll to position [339, 0]
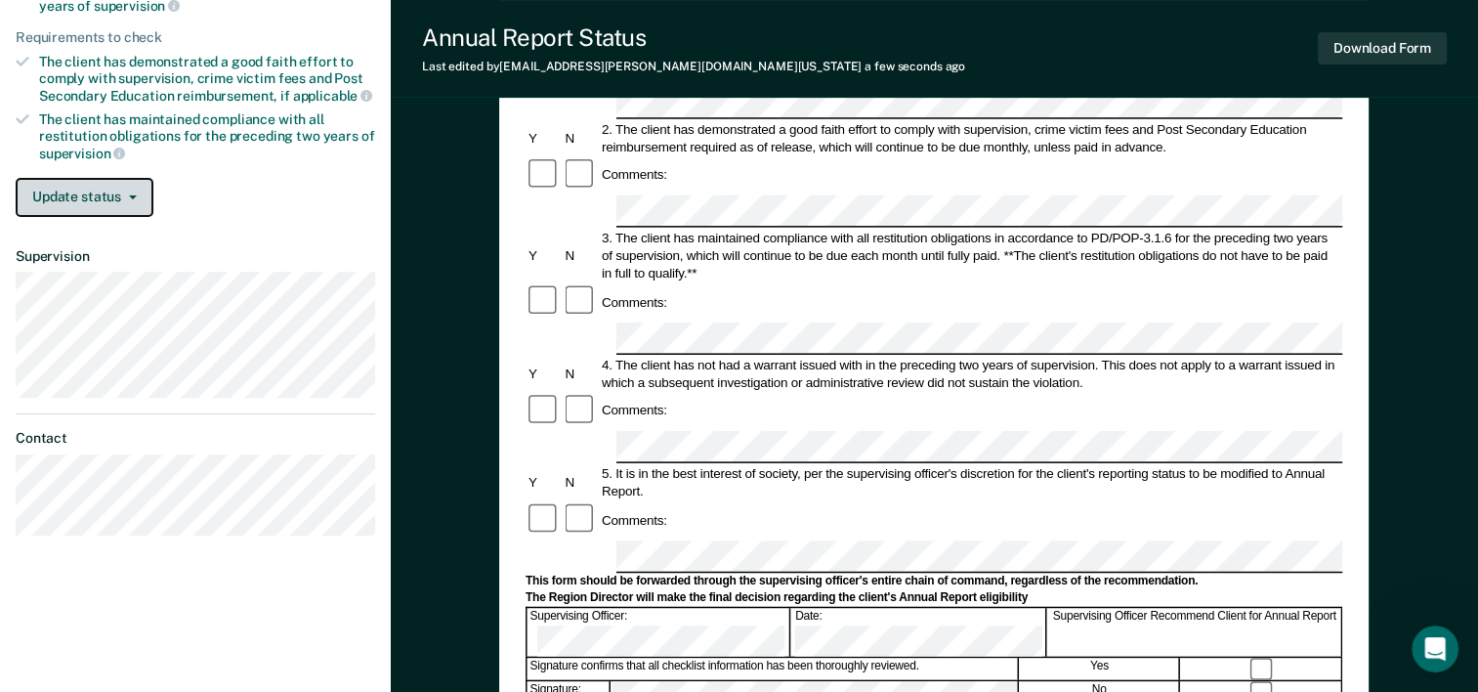
click at [71, 201] on button "Update status" at bounding box center [85, 197] width 138 height 39
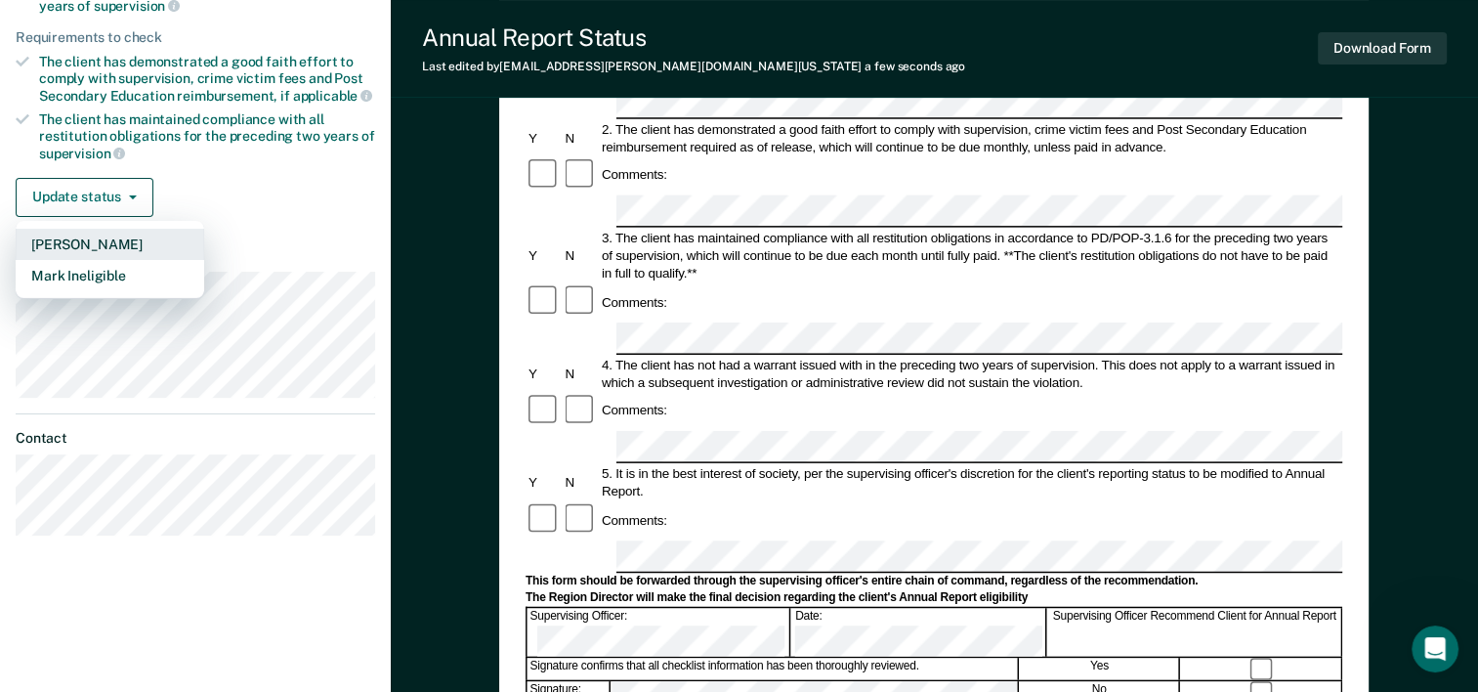
click at [72, 242] on button "[PERSON_NAME]" at bounding box center [110, 244] width 189 height 31
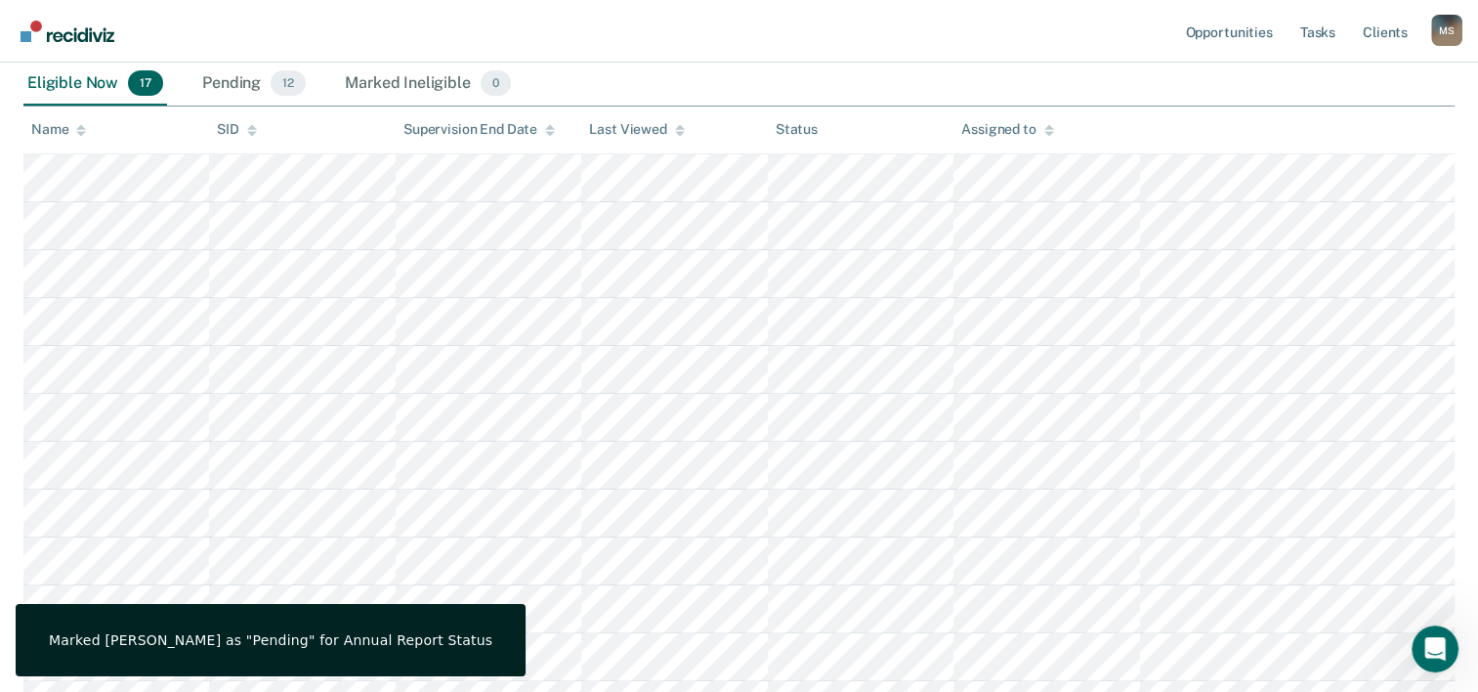
scroll to position [754, 0]
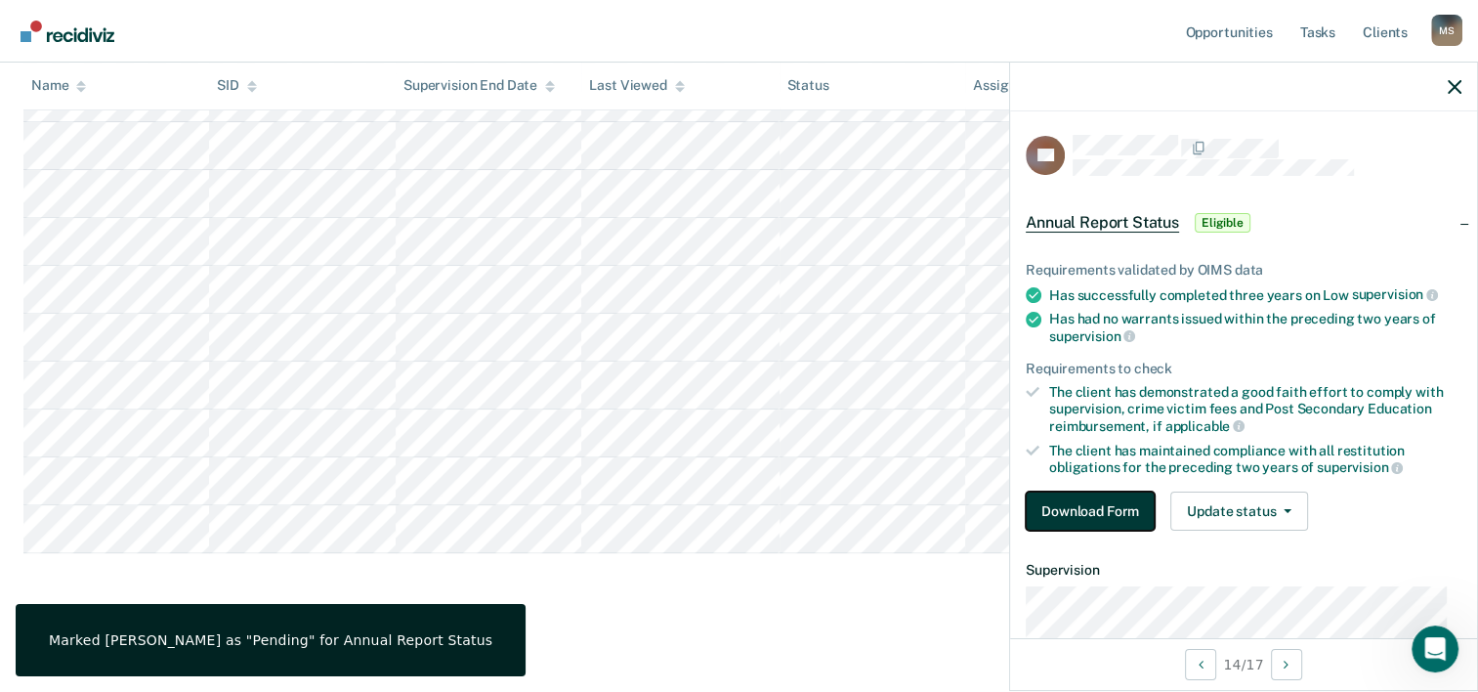
click at [1063, 499] on button "Download Form" at bounding box center [1090, 510] width 129 height 39
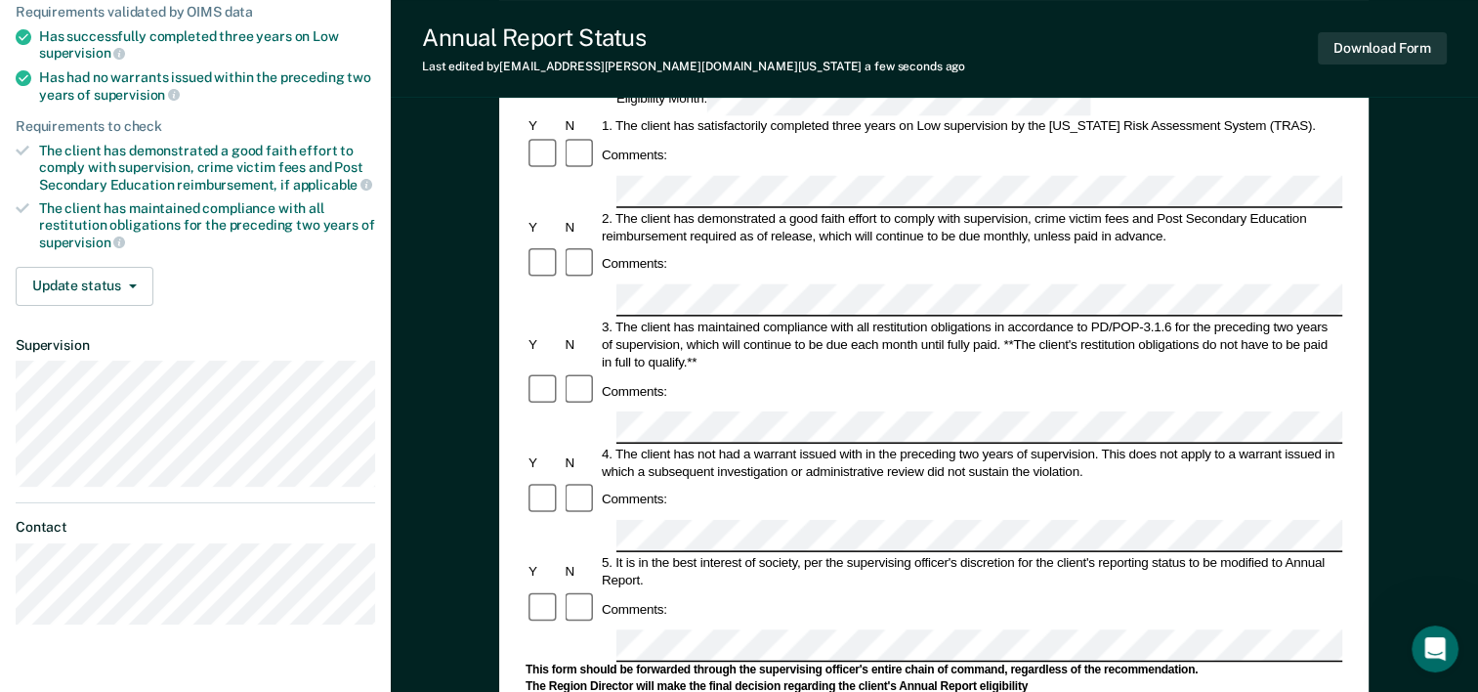
scroll to position [242, 0]
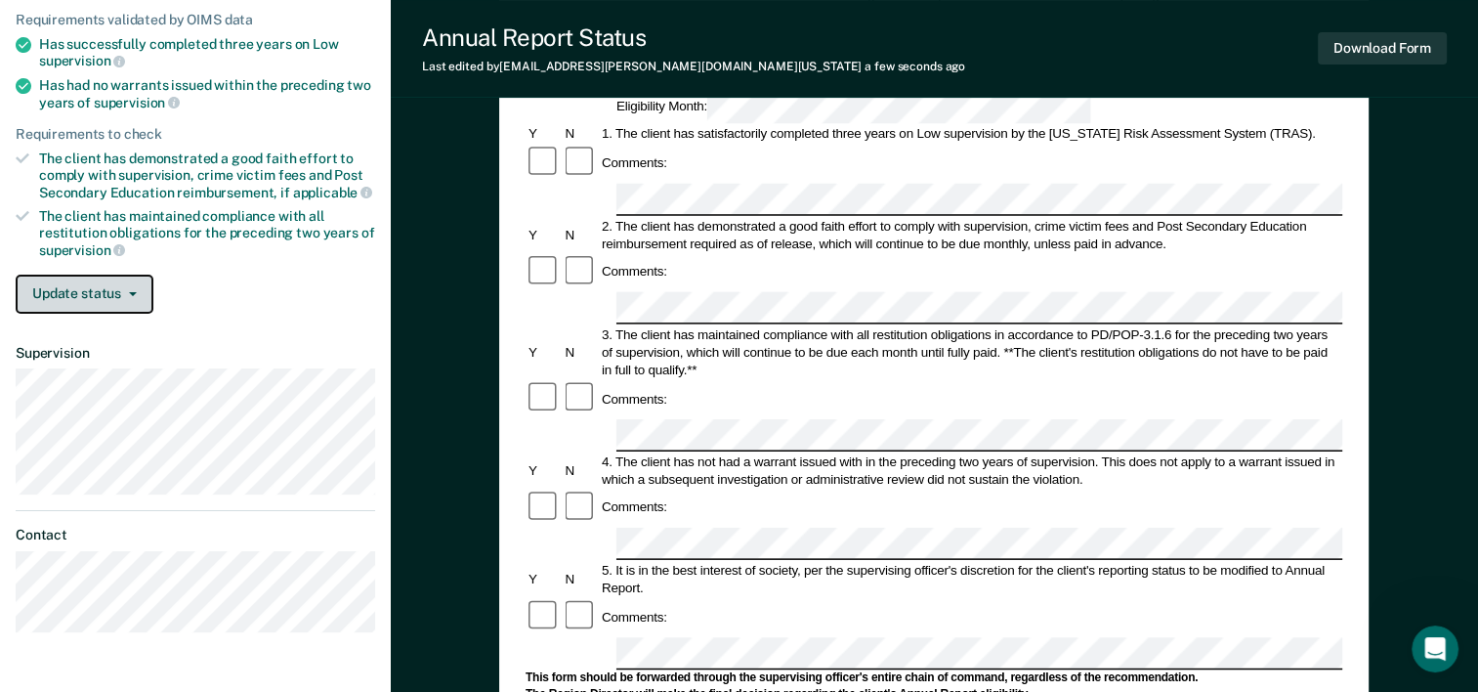
click at [110, 277] on button "Update status" at bounding box center [85, 294] width 138 height 39
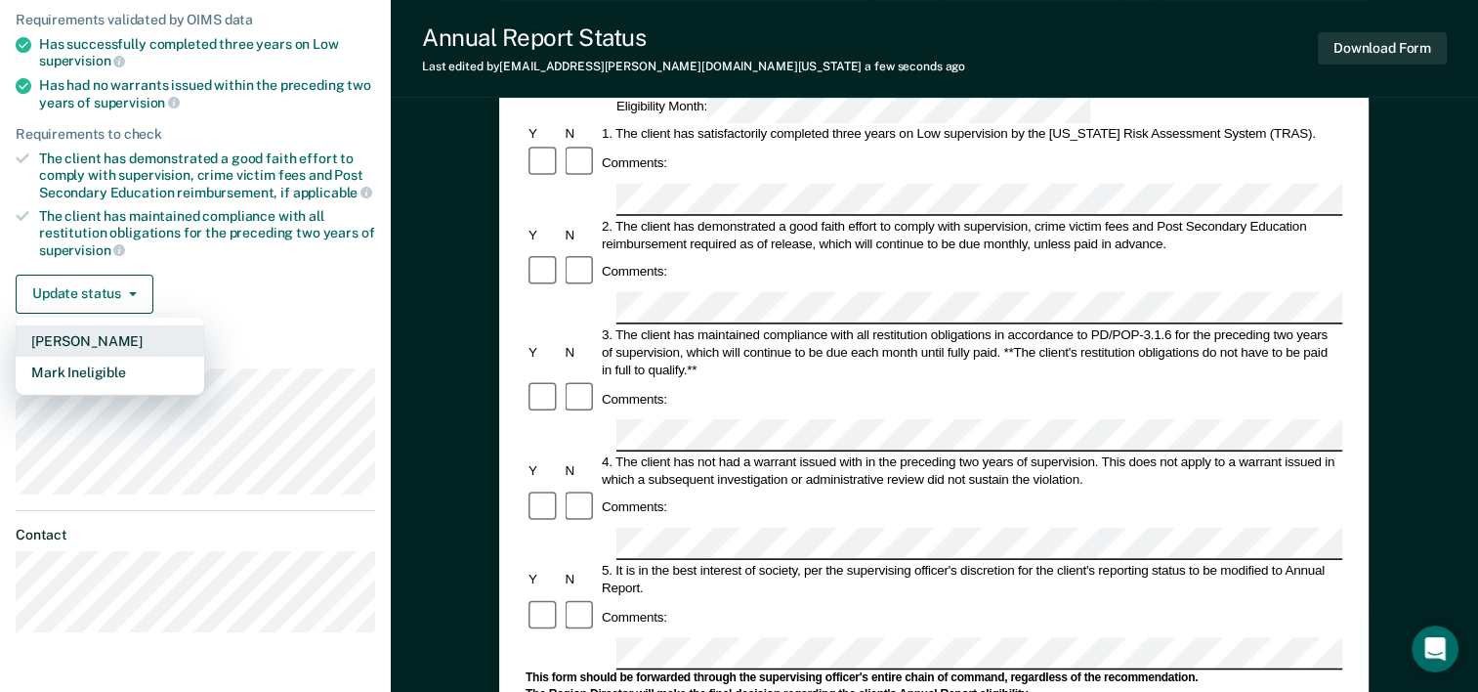
click at [92, 333] on button "[PERSON_NAME]" at bounding box center [110, 340] width 189 height 31
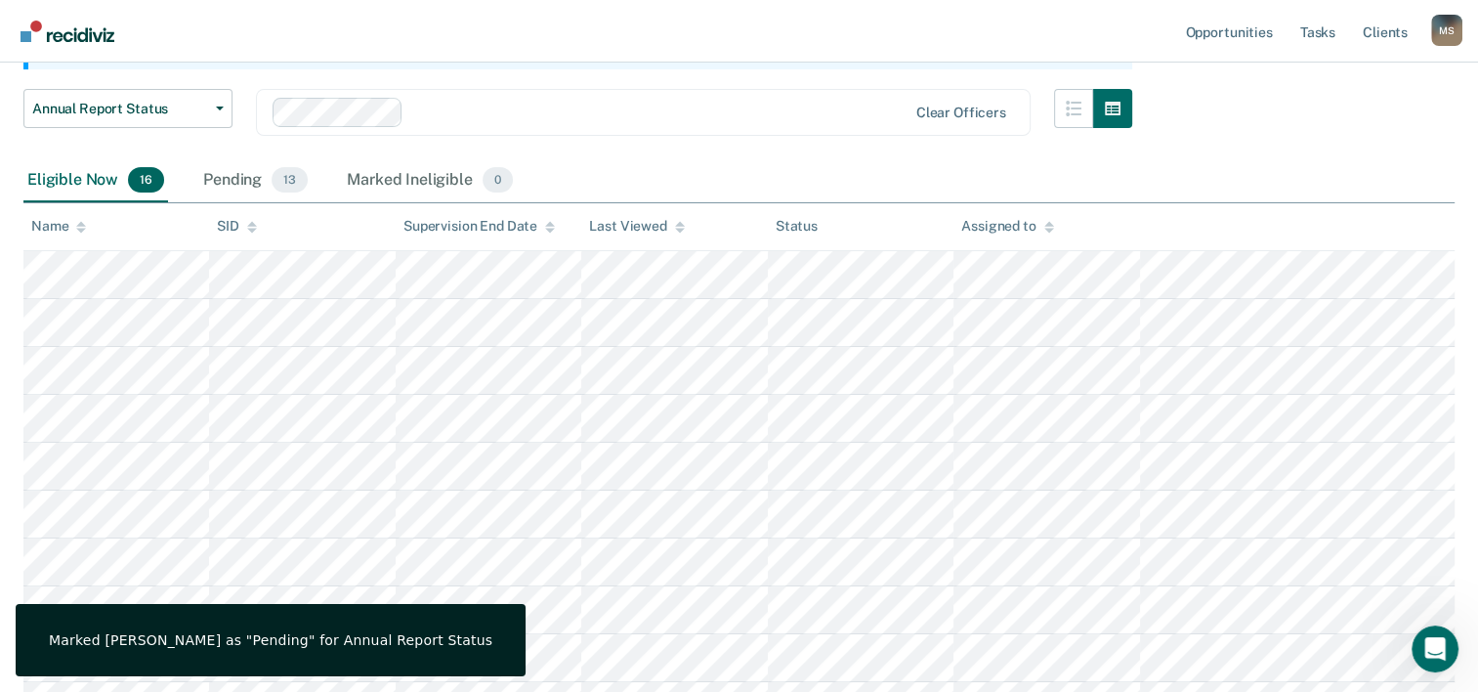
scroll to position [706, 0]
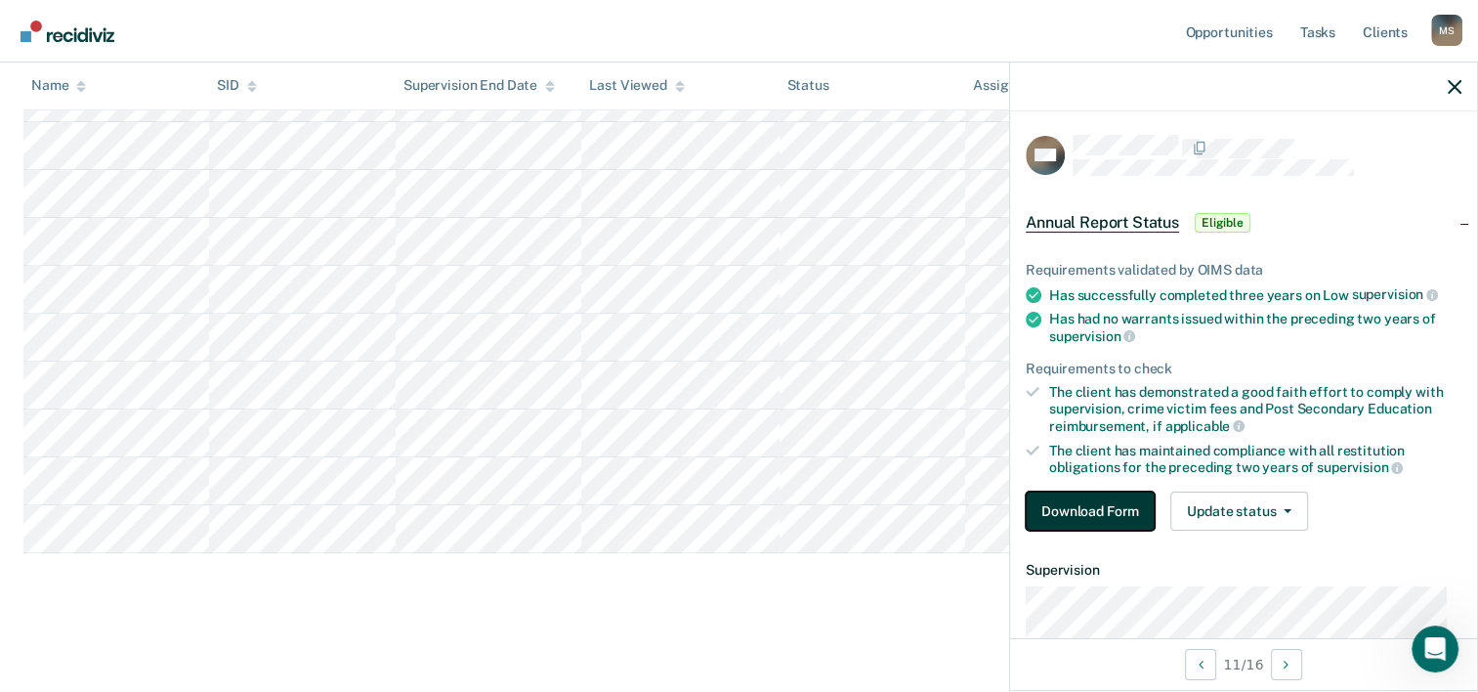
click at [1082, 516] on button "Download Form" at bounding box center [1090, 510] width 129 height 39
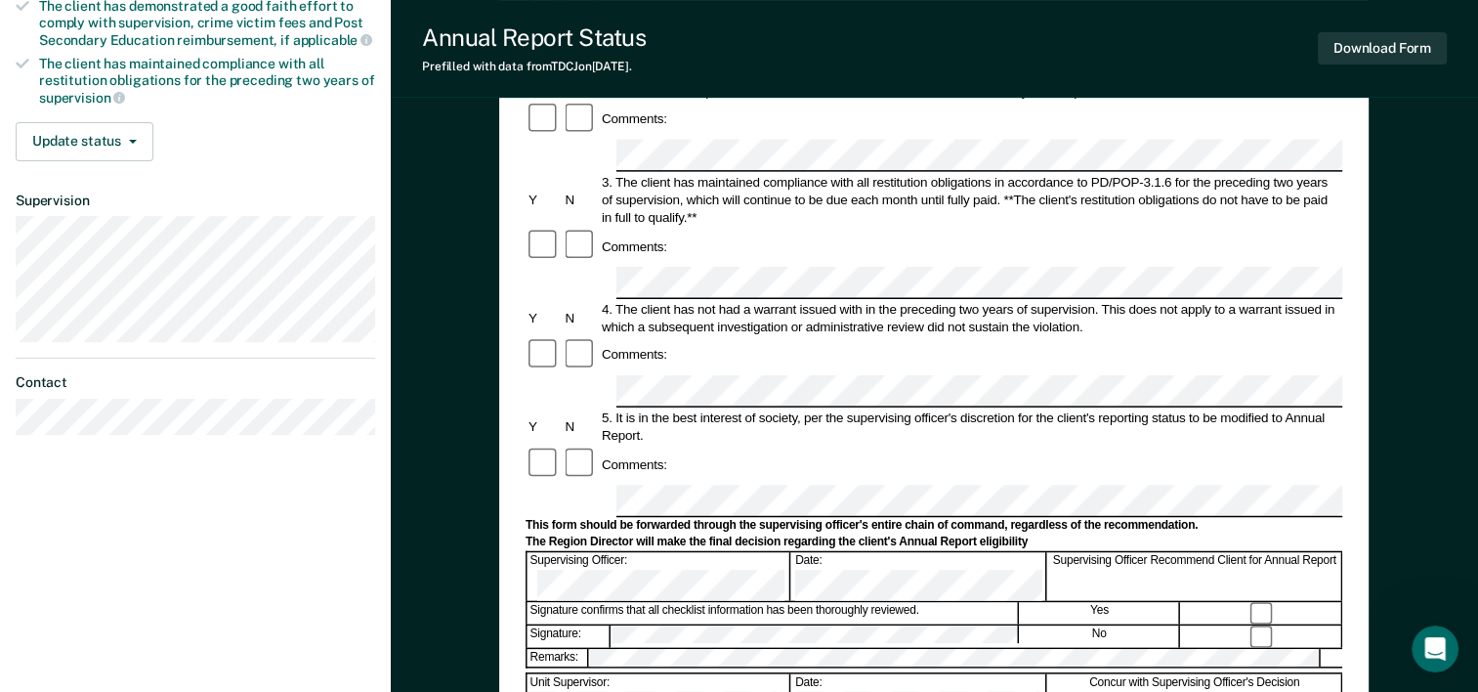
scroll to position [401, 0]
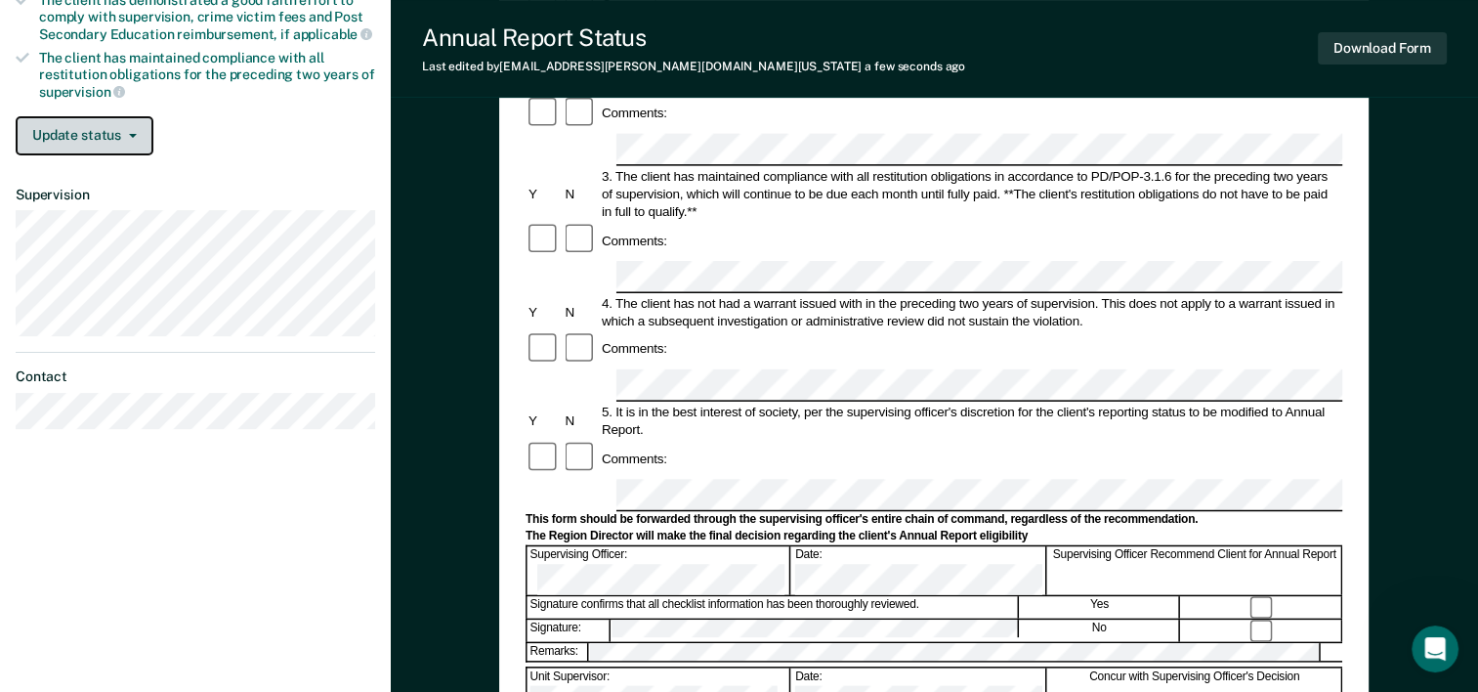
click at [101, 133] on button "Update status" at bounding box center [85, 135] width 138 height 39
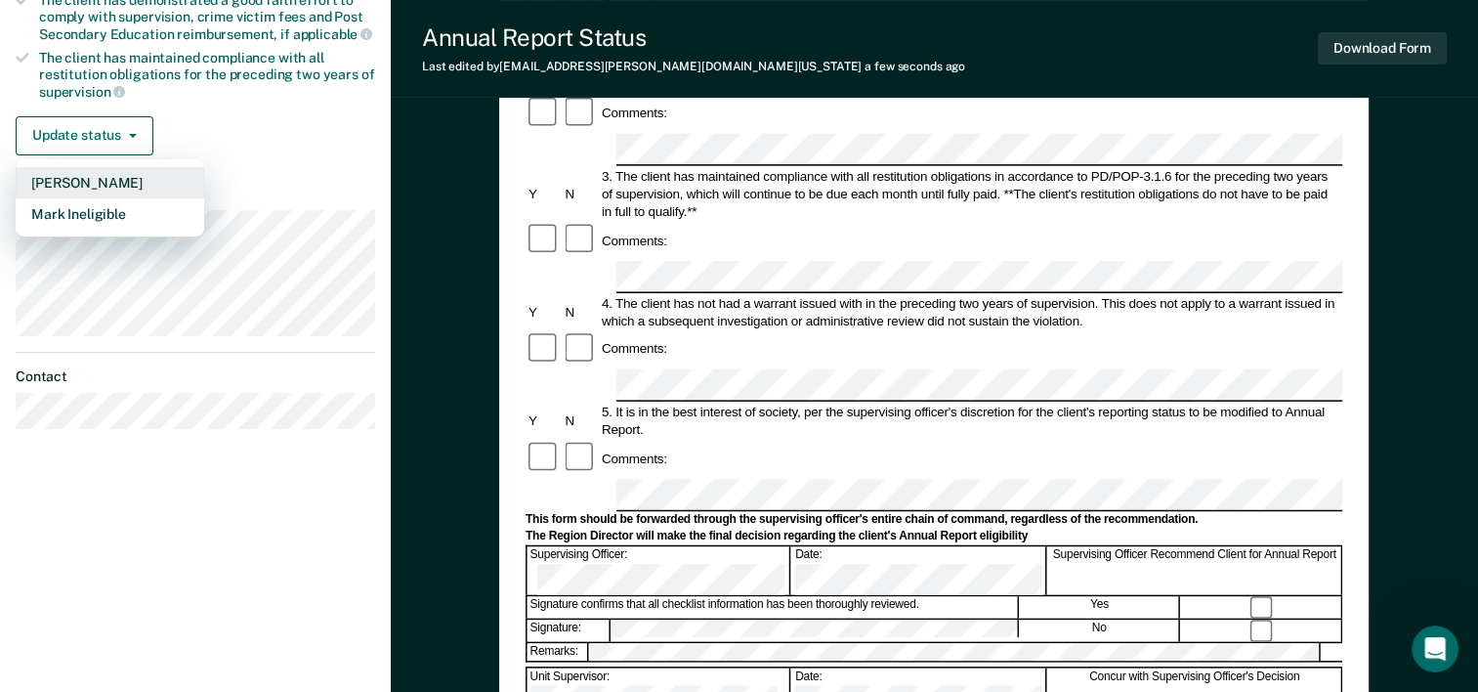
click at [90, 173] on button "[PERSON_NAME]" at bounding box center [110, 182] width 189 height 31
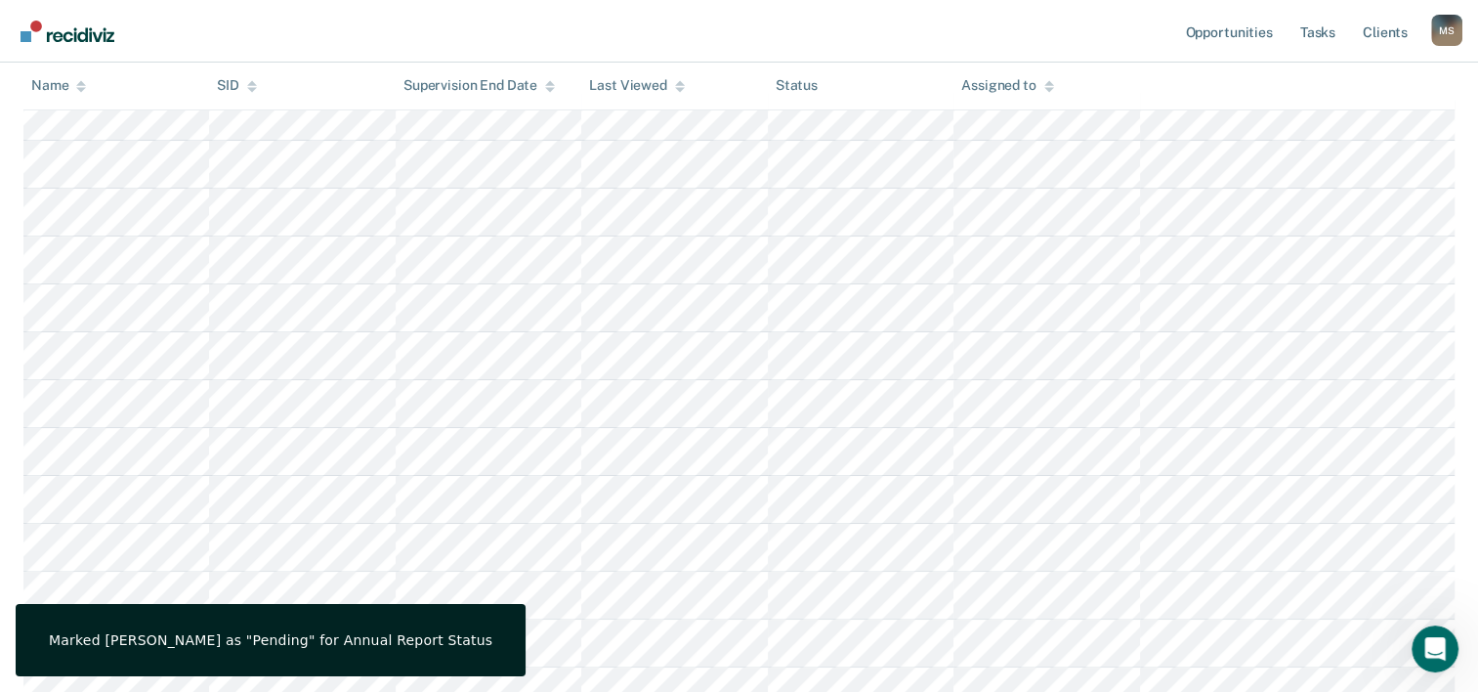
scroll to position [659, 0]
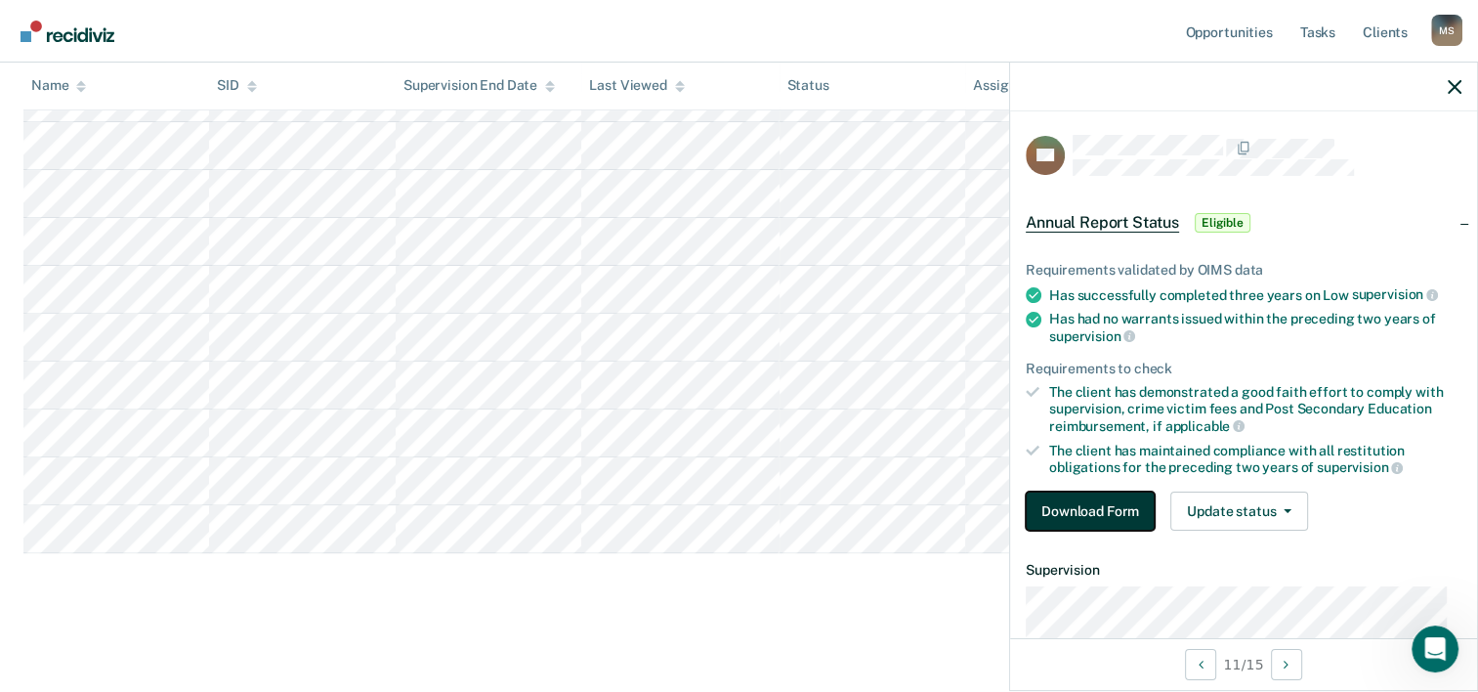
drag, startPoint x: 1085, startPoint y: 522, endPoint x: 1071, endPoint y: 512, distance: 16.8
click at [1071, 512] on button "Download Form" at bounding box center [1090, 510] width 129 height 39
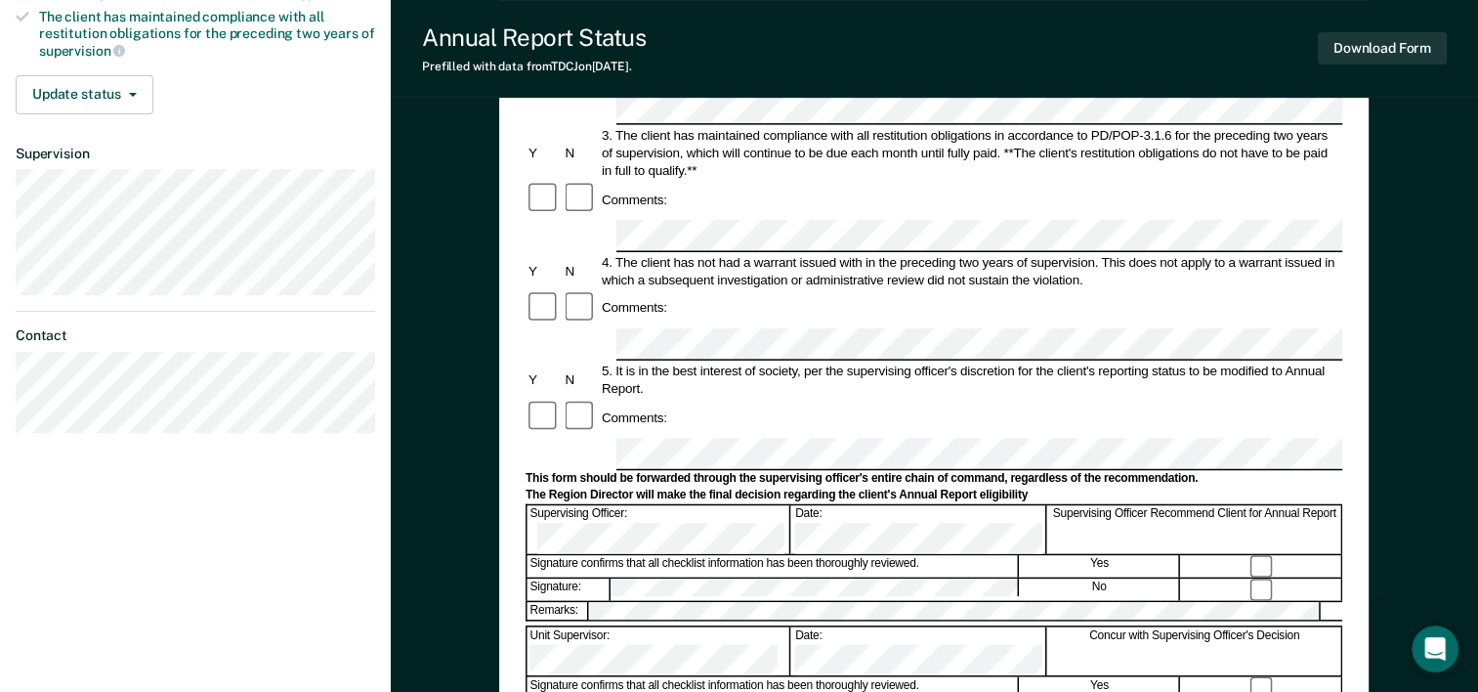
scroll to position [454, 0]
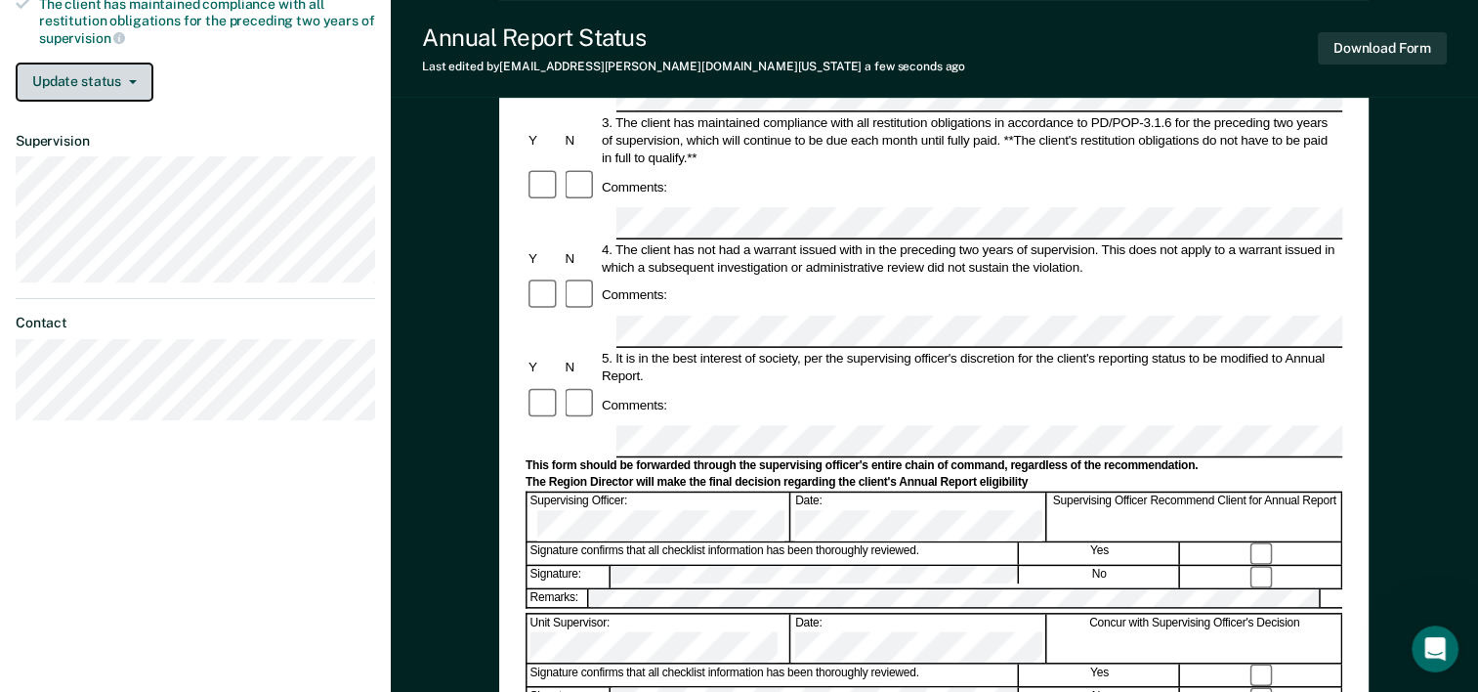
click at [86, 90] on button "Update status" at bounding box center [85, 82] width 138 height 39
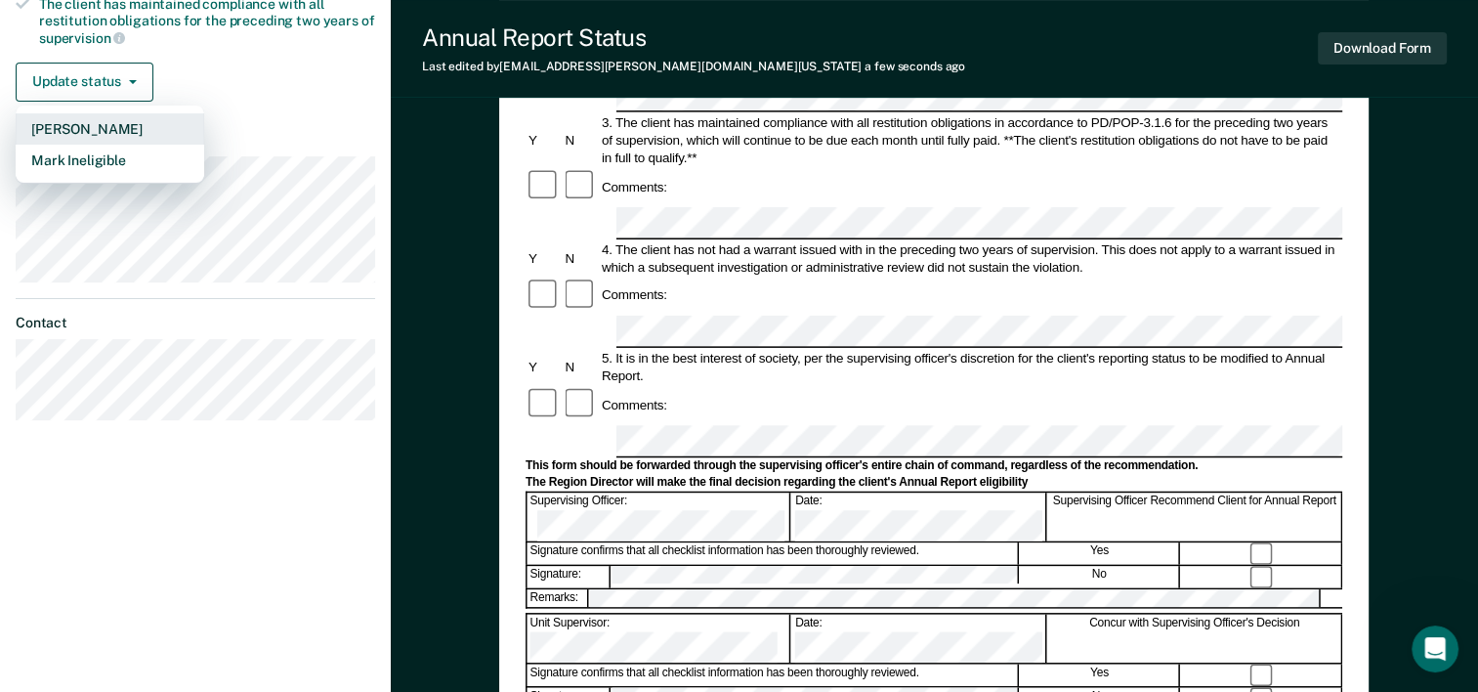
click at [81, 126] on button "[PERSON_NAME]" at bounding box center [110, 128] width 189 height 31
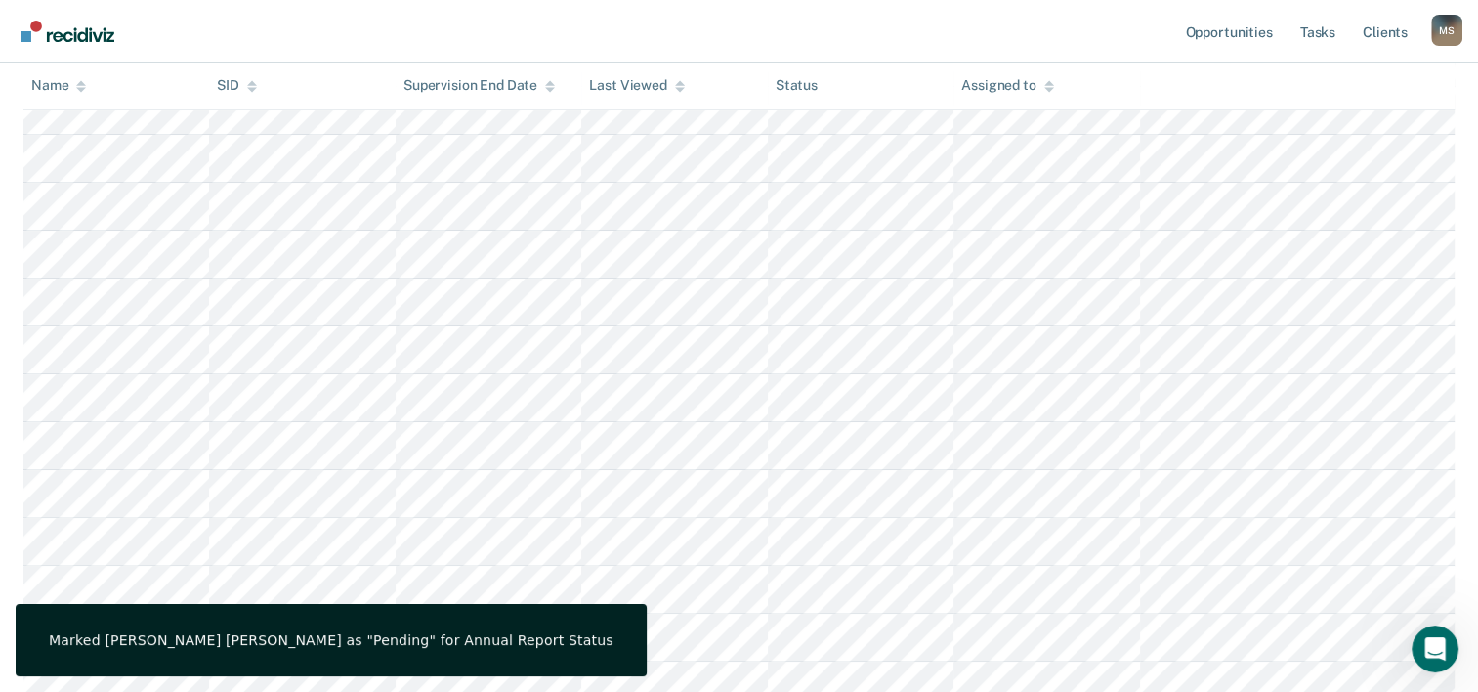
scroll to position [610, 0]
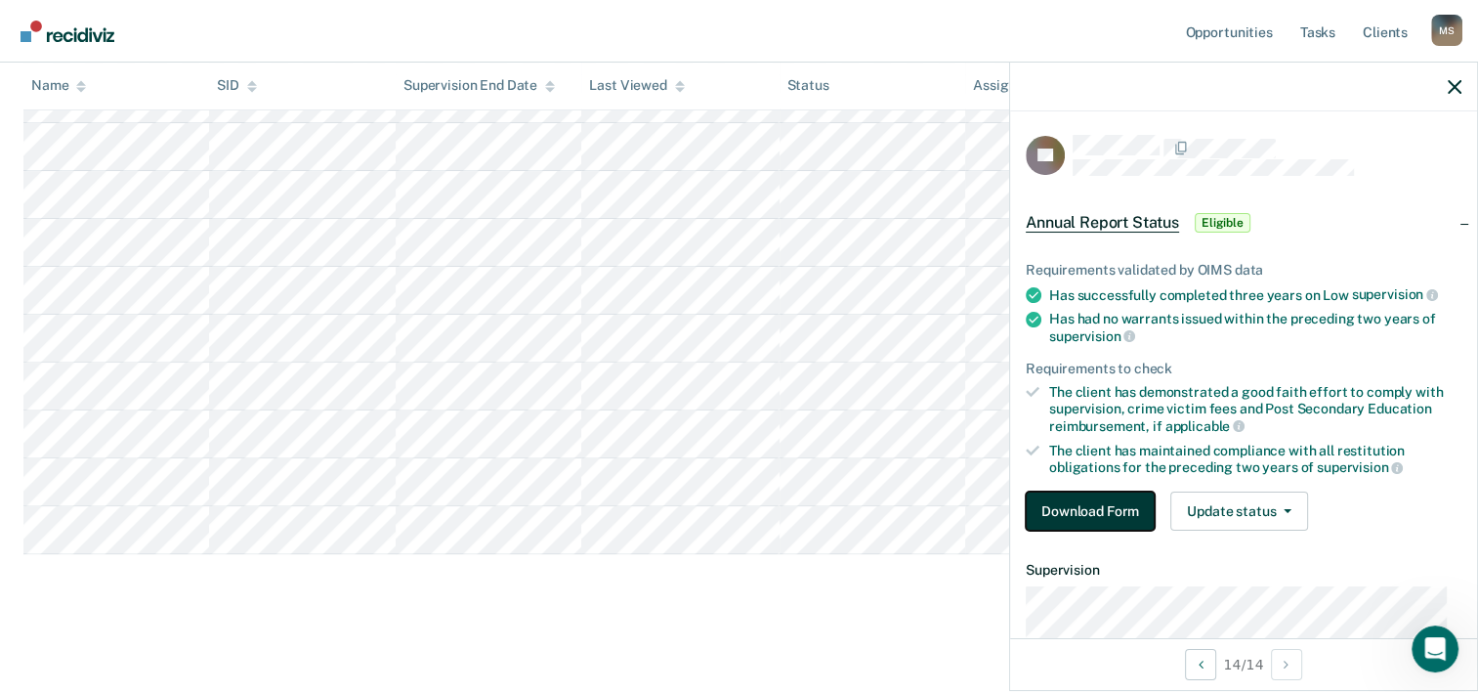
click at [1047, 511] on button "Download Form" at bounding box center [1090, 510] width 129 height 39
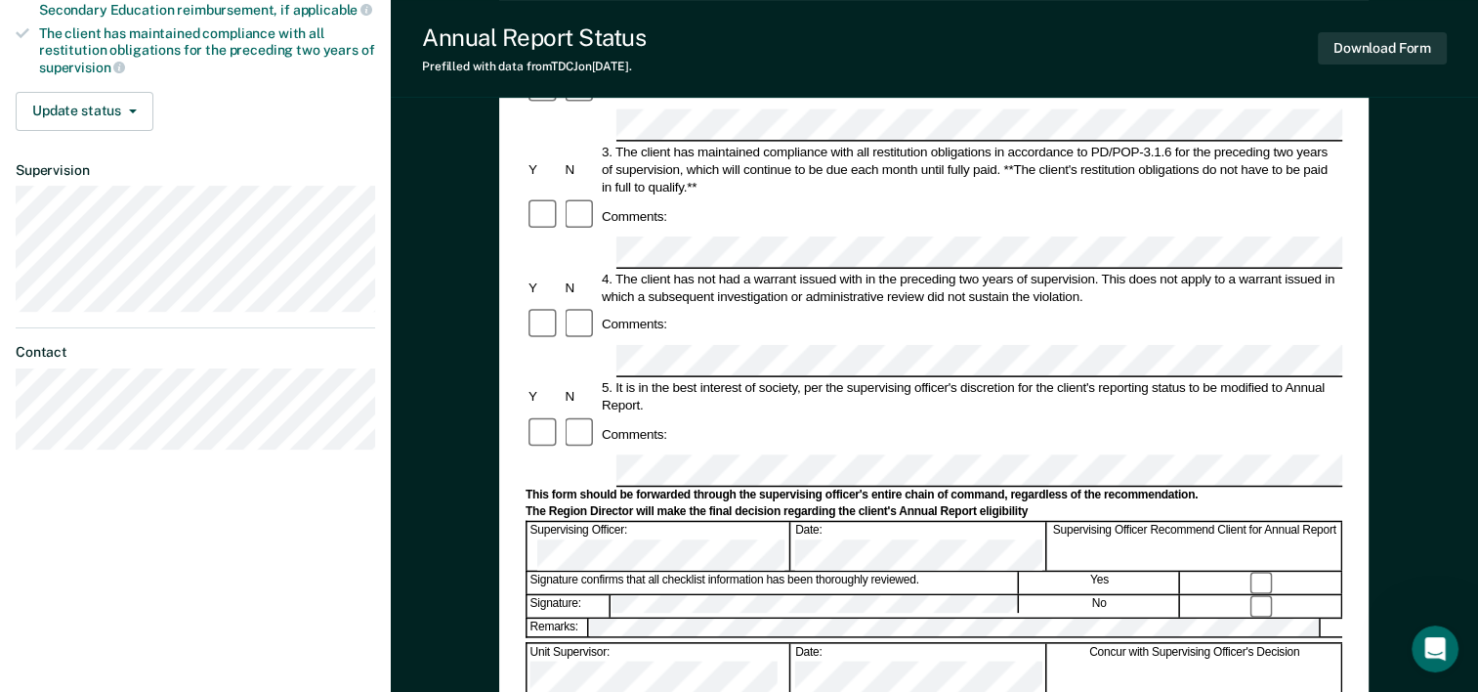
scroll to position [477, 0]
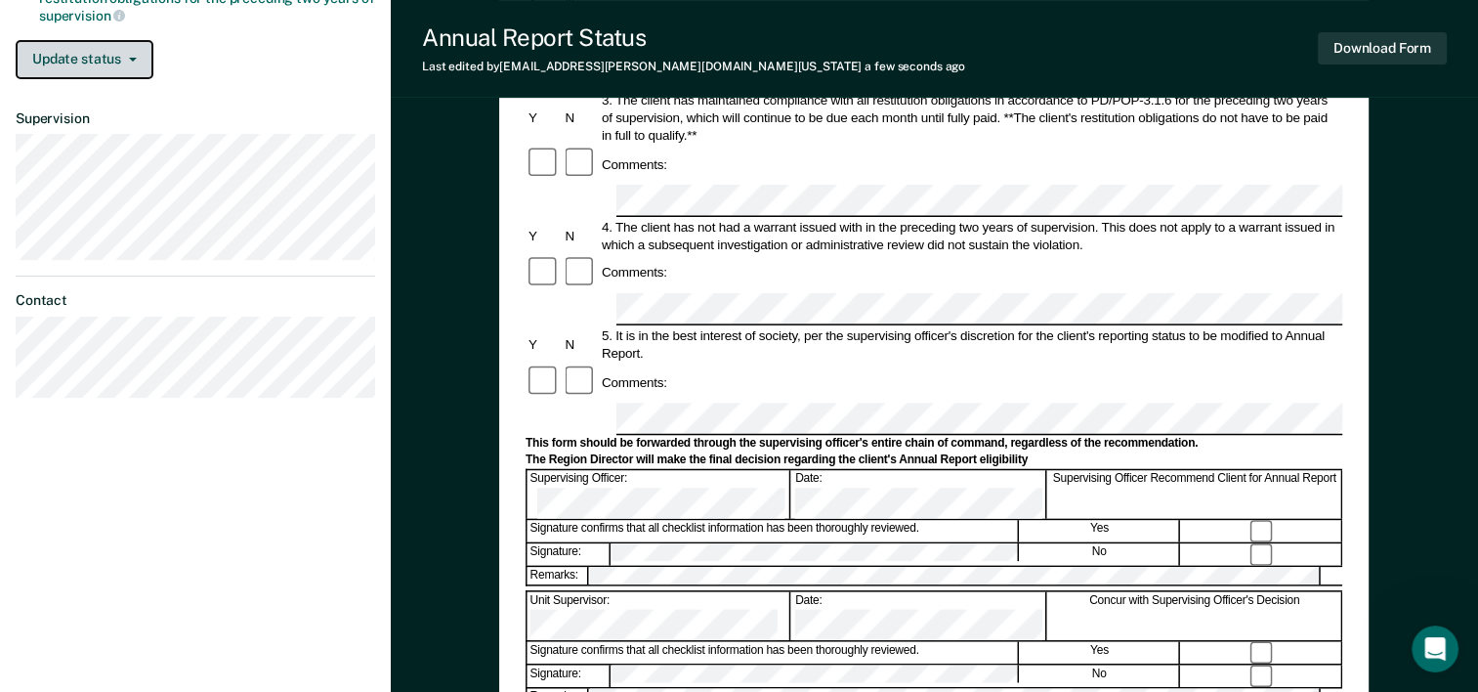
click at [72, 66] on button "Update status" at bounding box center [85, 59] width 138 height 39
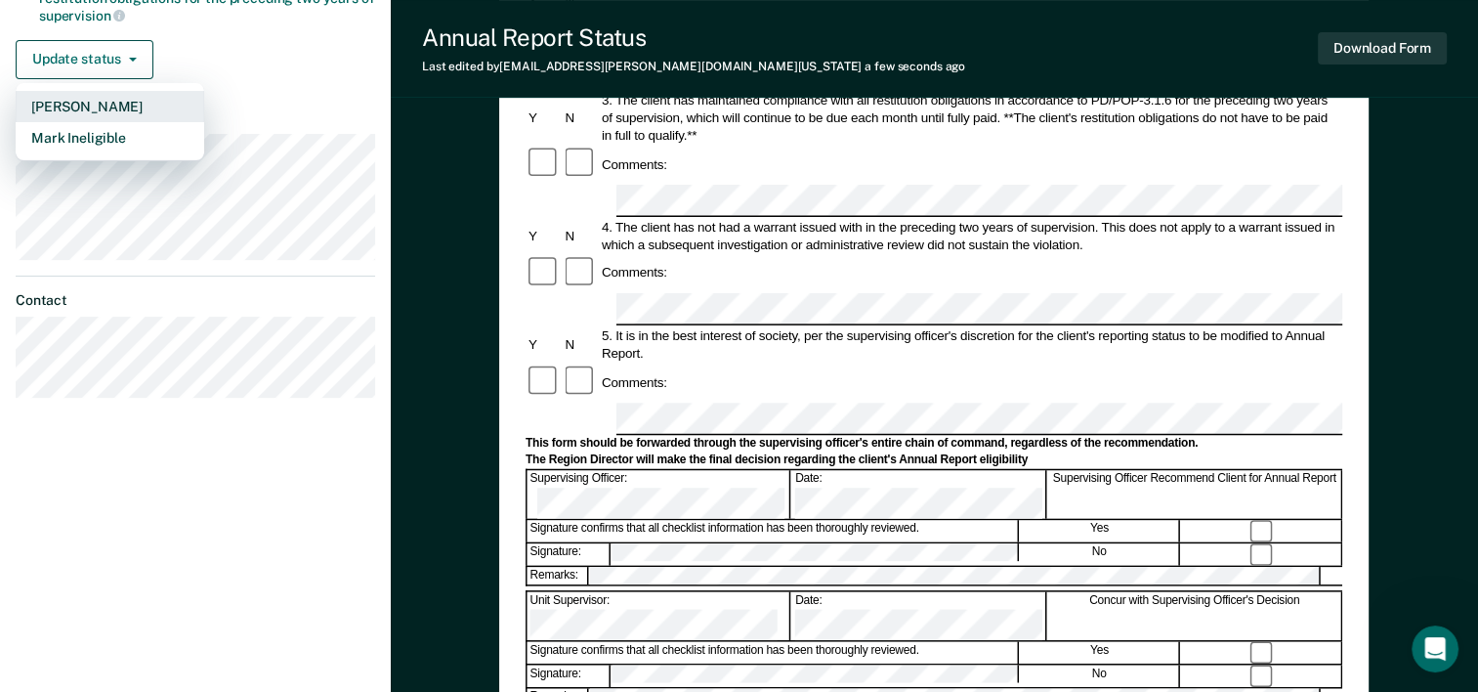
click at [72, 103] on button "[PERSON_NAME]" at bounding box center [110, 106] width 189 height 31
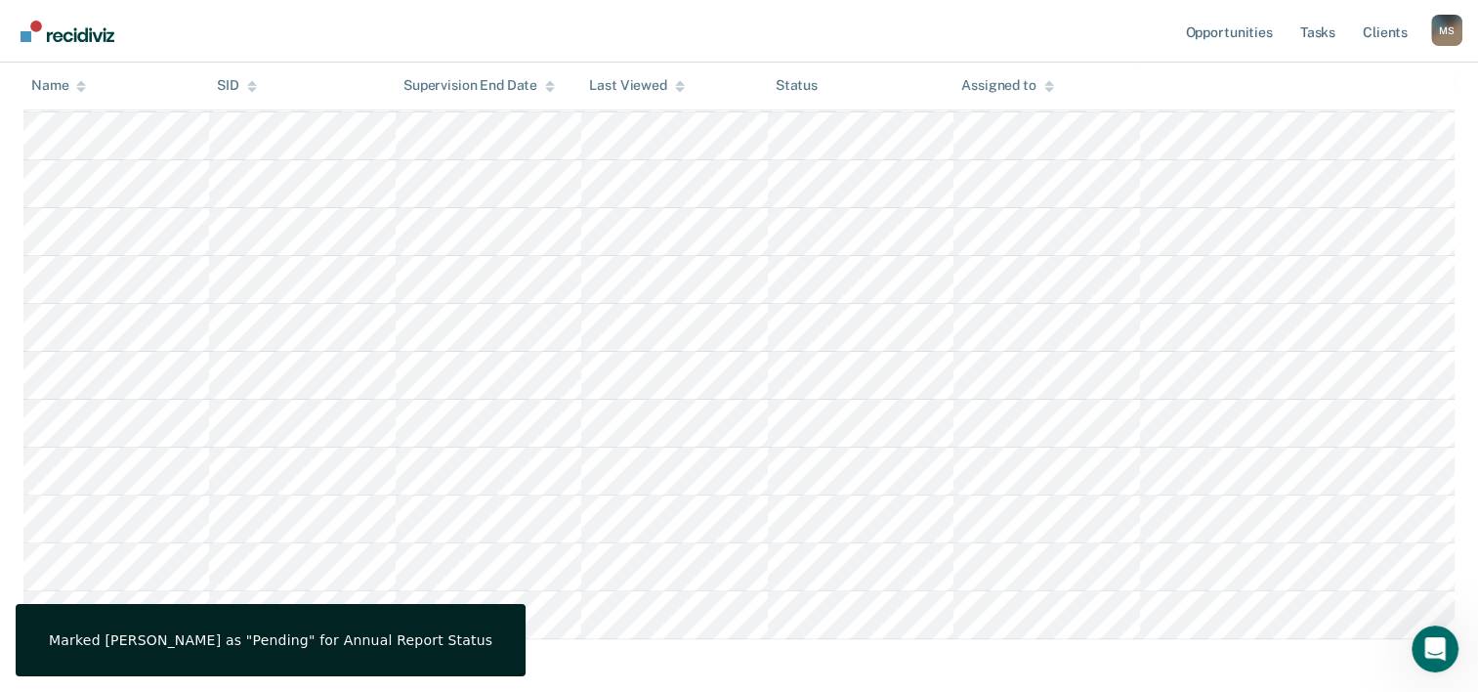
scroll to position [563, 0]
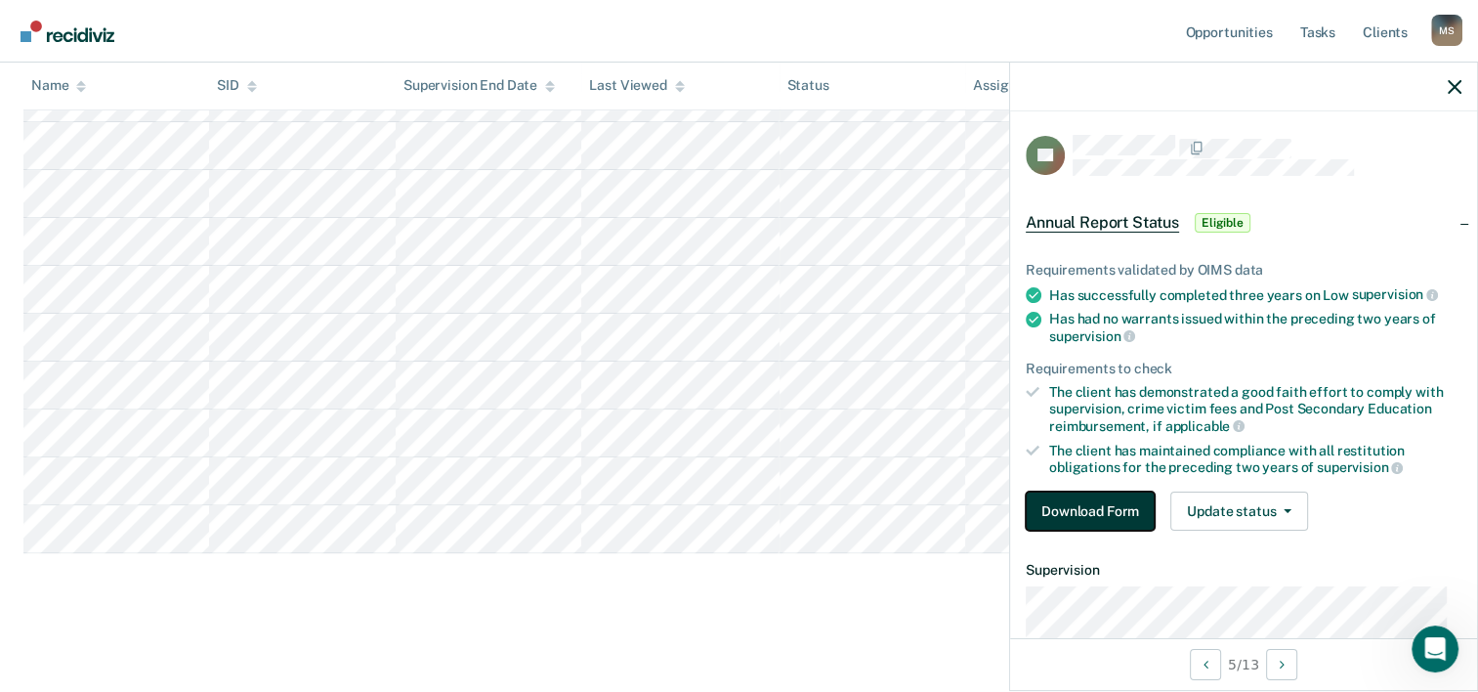
click at [1125, 506] on button "Download Form" at bounding box center [1090, 510] width 129 height 39
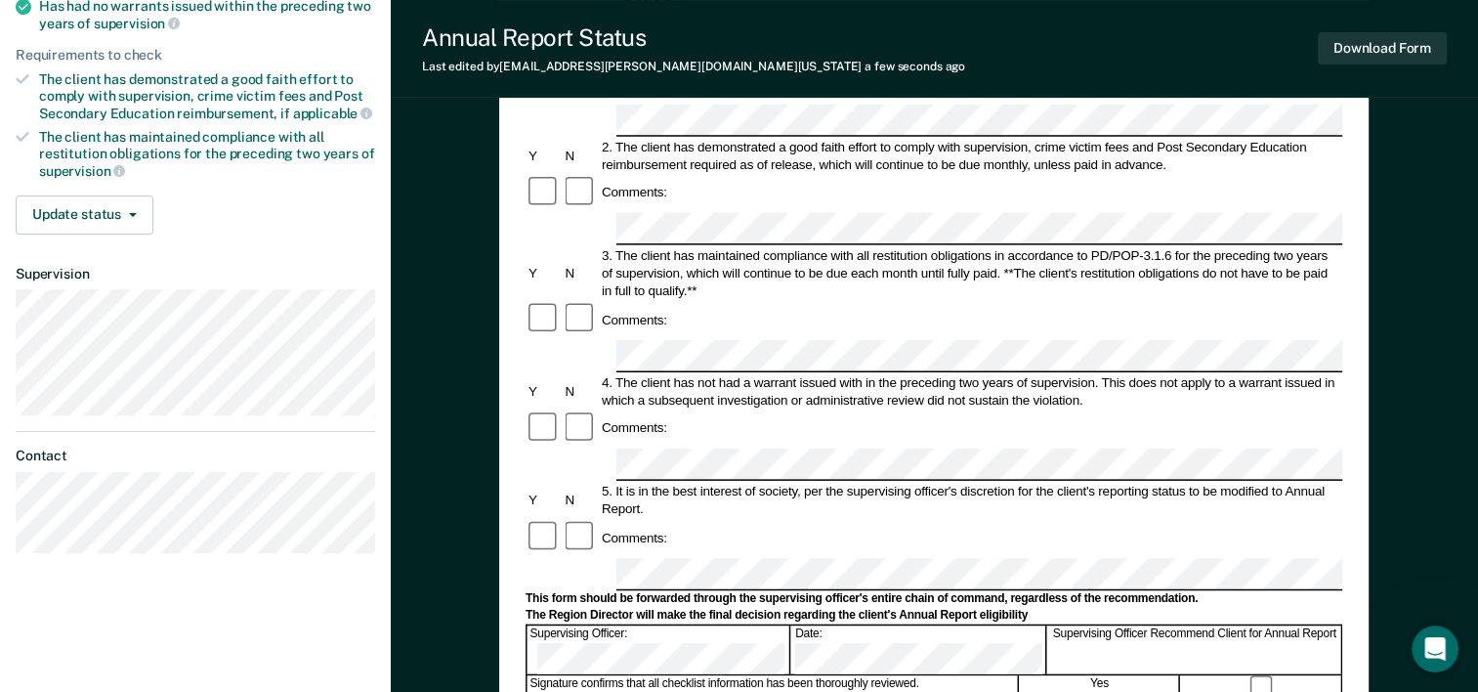
scroll to position [311, 0]
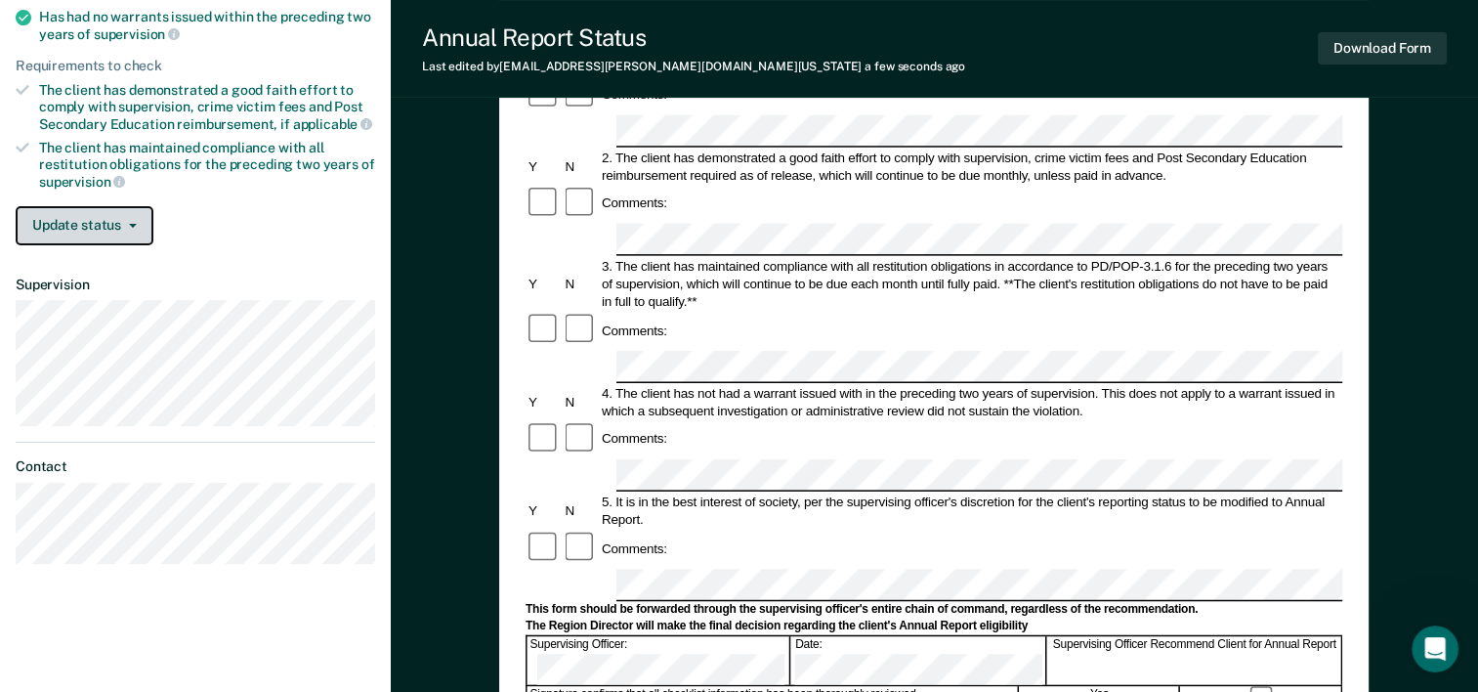
click at [108, 229] on button "Update status" at bounding box center [85, 225] width 138 height 39
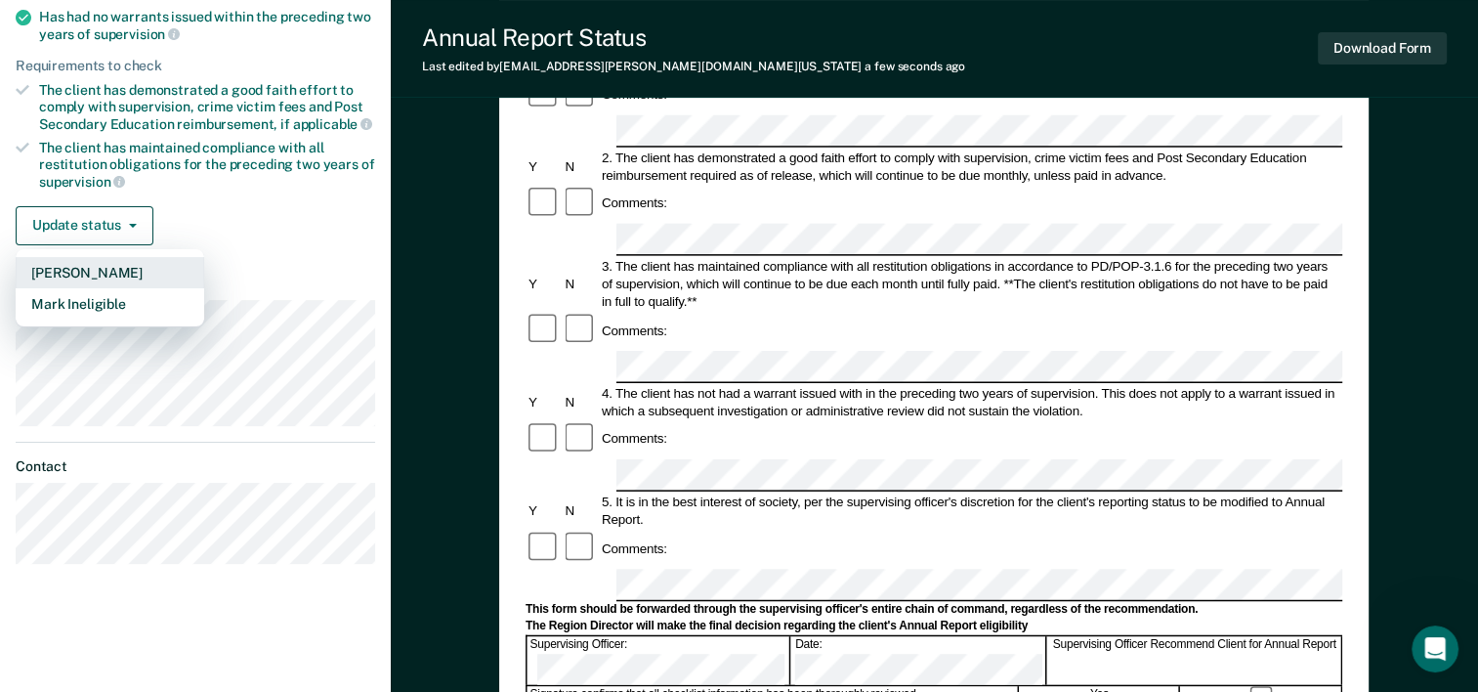
click at [104, 265] on button "[PERSON_NAME]" at bounding box center [110, 272] width 189 height 31
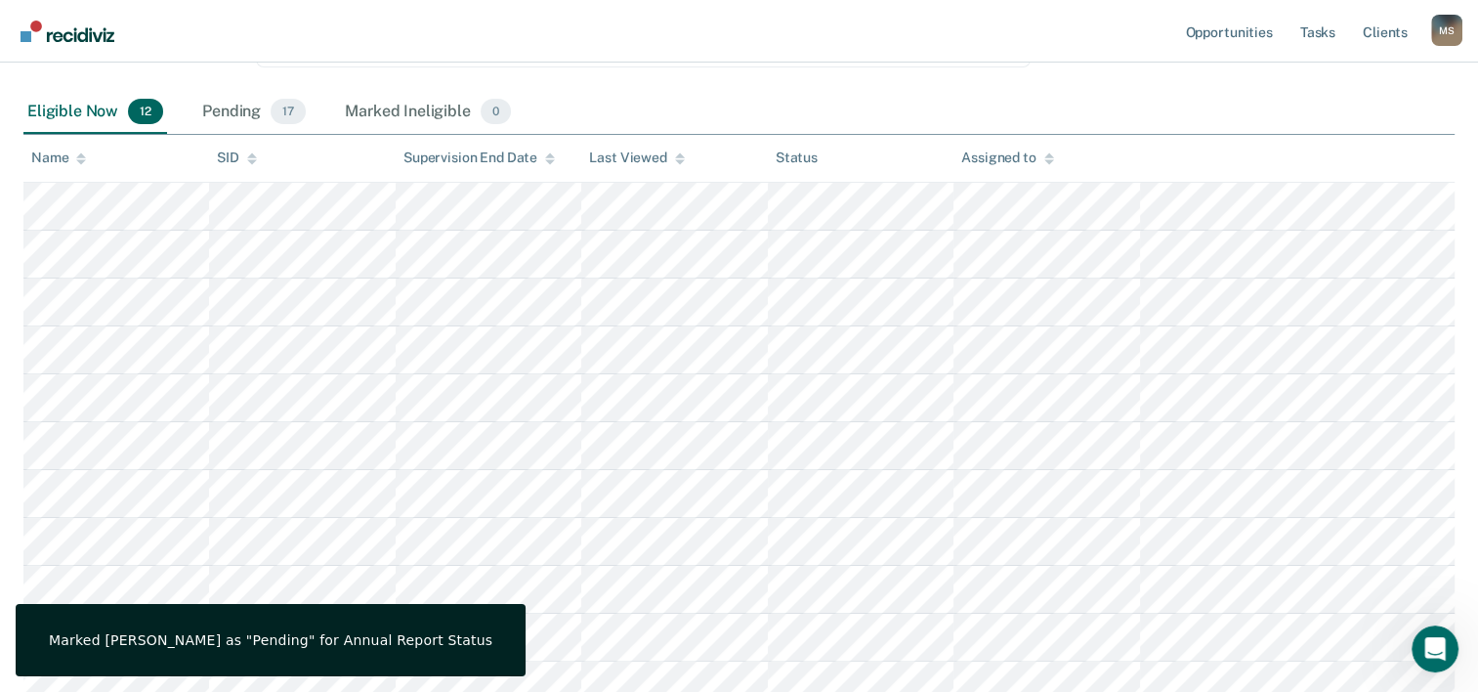
scroll to position [515, 0]
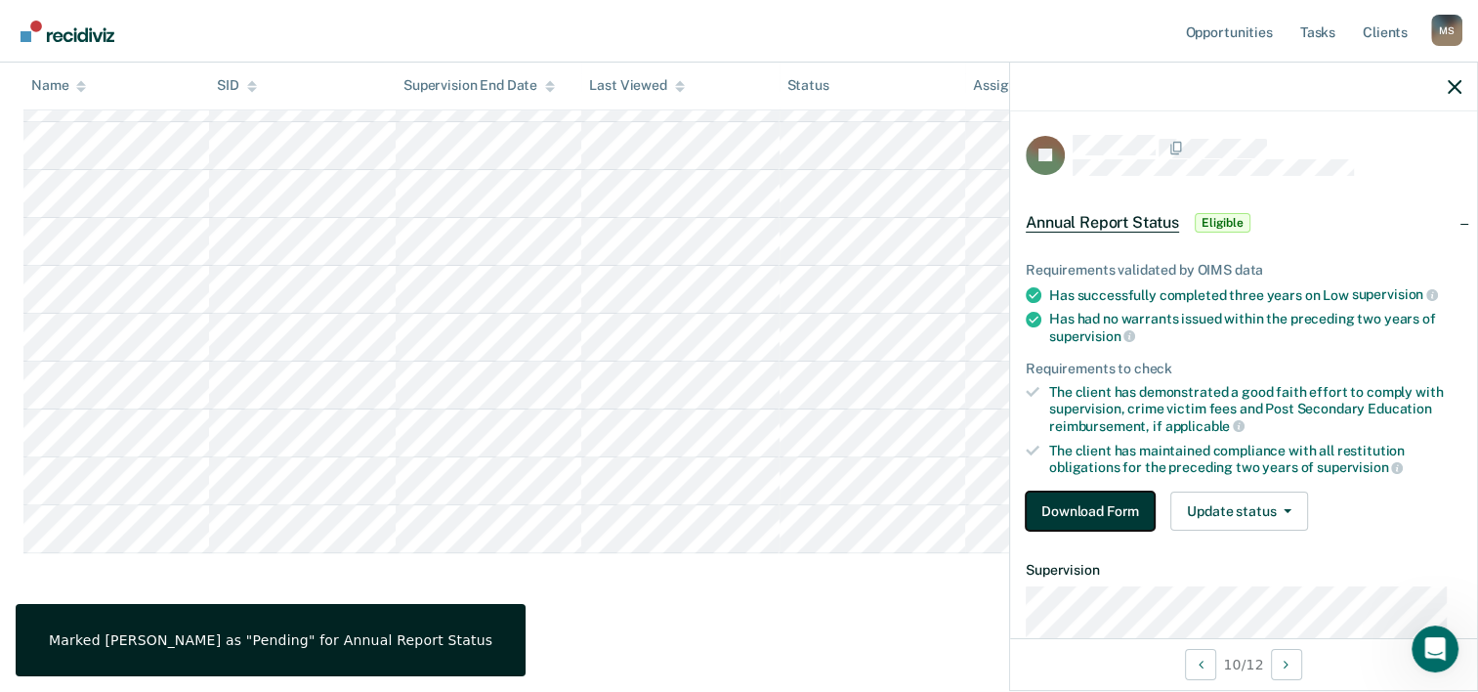
click at [1094, 508] on button "Download Form" at bounding box center [1090, 510] width 129 height 39
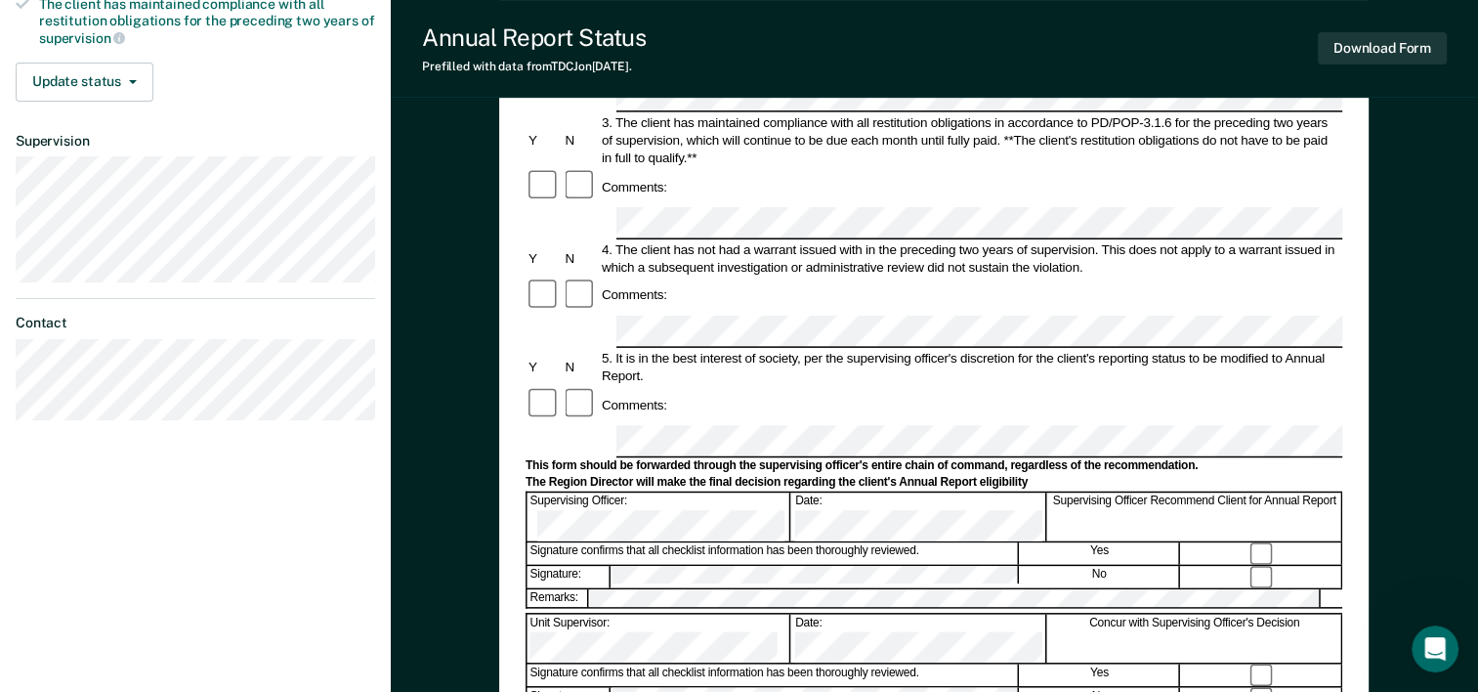
scroll to position [465, 0]
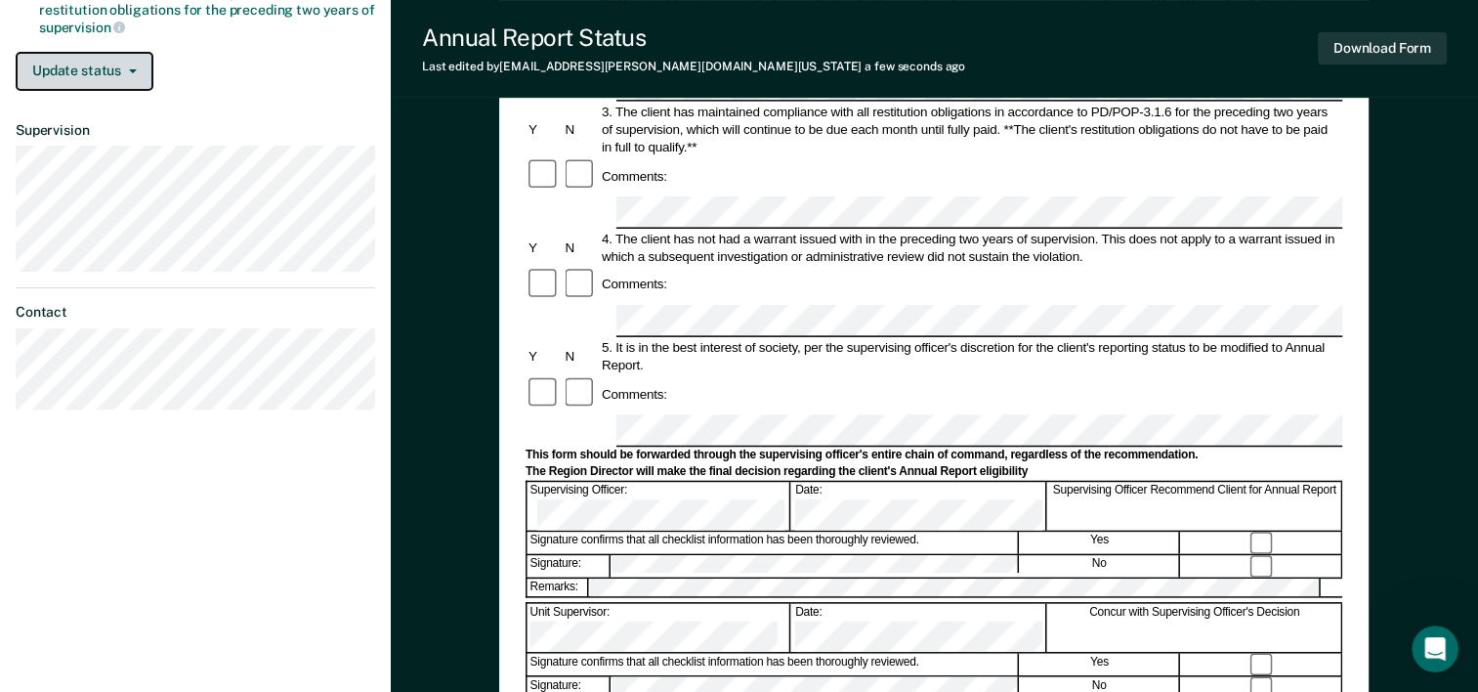
click at [102, 73] on button "Update status" at bounding box center [85, 71] width 138 height 39
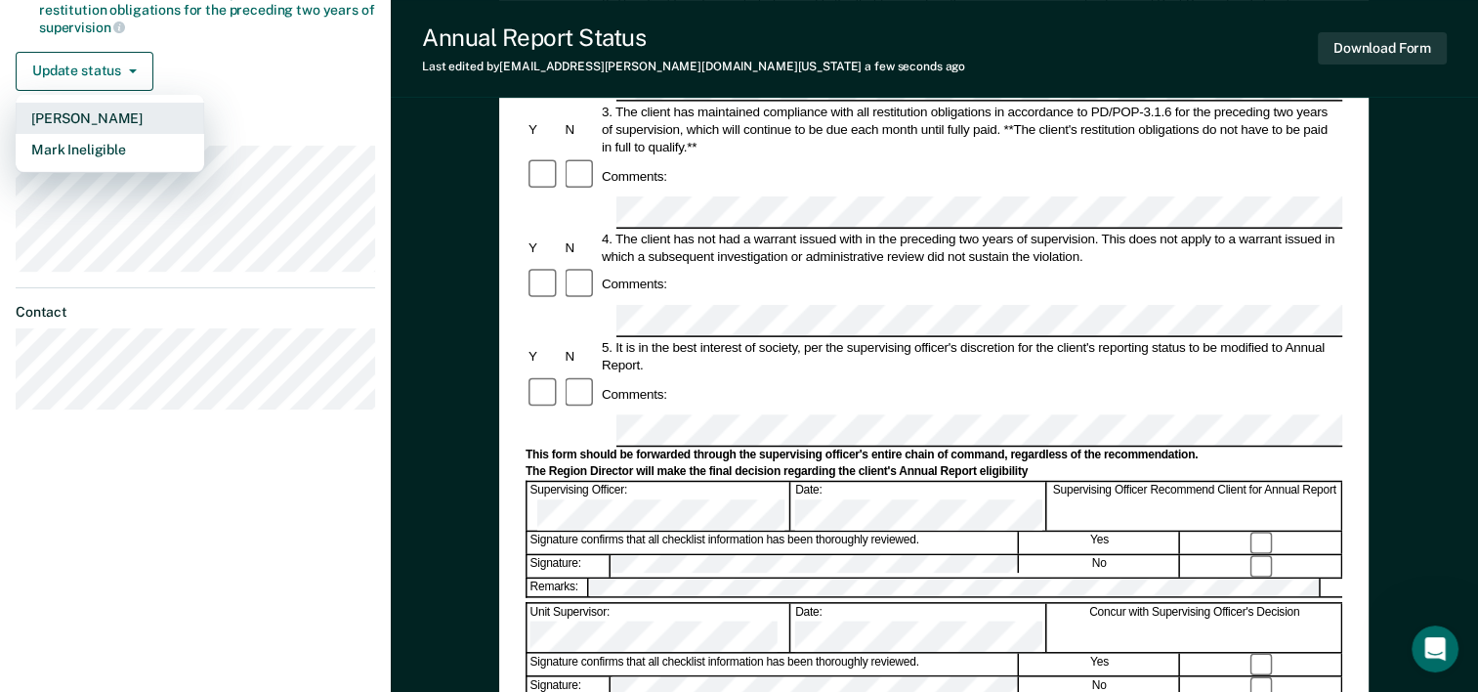
click at [96, 113] on button "[PERSON_NAME]" at bounding box center [110, 118] width 189 height 31
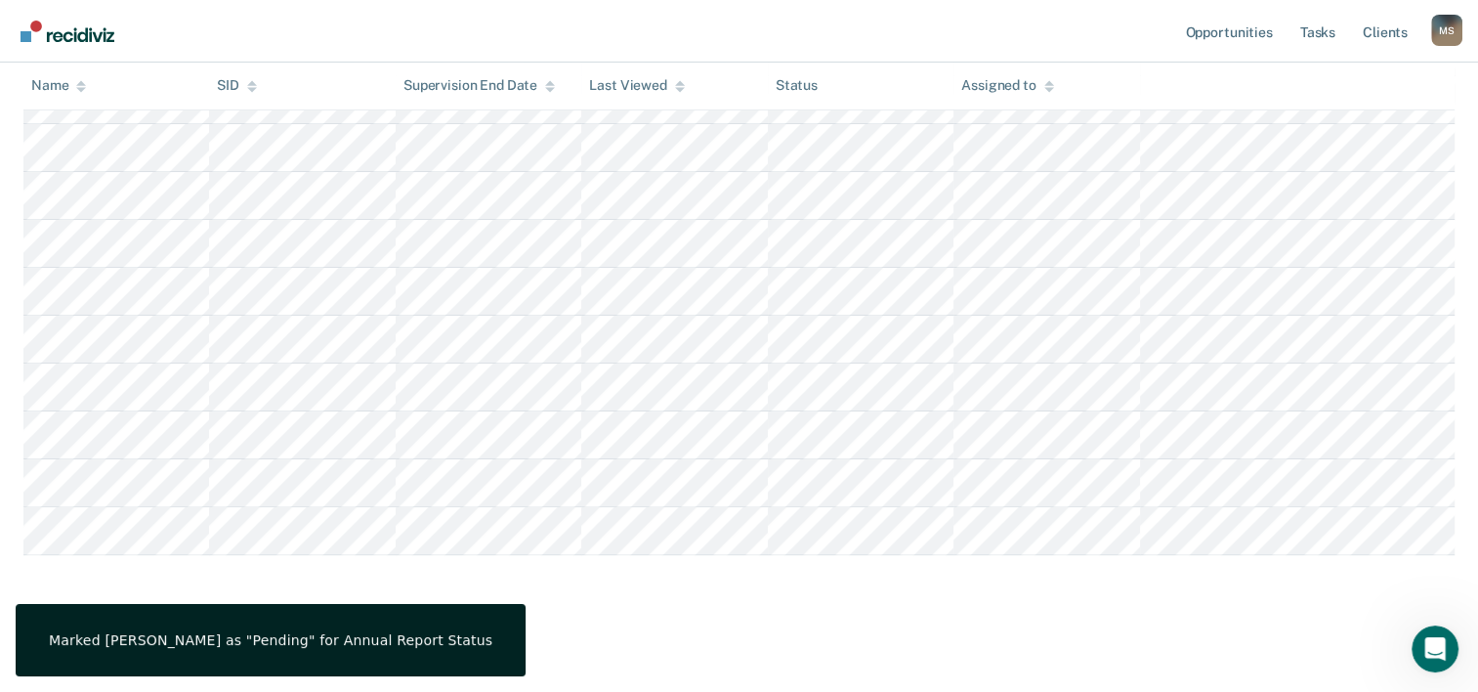
scroll to position [467, 0]
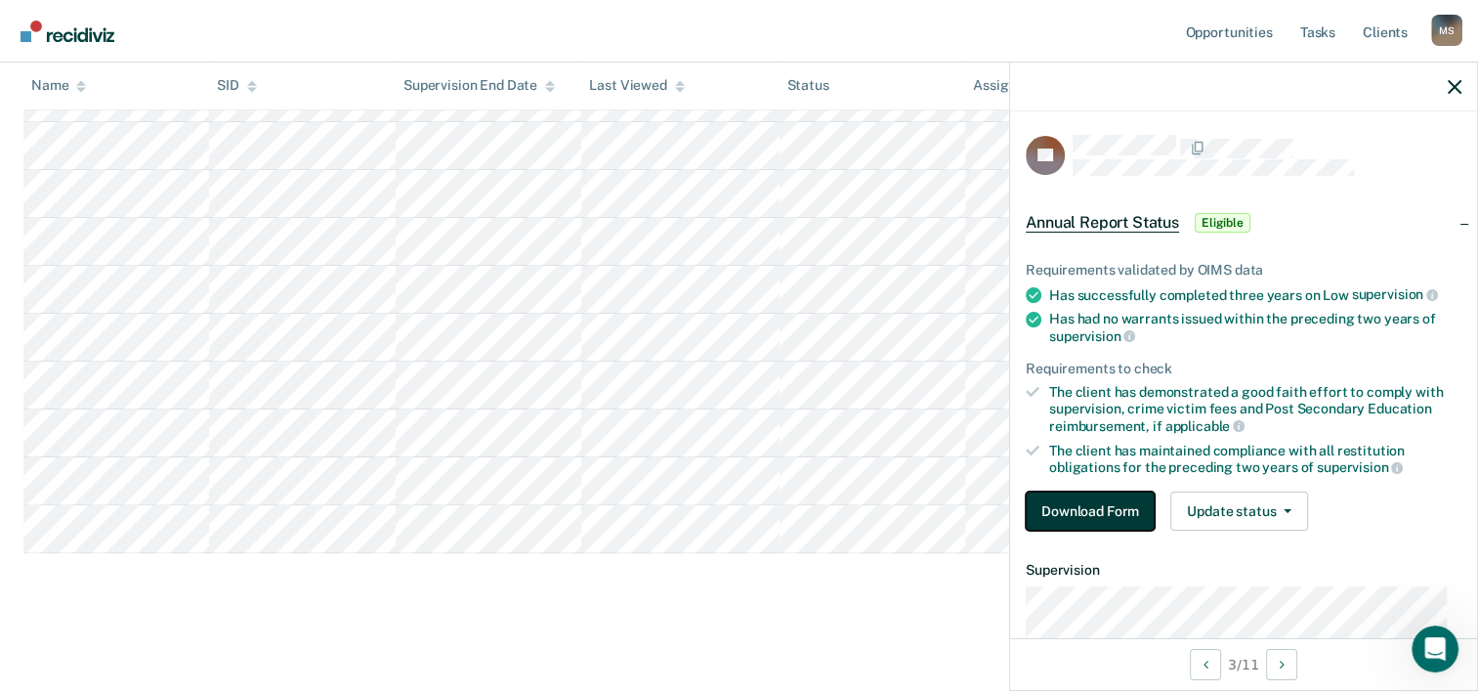
click at [1096, 514] on button "Download Form" at bounding box center [1090, 510] width 129 height 39
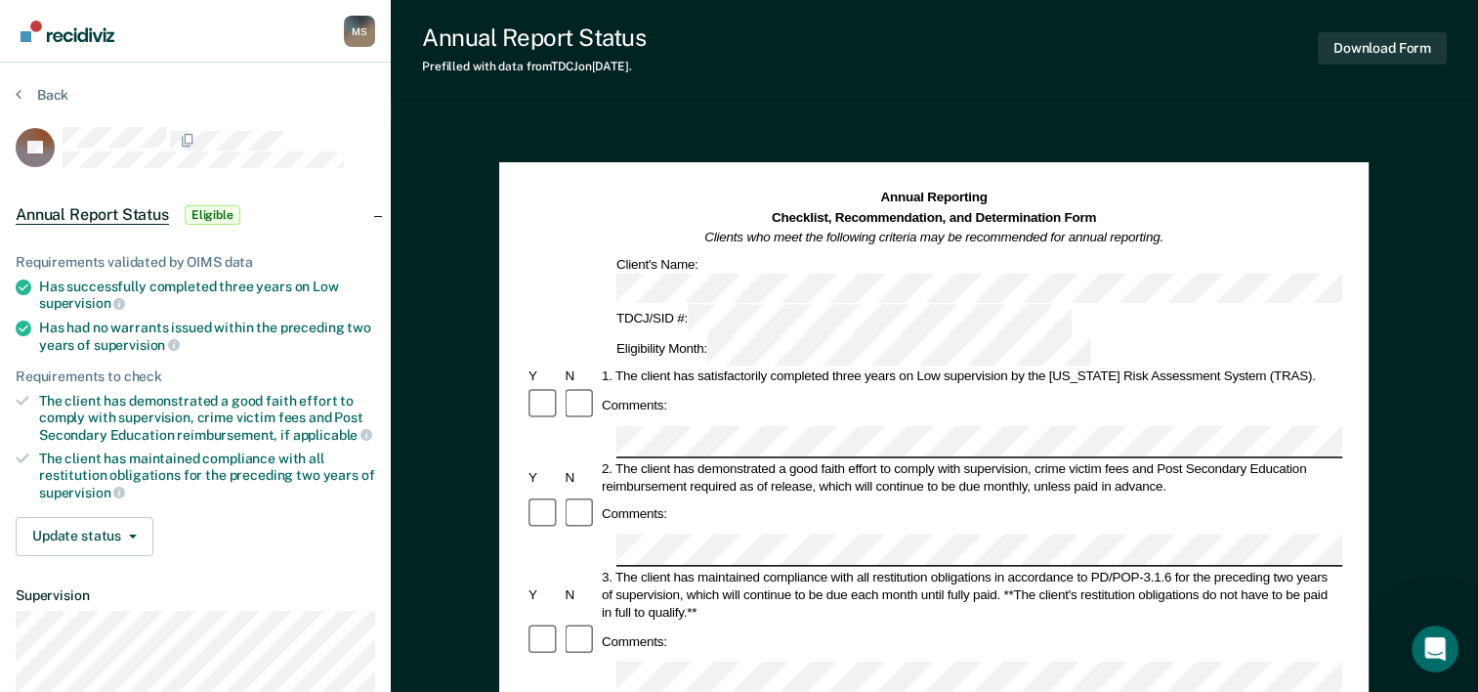
click at [951, 459] on div "2. The client has demonstrated a good faith effort to comply with supervision, …" at bounding box center [971, 476] width 744 height 35
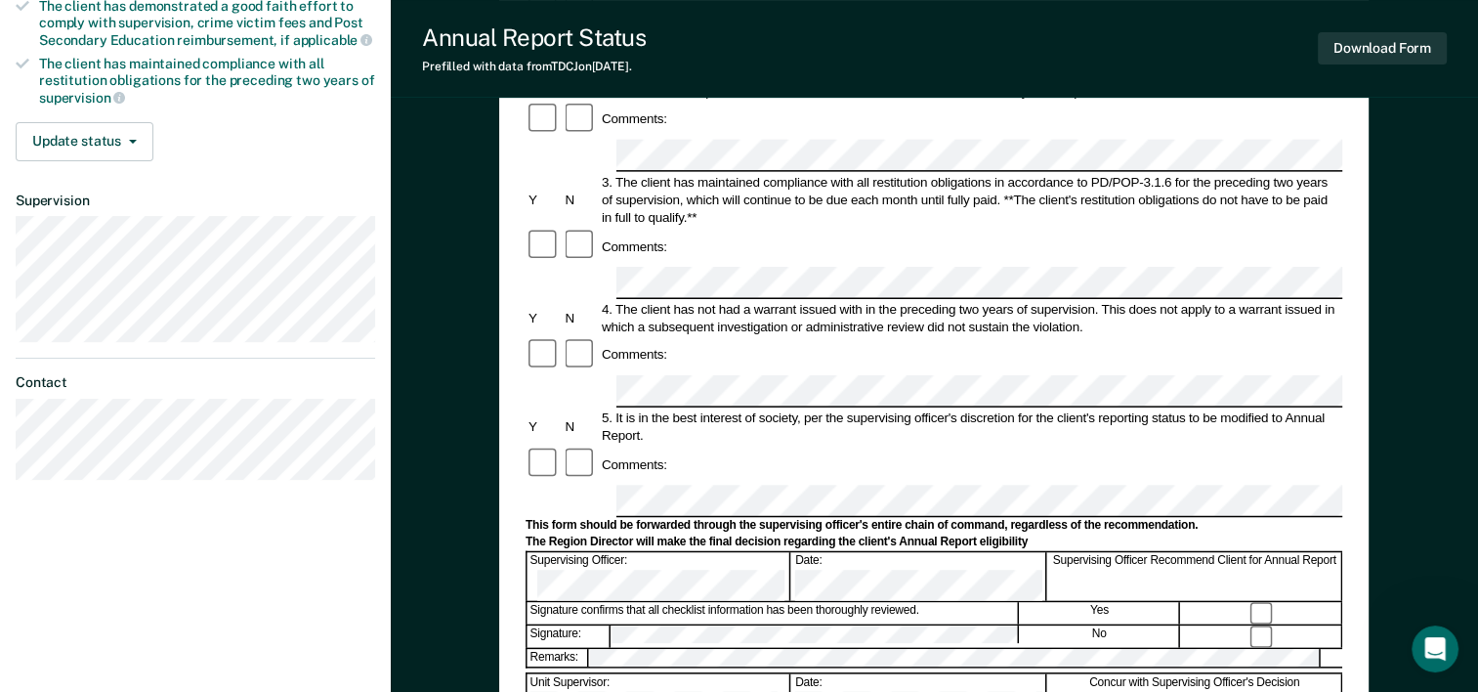
scroll to position [409, 0]
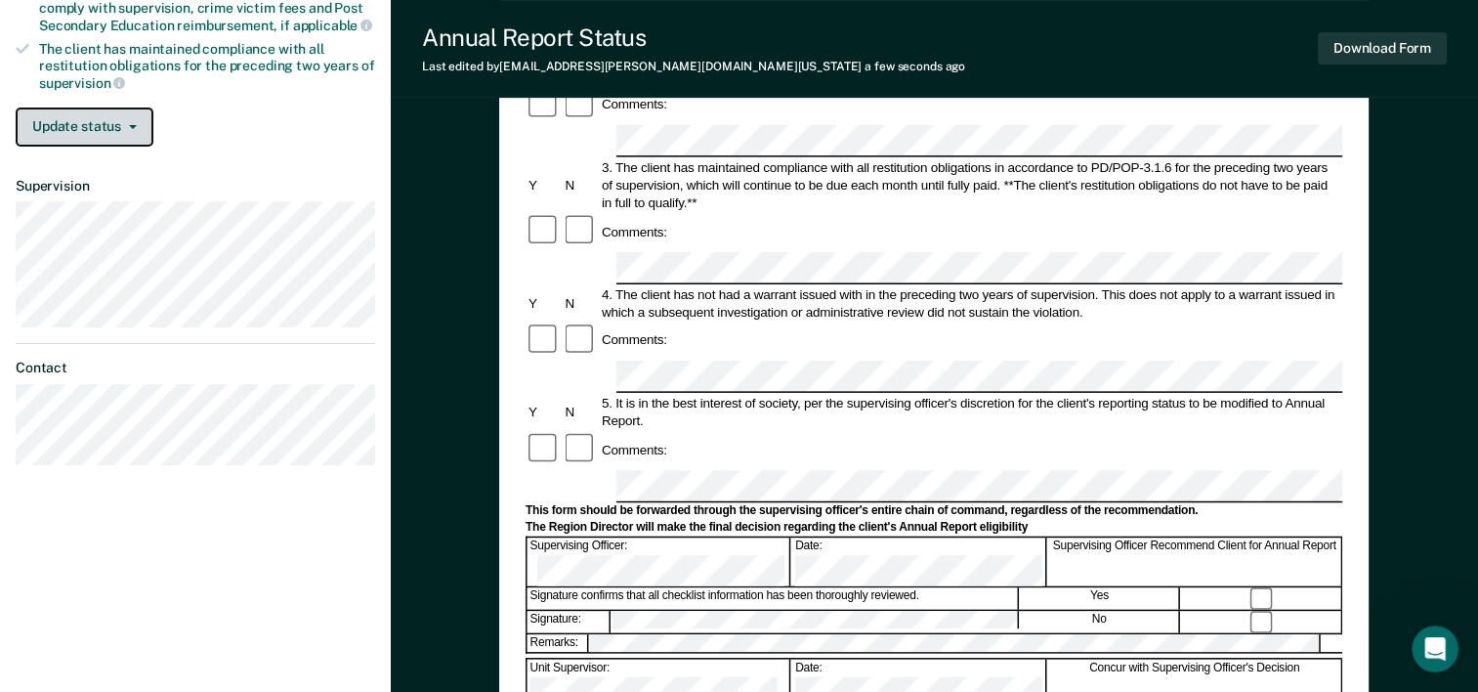
click at [98, 122] on button "Update status" at bounding box center [85, 126] width 138 height 39
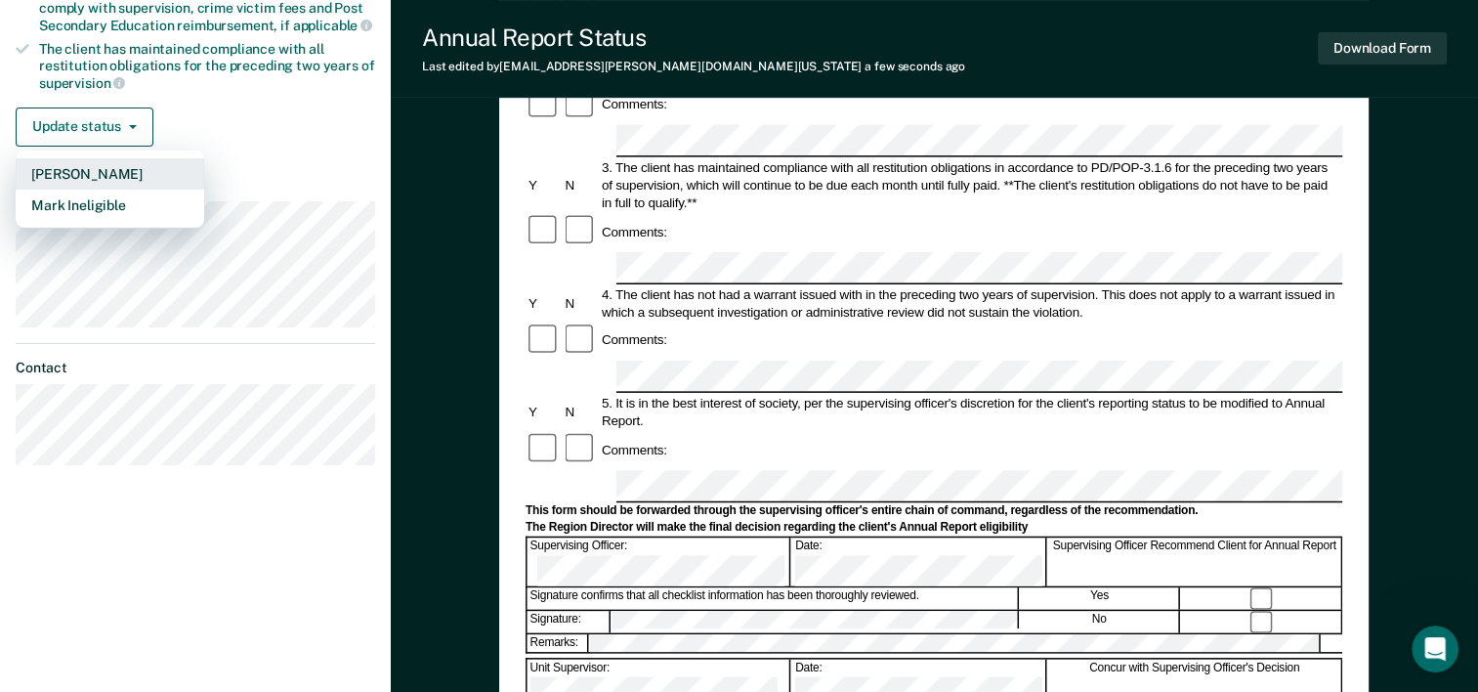
click at [88, 164] on button "[PERSON_NAME]" at bounding box center [110, 173] width 189 height 31
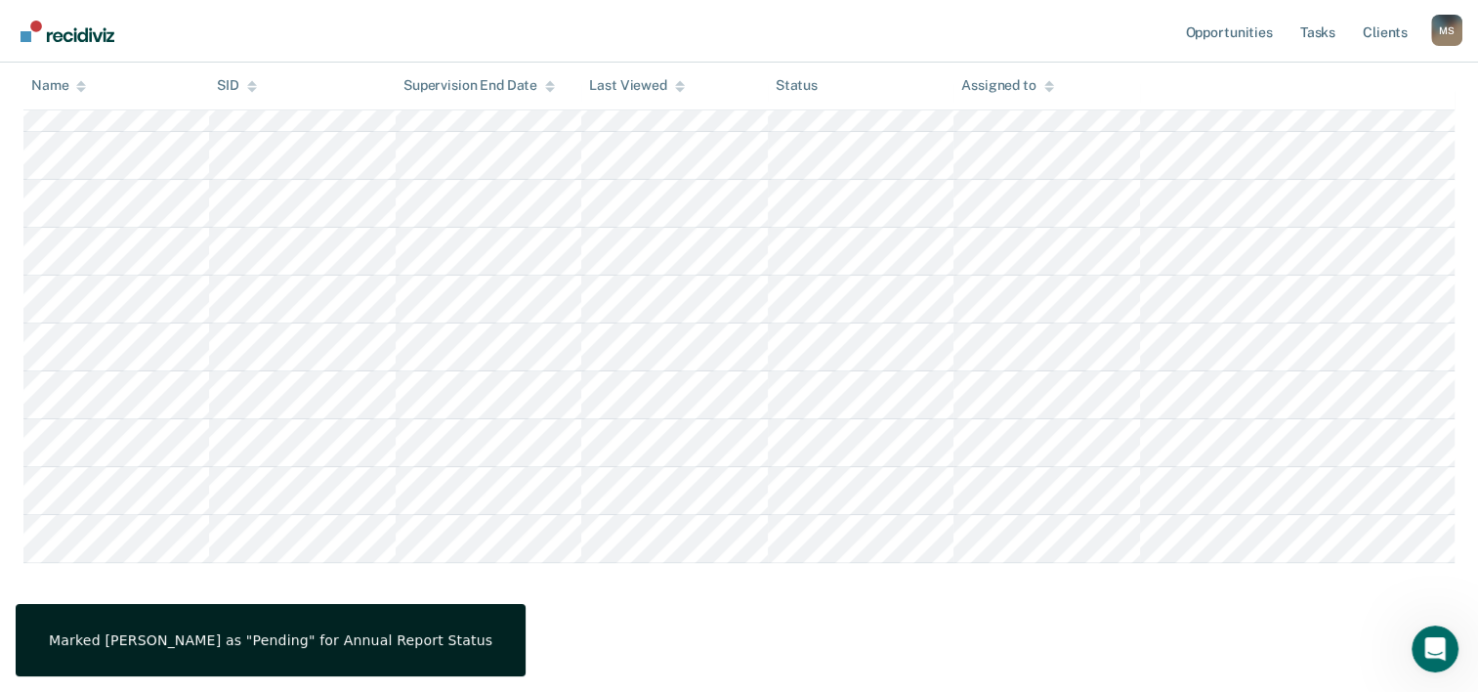
scroll to position [418, 0]
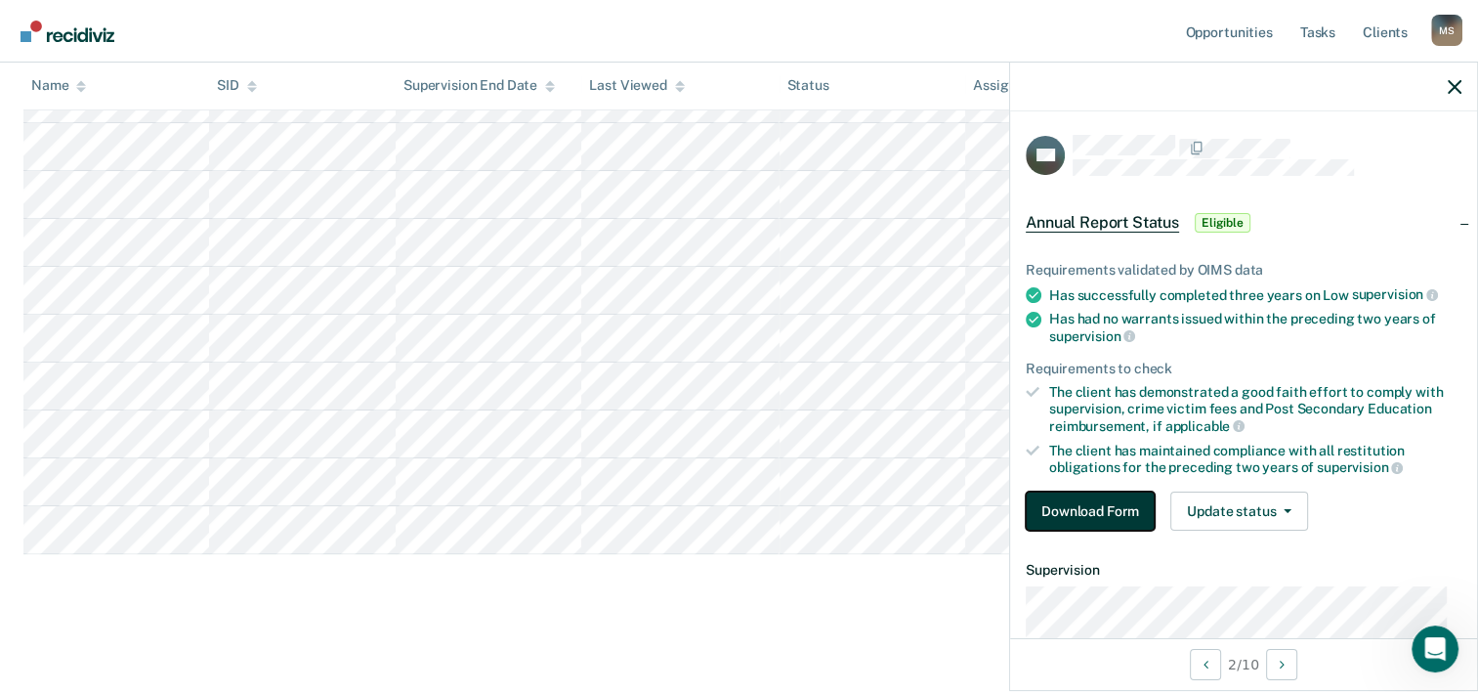
drag, startPoint x: 1065, startPoint y: 496, endPoint x: 1063, endPoint y: 514, distance: 17.7
click at [1063, 514] on button "Download Form" at bounding box center [1090, 510] width 129 height 39
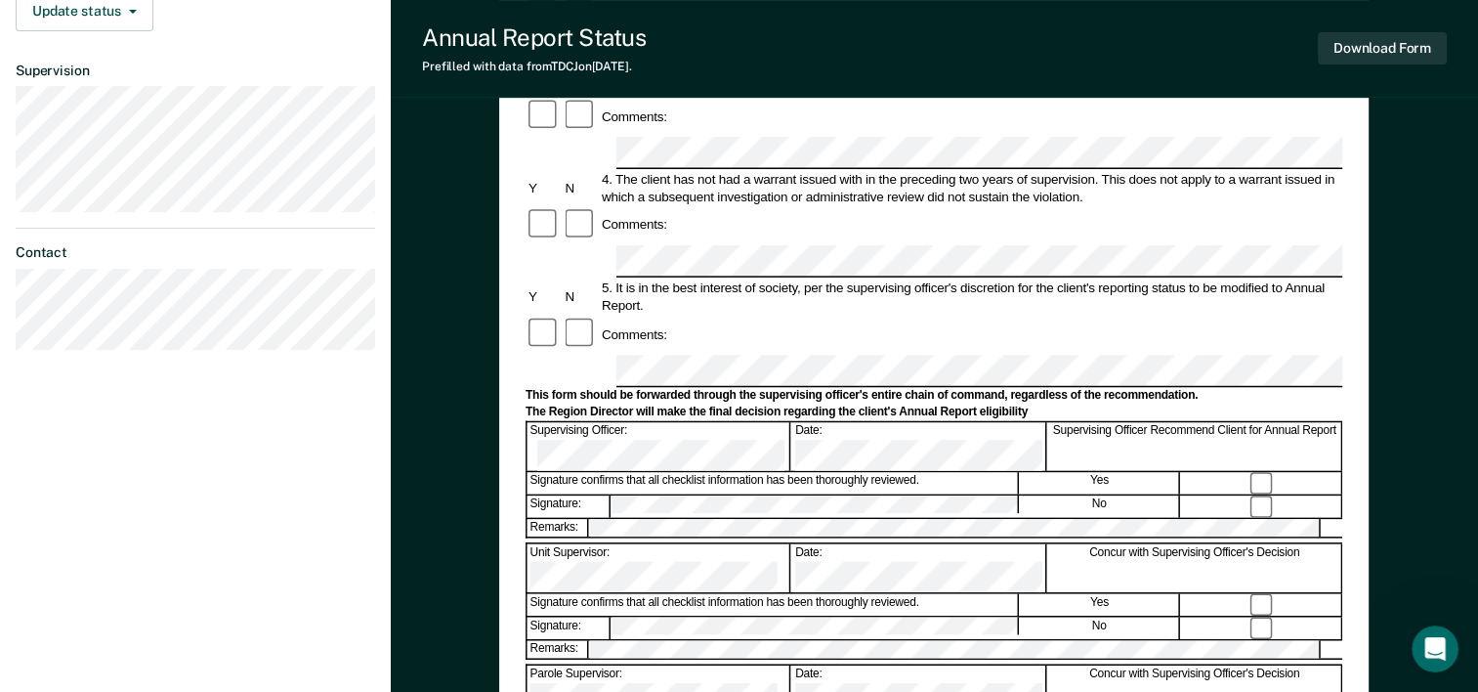
scroll to position [445, 0]
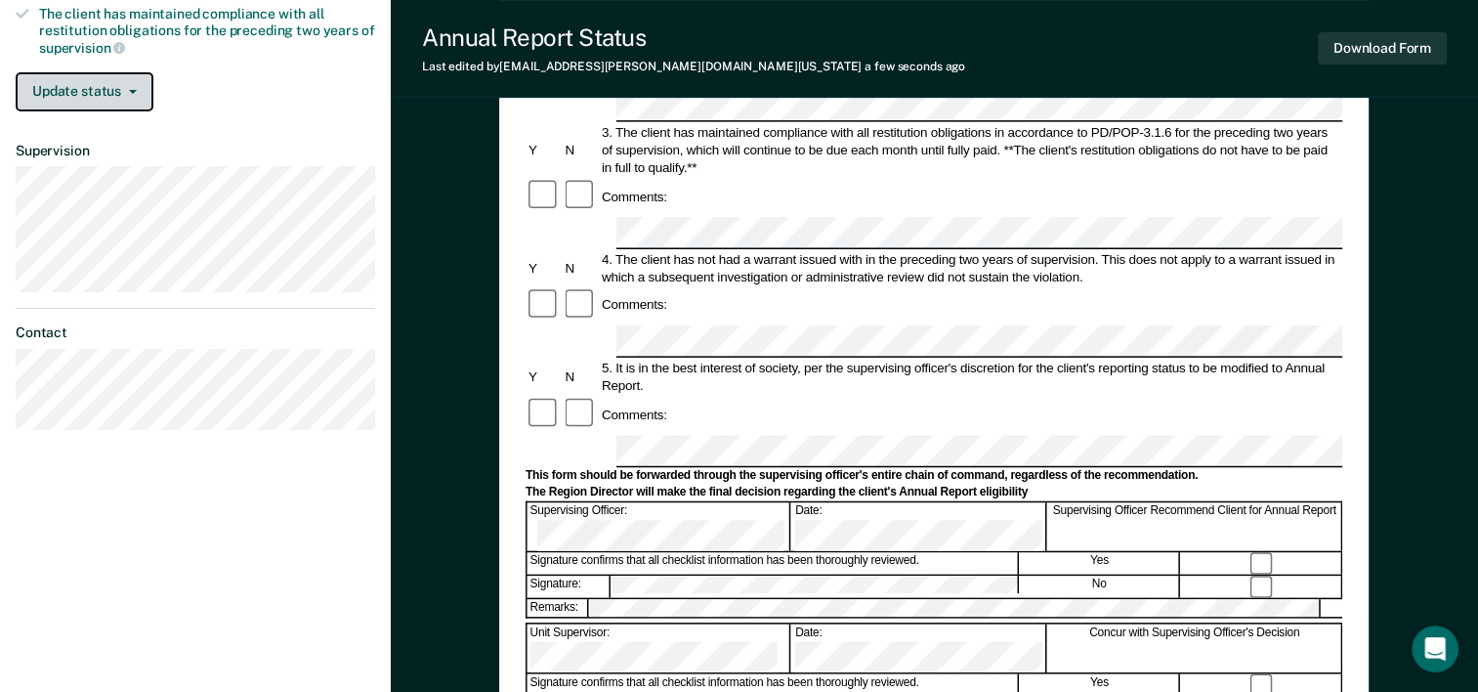
click at [74, 92] on button "Update status" at bounding box center [85, 91] width 138 height 39
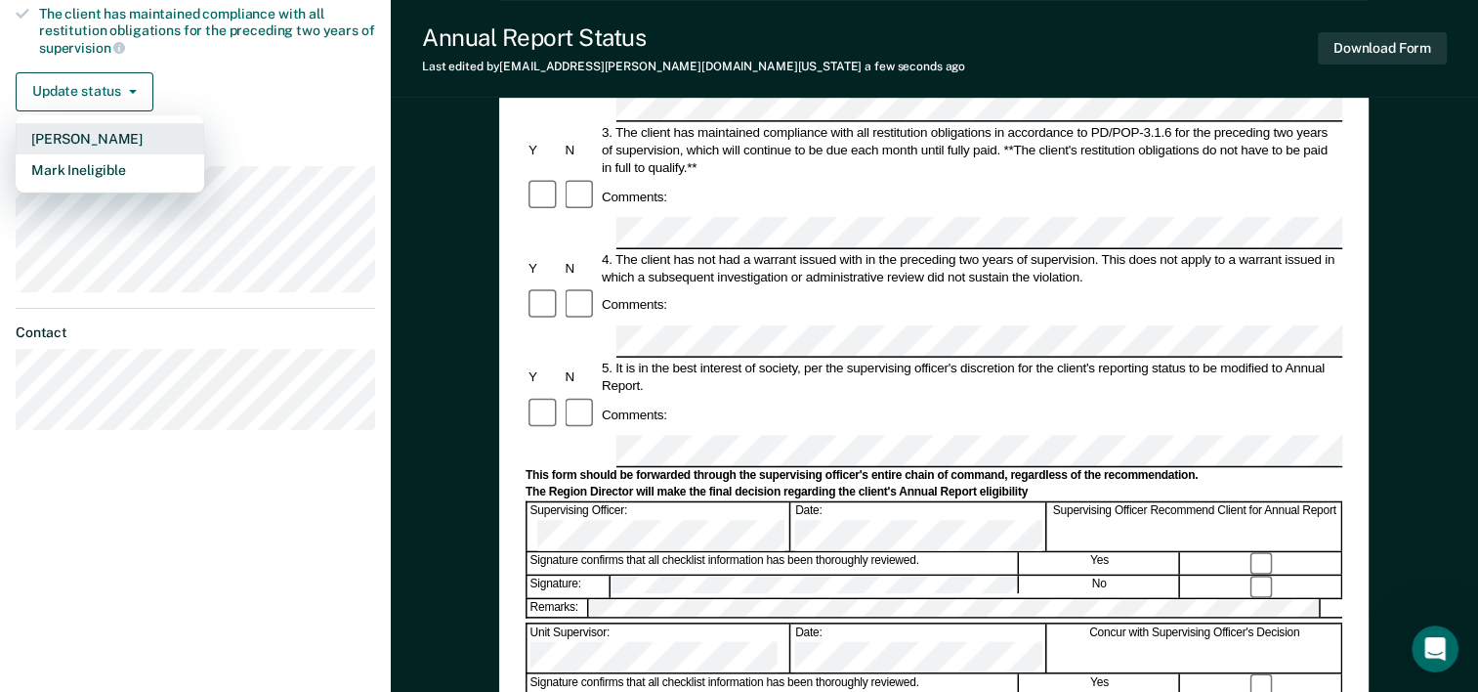
click at [74, 133] on button "[PERSON_NAME]" at bounding box center [110, 138] width 189 height 31
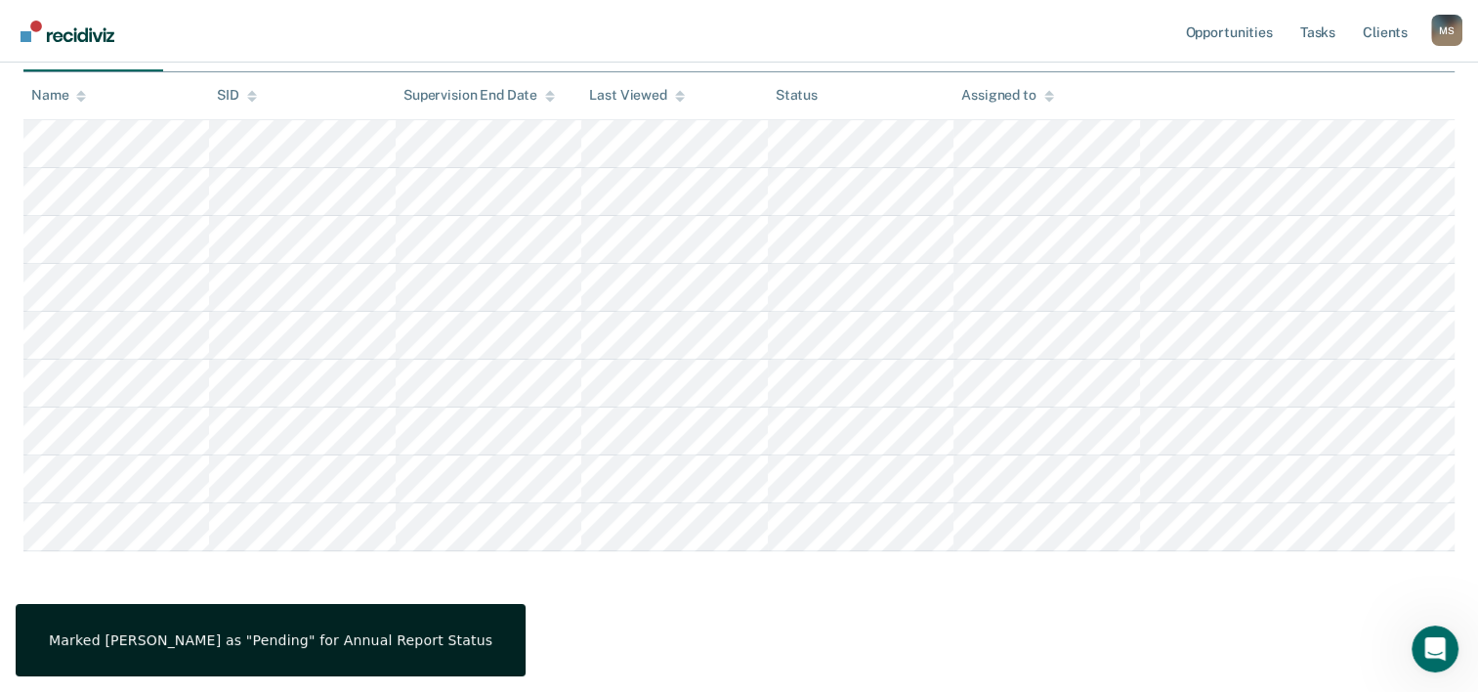
scroll to position [371, 0]
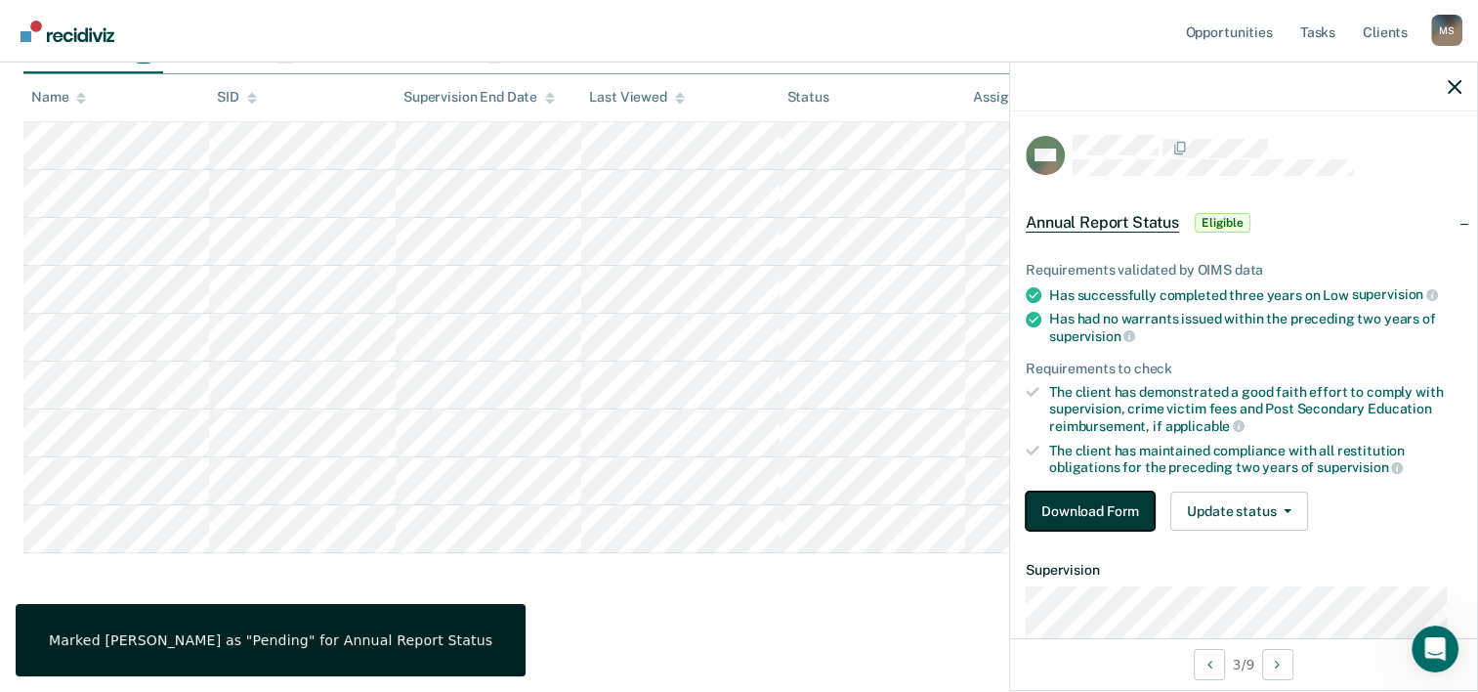
click at [1051, 512] on button "Download Form" at bounding box center [1090, 510] width 129 height 39
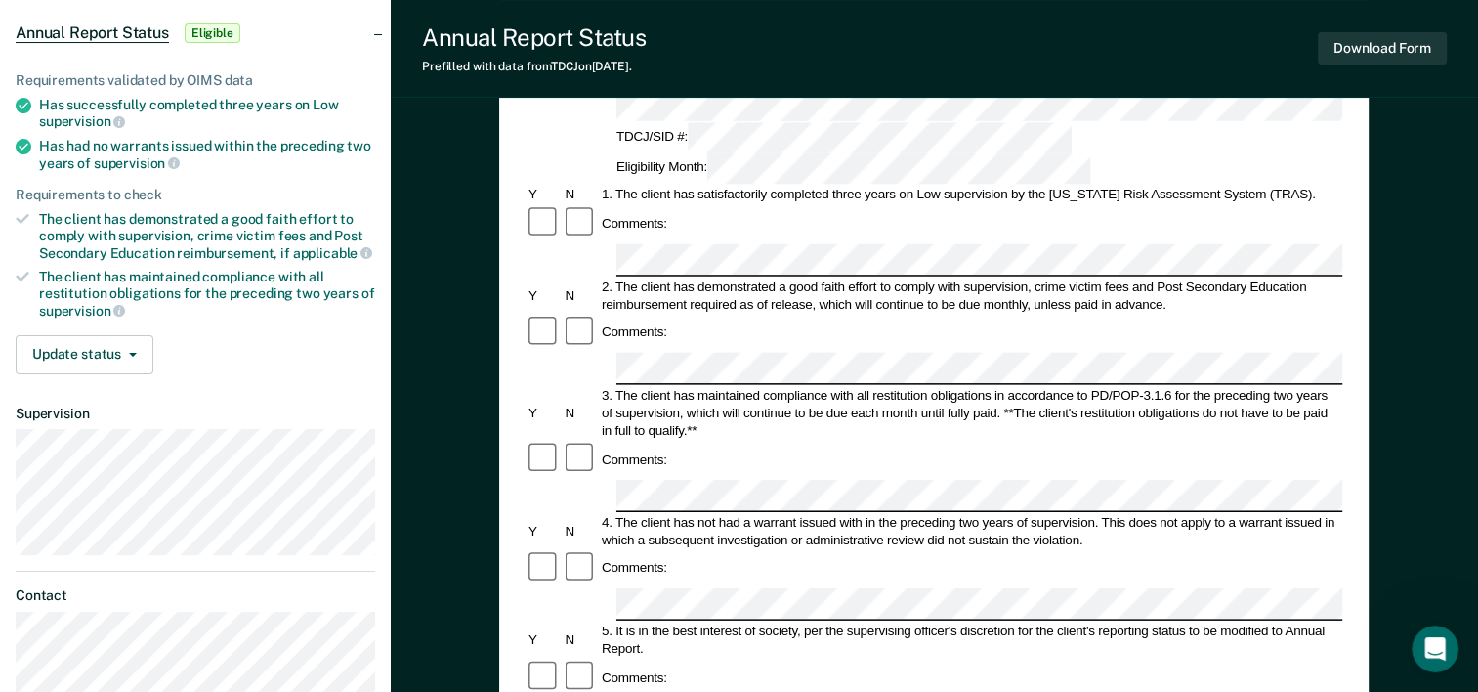
scroll to position [175, 0]
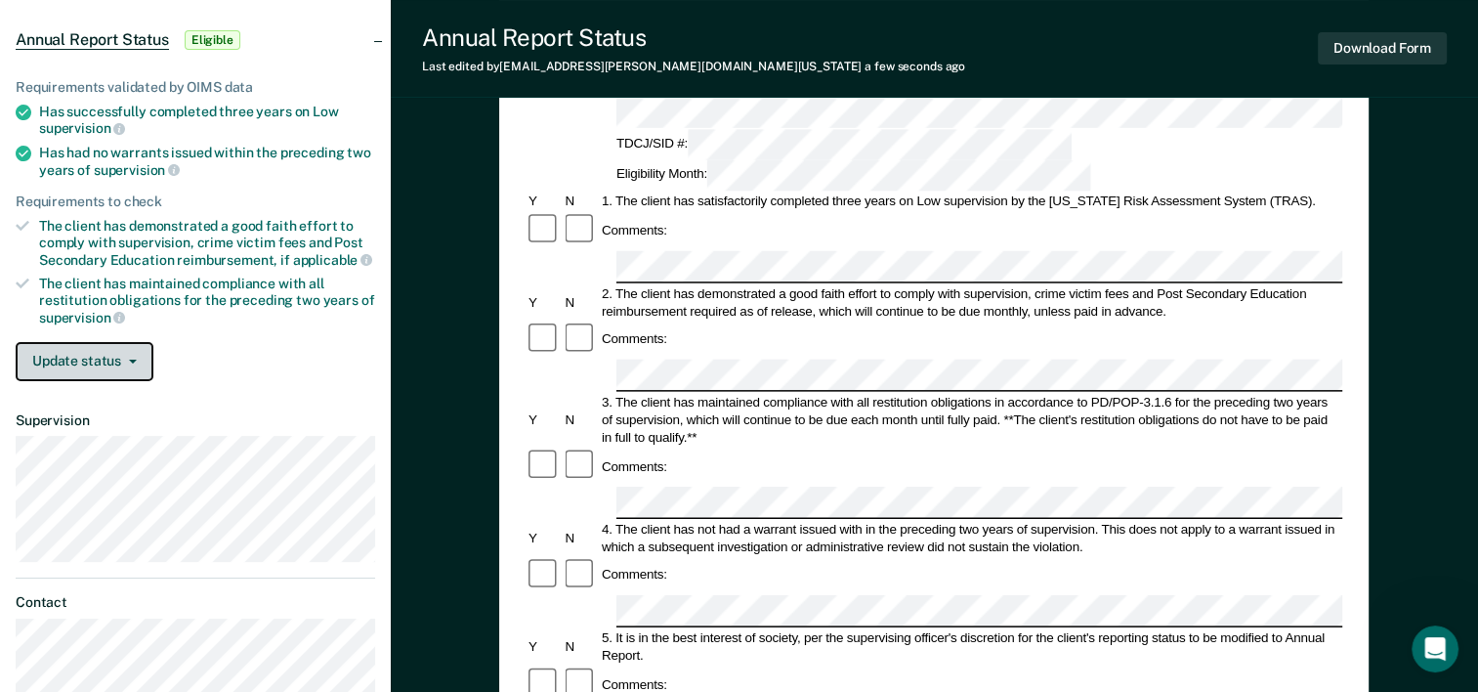
click at [86, 355] on button "Update status" at bounding box center [85, 361] width 138 height 39
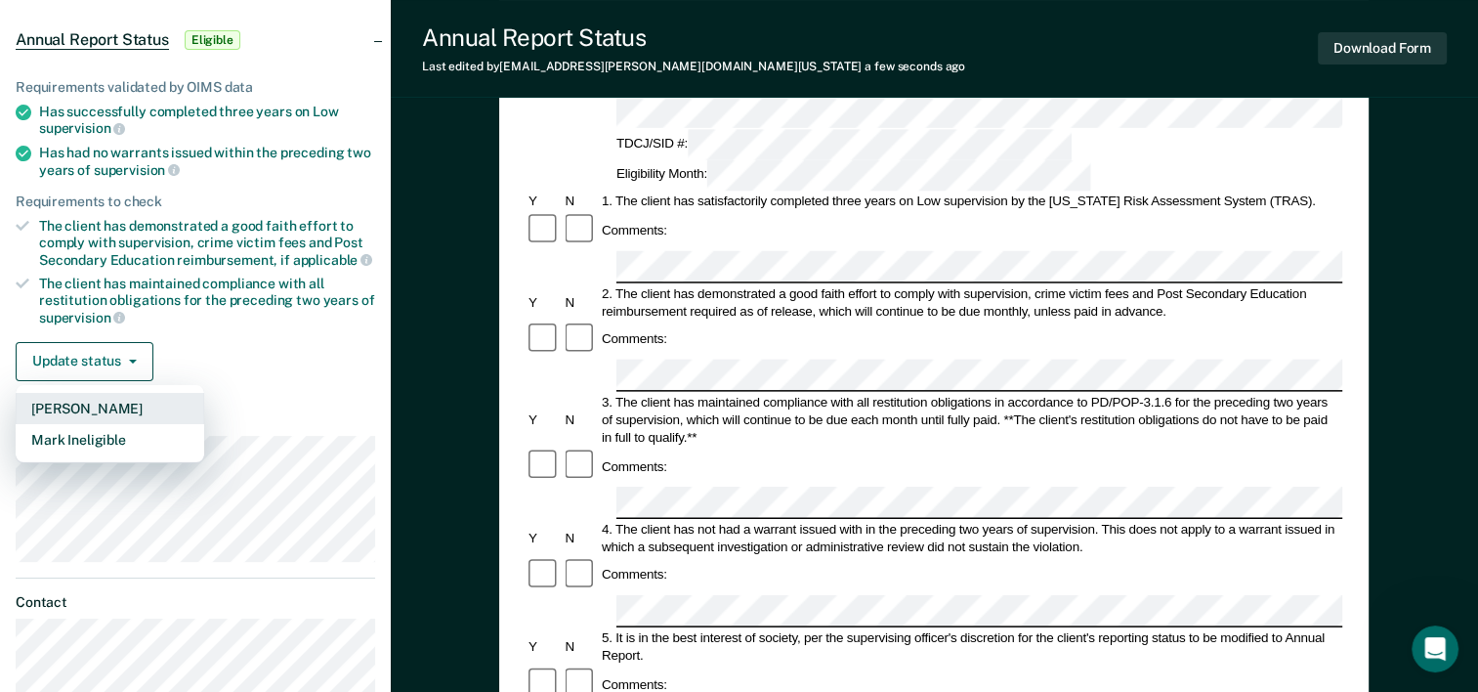
click at [75, 401] on button "[PERSON_NAME]" at bounding box center [110, 408] width 189 height 31
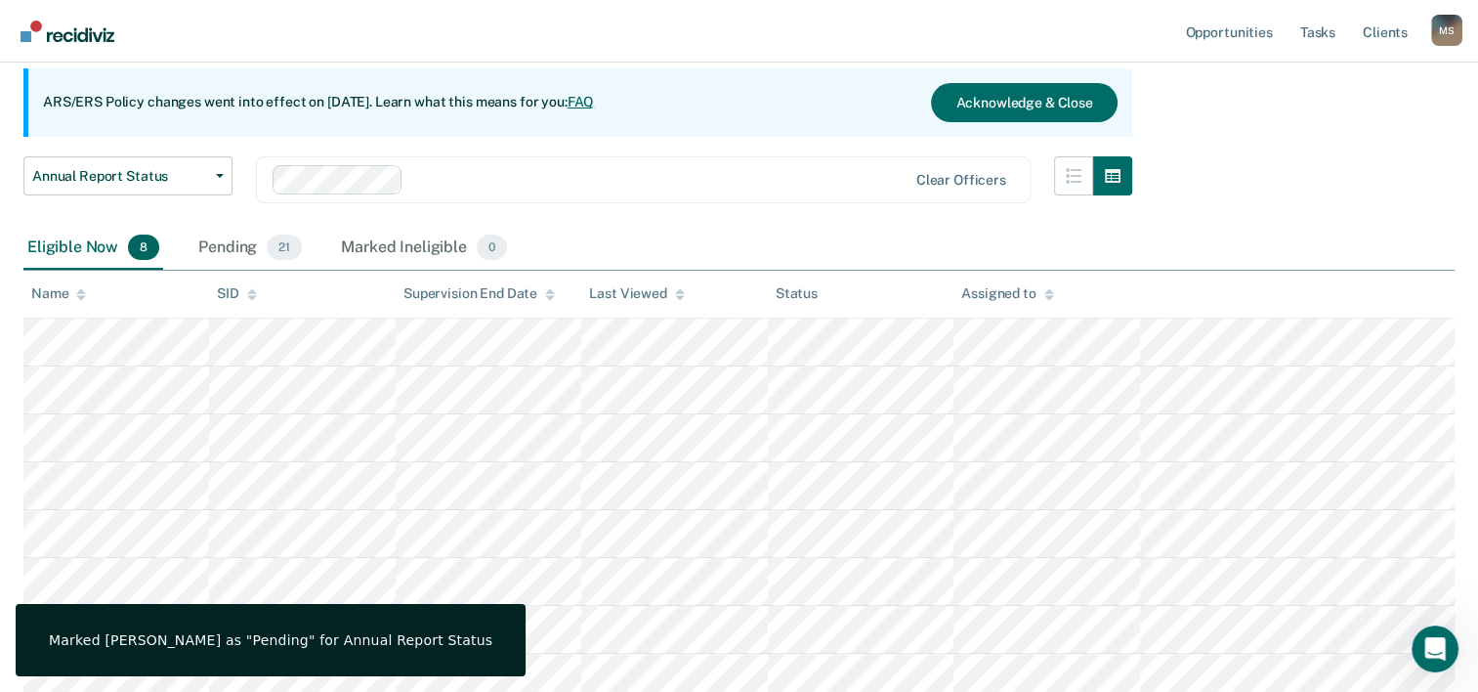
scroll to position [323, 0]
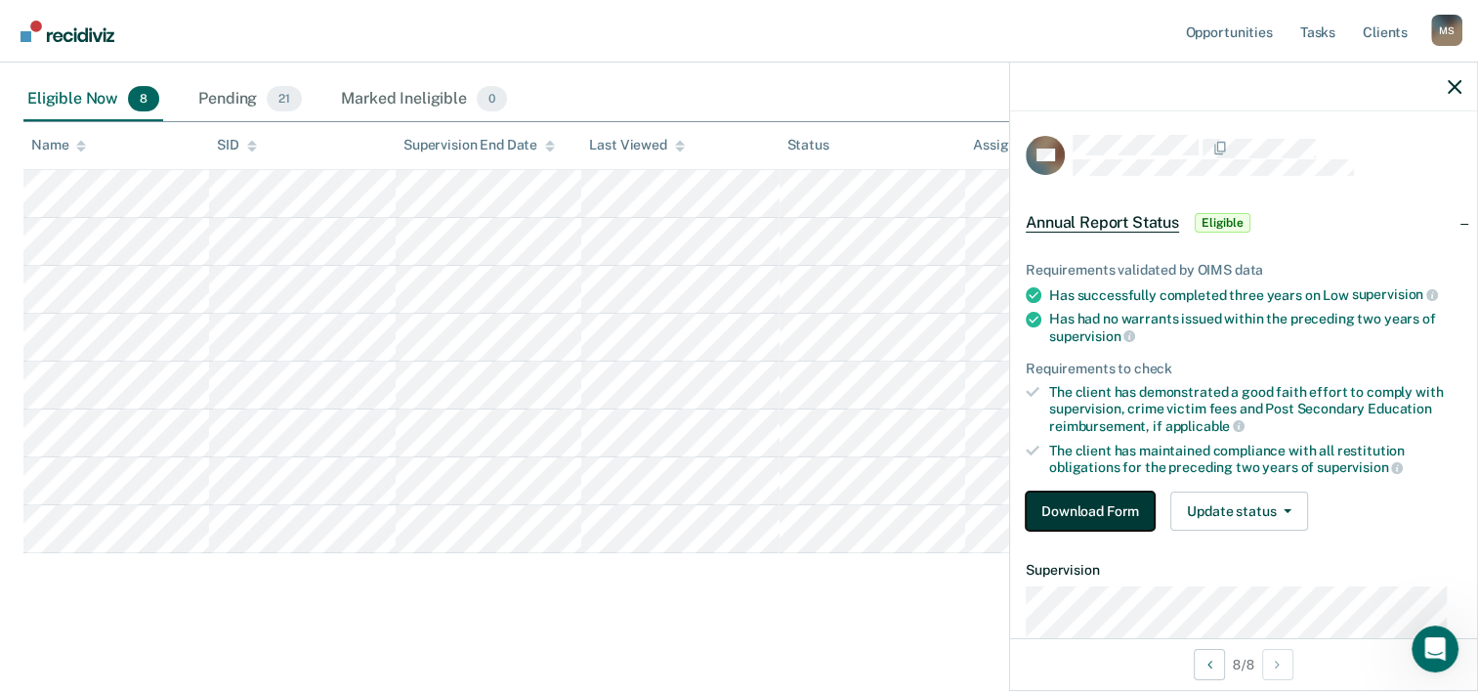
click at [1052, 508] on button "Download Form" at bounding box center [1090, 510] width 129 height 39
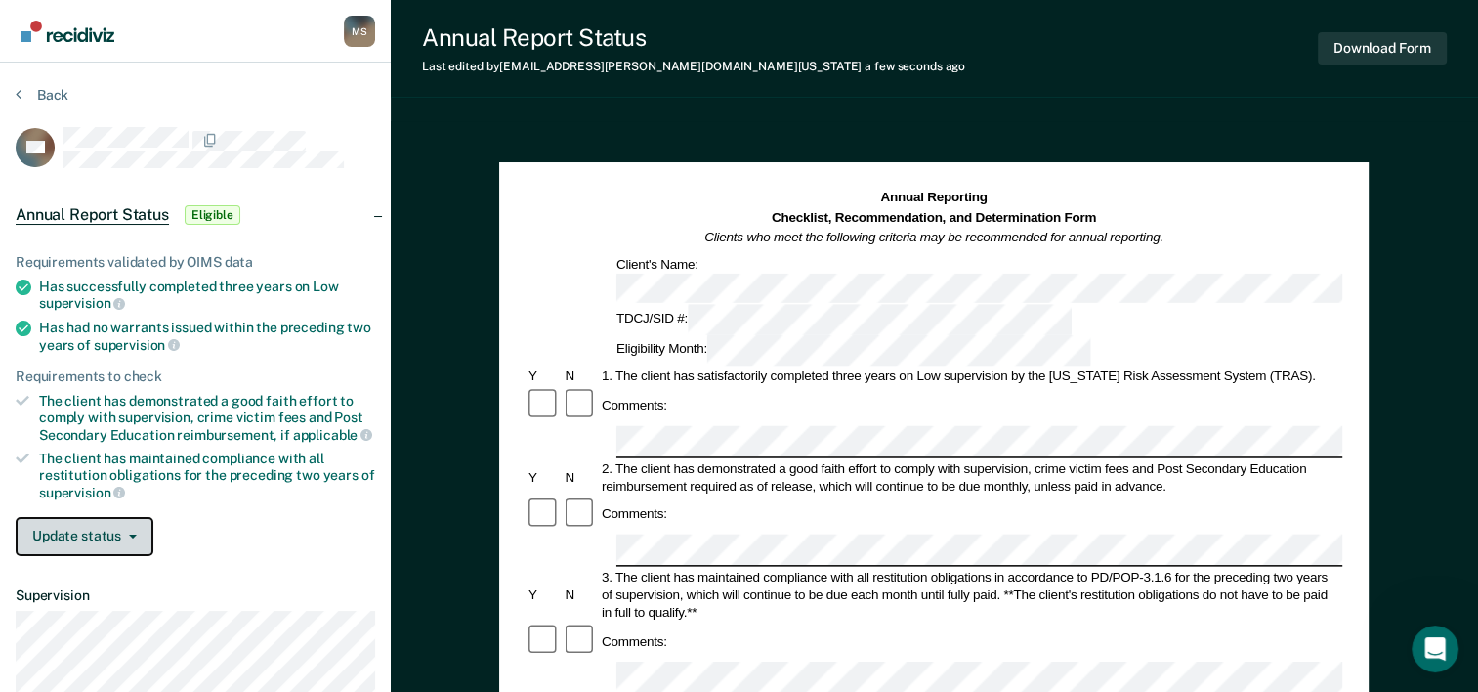
click at [110, 533] on button "Update status" at bounding box center [85, 536] width 138 height 39
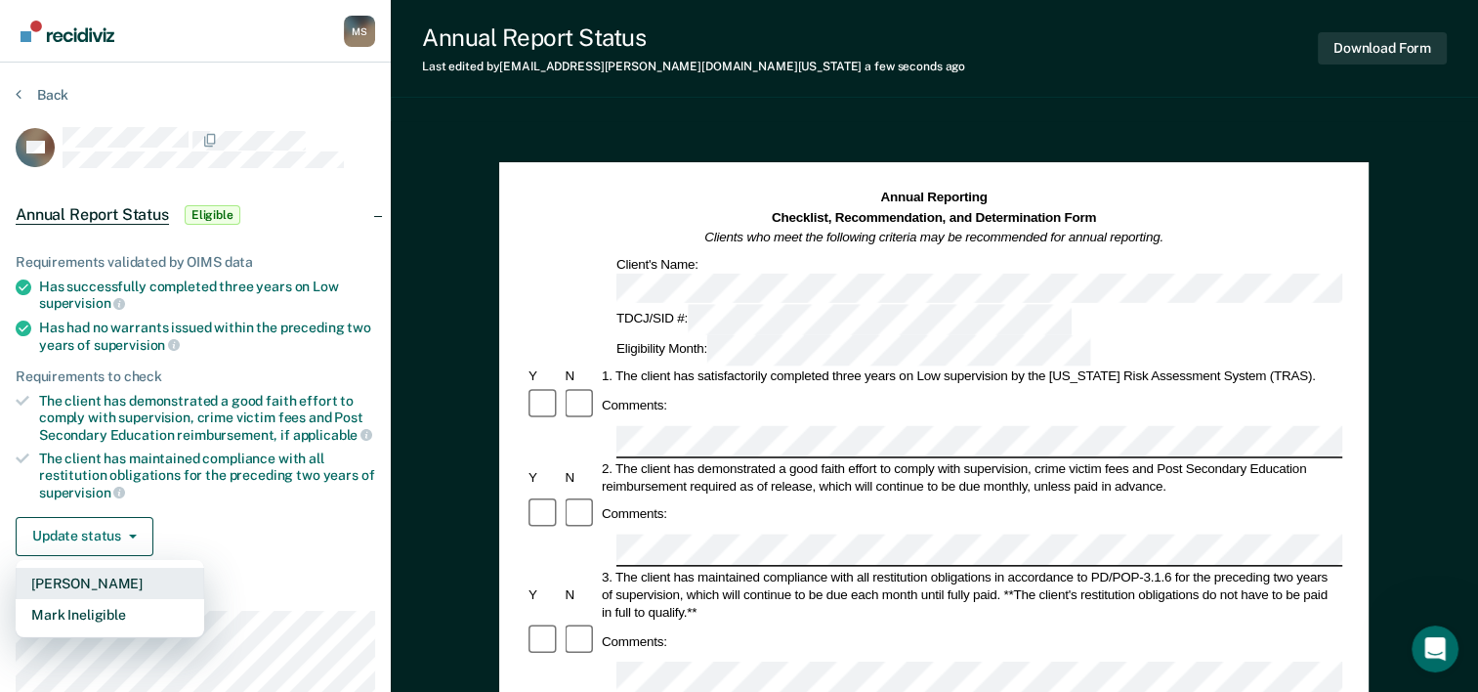
click at [96, 582] on button "[PERSON_NAME]" at bounding box center [110, 583] width 189 height 31
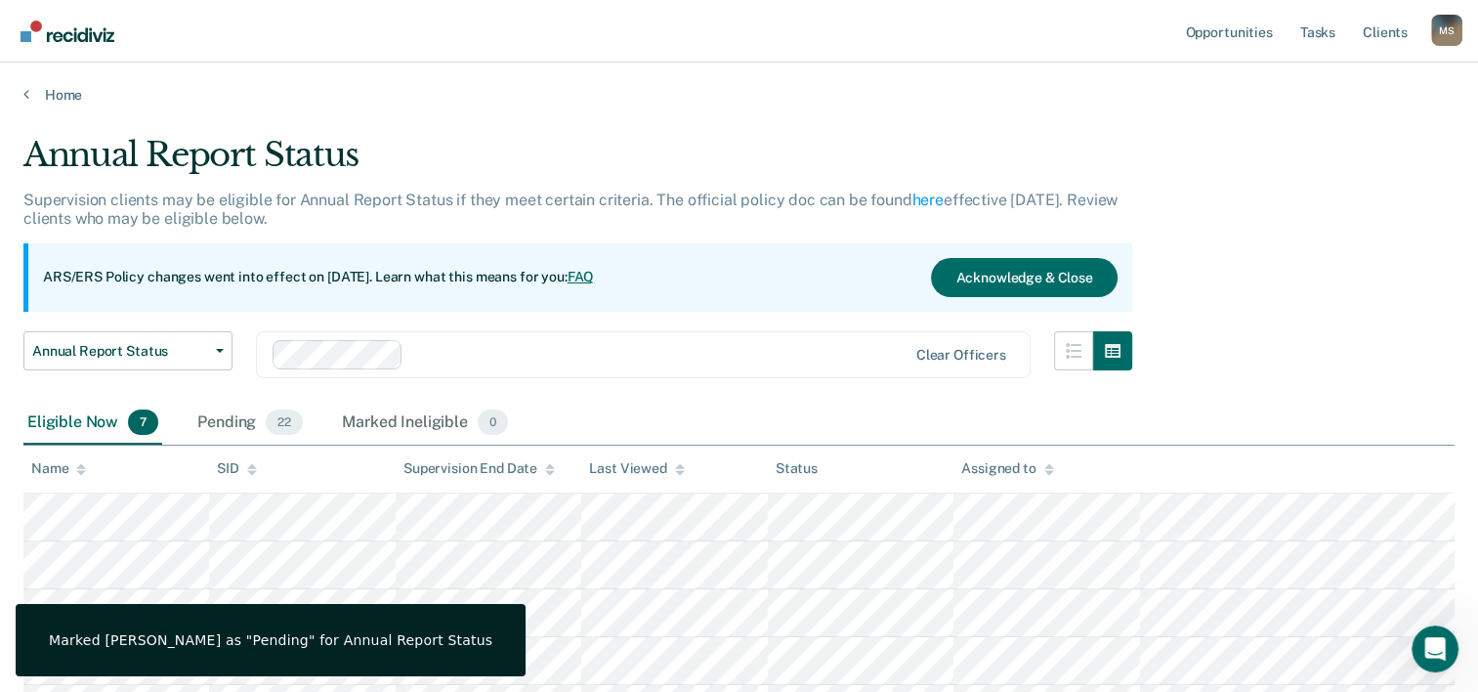
scroll to position [276, 0]
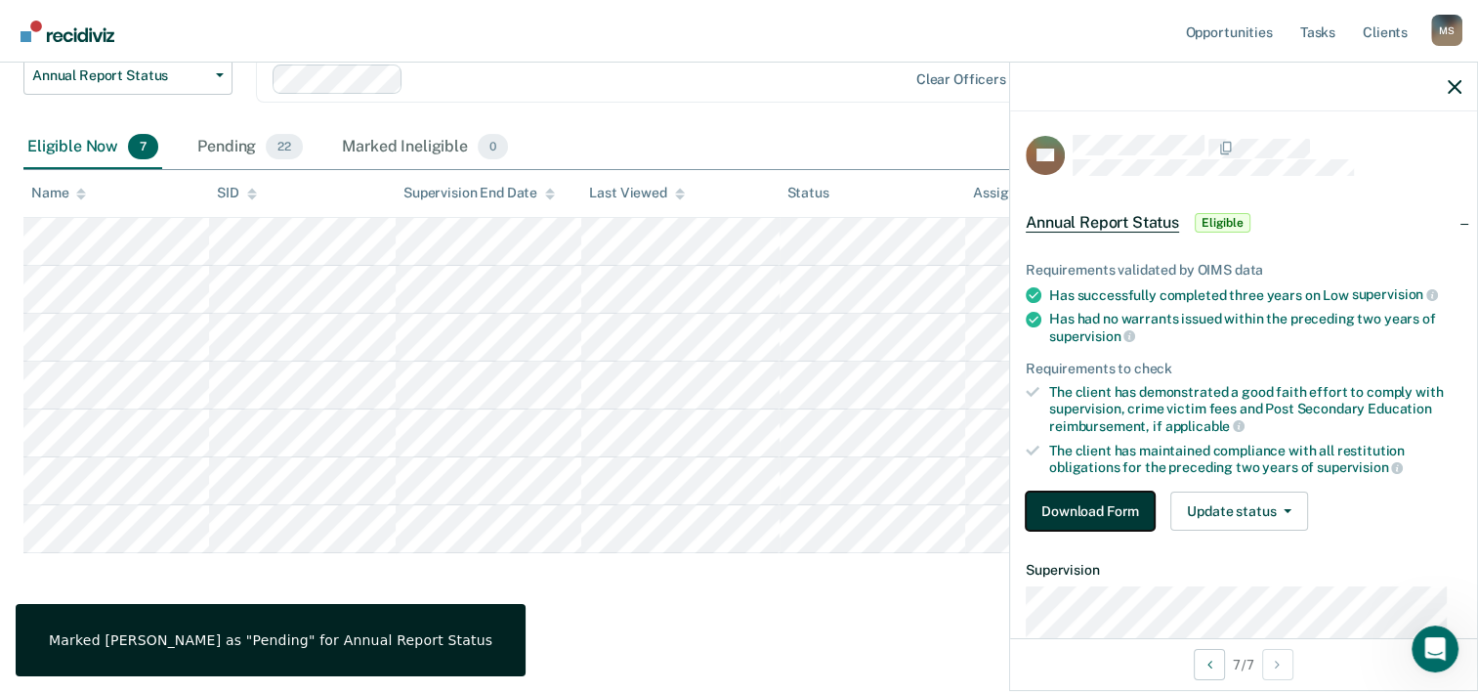
click at [1132, 512] on button "Download Form" at bounding box center [1090, 510] width 129 height 39
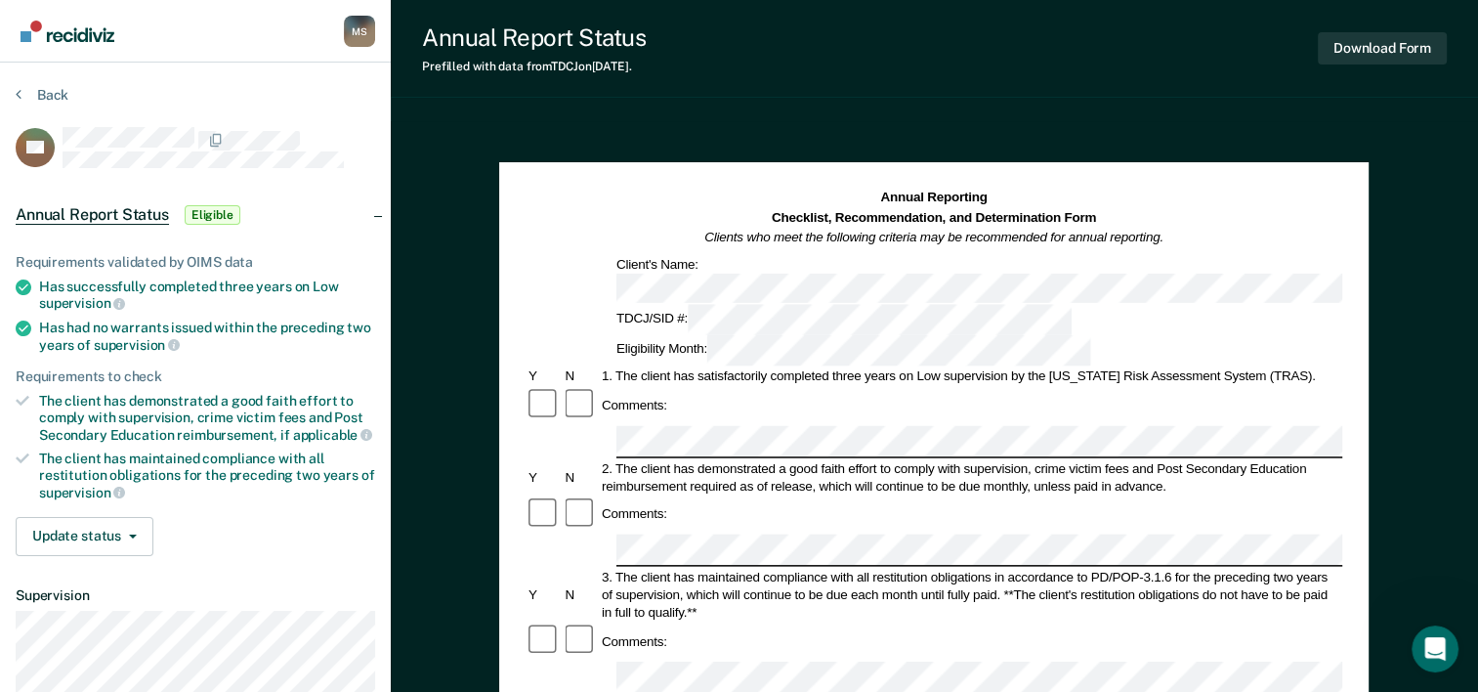
click at [957, 246] on h1 "Annual Reporting Checklist, Recommendation, and Determination Form Clients who …" at bounding box center [934, 219] width 459 height 60
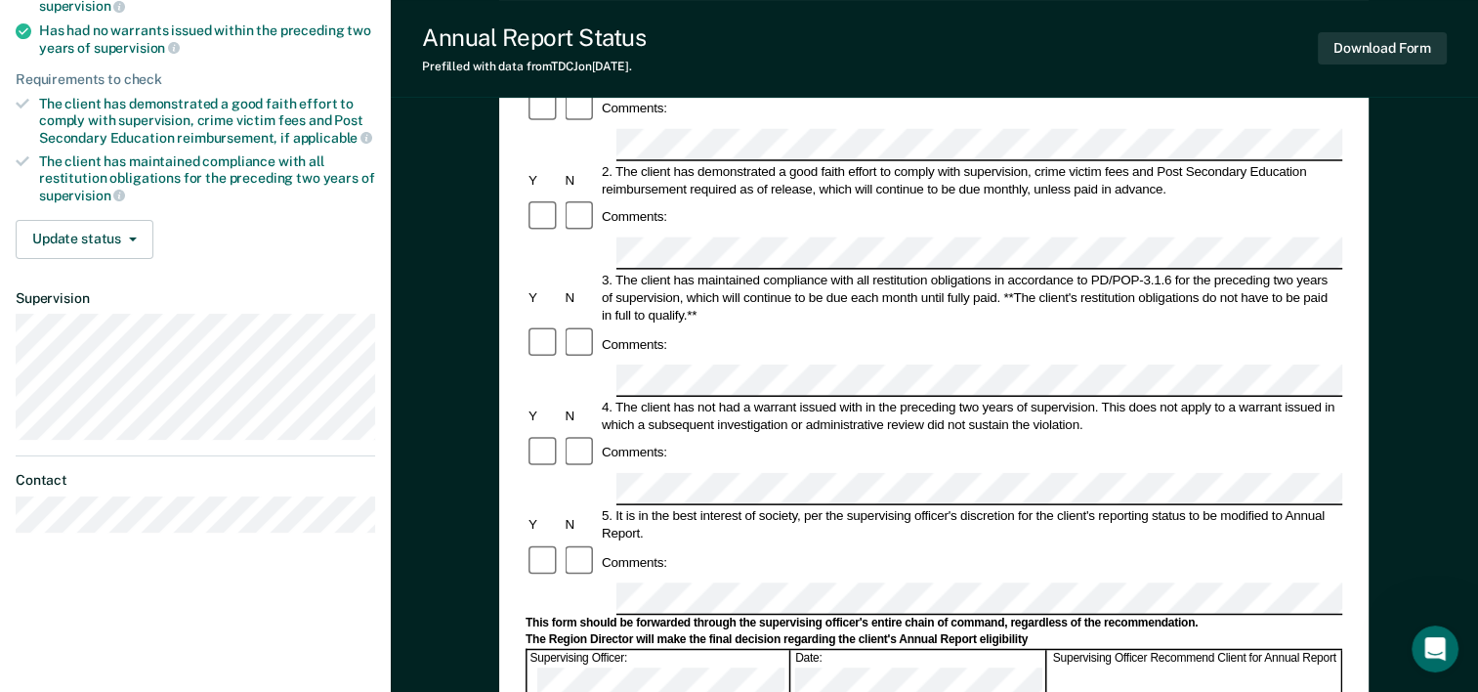
scroll to position [330, 0]
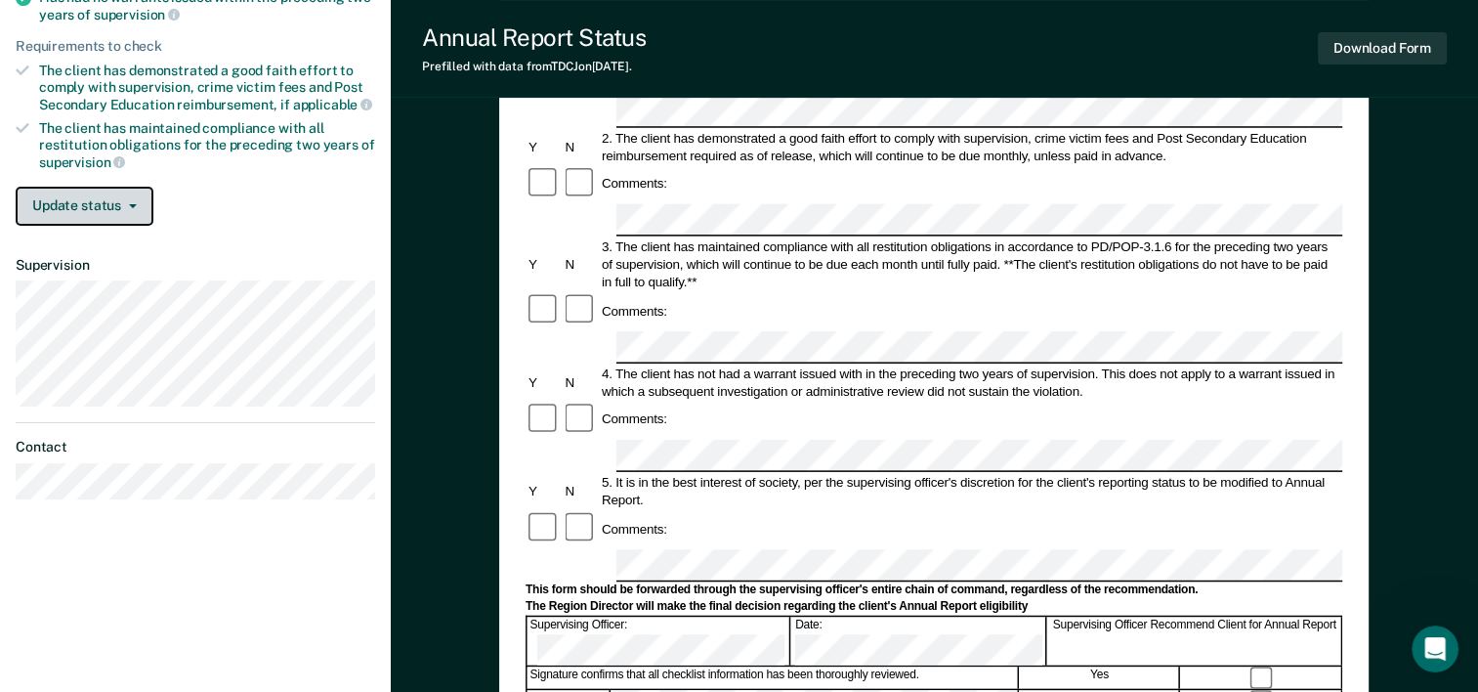
click at [118, 199] on button "Update status" at bounding box center [85, 206] width 138 height 39
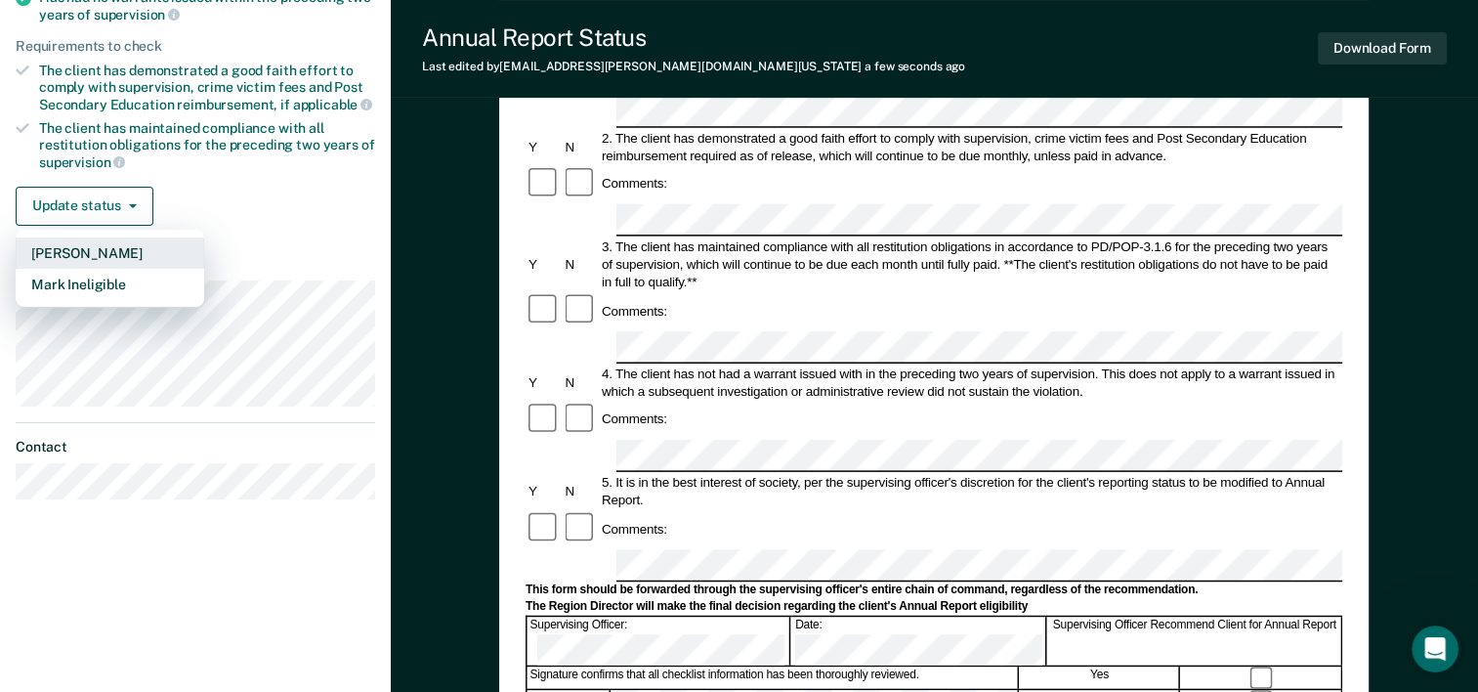
click at [101, 243] on button "[PERSON_NAME]" at bounding box center [110, 252] width 189 height 31
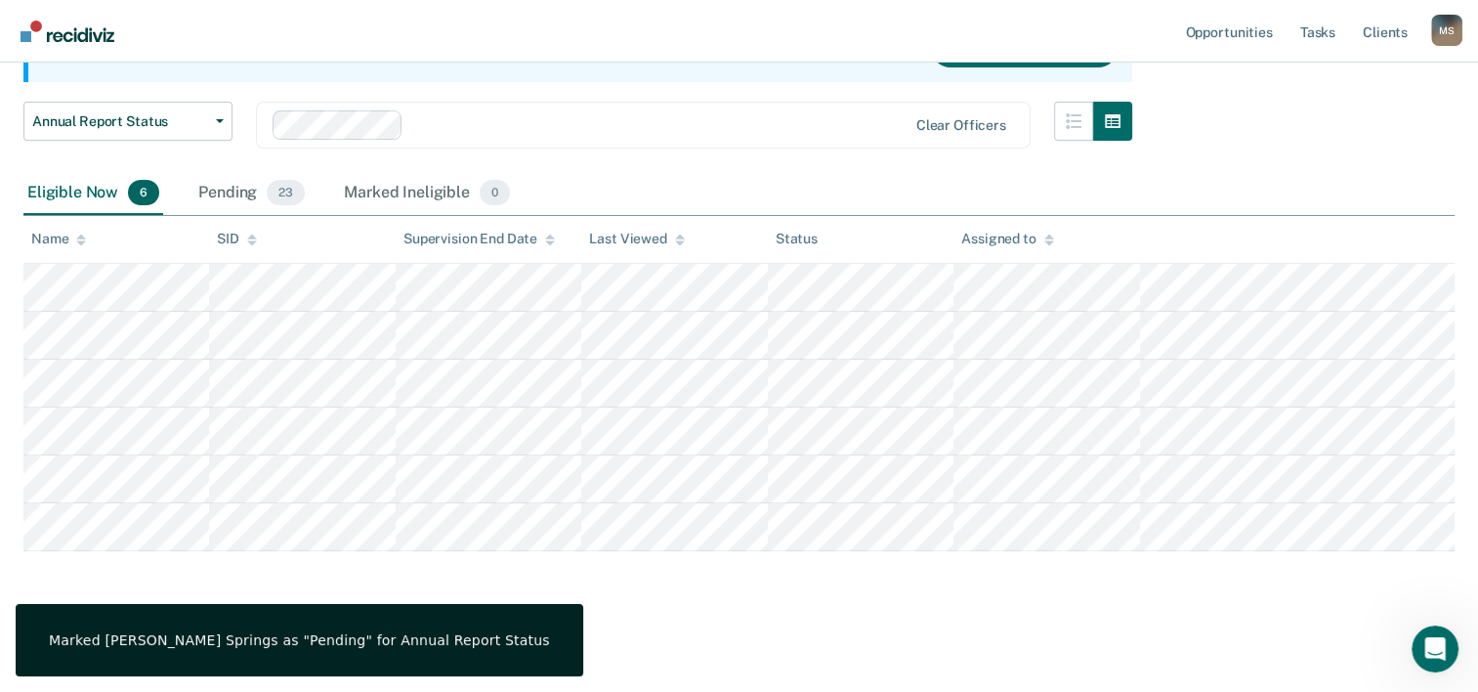
scroll to position [227, 0]
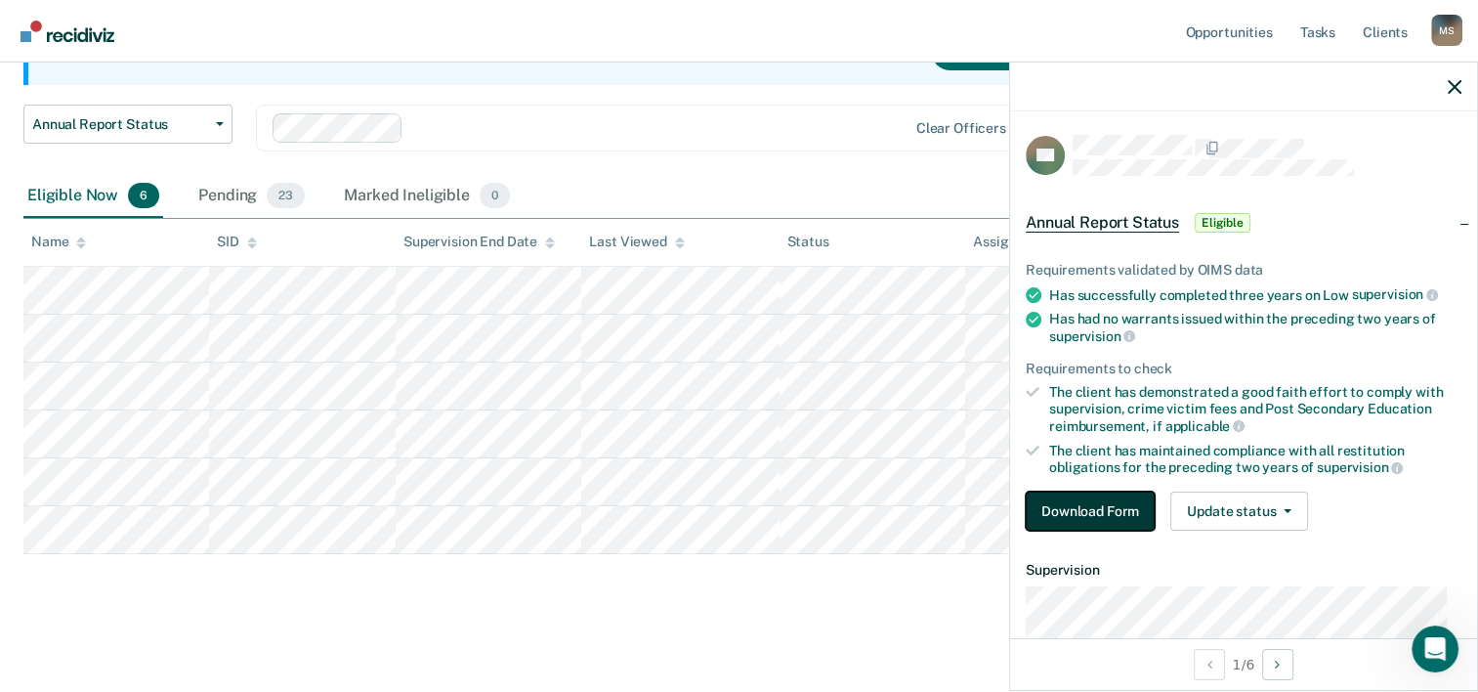
click at [1079, 514] on button "Download Form" at bounding box center [1090, 510] width 129 height 39
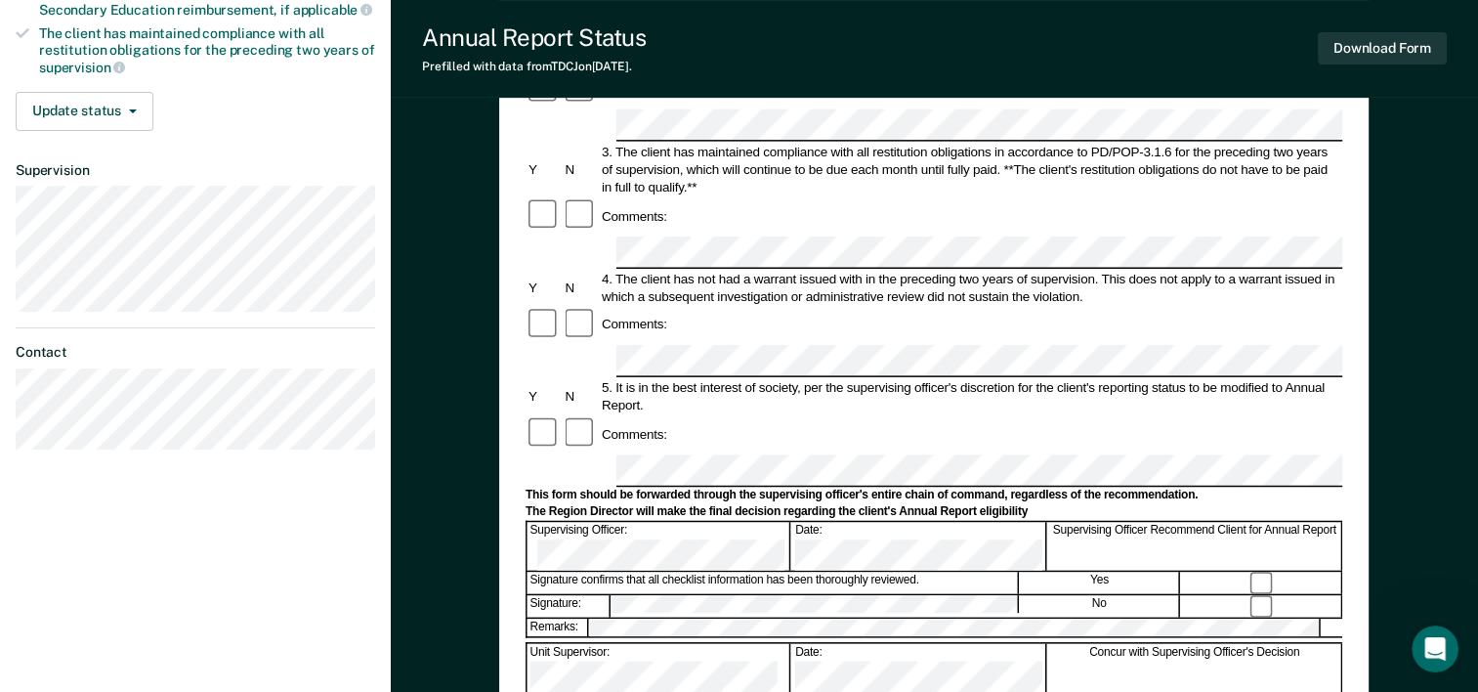
scroll to position [418, 0]
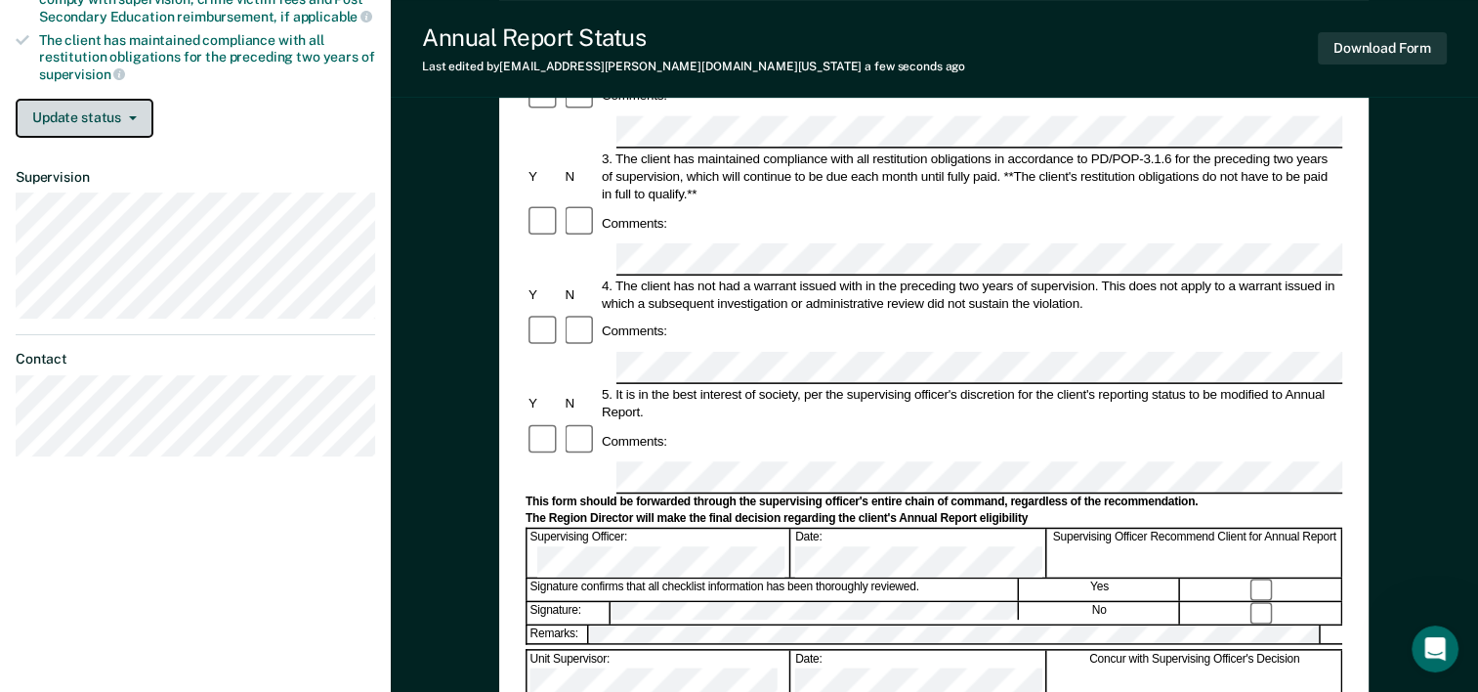
click at [71, 118] on button "Update status" at bounding box center [85, 118] width 138 height 39
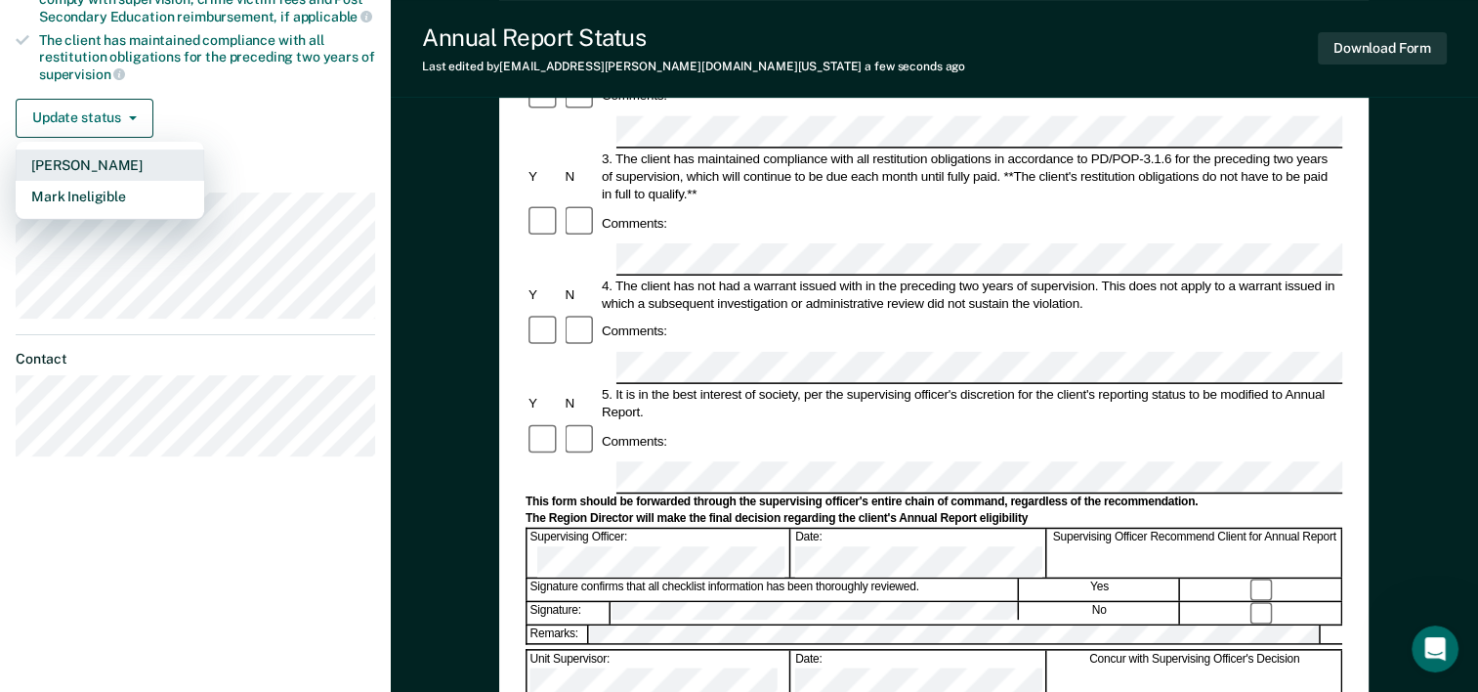
click at [73, 153] on button "[PERSON_NAME]" at bounding box center [110, 164] width 189 height 31
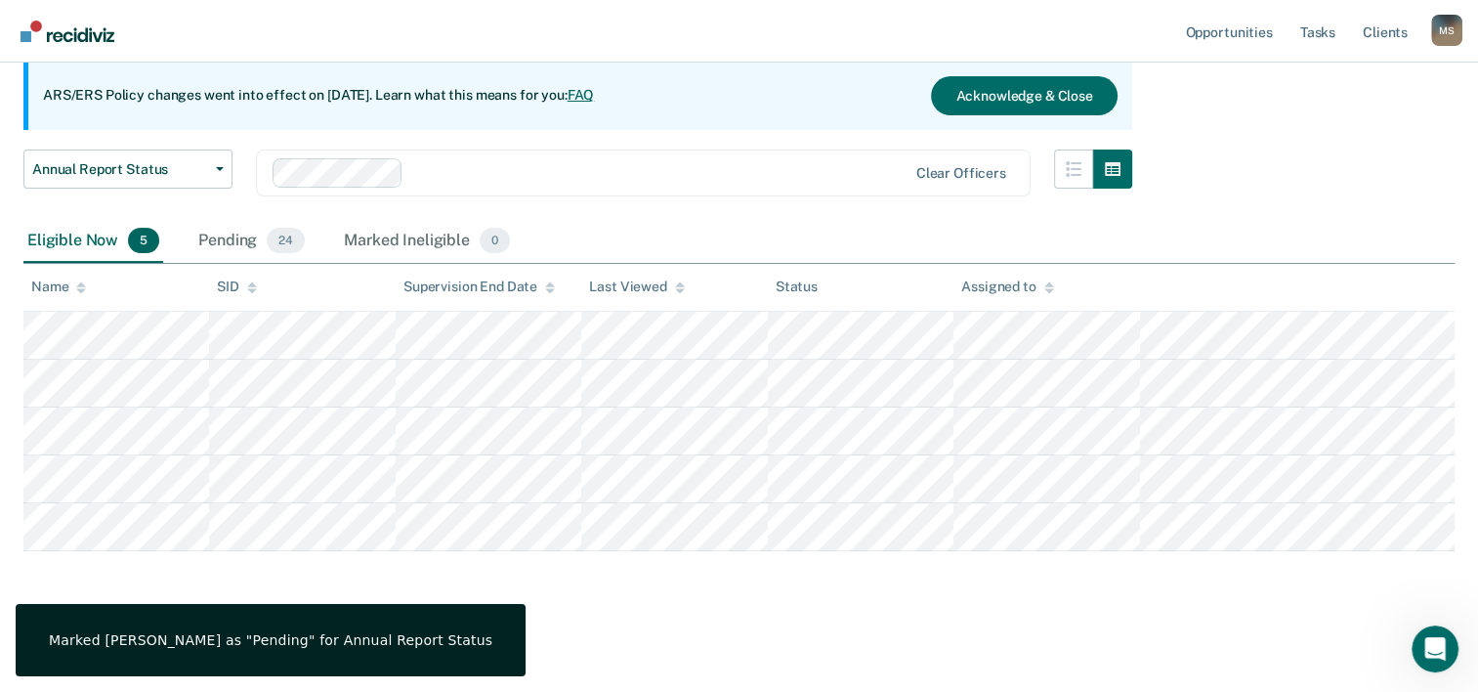
scroll to position [180, 0]
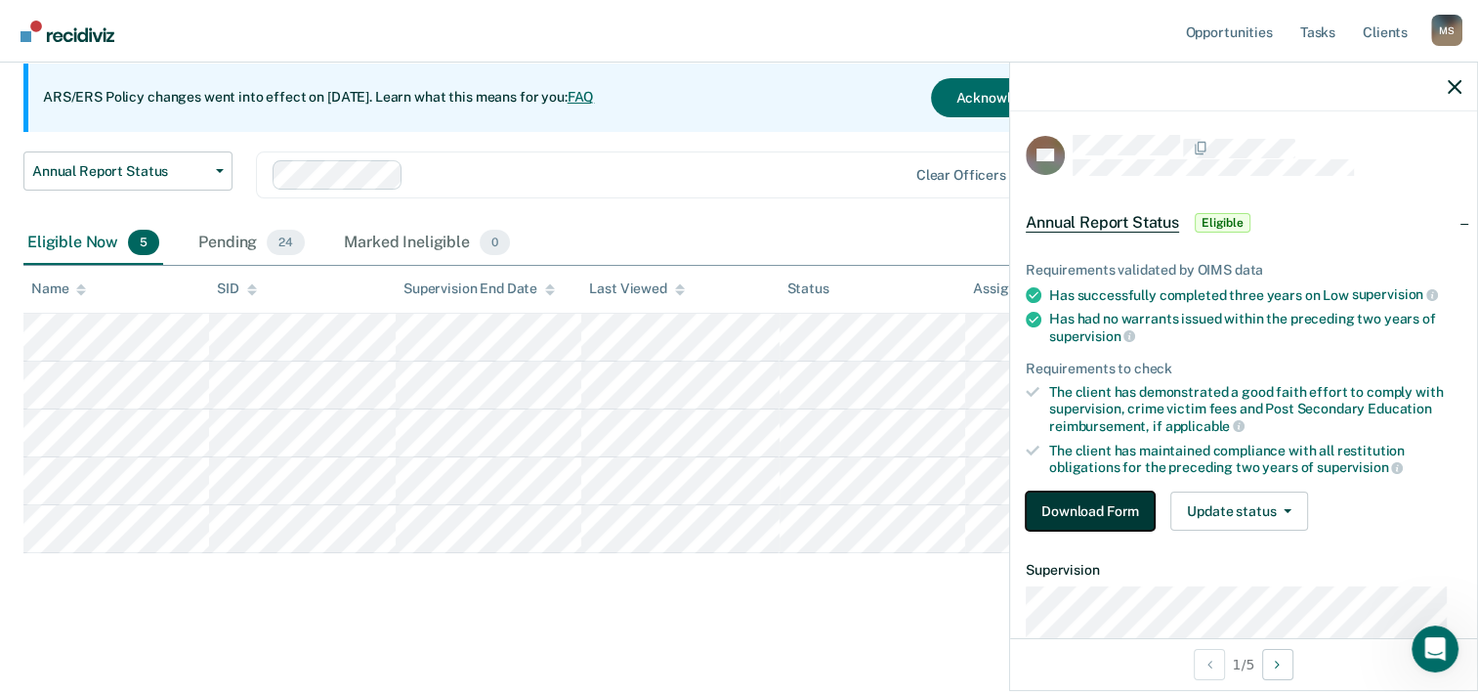
click at [1109, 502] on button "Download Form" at bounding box center [1090, 510] width 129 height 39
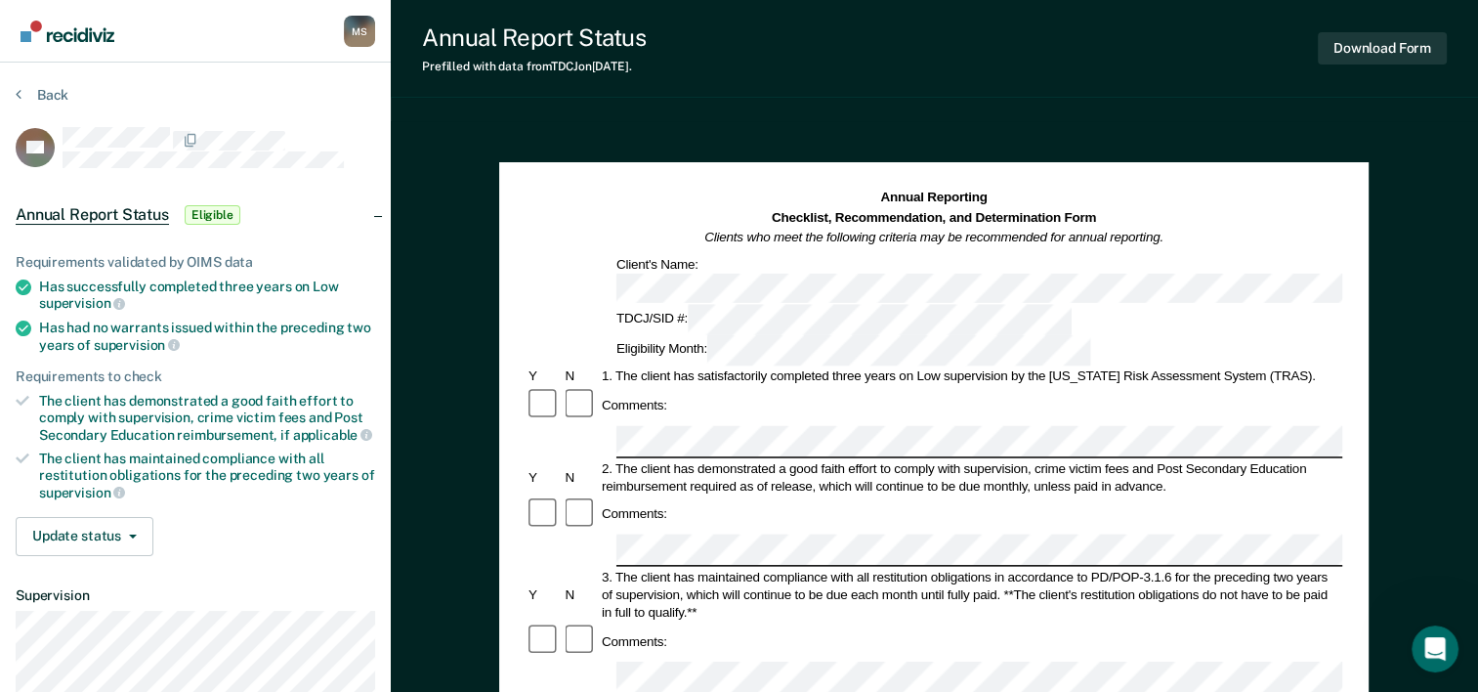
click at [563, 495] on div at bounding box center [581, 513] width 36 height 37
drag, startPoint x: 1477, startPoint y: 410, endPoint x: 1450, endPoint y: 502, distance: 95.8
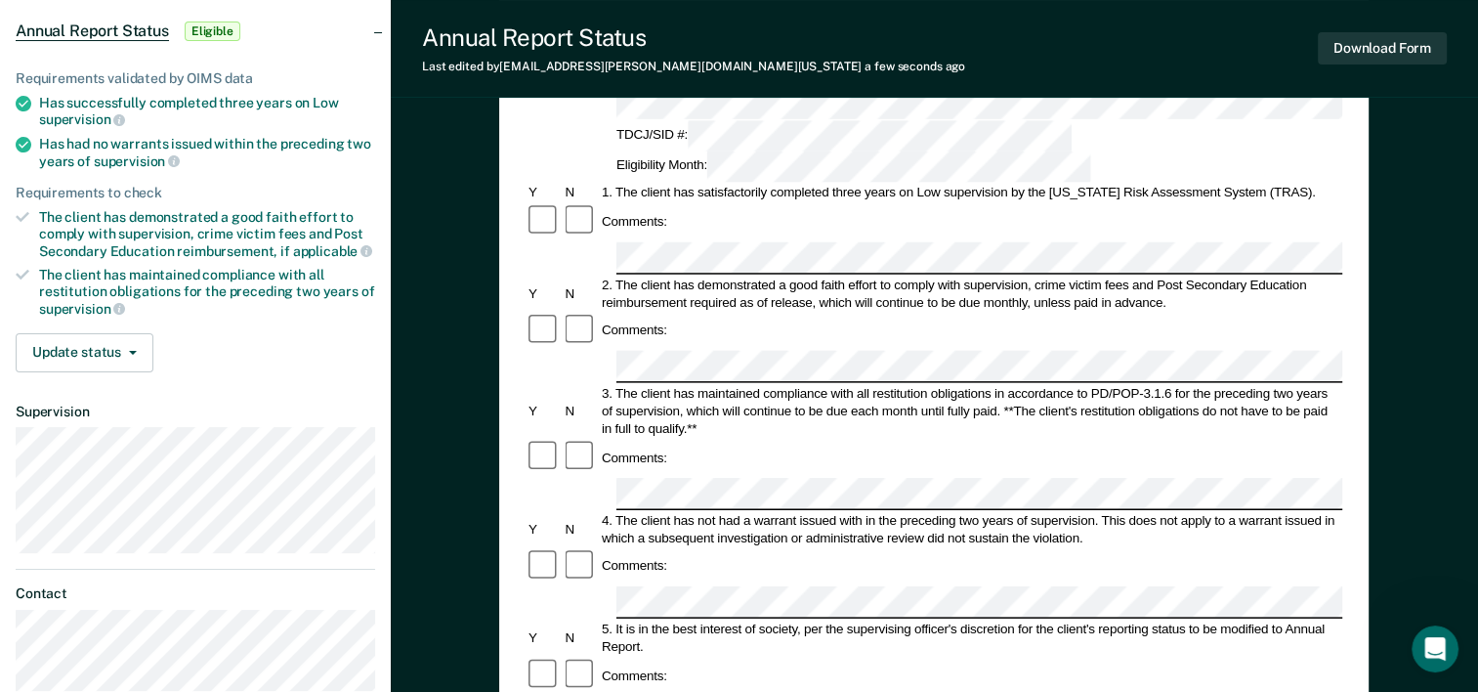
scroll to position [185, 0]
click at [904, 656] on div "Comments:" at bounding box center [934, 674] width 817 height 37
click at [946, 493] on form "Annual Reporting Checklist, Recommendation, and Determination Form Clients who …" at bounding box center [934, 693] width 817 height 1378
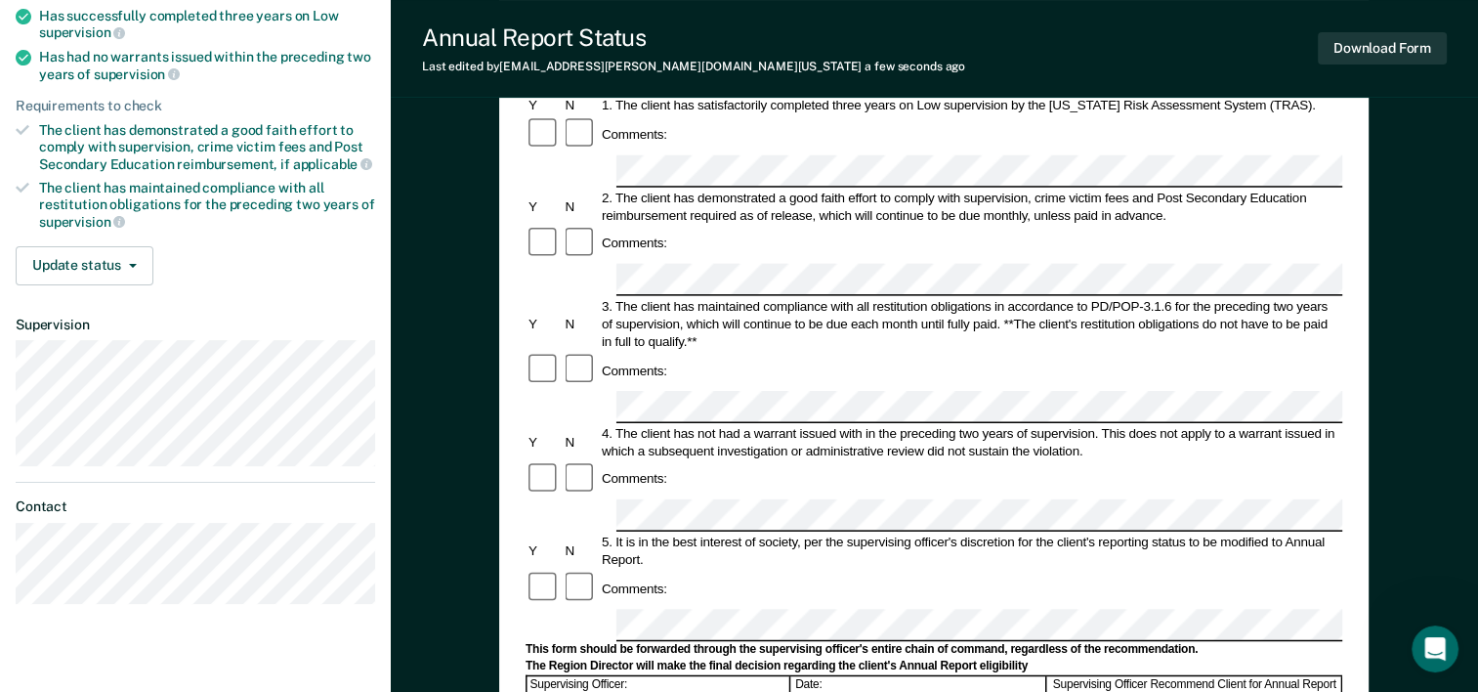
scroll to position [266, 0]
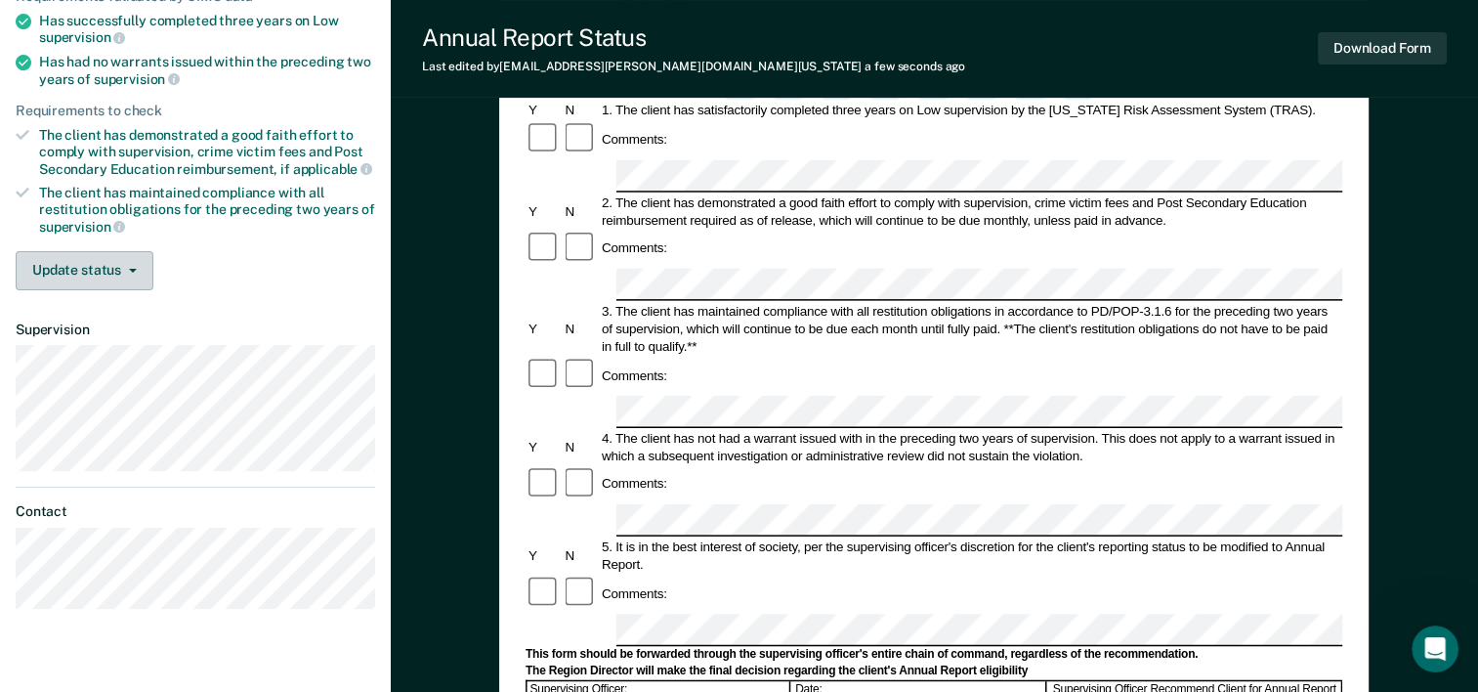
click at [126, 281] on button "Update status" at bounding box center [85, 270] width 138 height 39
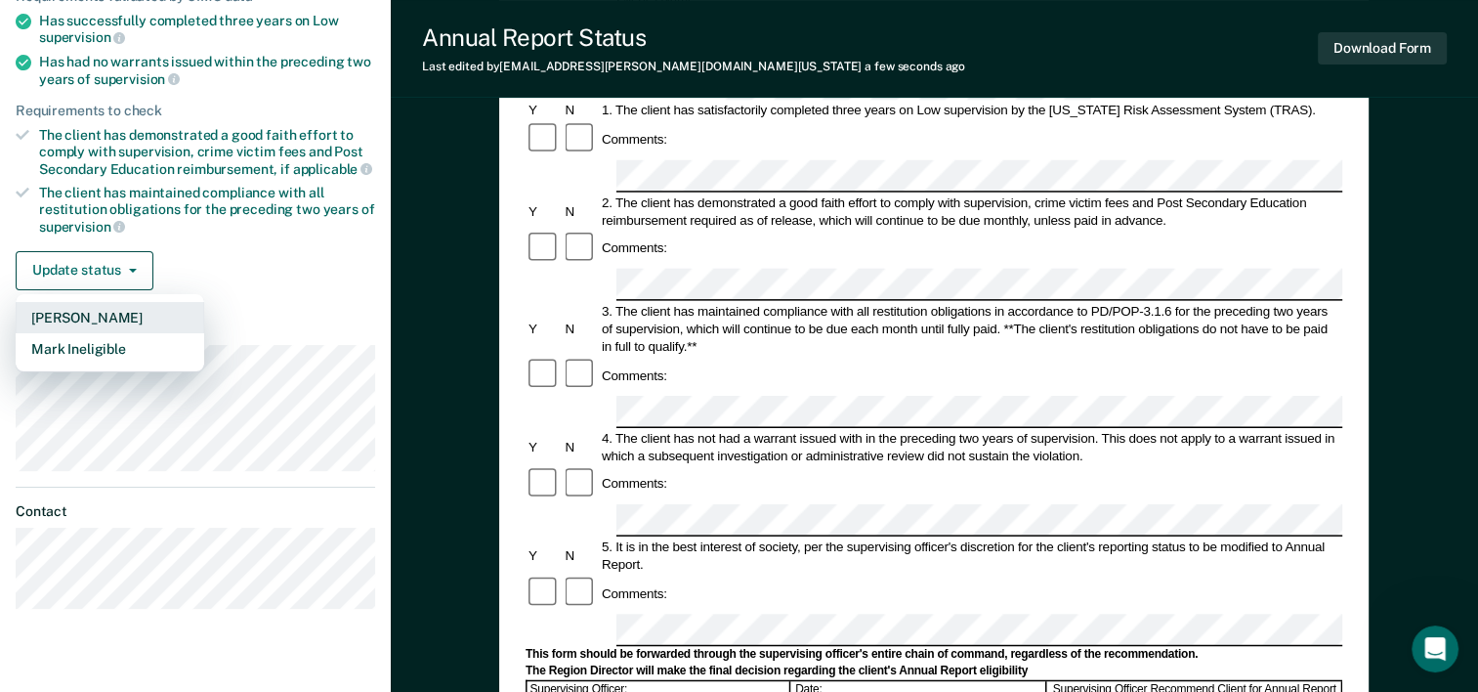
click at [66, 308] on button "[PERSON_NAME]" at bounding box center [110, 317] width 189 height 31
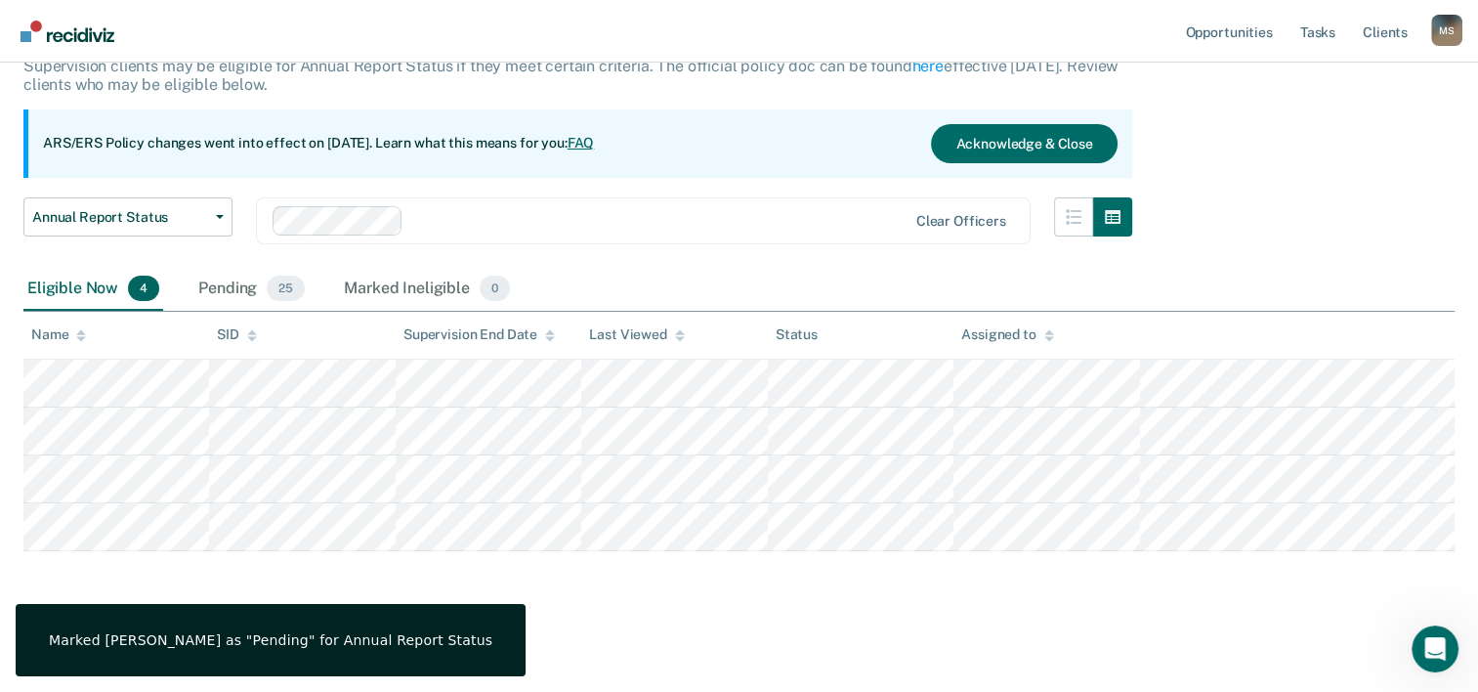
scroll to position [132, 0]
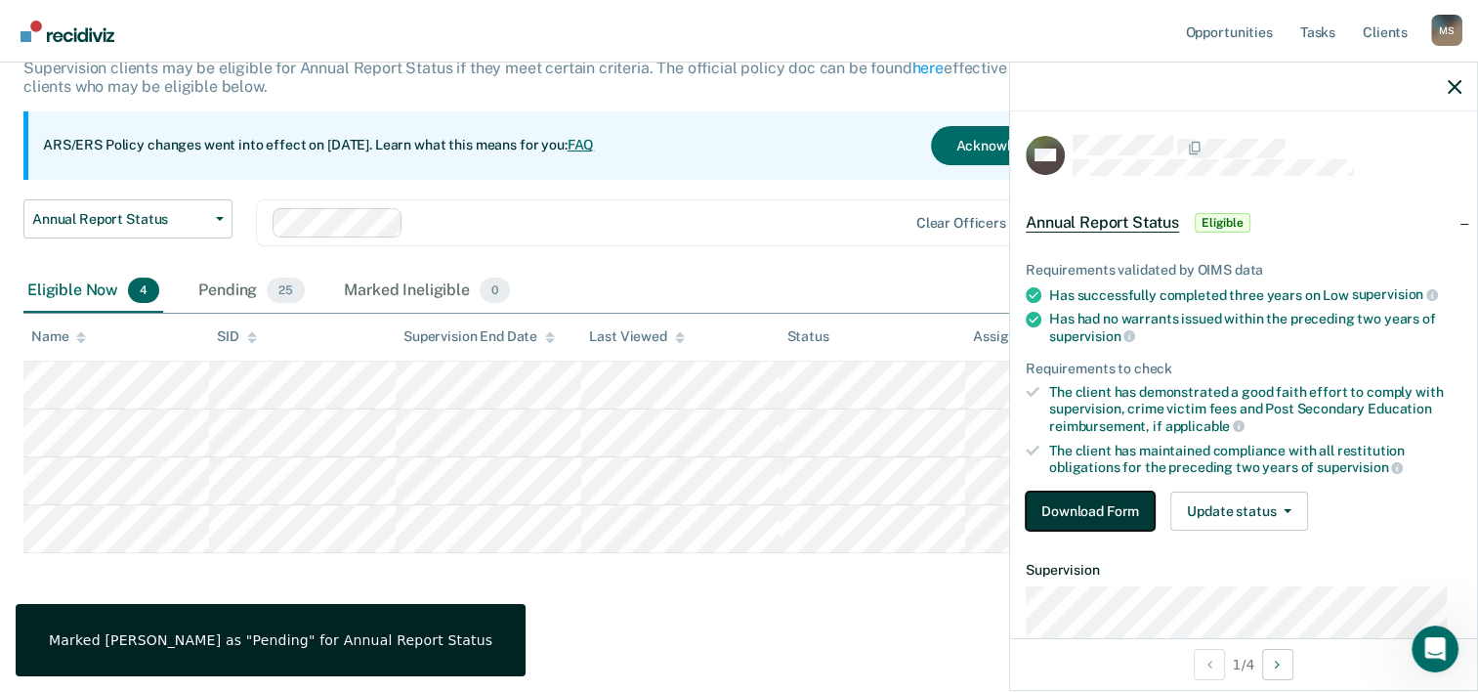
click at [1070, 508] on button "Download Form" at bounding box center [1090, 510] width 129 height 39
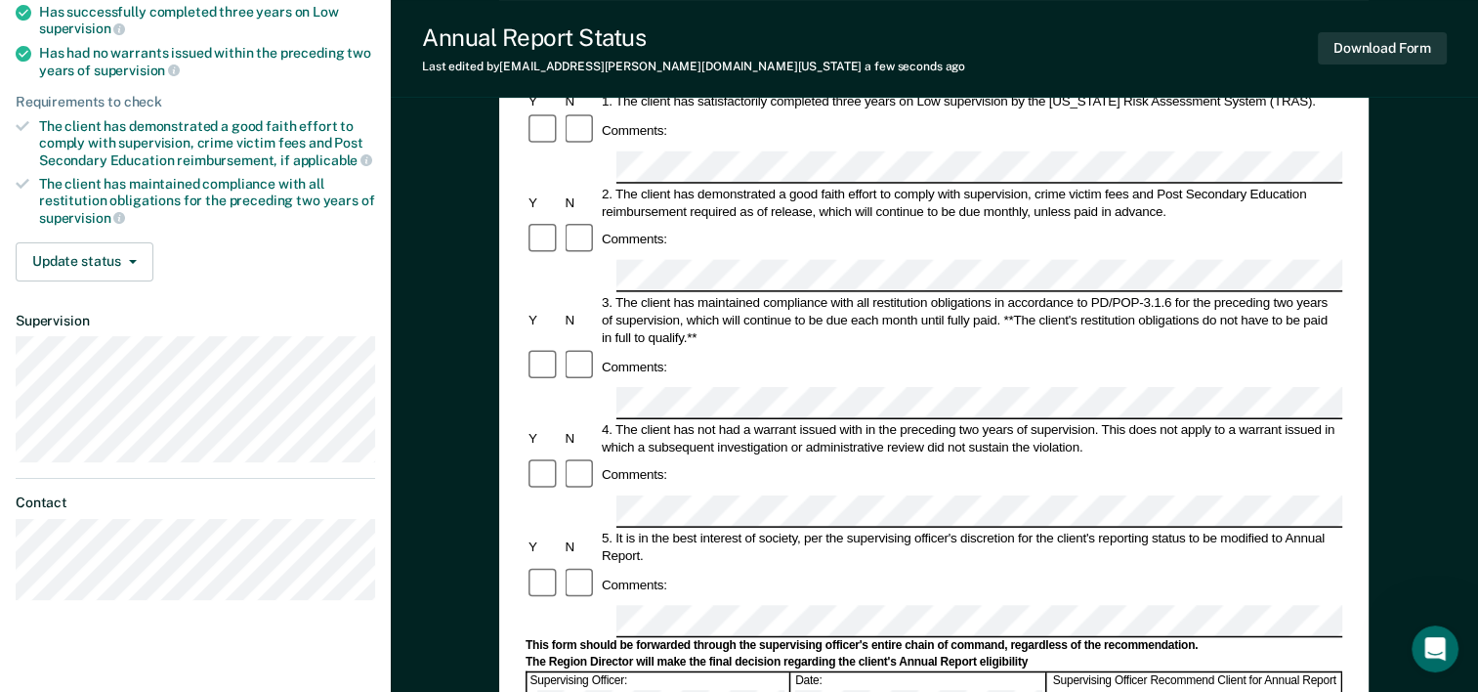
scroll to position [194, 0]
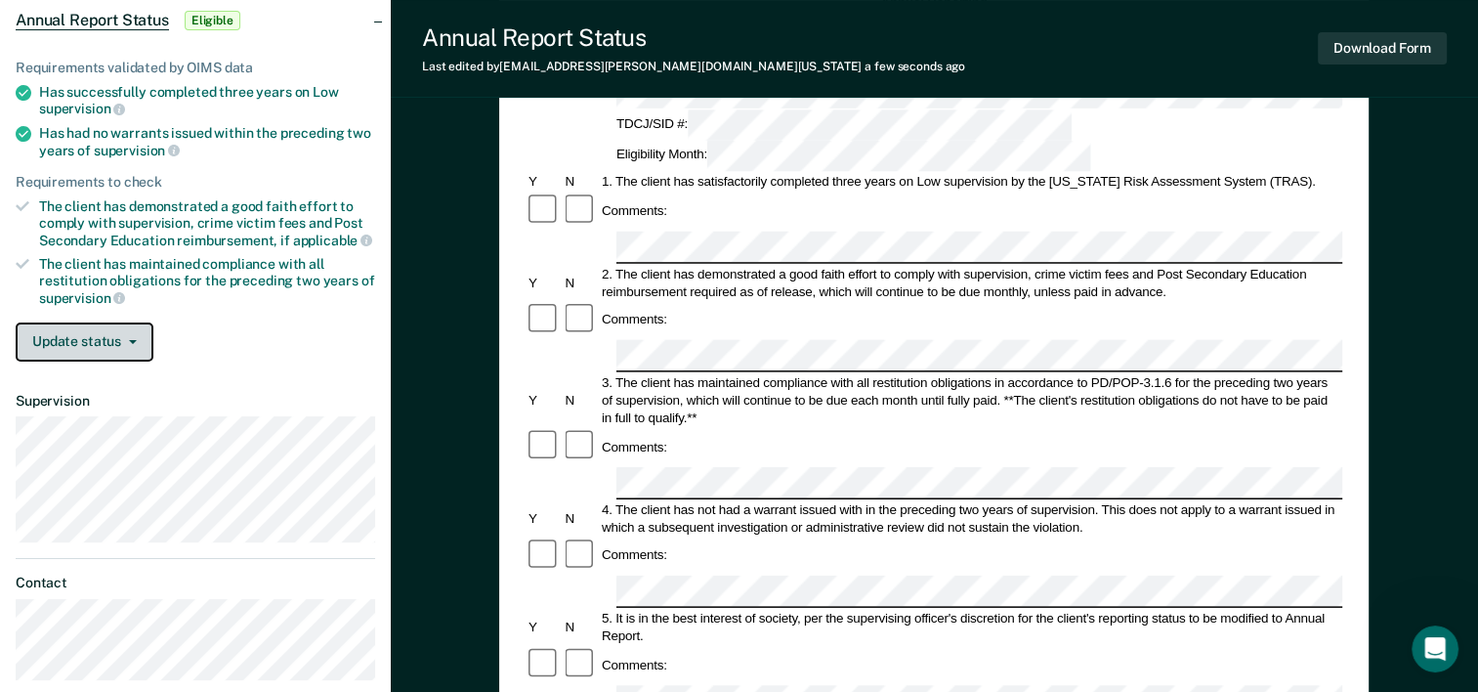
click at [94, 331] on button "Update status" at bounding box center [85, 341] width 138 height 39
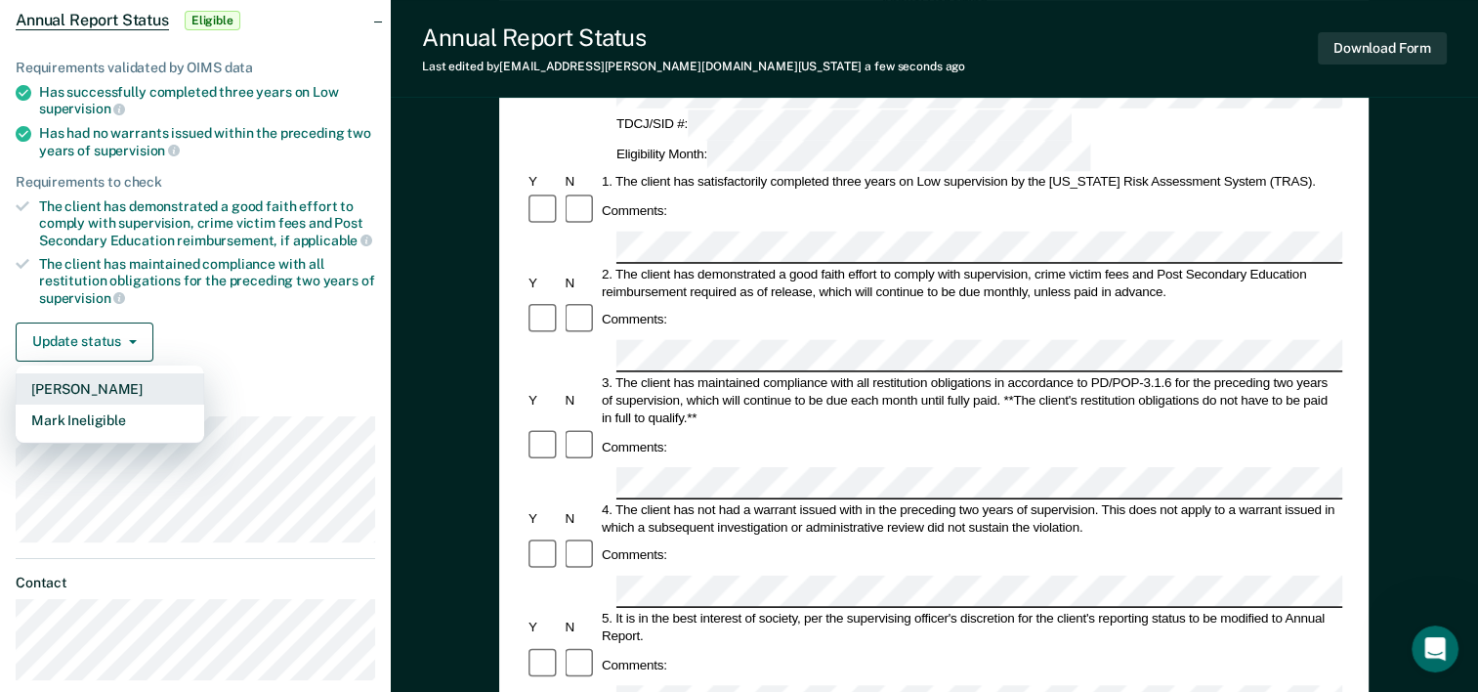
click at [70, 381] on button "[PERSON_NAME]" at bounding box center [110, 388] width 189 height 31
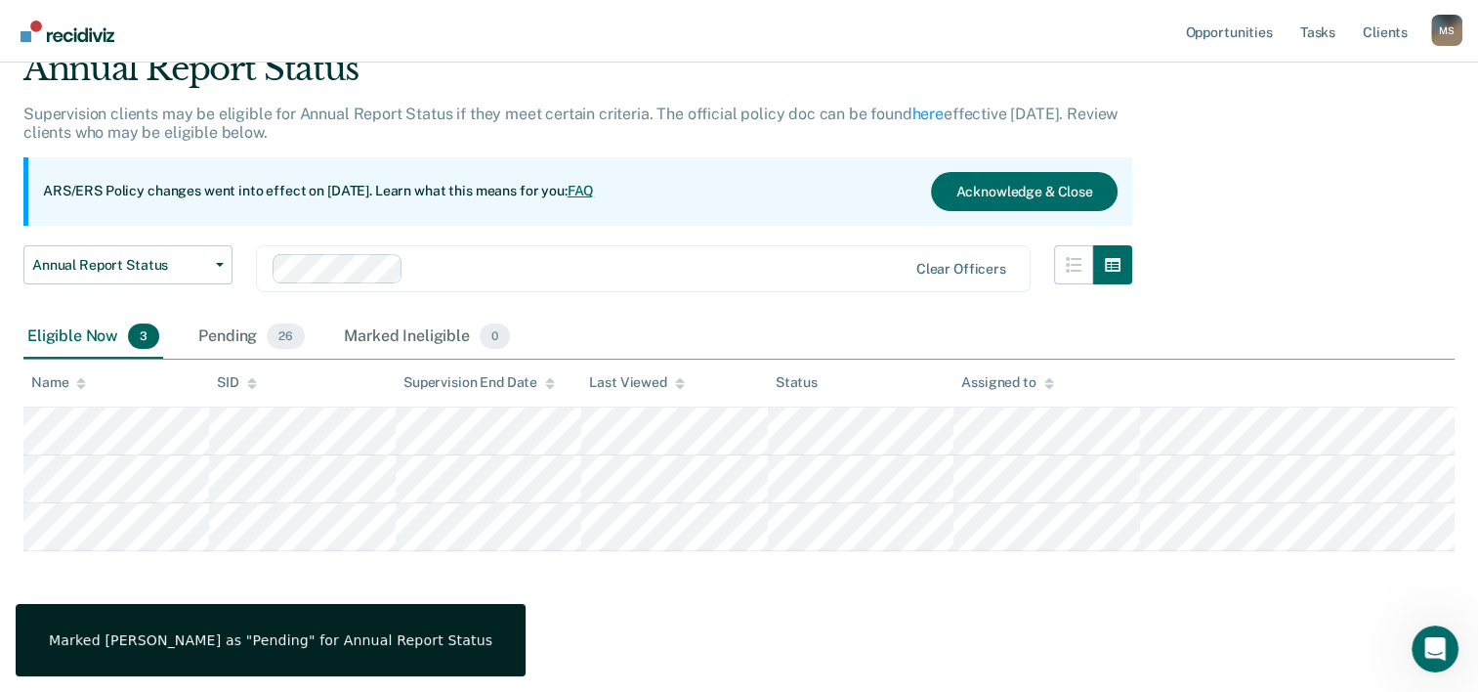
scroll to position [84, 0]
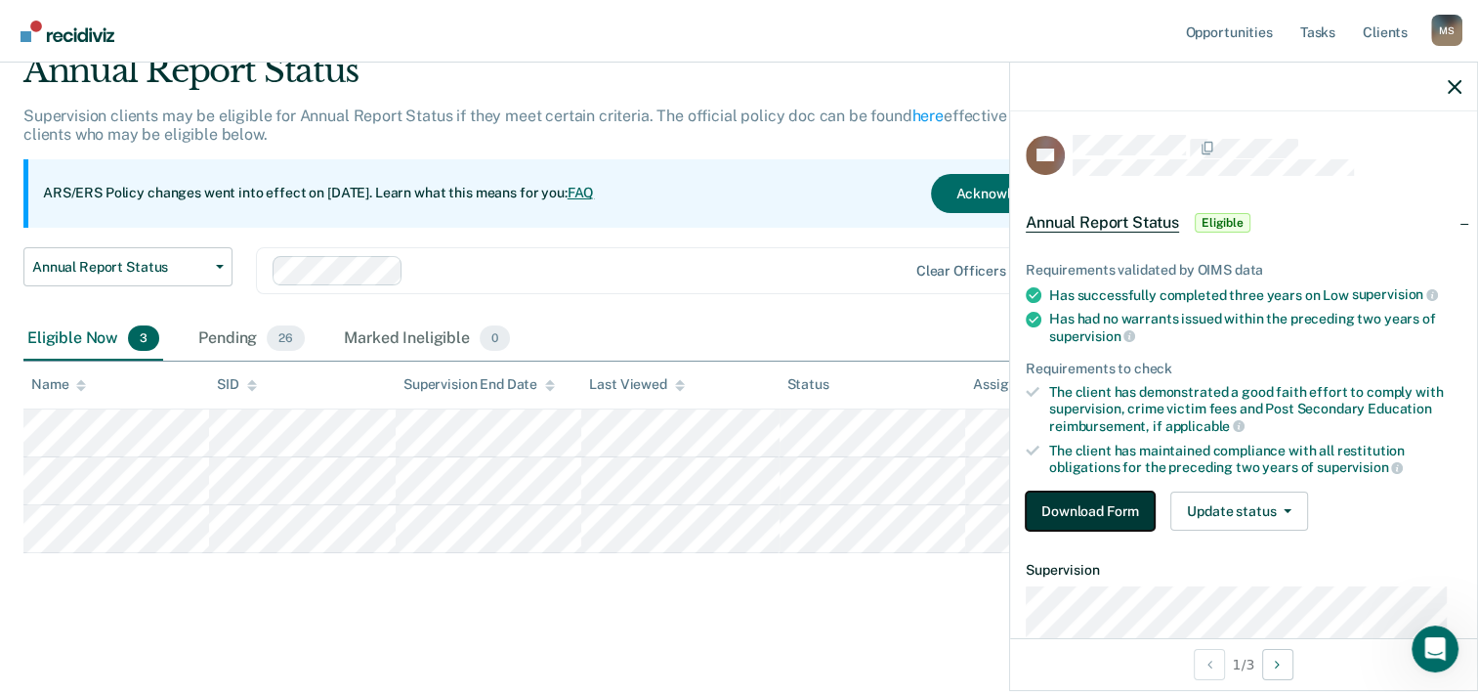
click at [1083, 502] on button "Download Form" at bounding box center [1090, 510] width 129 height 39
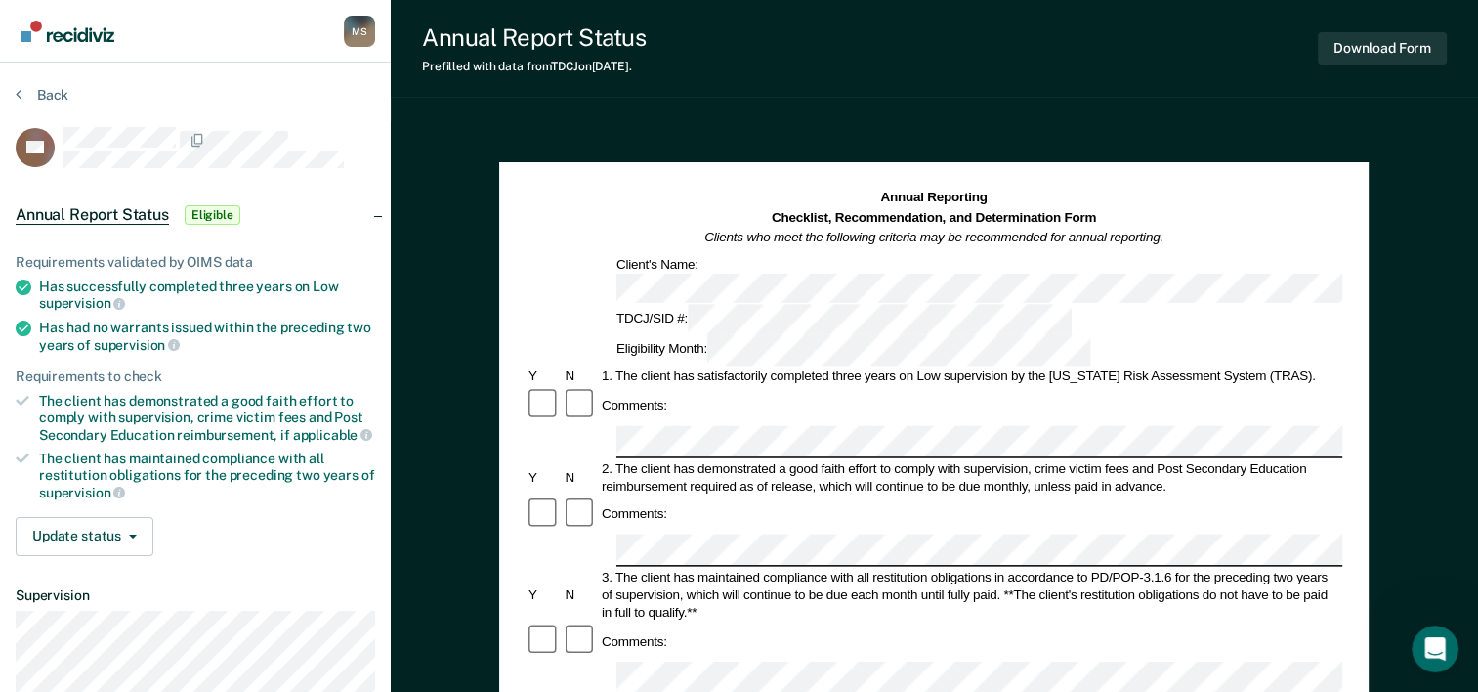
click at [981, 495] on div "Comments:" at bounding box center [934, 513] width 817 height 37
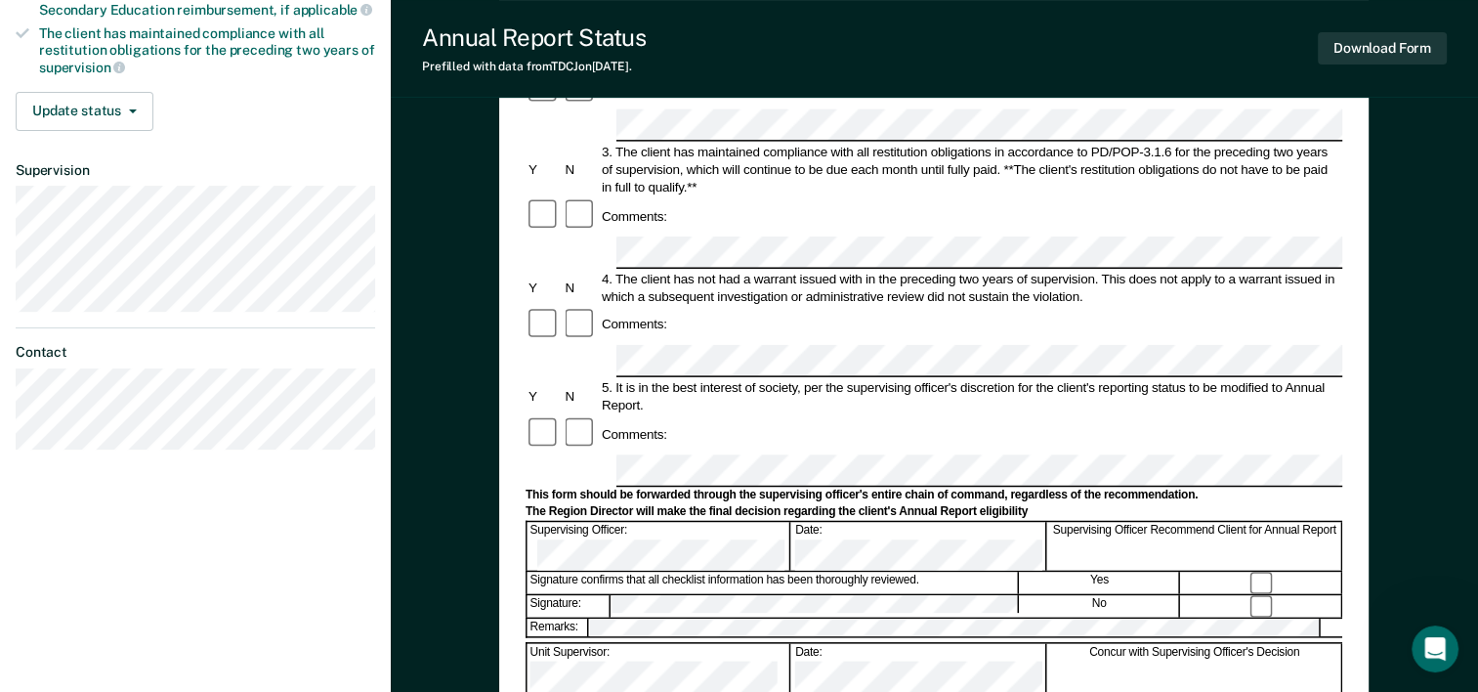
scroll to position [429, 0]
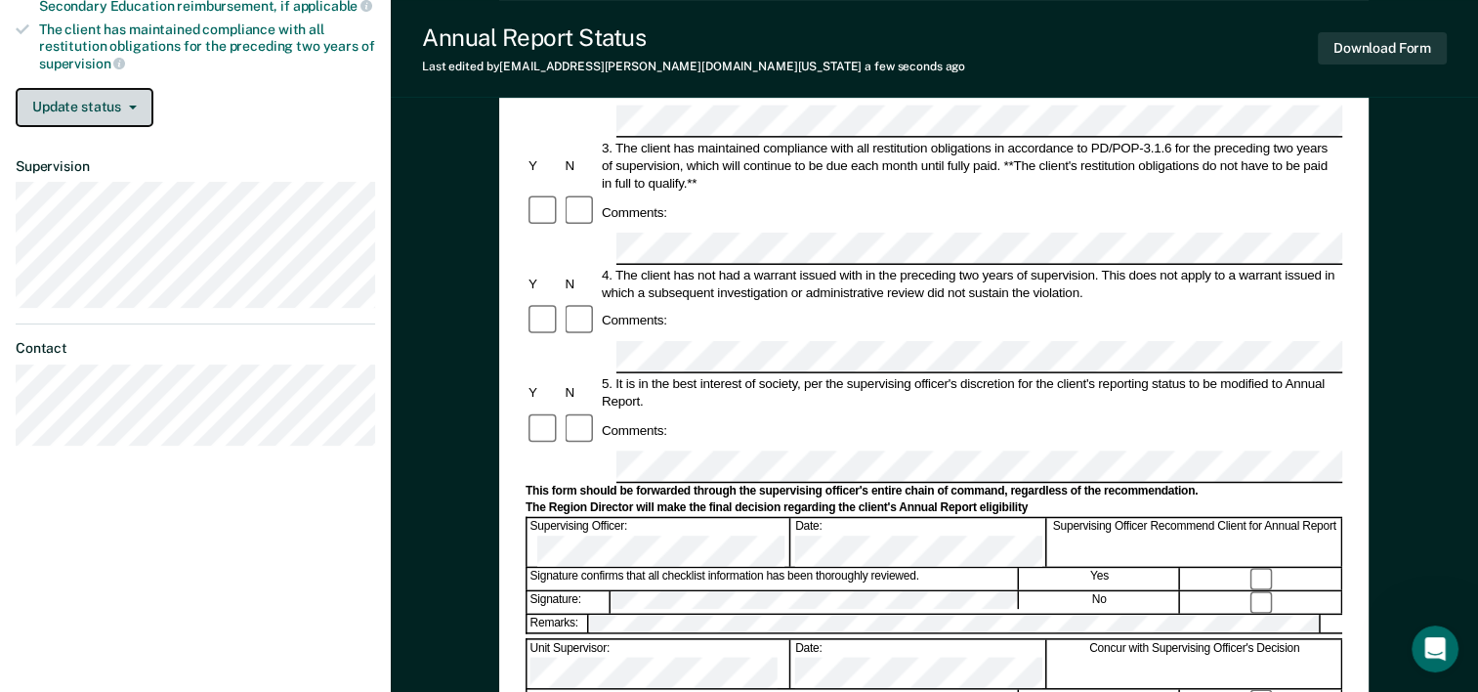
click at [90, 105] on button "Update status" at bounding box center [85, 107] width 138 height 39
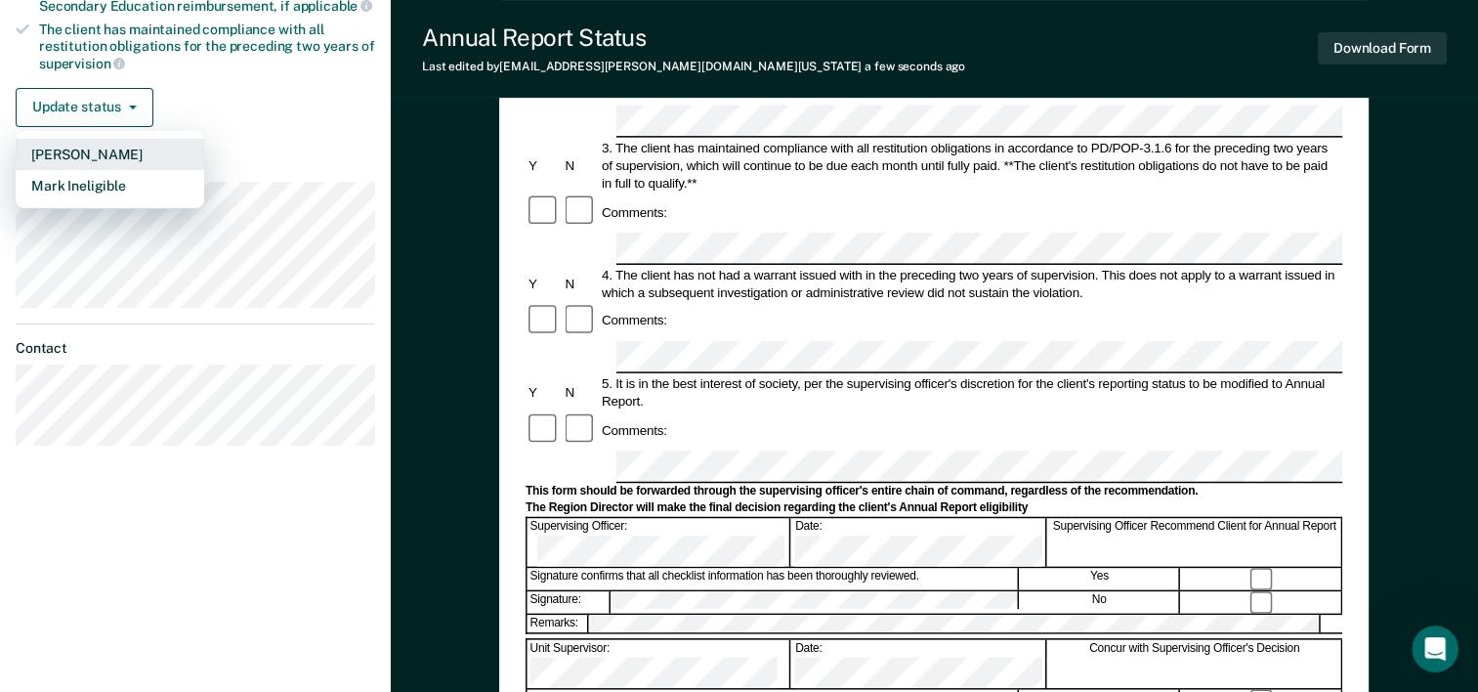
click at [90, 145] on button "[PERSON_NAME]" at bounding box center [110, 154] width 189 height 31
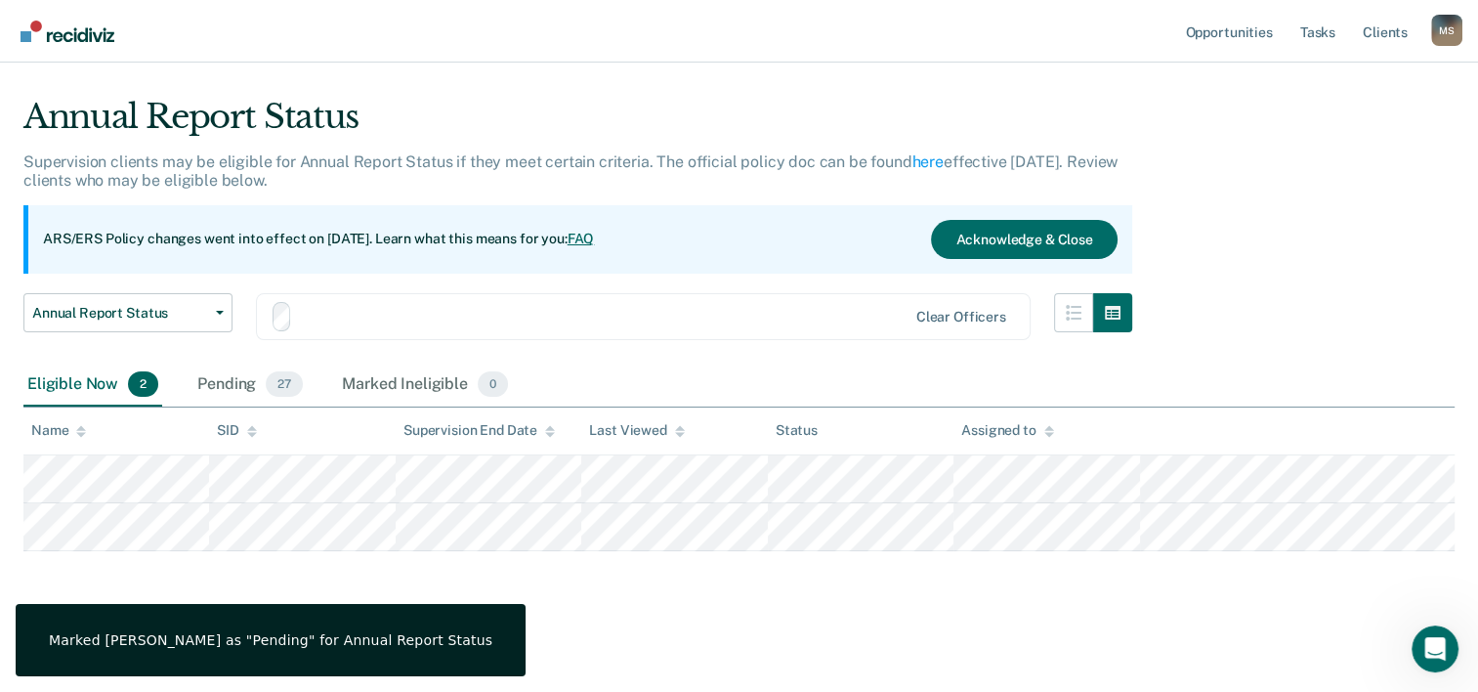
scroll to position [35, 0]
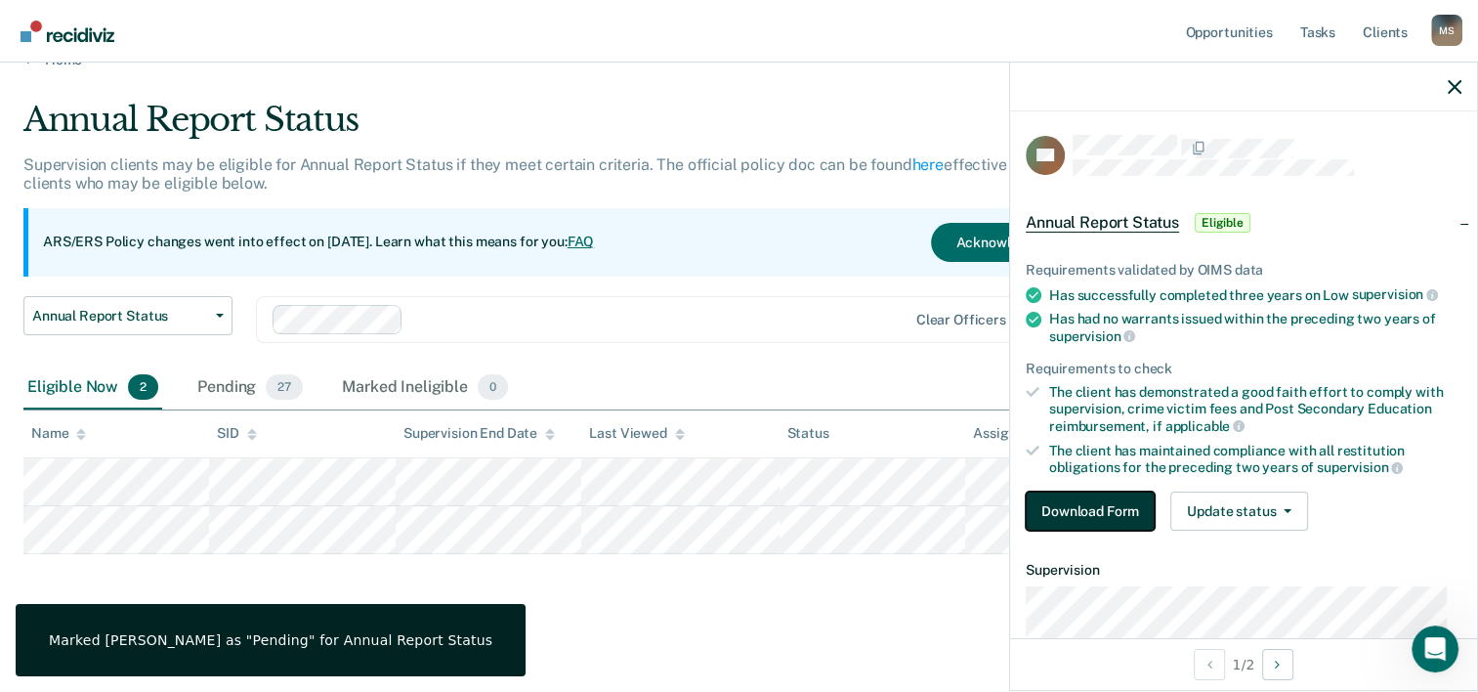
click at [1075, 501] on button "Download Form" at bounding box center [1090, 510] width 129 height 39
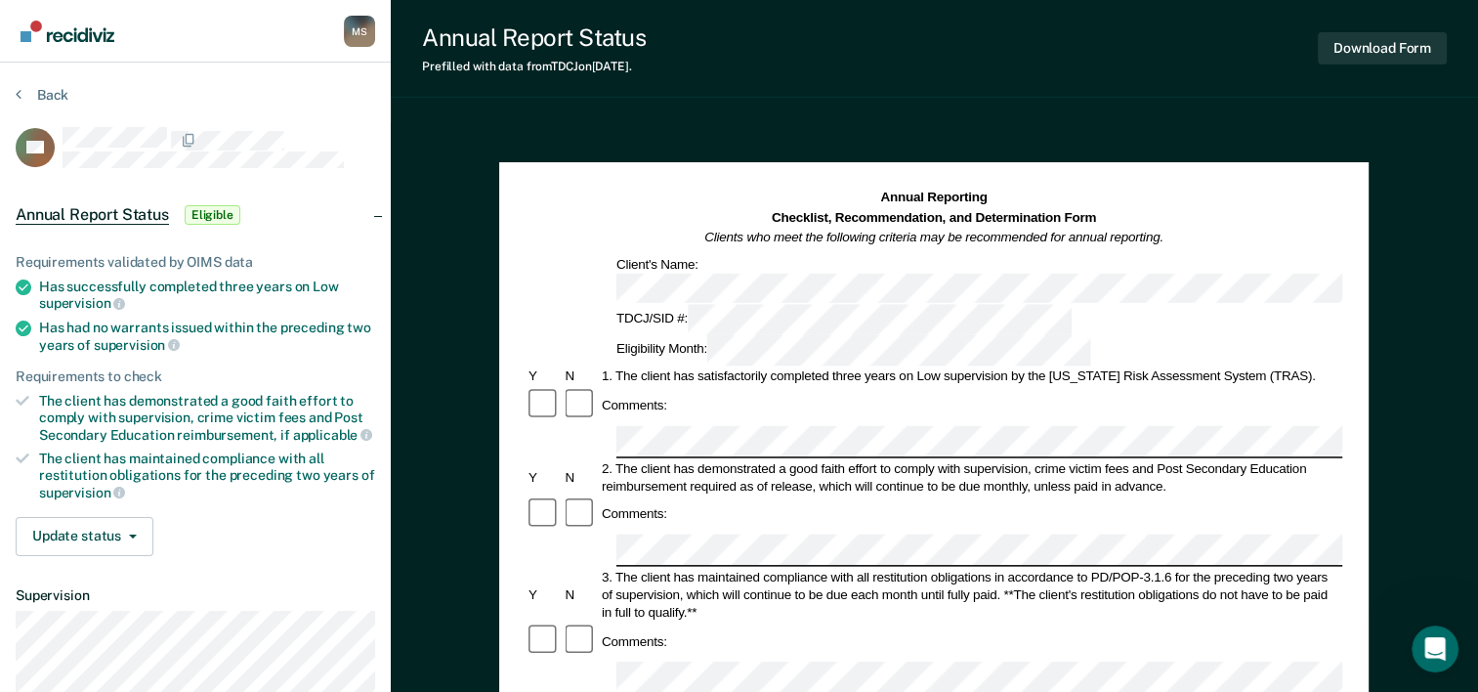
click at [959, 387] on div "Comments:" at bounding box center [934, 405] width 817 height 37
drag, startPoint x: 1480, startPoint y: 385, endPoint x: 1459, endPoint y: 437, distance: 56.1
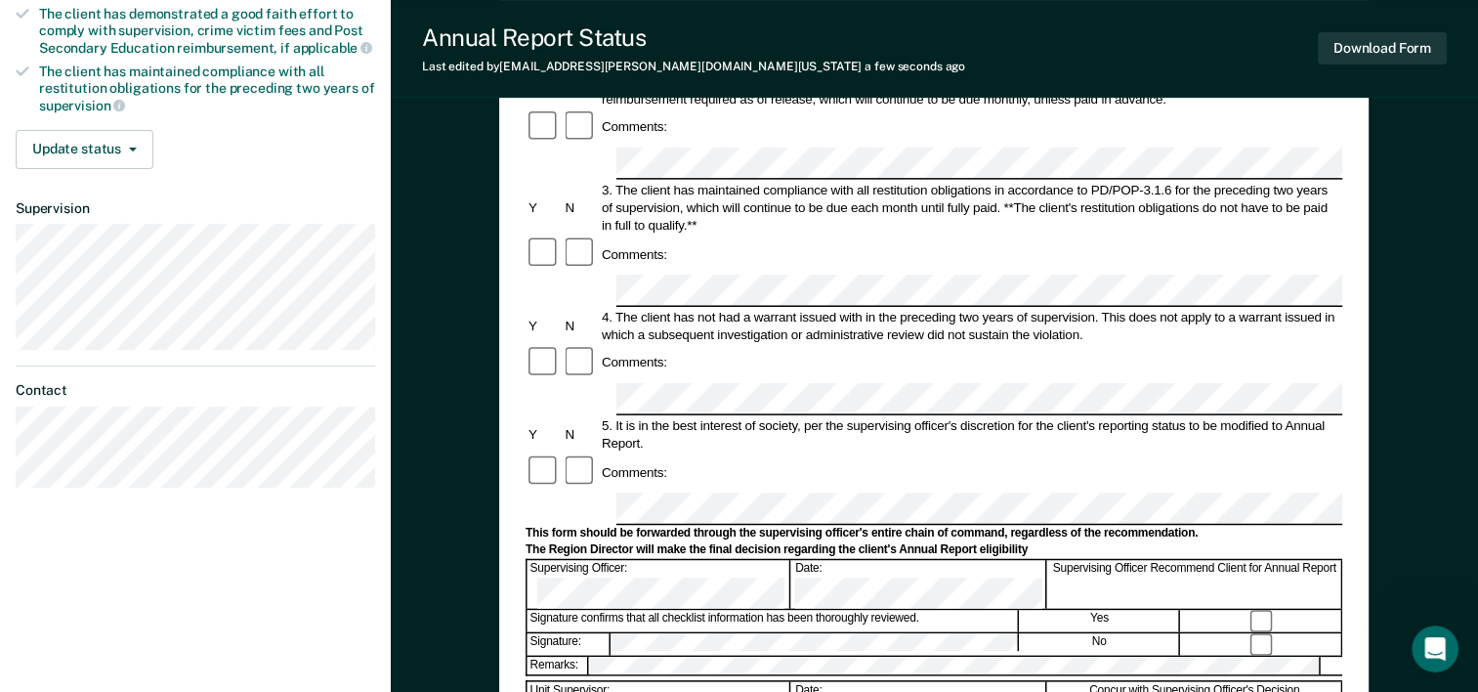
scroll to position [320, 0]
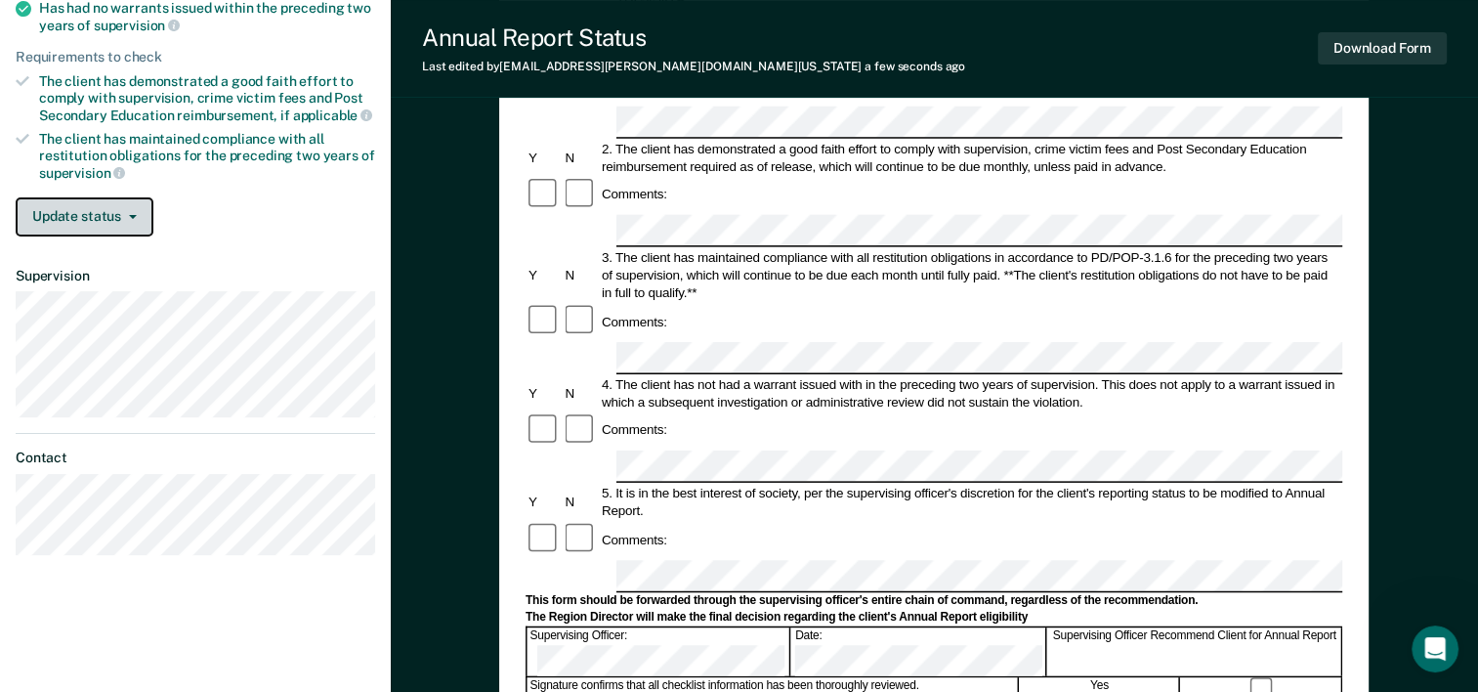
click at [88, 208] on button "Update status" at bounding box center [85, 216] width 138 height 39
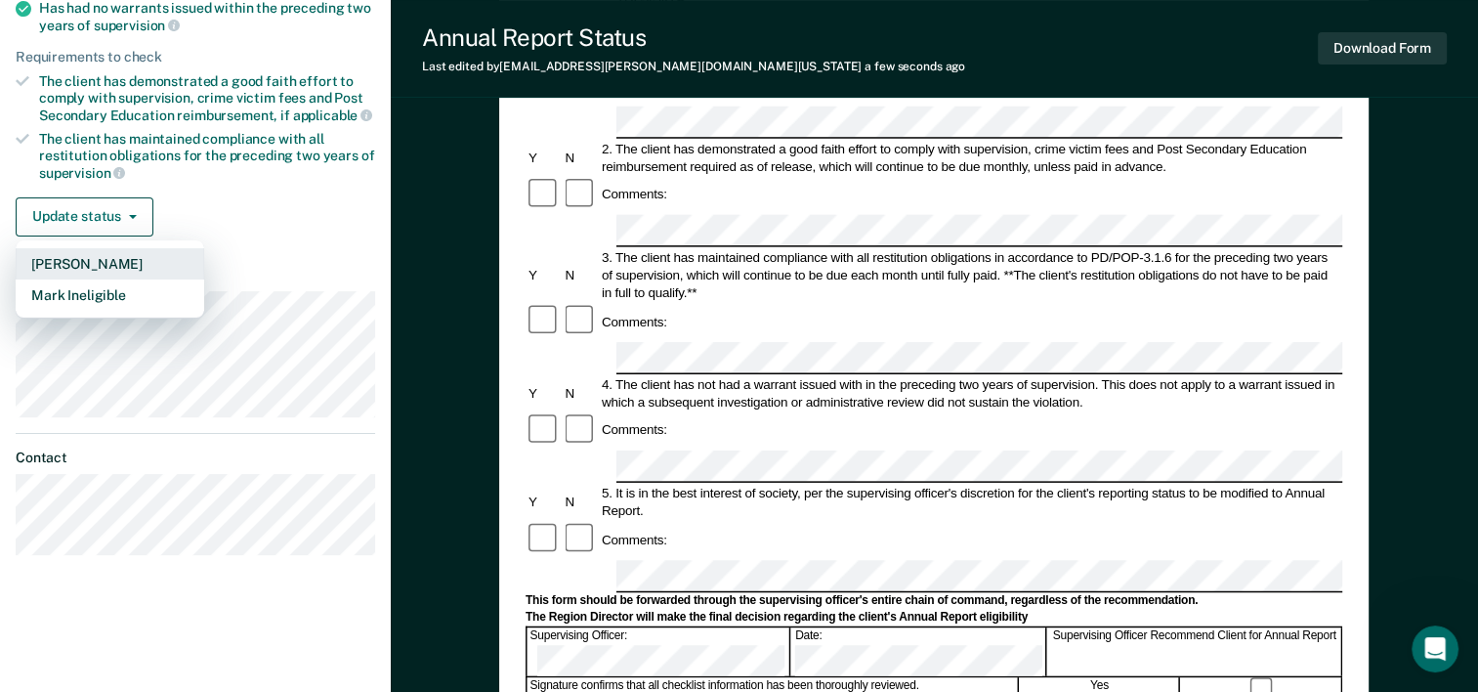
click at [90, 254] on button "[PERSON_NAME]" at bounding box center [110, 263] width 189 height 31
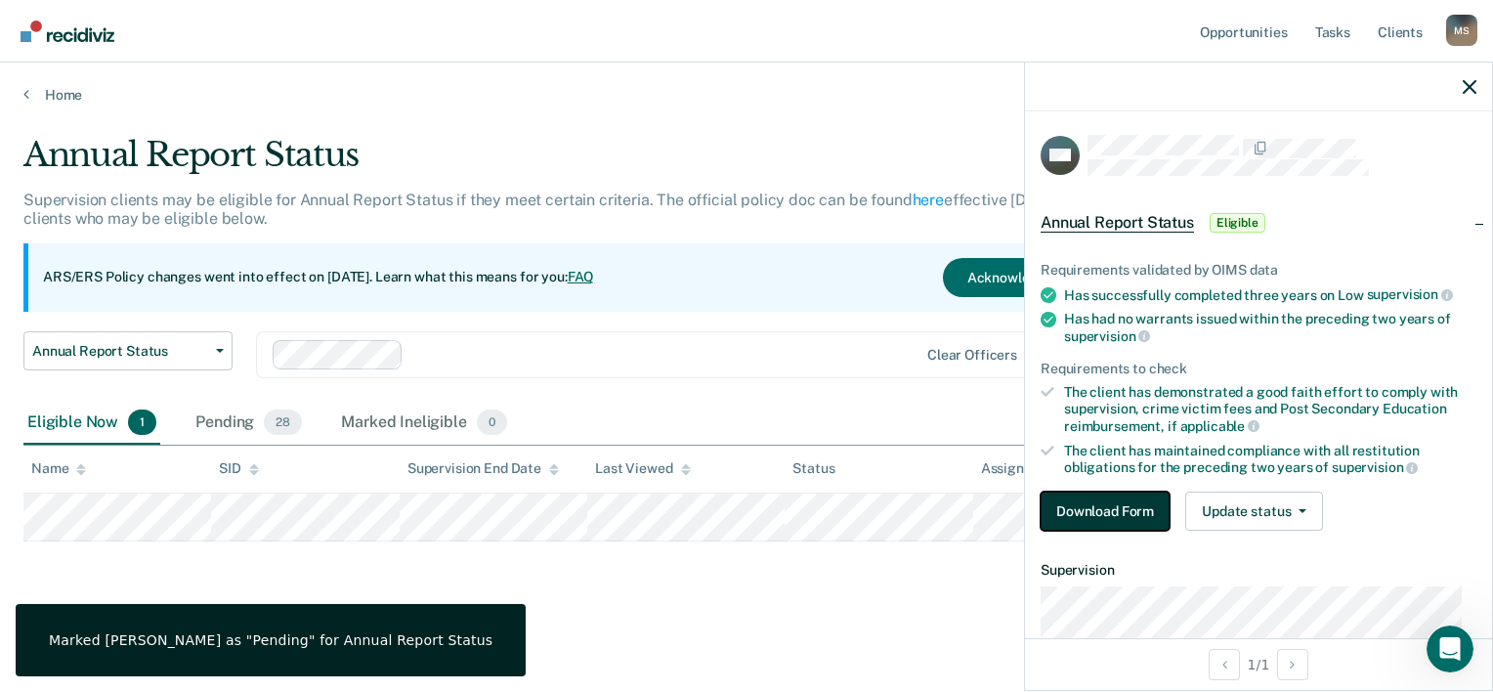
click at [1126, 508] on button "Download Form" at bounding box center [1105, 510] width 129 height 39
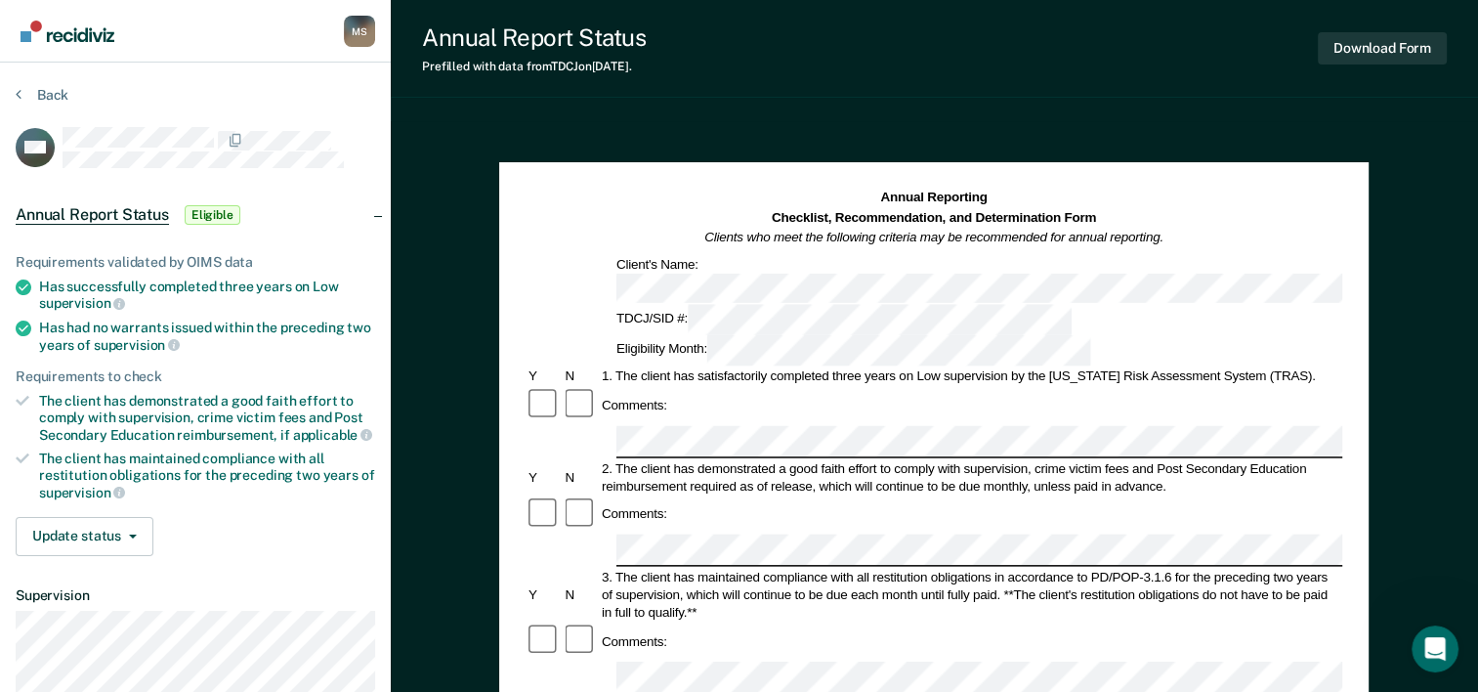
click at [933, 387] on div "Comments:" at bounding box center [934, 405] width 817 height 37
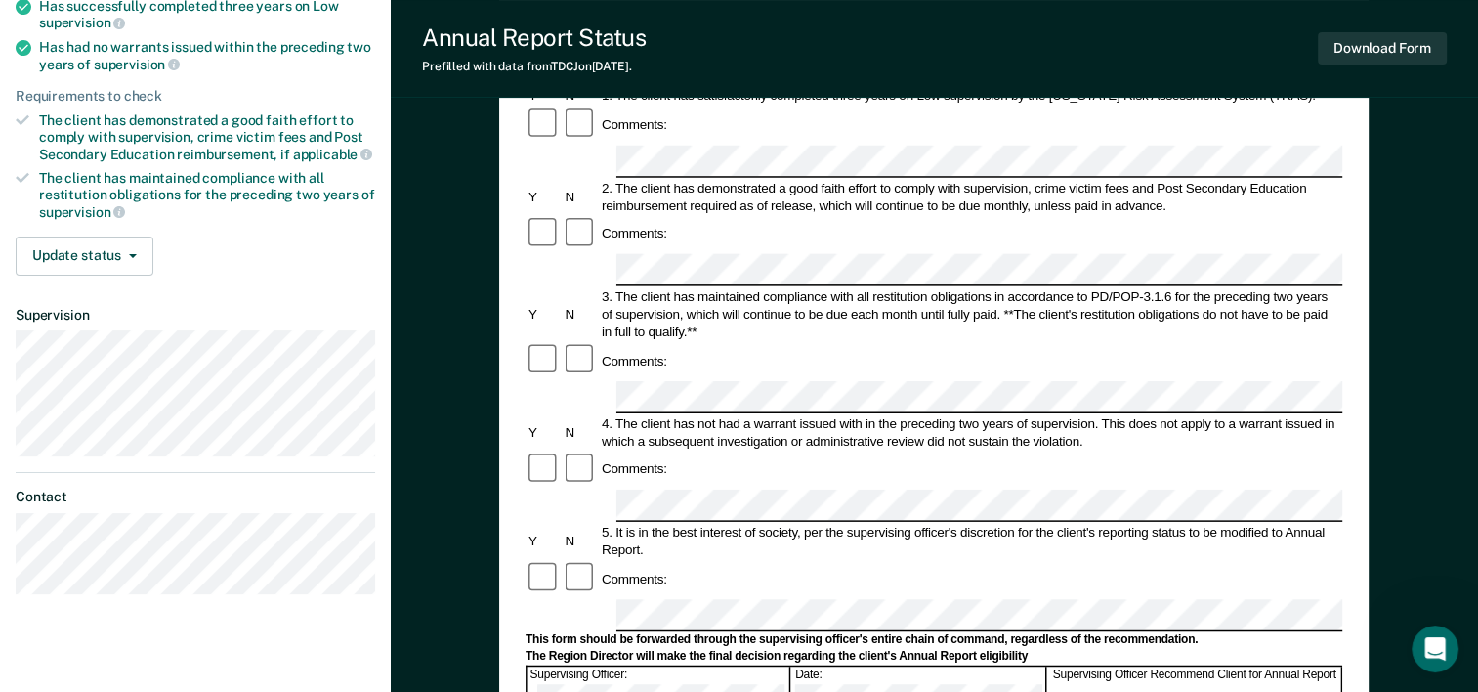
scroll to position [281, 0]
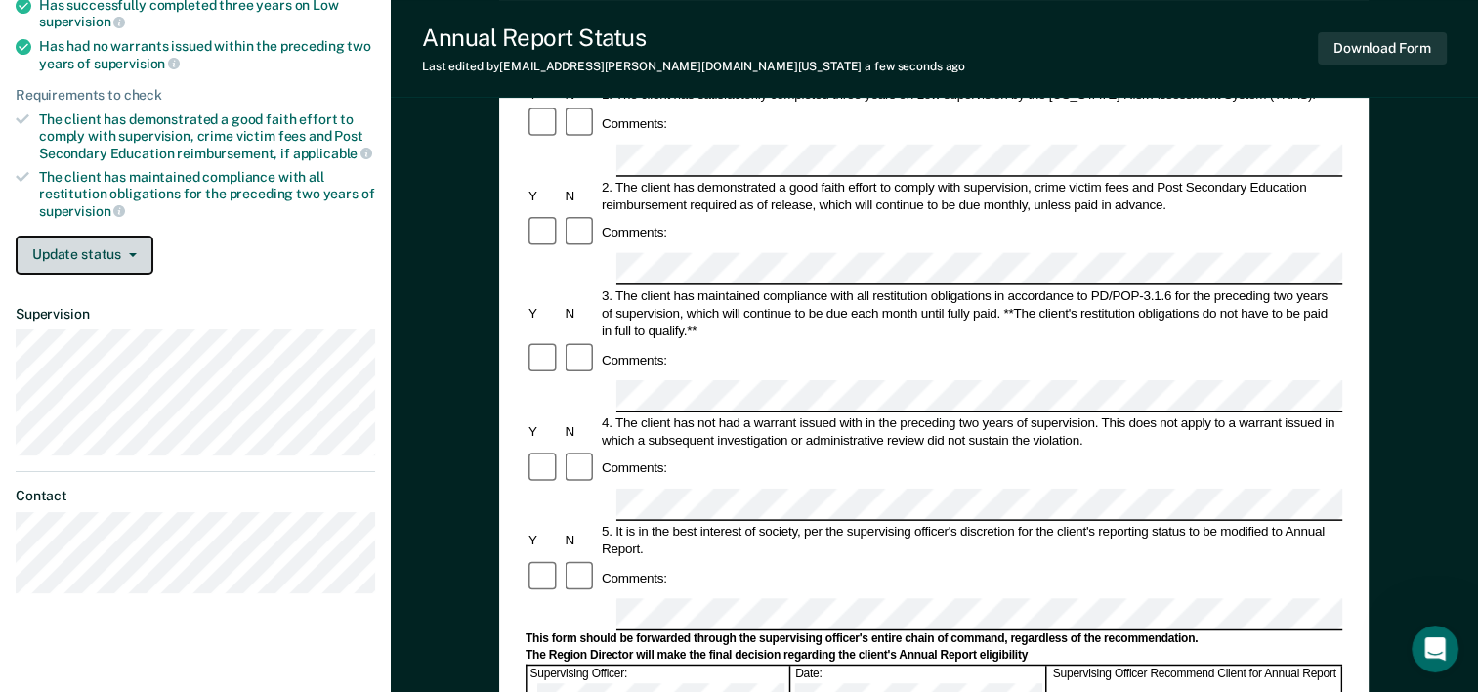
click at [43, 243] on button "Update status" at bounding box center [85, 254] width 138 height 39
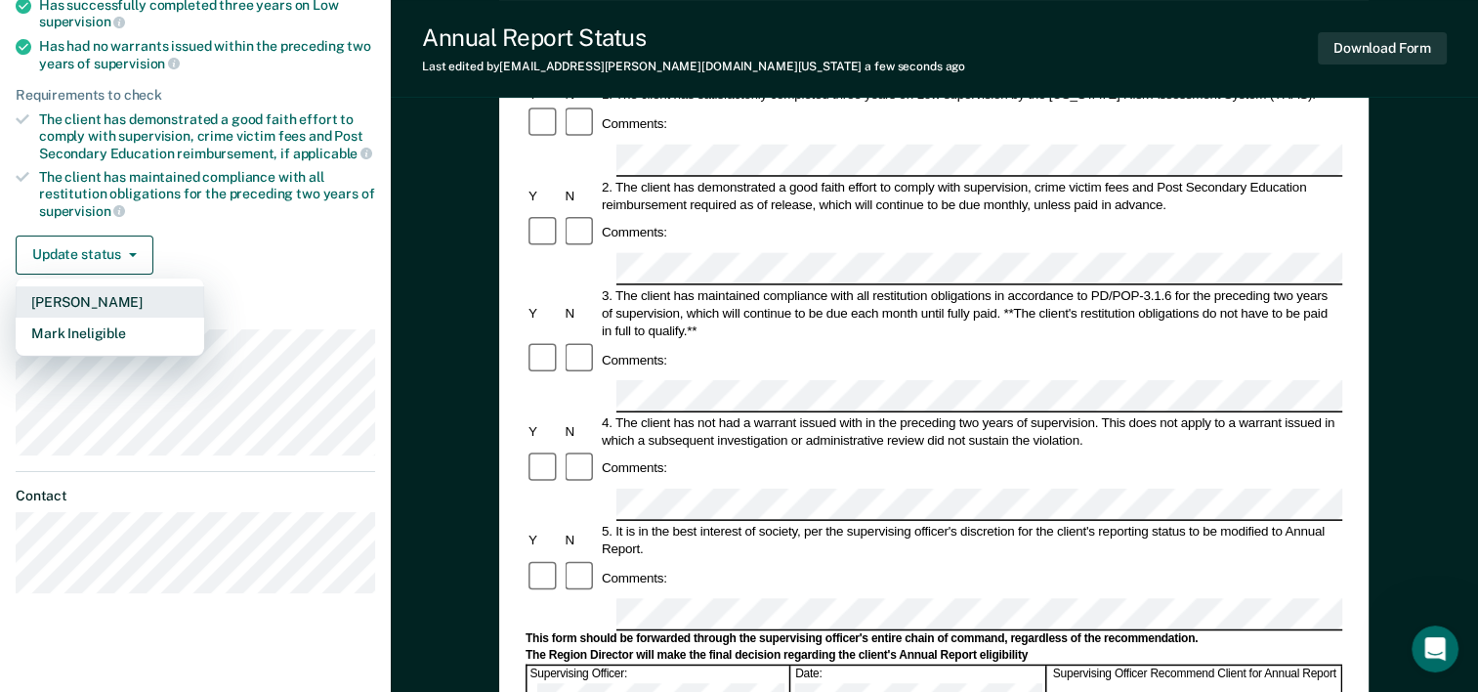
click at [59, 292] on button "[PERSON_NAME]" at bounding box center [110, 301] width 189 height 31
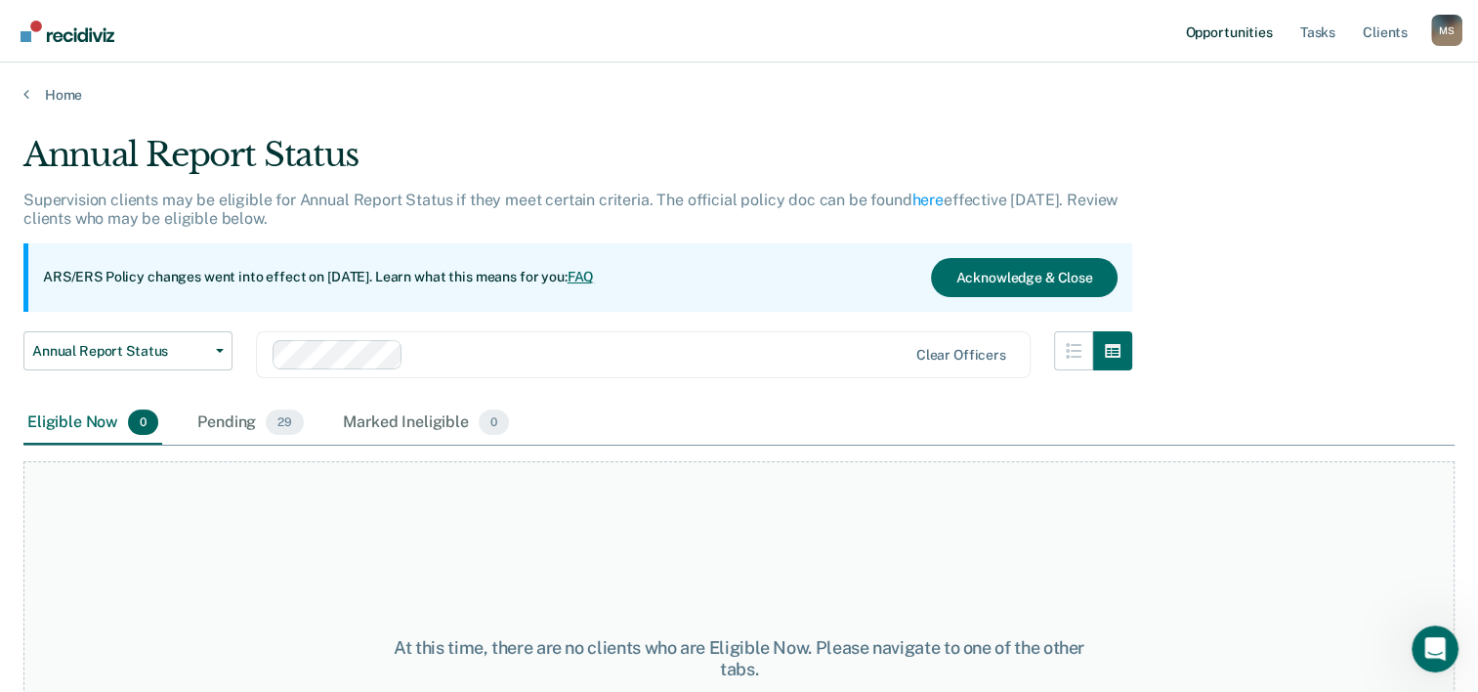
click at [1233, 36] on link "Opportunities" at bounding box center [1228, 31] width 95 height 63
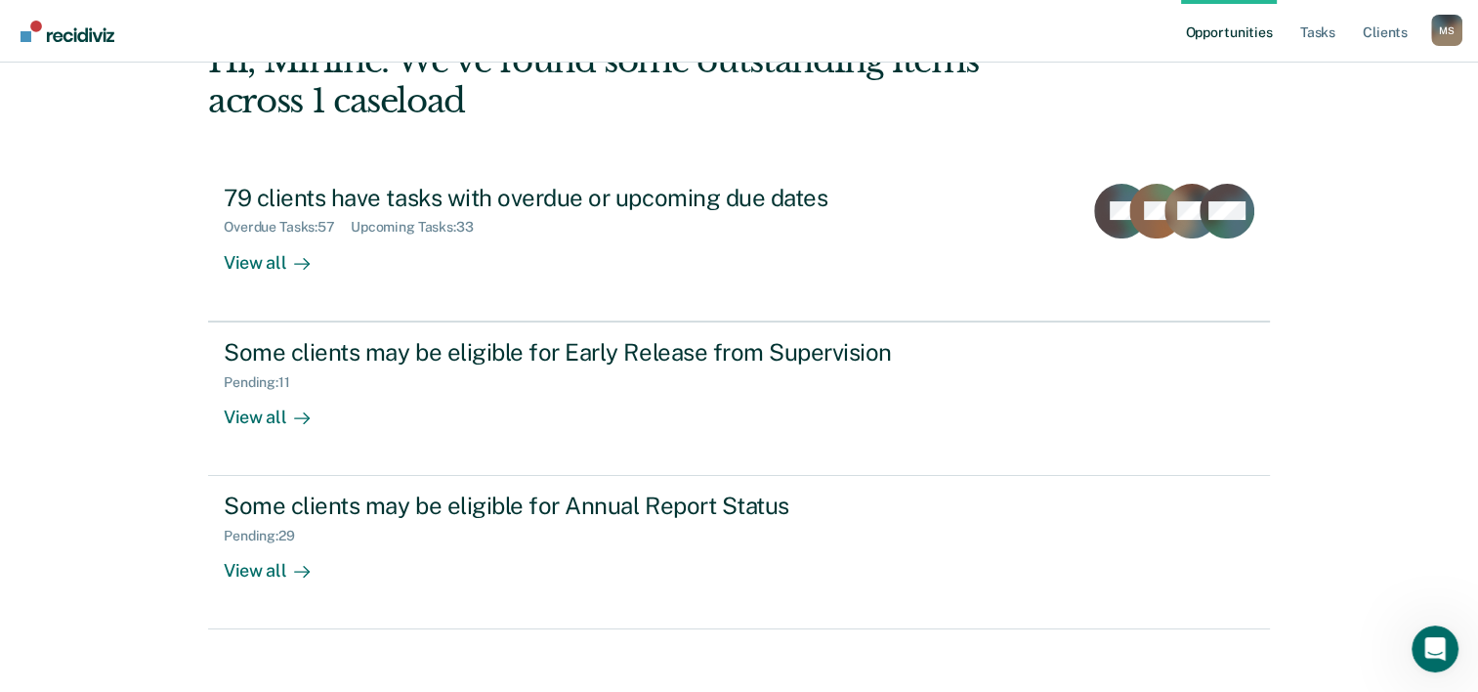
scroll to position [138, 0]
